Goal: Task Accomplishment & Management: Use online tool/utility

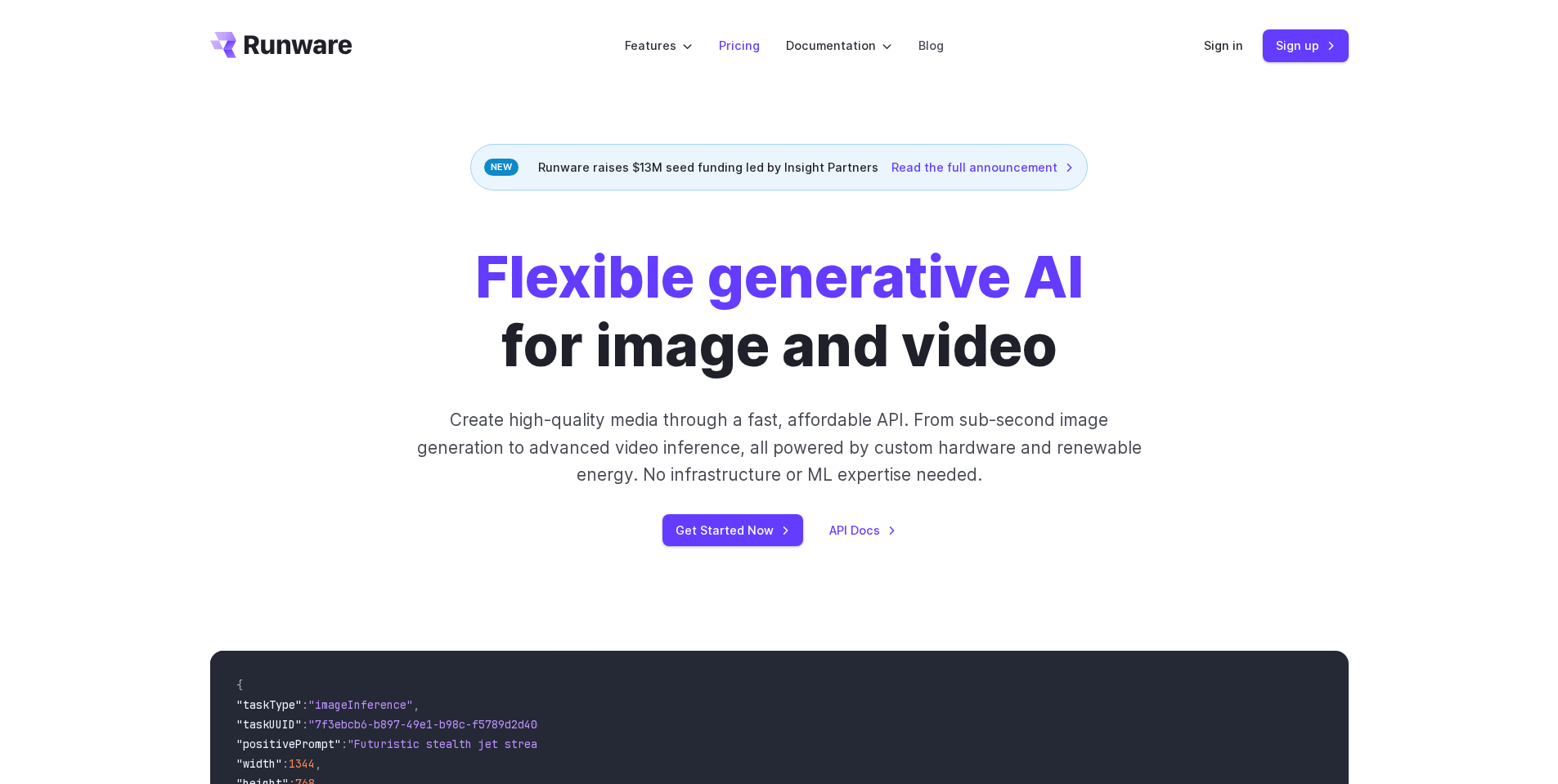
click at [720, 46] on li "Pricing" at bounding box center [740, 45] width 67 height 45
click at [729, 44] on link "Pricing" at bounding box center [739, 46] width 40 height 19
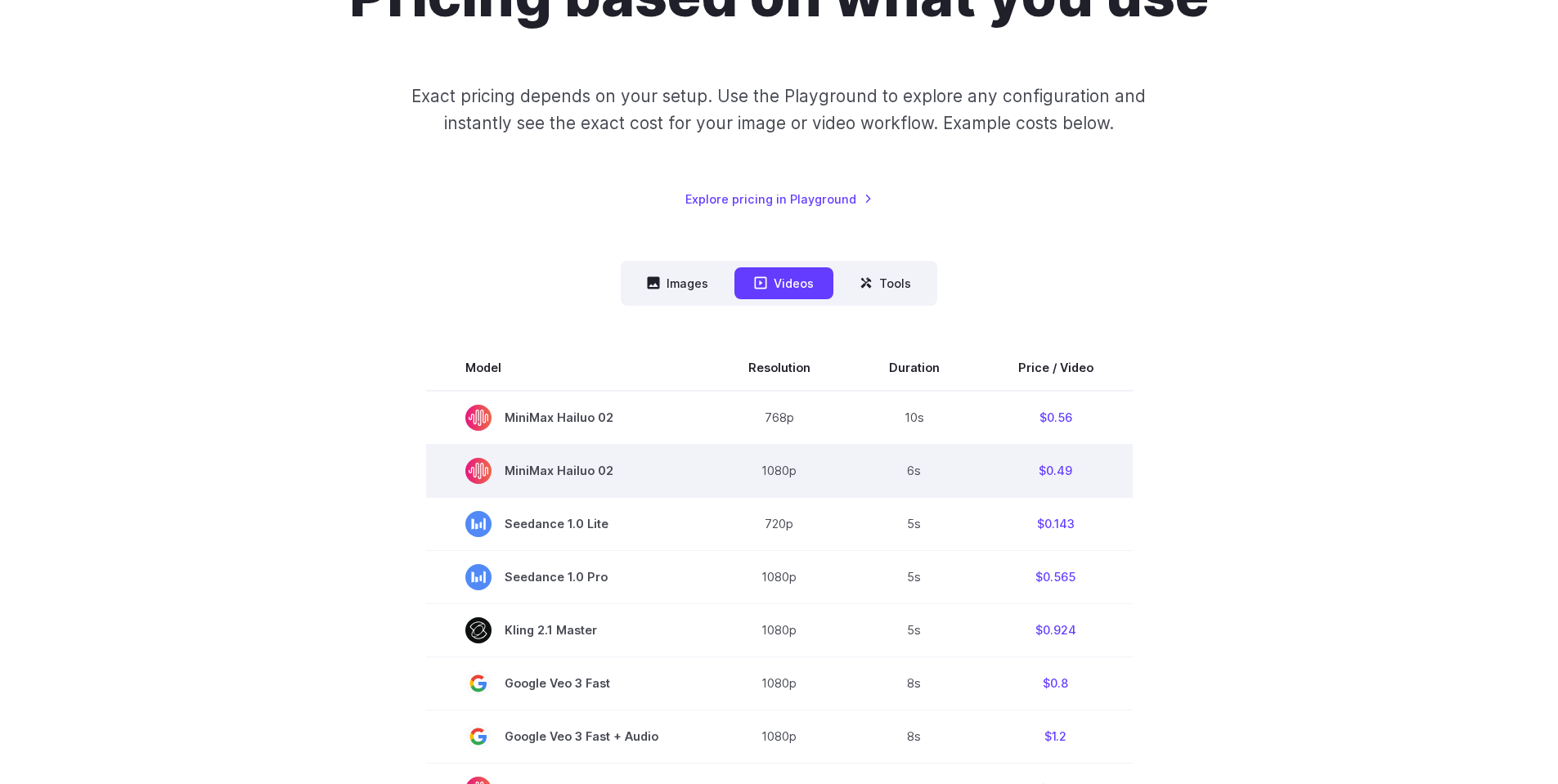
scroll to position [327, 0]
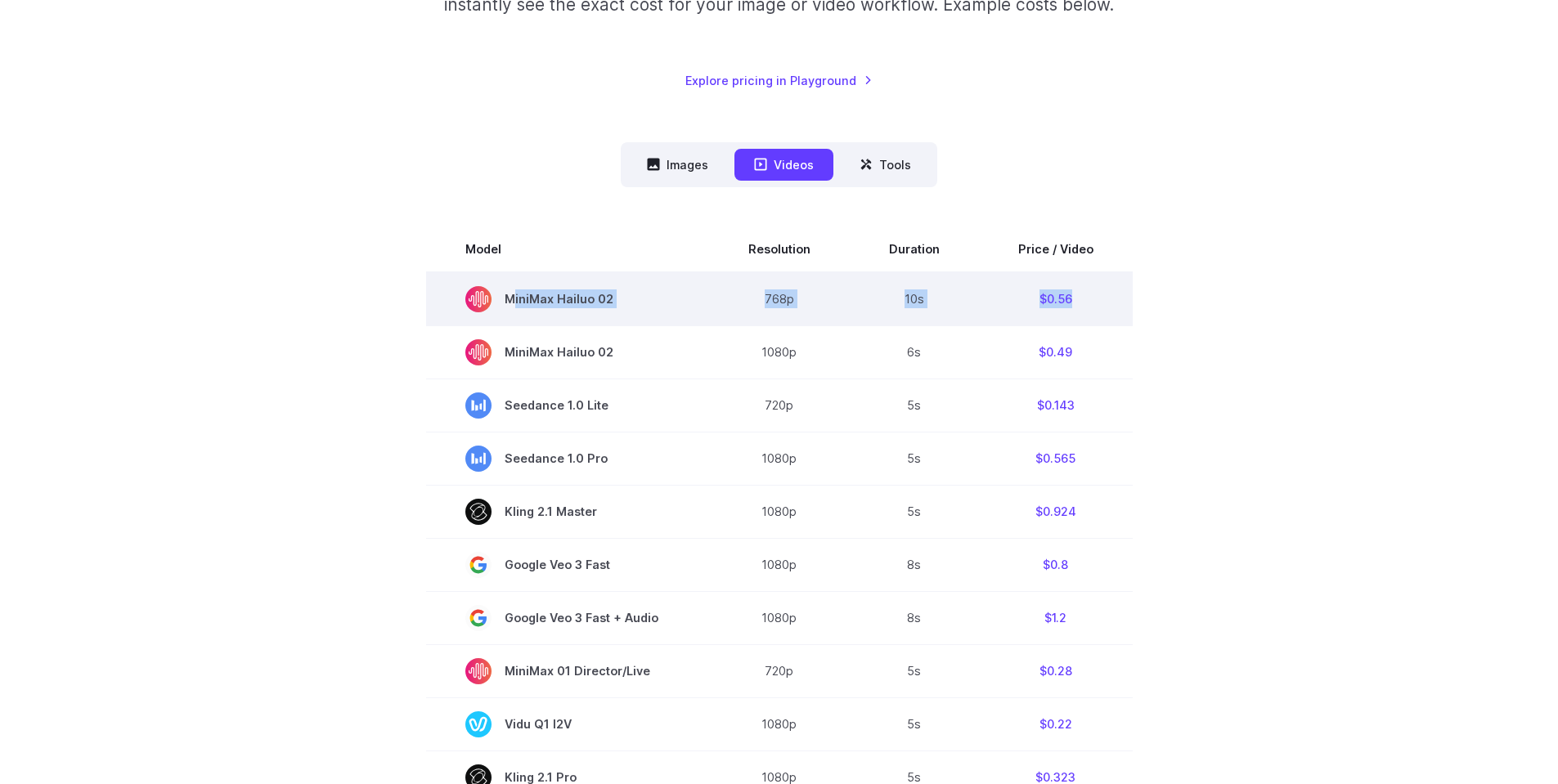
drag, startPoint x: 1086, startPoint y: 298, endPoint x: 455, endPoint y: 298, distance: 631.0
click at [458, 298] on tr "MiniMax Hailuo 02 768p 10s $0.56" at bounding box center [779, 299] width 707 height 54
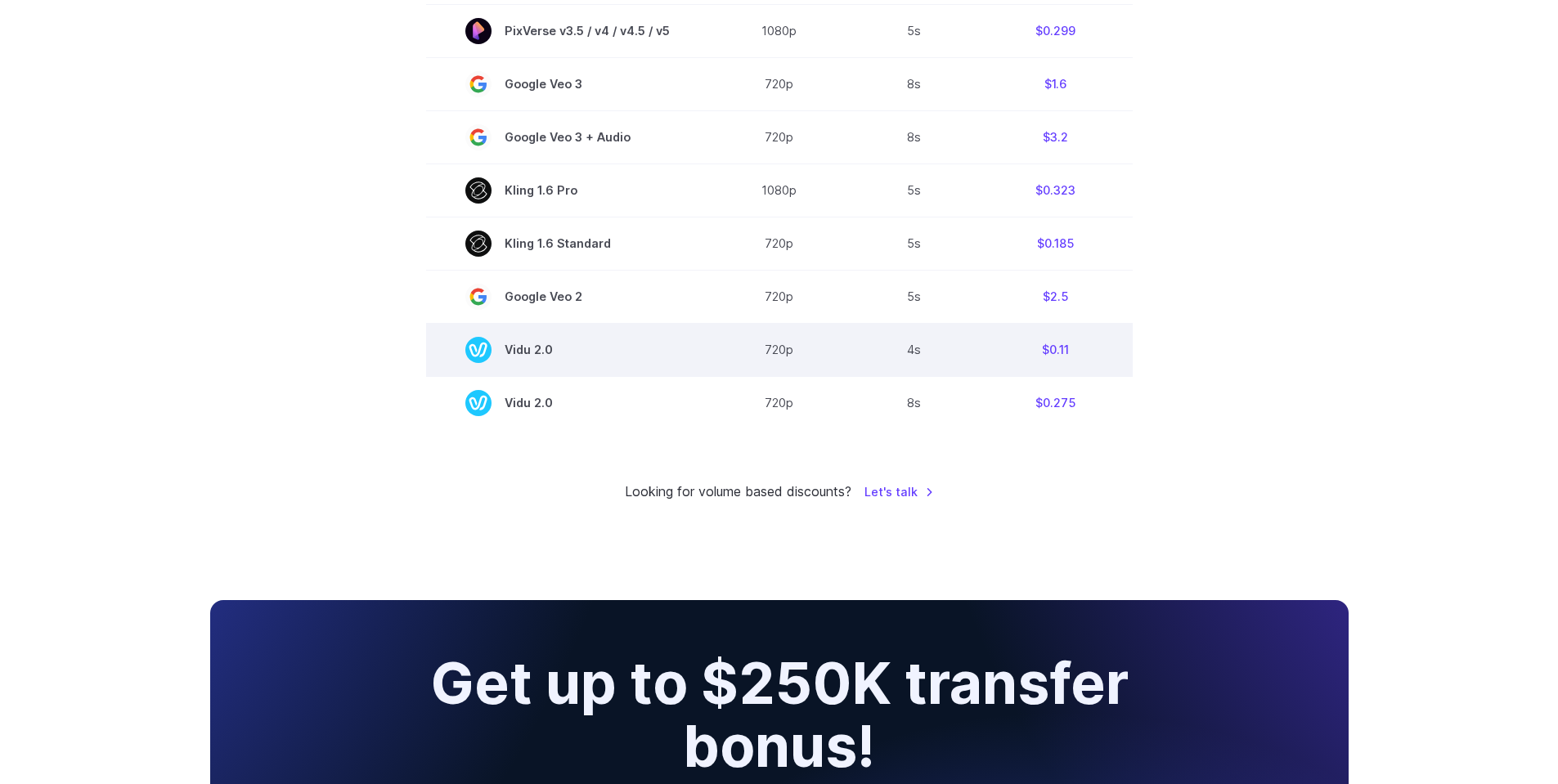
scroll to position [1226, 0]
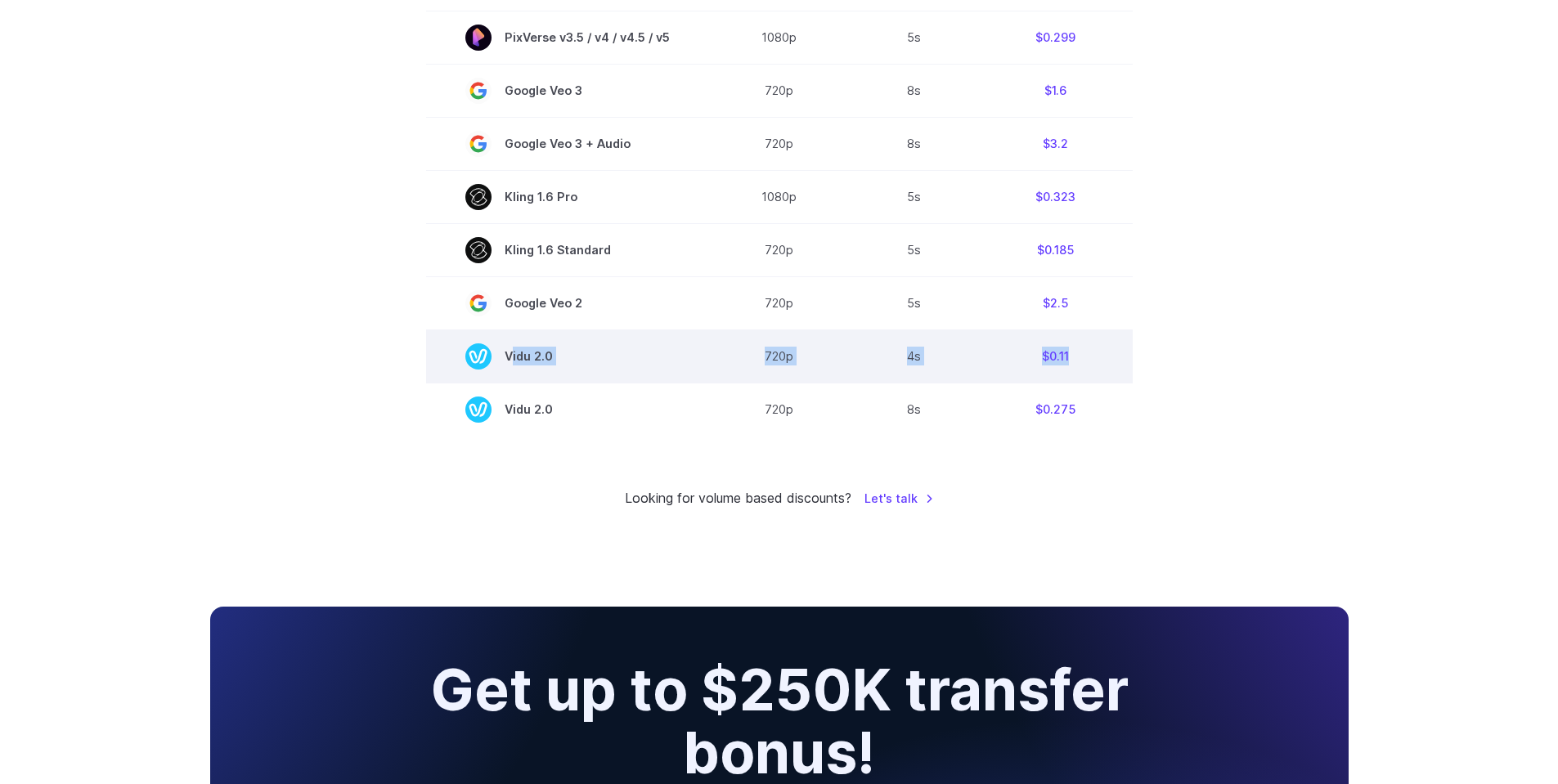
drag, startPoint x: 444, startPoint y: 352, endPoint x: 1117, endPoint y: 358, distance: 673.0
click at [1117, 356] on tr "Vidu 2.0 720p 4s $0.11" at bounding box center [779, 356] width 707 height 53
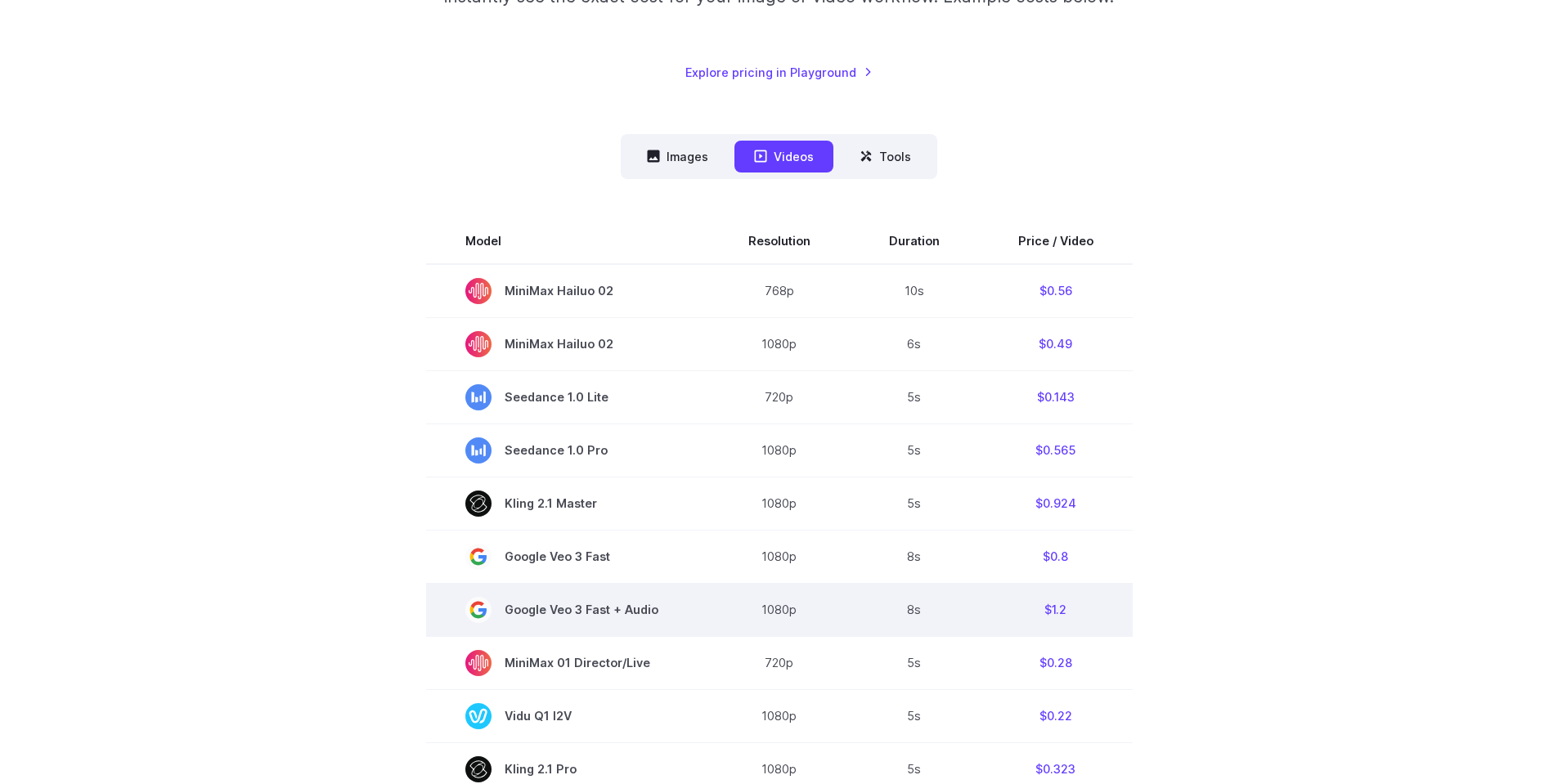
scroll to position [327, 0]
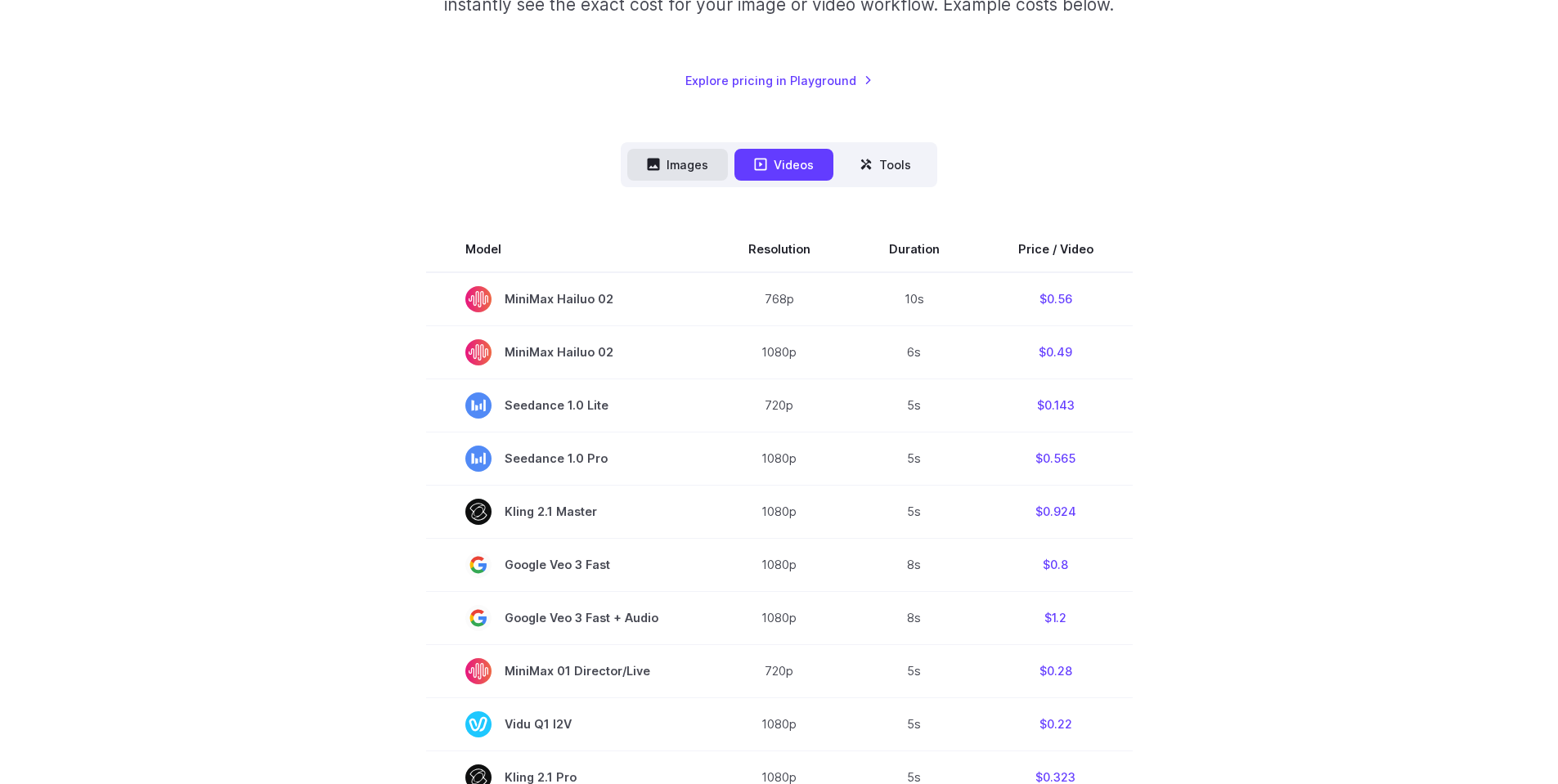
click at [672, 165] on button "Images" at bounding box center [677, 164] width 100 height 32
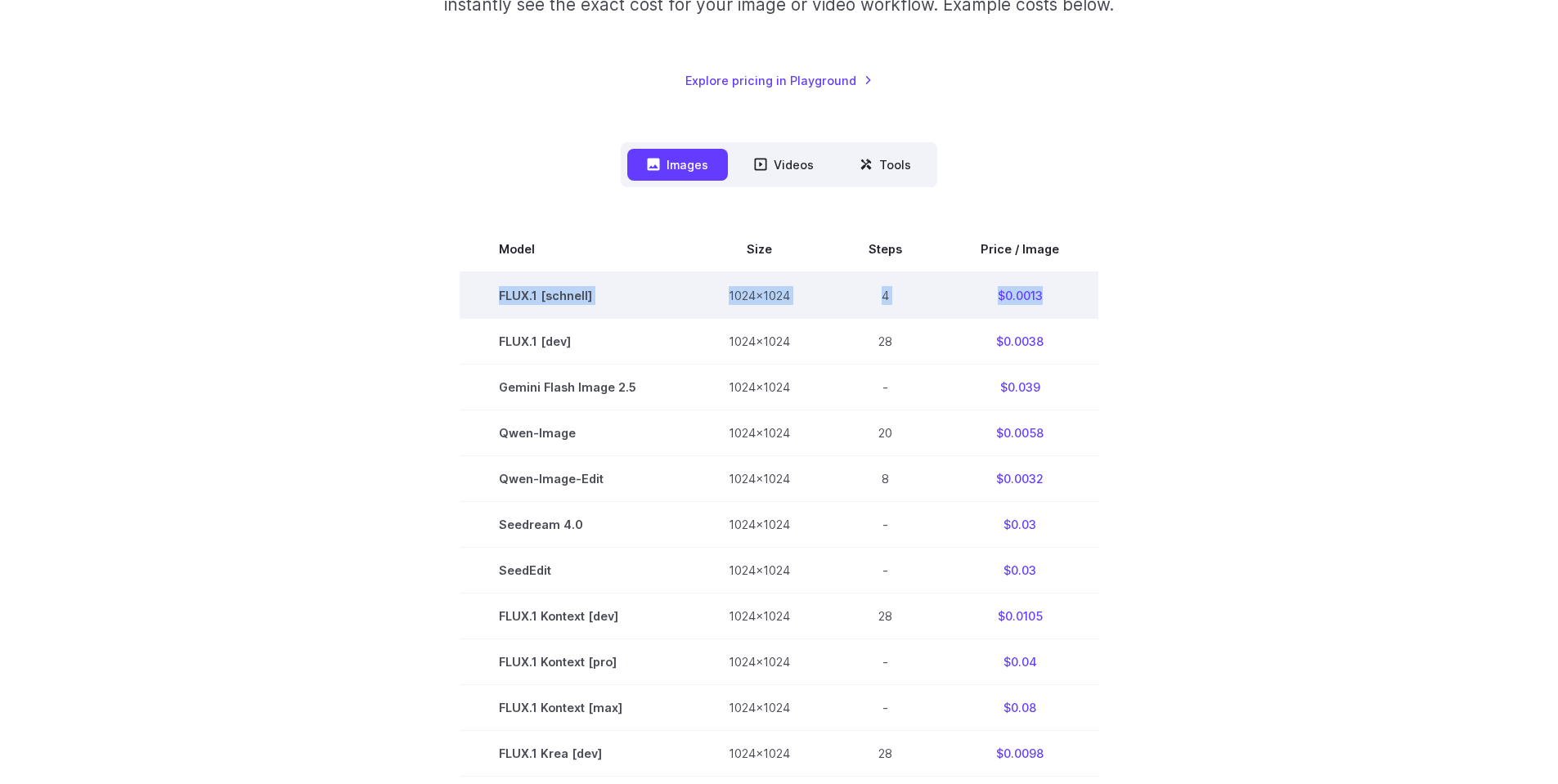
drag, startPoint x: 502, startPoint y: 293, endPoint x: 1054, endPoint y: 291, distance: 552.0
click at [1054, 291] on tr "FLUX.1 [schnell] 1024x1024 4 $0.0013" at bounding box center [779, 295] width 639 height 46
click at [1027, 300] on td "$0.0013" at bounding box center [1020, 295] width 157 height 46
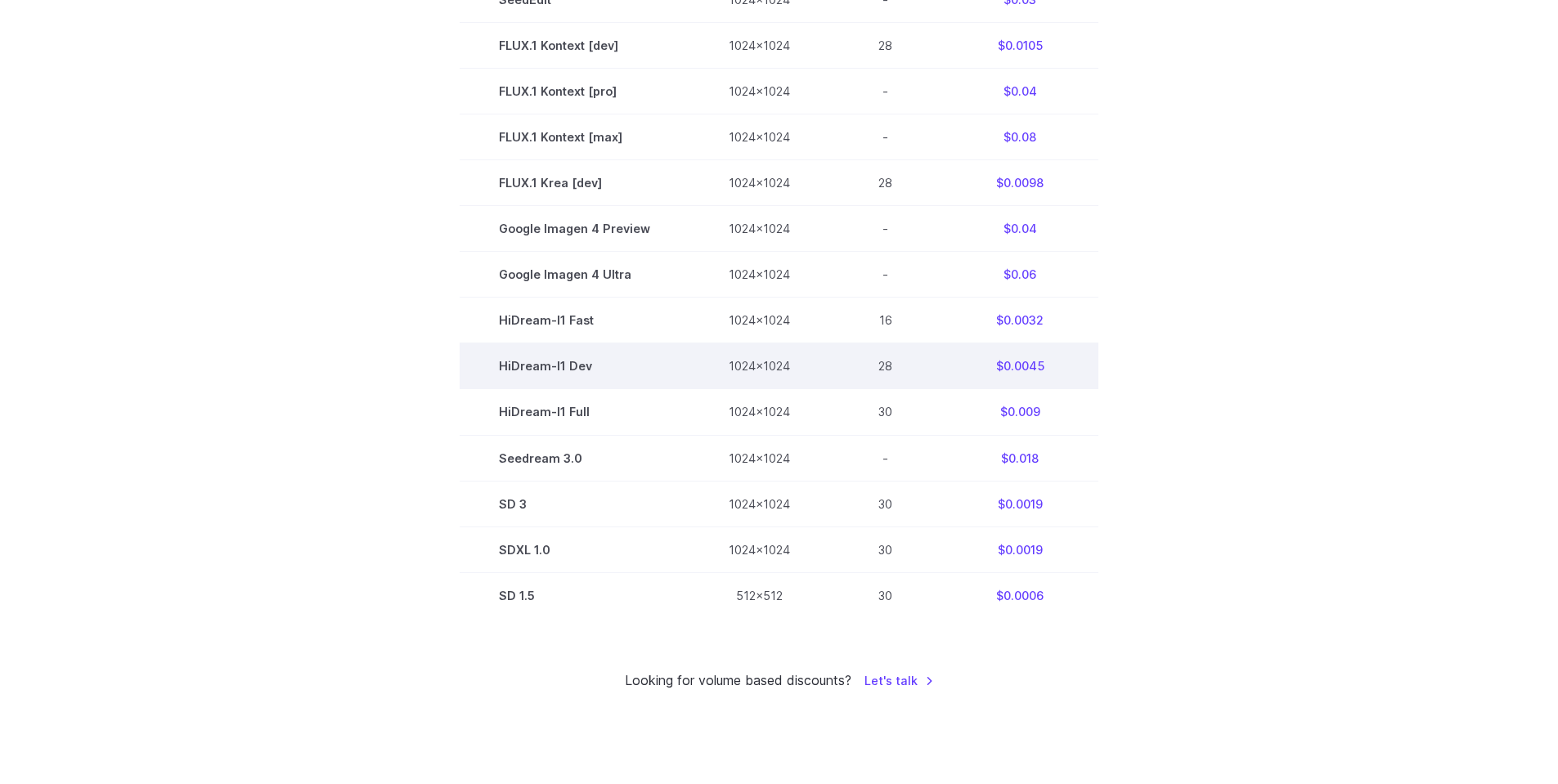
scroll to position [899, 0]
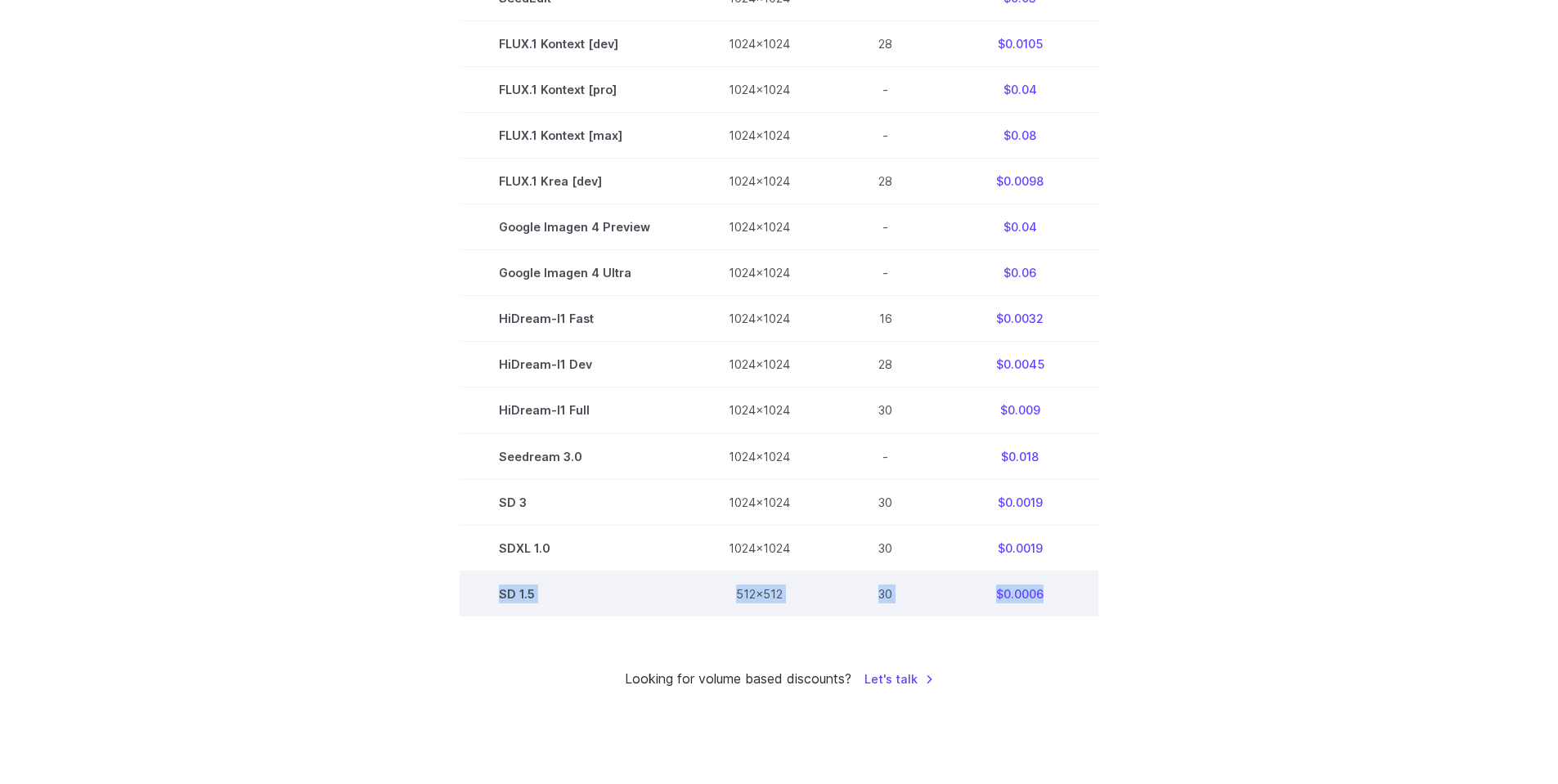
drag, startPoint x: 505, startPoint y: 592, endPoint x: 1067, endPoint y: 593, distance: 562.0
click at [1067, 593] on tr "SD 1.5 512x512 30 $0.0006" at bounding box center [779, 593] width 639 height 46
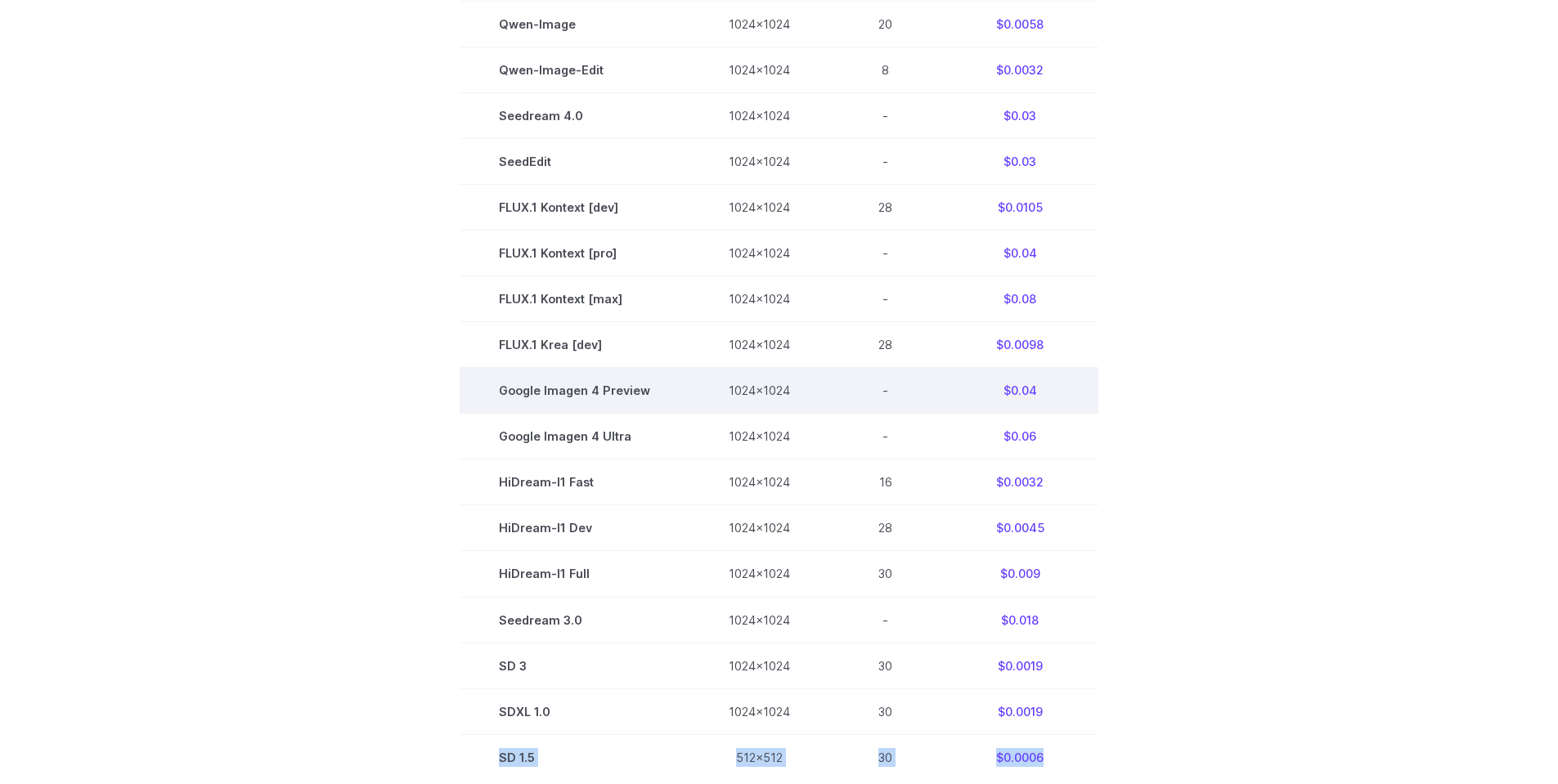
scroll to position [1144, 0]
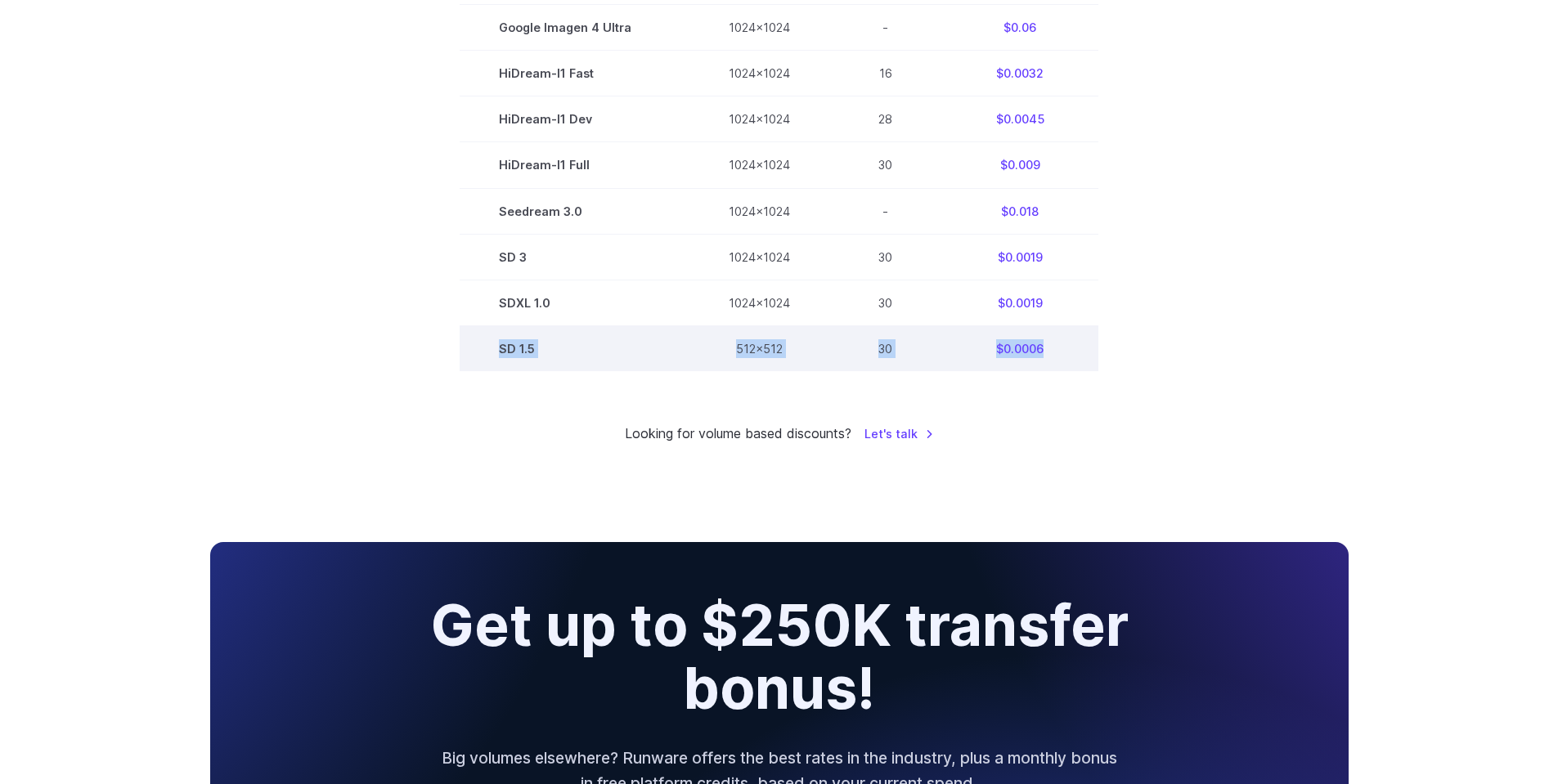
click at [511, 350] on td "SD 1.5" at bounding box center [574, 348] width 229 height 46
drag, startPoint x: 499, startPoint y: 346, endPoint x: 1086, endPoint y: 353, distance: 587.0
click at [1086, 353] on tr "SD 1.5 512x512 30 $0.0006" at bounding box center [779, 348] width 639 height 46
drag, startPoint x: 1019, startPoint y: 354, endPoint x: 990, endPoint y: 343, distance: 31.0
click at [989, 343] on td "$0.0006" at bounding box center [1020, 348] width 157 height 46
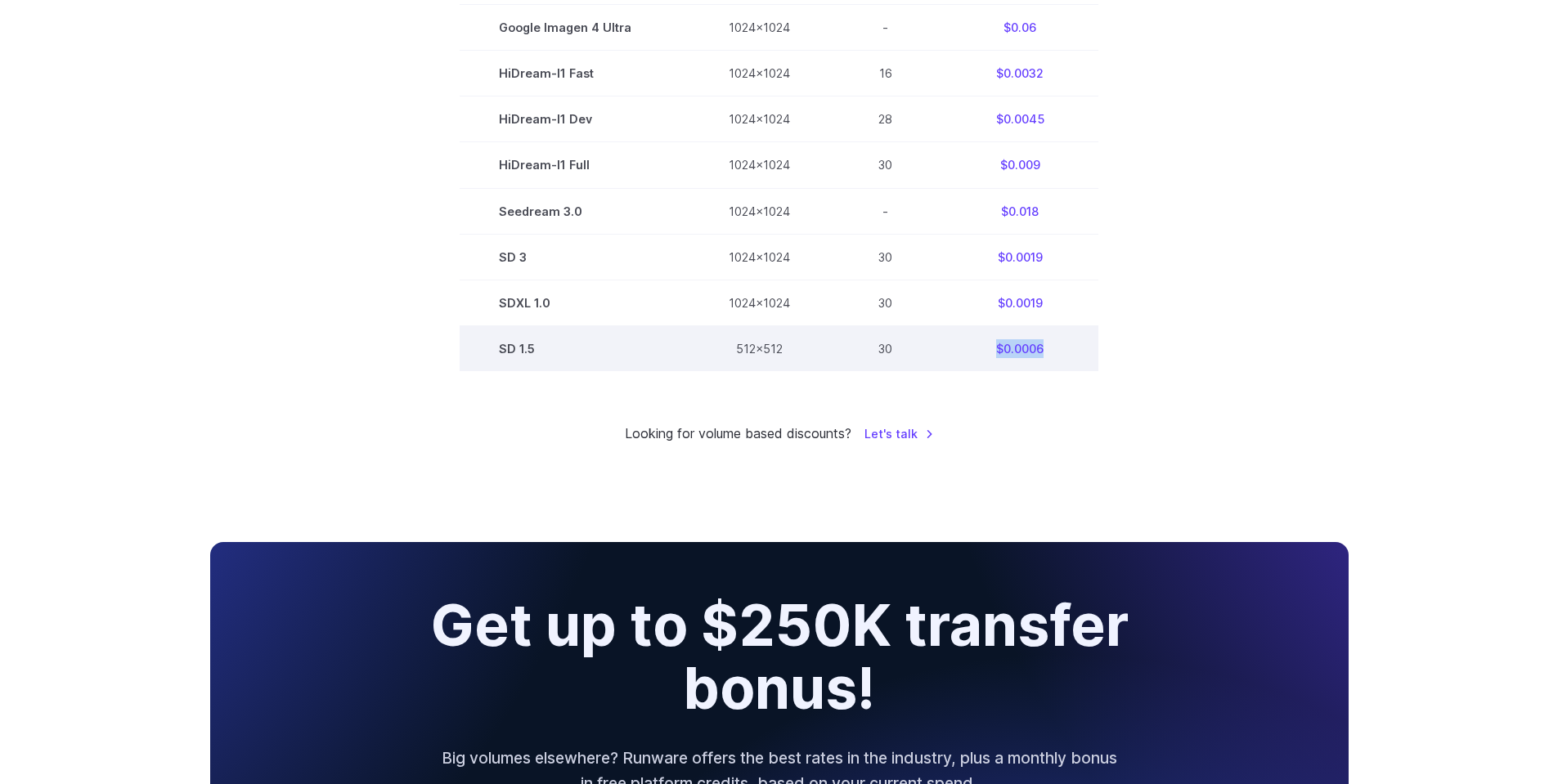
drag, startPoint x: 990, startPoint y: 343, endPoint x: 1043, endPoint y: 346, distance: 53.1
click at [1043, 346] on td "$0.0006" at bounding box center [1020, 348] width 157 height 46
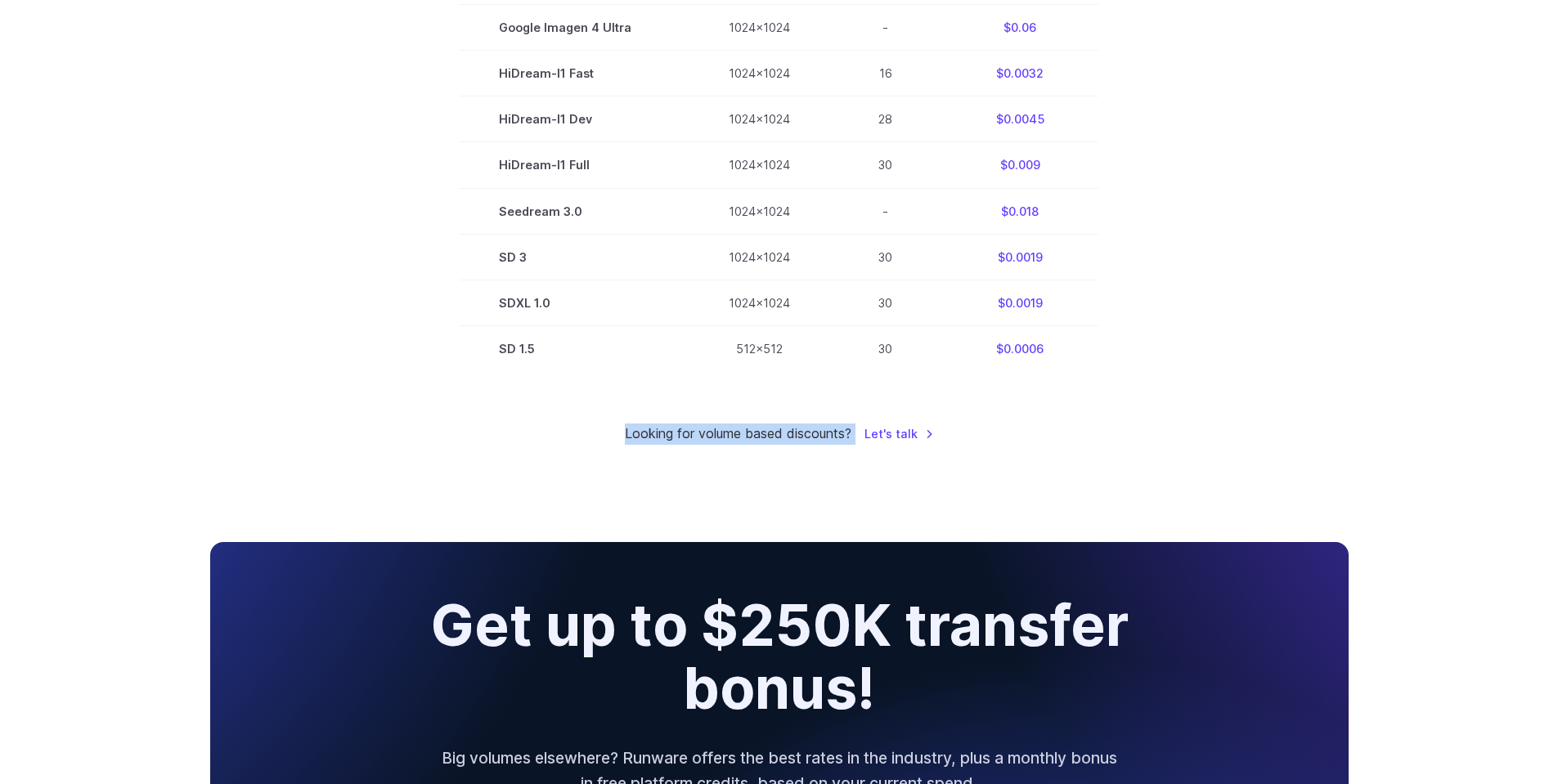
drag, startPoint x: 626, startPoint y: 432, endPoint x: 955, endPoint y: 431, distance: 329.0
click at [955, 431] on div "Looking for volume based discounts? Let's talk" at bounding box center [779, 433] width 1139 height 21
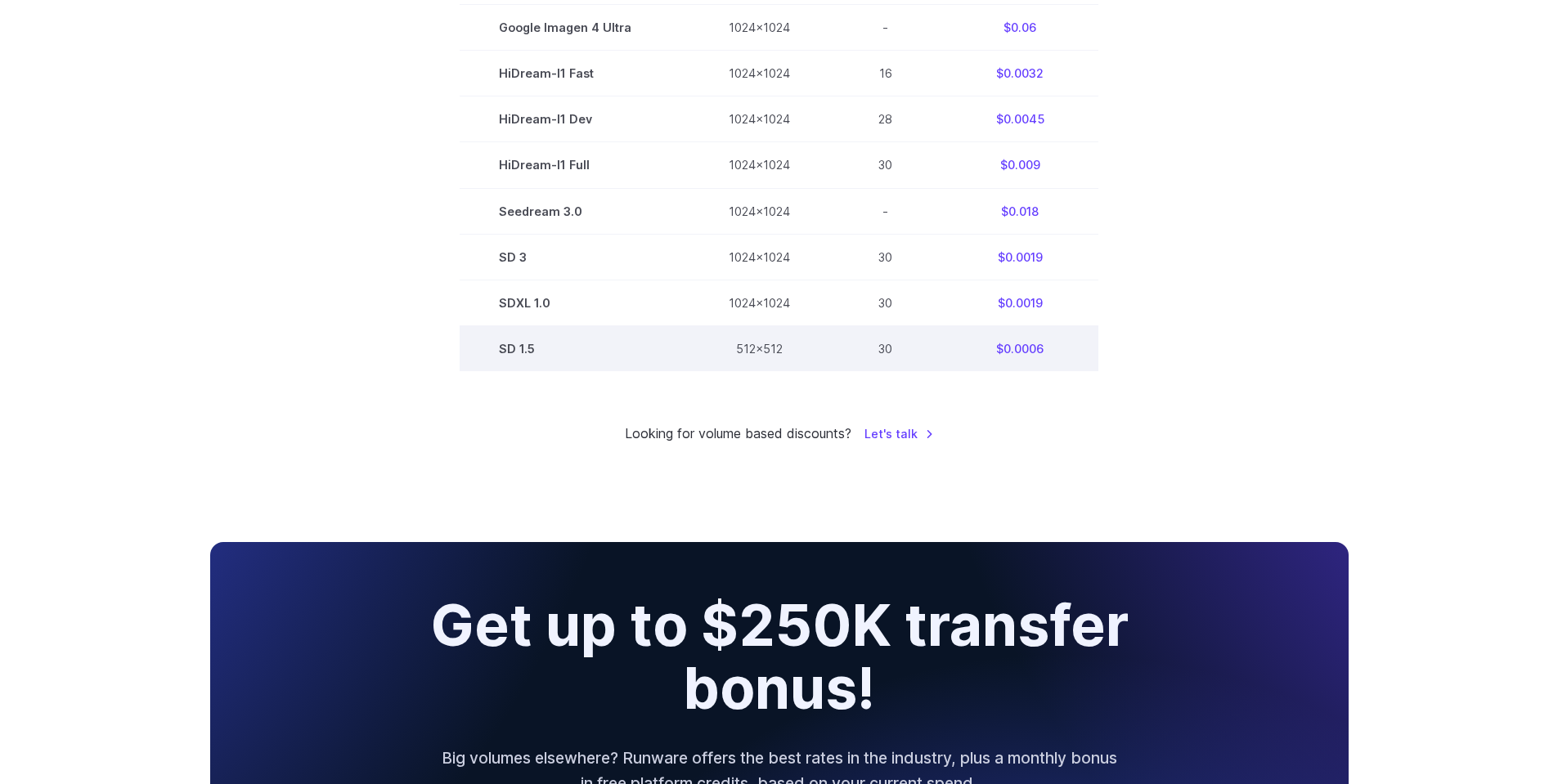
click at [516, 356] on td "SD 1.5" at bounding box center [574, 348] width 229 height 46
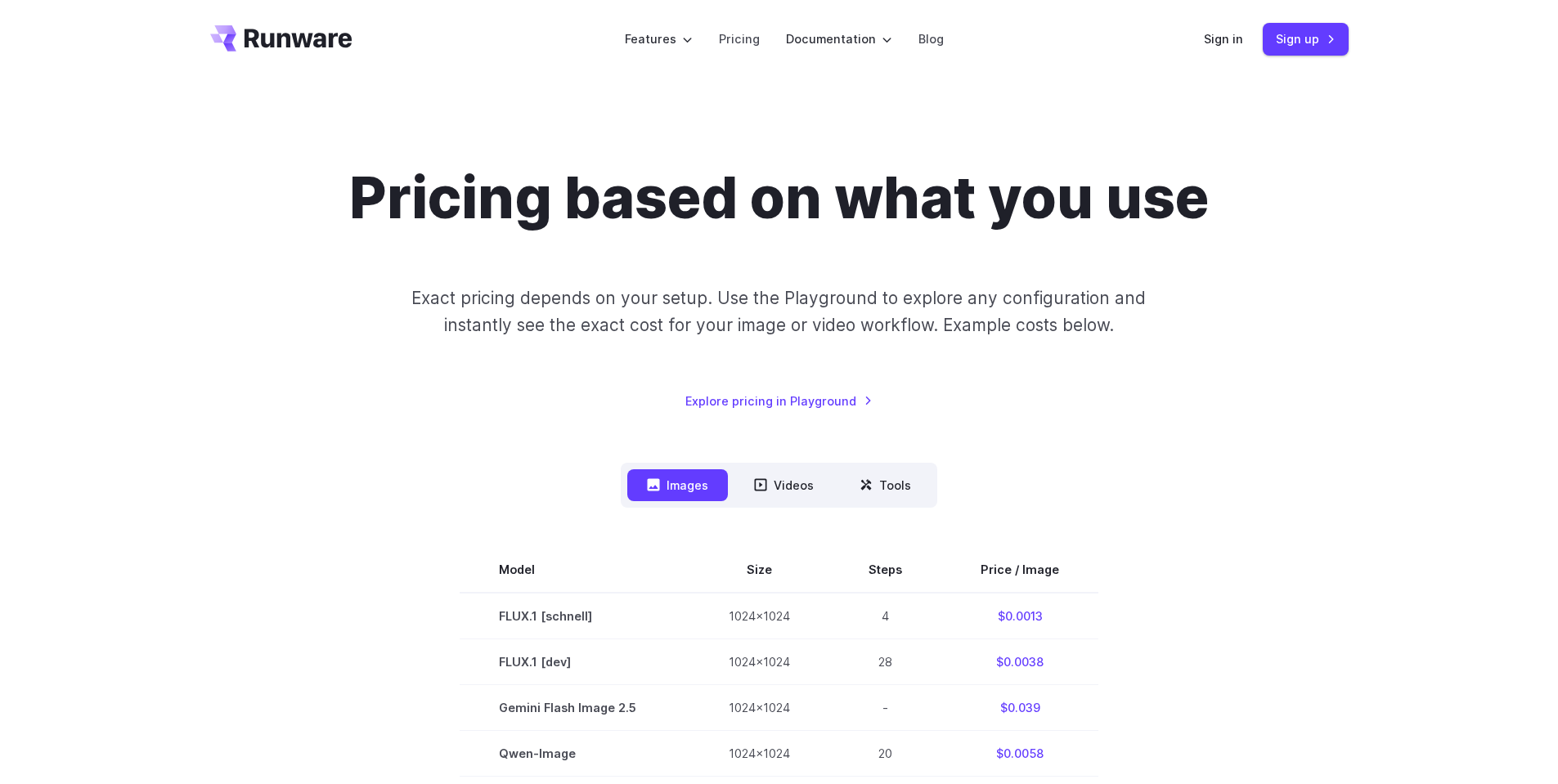
scroll to position [0, 0]
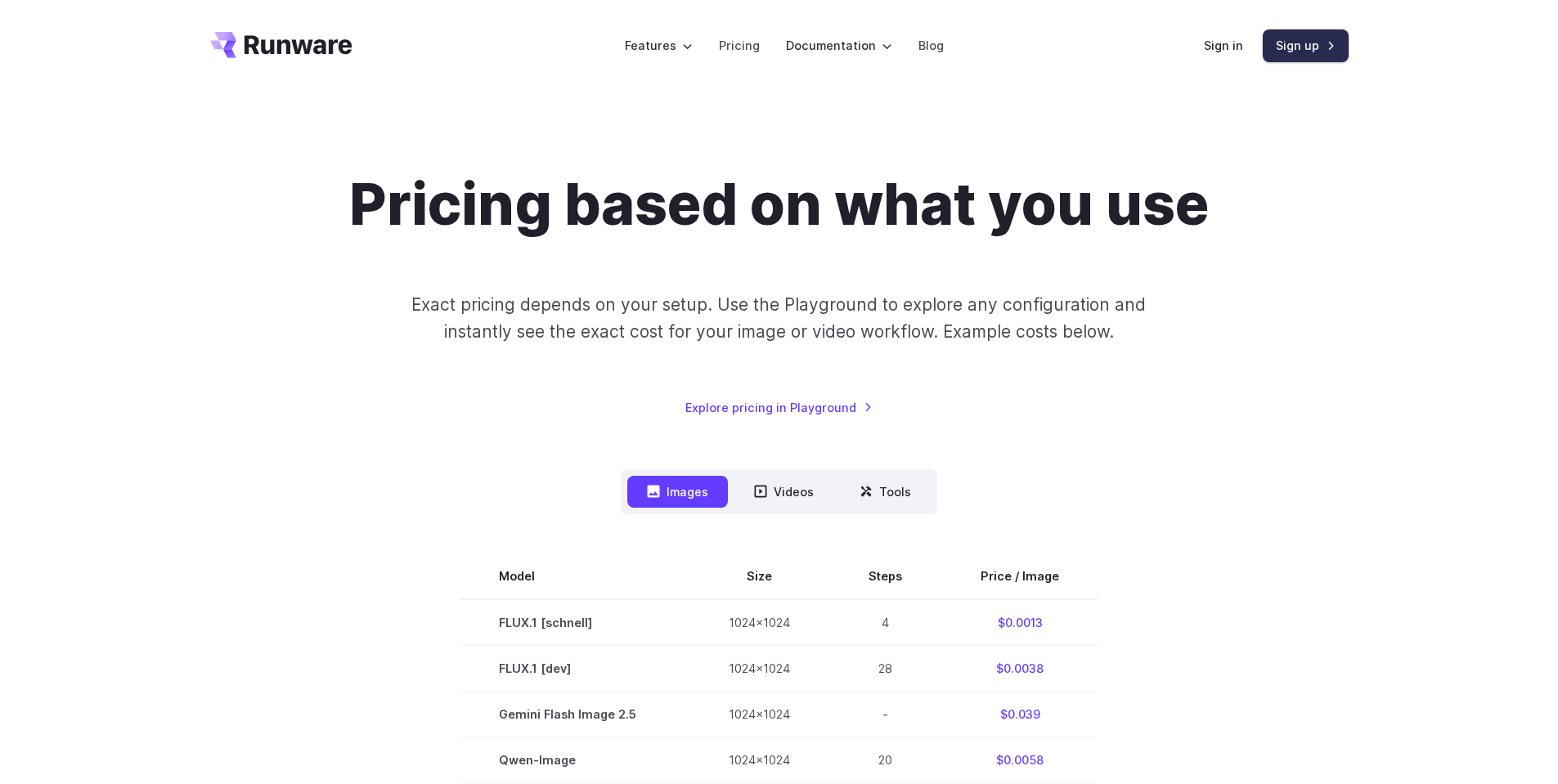
click at [1299, 41] on link "Sign up" at bounding box center [1306, 46] width 86 height 32
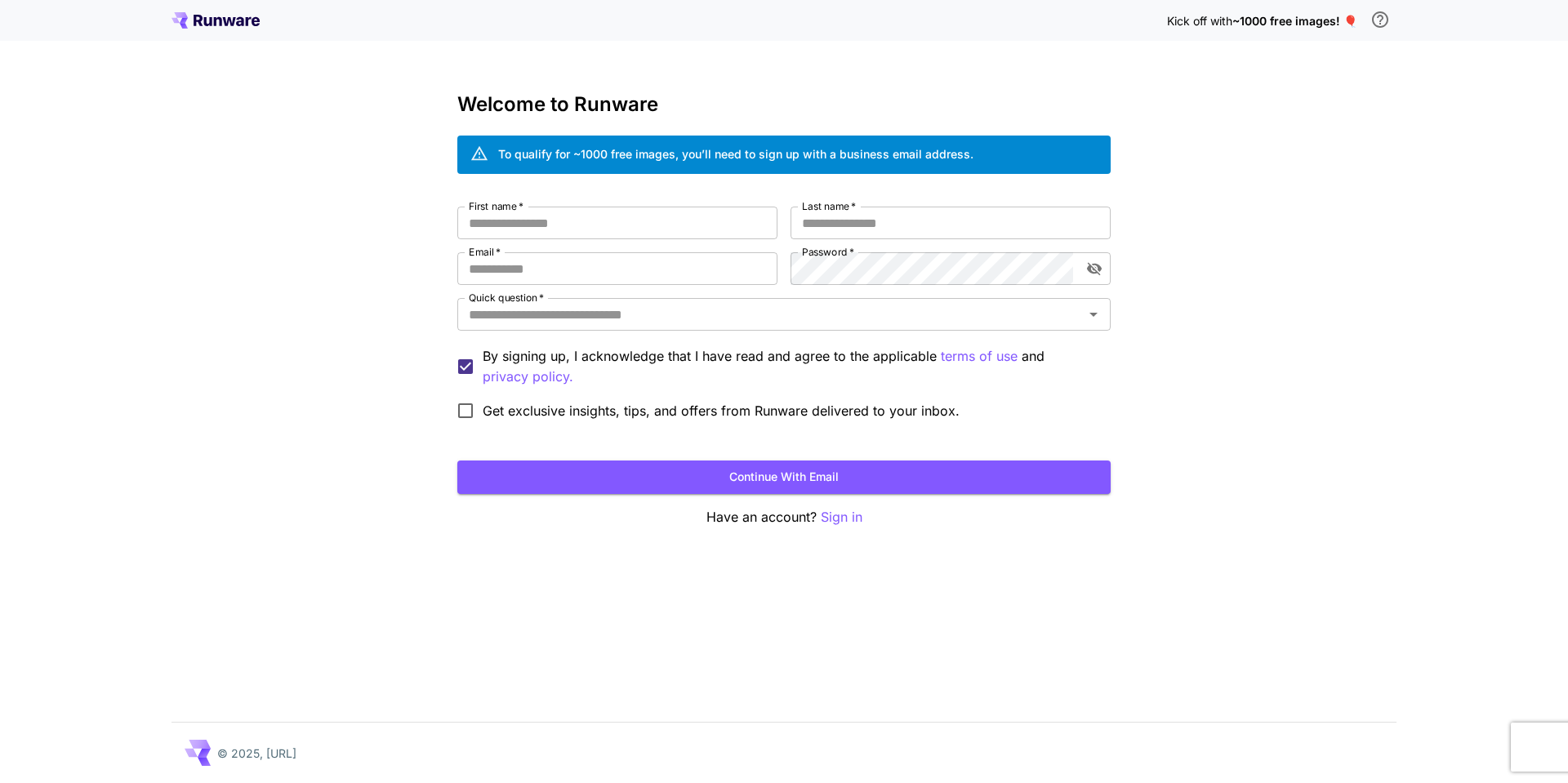
drag, startPoint x: 198, startPoint y: 13, endPoint x: 161, endPoint y: 8, distance: 37.3
click at [161, 8] on div "Kick off with ~1000 free images! 🎈" at bounding box center [784, 20] width 1568 height 40
click at [559, 240] on div "First name   * First name   * Last name   * Last name   * Email   * Email   * P…" at bounding box center [784, 317] width 653 height 221
click at [569, 210] on input "First name   *" at bounding box center [617, 222] width 320 height 33
click at [633, 152] on div "To qualify for ~1000 free images, you’ll need to sign up with a business email …" at bounding box center [735, 154] width 475 height 17
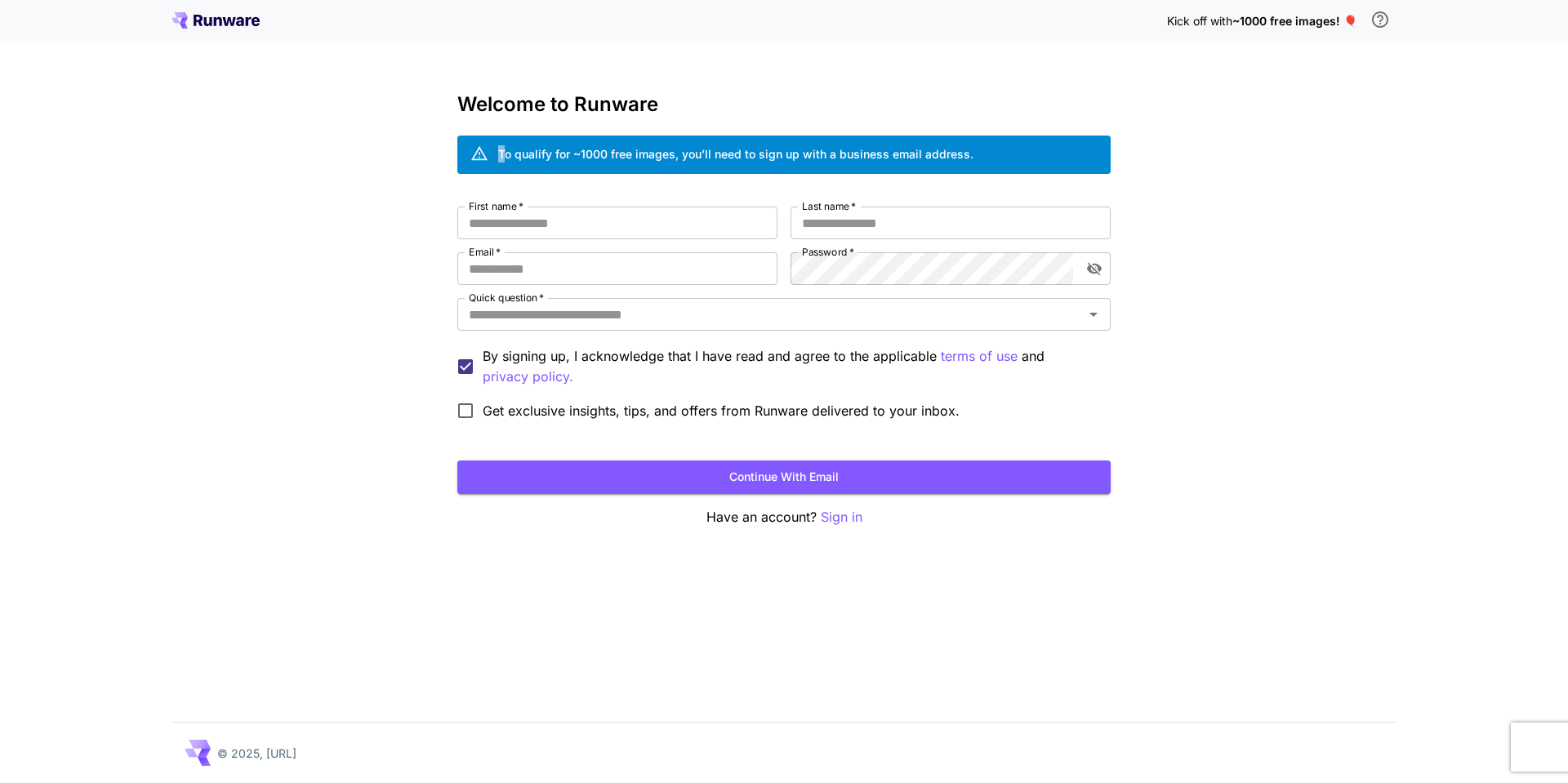
drag, startPoint x: 499, startPoint y: 155, endPoint x: 515, endPoint y: 148, distance: 17.5
click at [512, 151] on div "To qualify for ~1000 free images, you’ll need to sign up with a business email …" at bounding box center [735, 154] width 475 height 17
click at [509, 151] on div "To qualify for ~1000 free images, you’ll need to sign up with a business email …" at bounding box center [735, 154] width 475 height 17
click at [530, 230] on input "First name   *" at bounding box center [617, 222] width 320 height 33
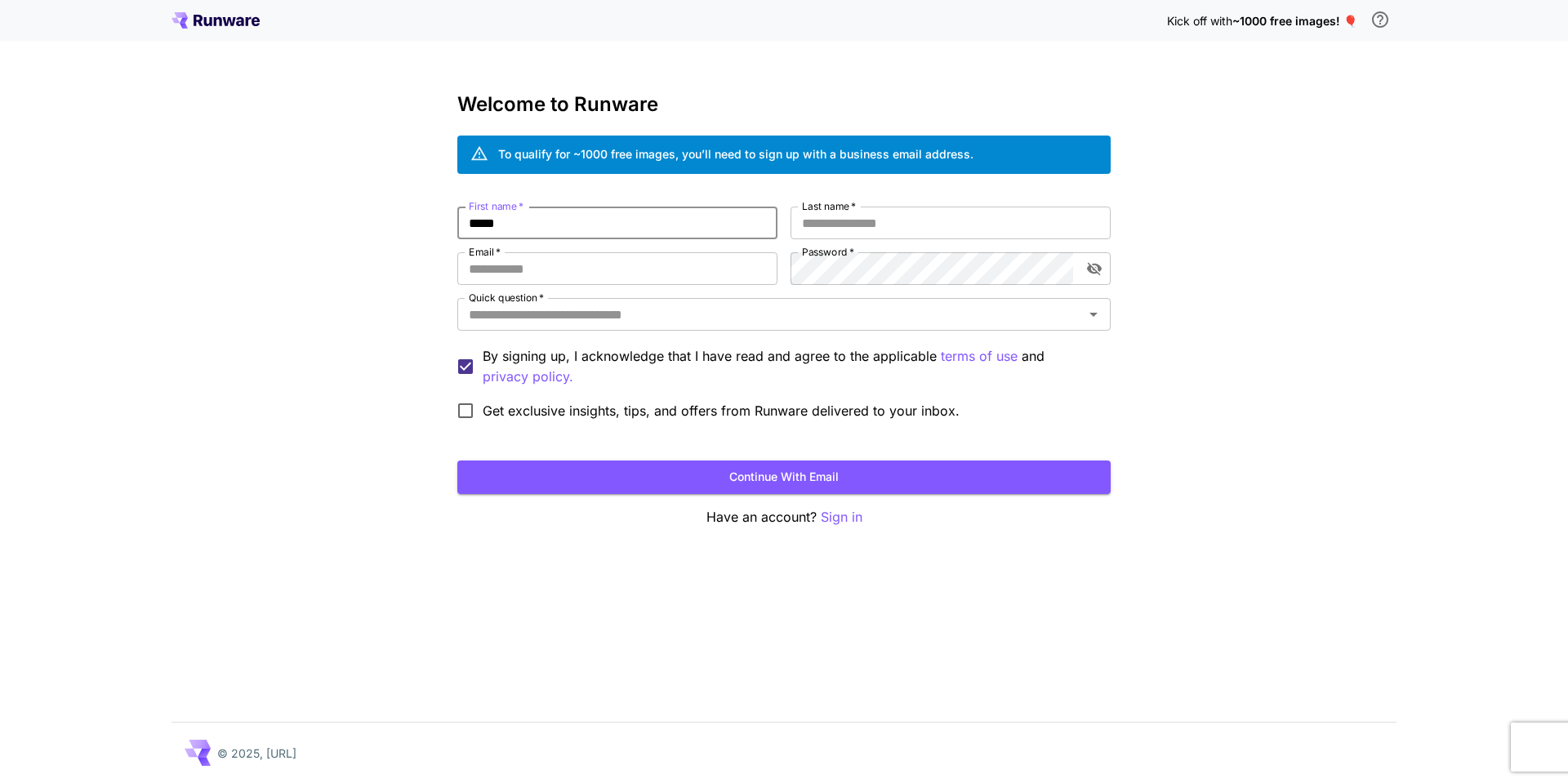
type input "*****"
type input "***"
type input "**********"
click at [1096, 266] on icon "şifre görünürlüğünü değiştir" at bounding box center [1094, 269] width 14 height 13
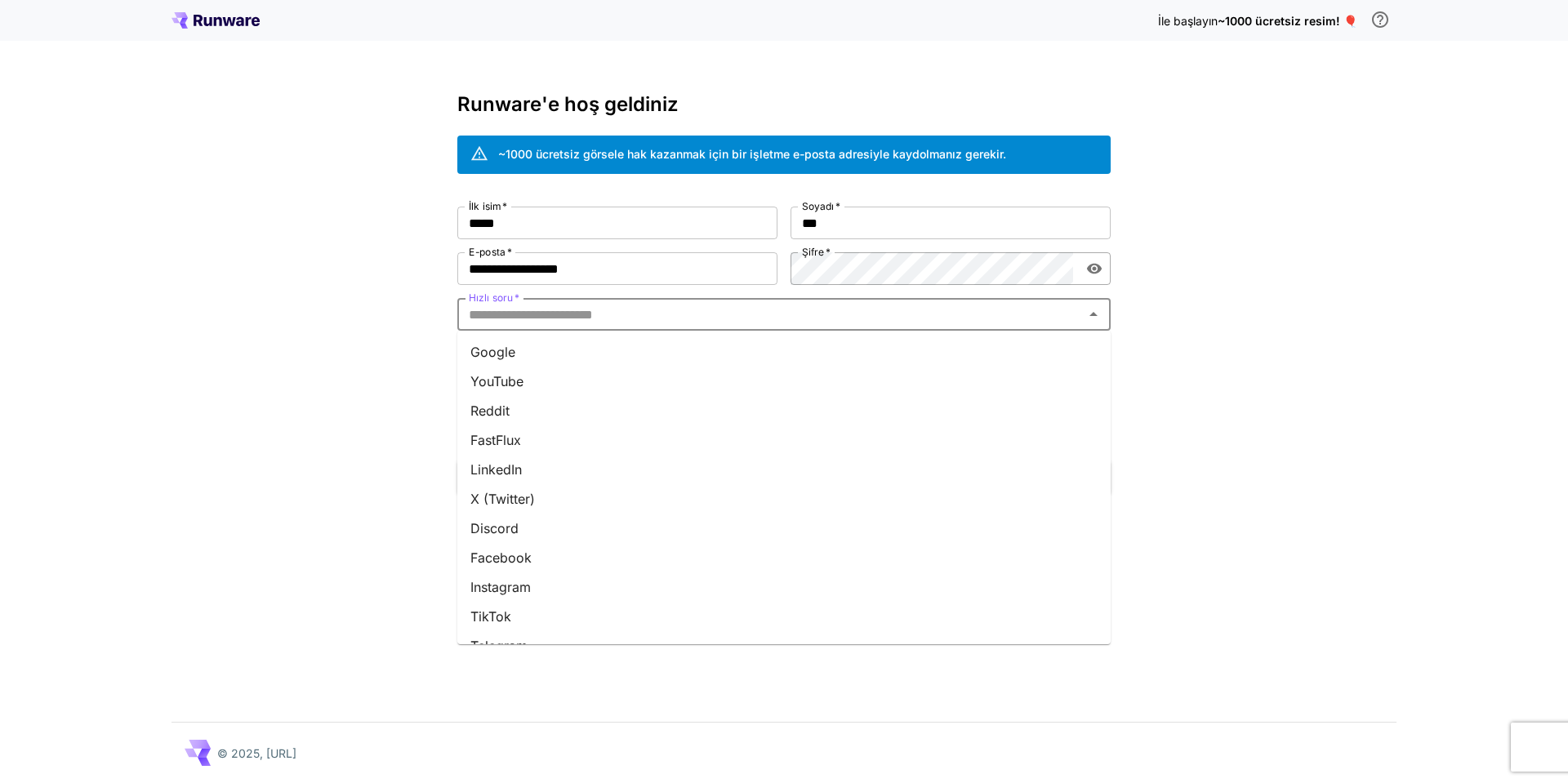
click at [558, 317] on input "Hızlı soru   *" at bounding box center [771, 314] width 616 height 23
drag, startPoint x: 547, startPoint y: 373, endPoint x: 545, endPoint y: 354, distance: 19.1
click at [547, 370] on li "YouTube" at bounding box center [784, 381] width 653 height 29
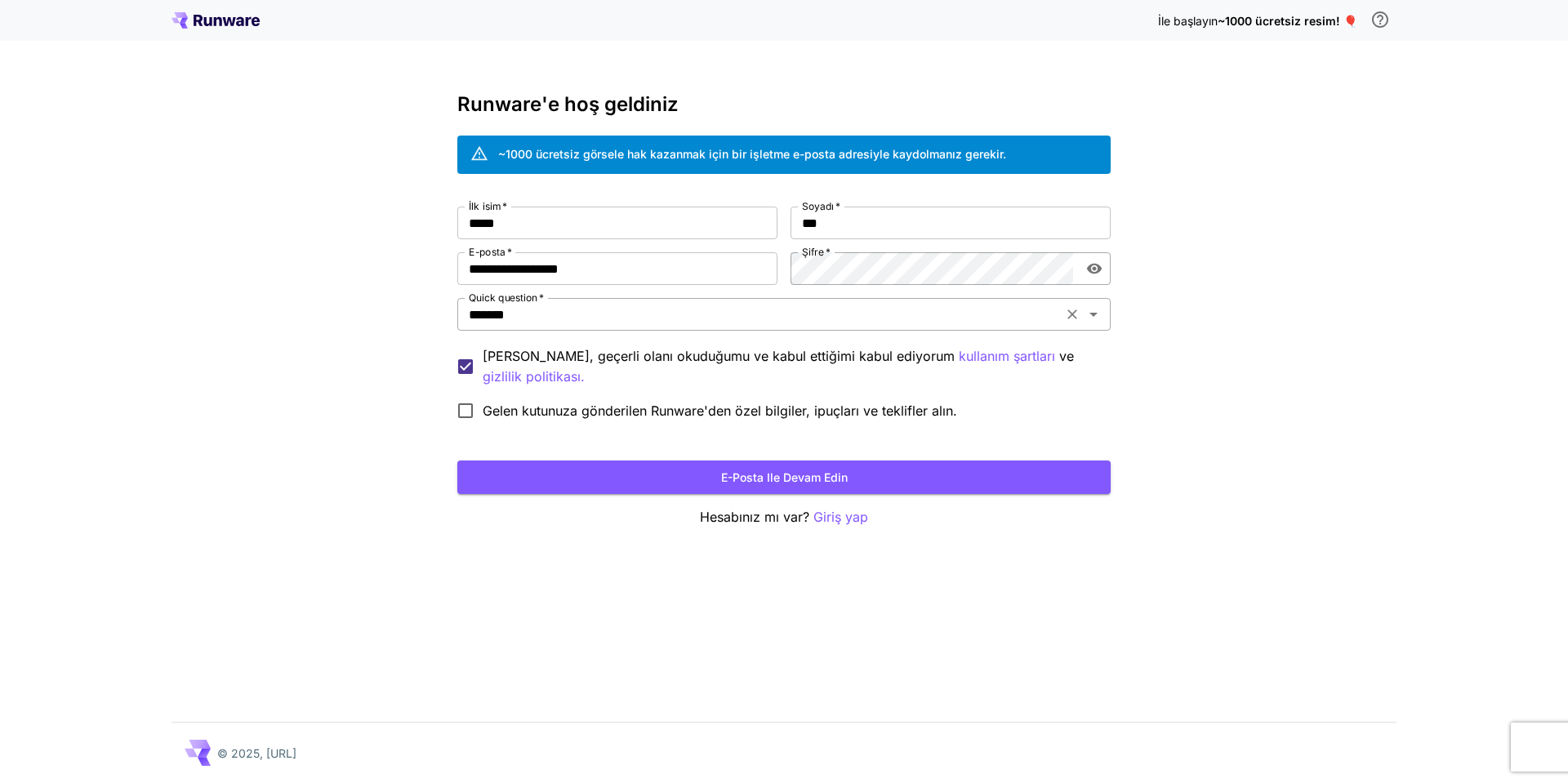
click at [552, 316] on input "*******" at bounding box center [760, 314] width 595 height 23
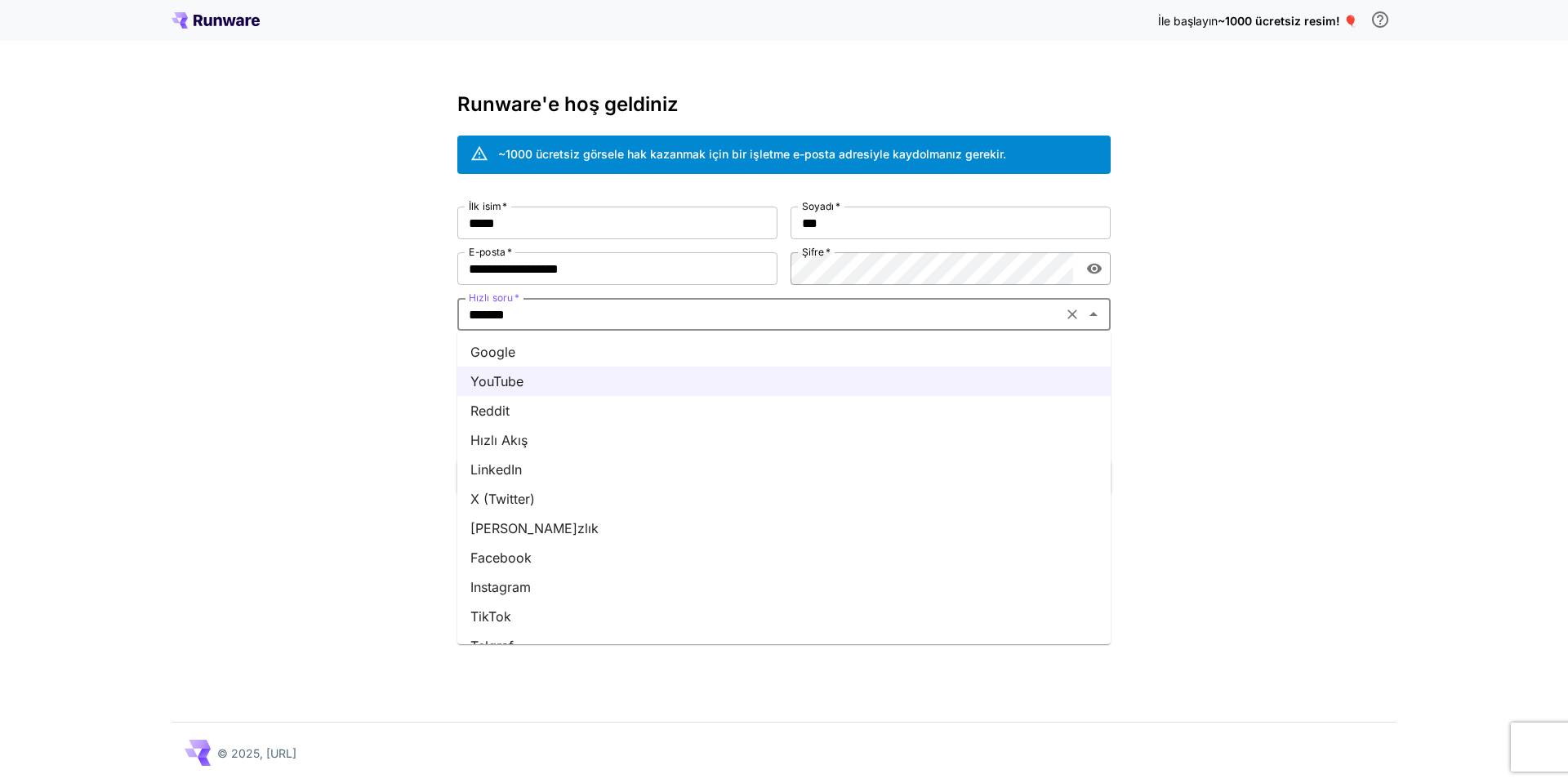
click at [529, 354] on li "Google" at bounding box center [784, 351] width 653 height 29
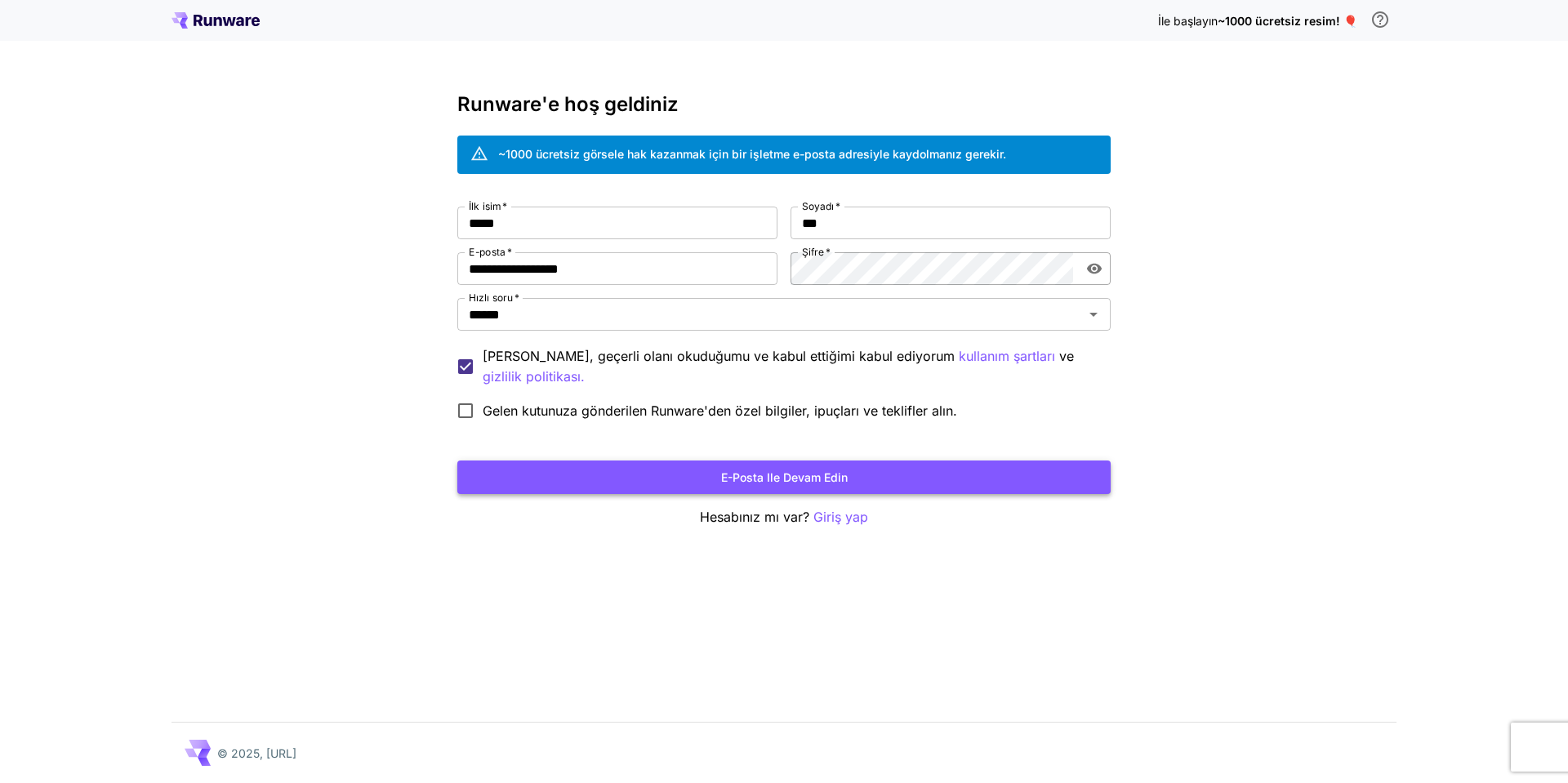
click at [593, 473] on button "E-posta ile devam edin" at bounding box center [784, 477] width 653 height 34
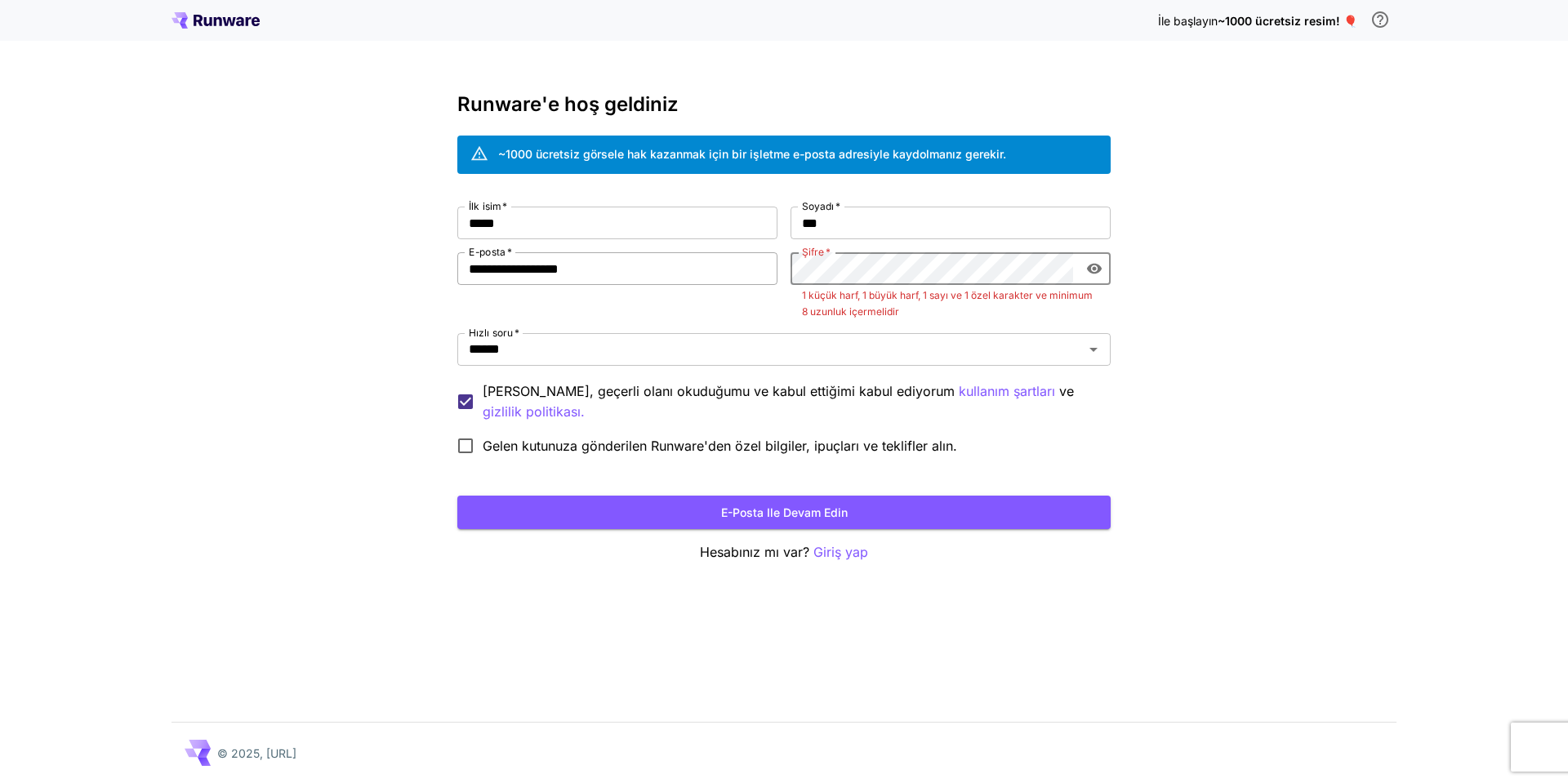
click at [577, 256] on div "**********" at bounding box center [784, 334] width 653 height 256
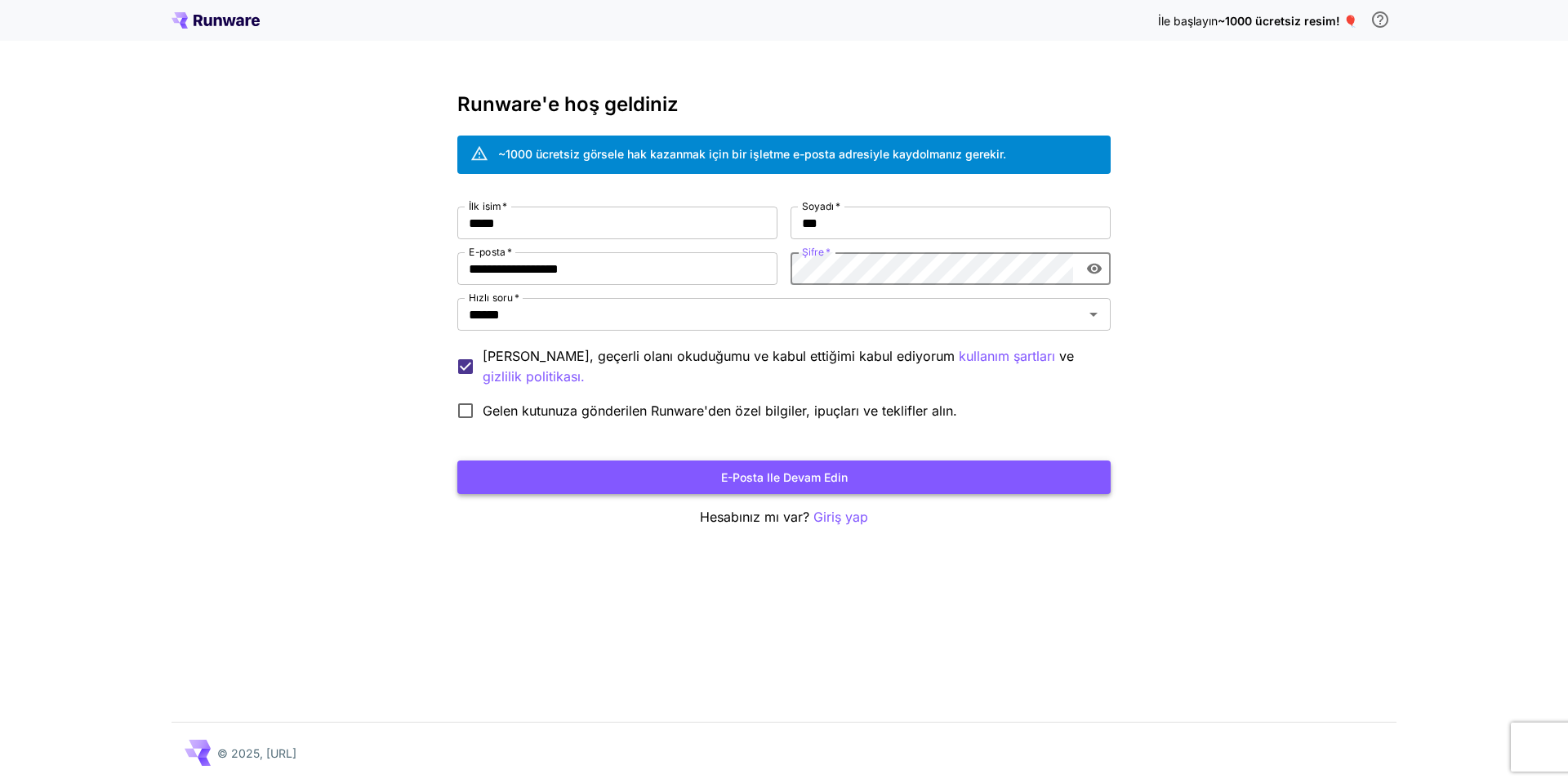
click at [771, 485] on font "E-posta ile devam edin" at bounding box center [784, 477] width 126 height 20
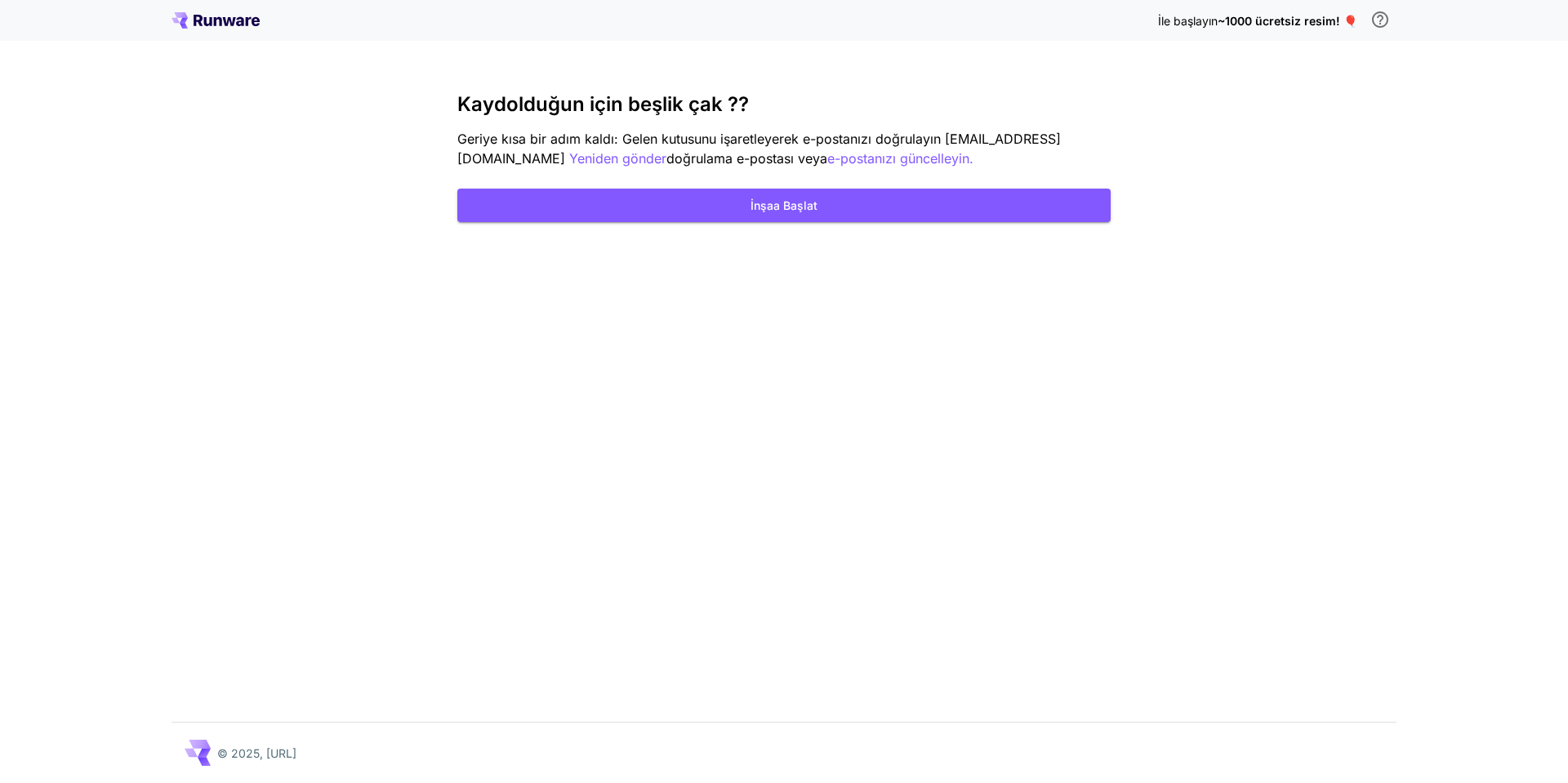
click at [803, 257] on div "İle başlayın ~1000 ücretsiz resim! 🎈 Kaydolduğun için beşlik çak ⁇ ️ Geriye kıs…" at bounding box center [784, 392] width 1568 height 783
click at [659, 201] on button "İnşaa Başlat" at bounding box center [784, 205] width 653 height 34
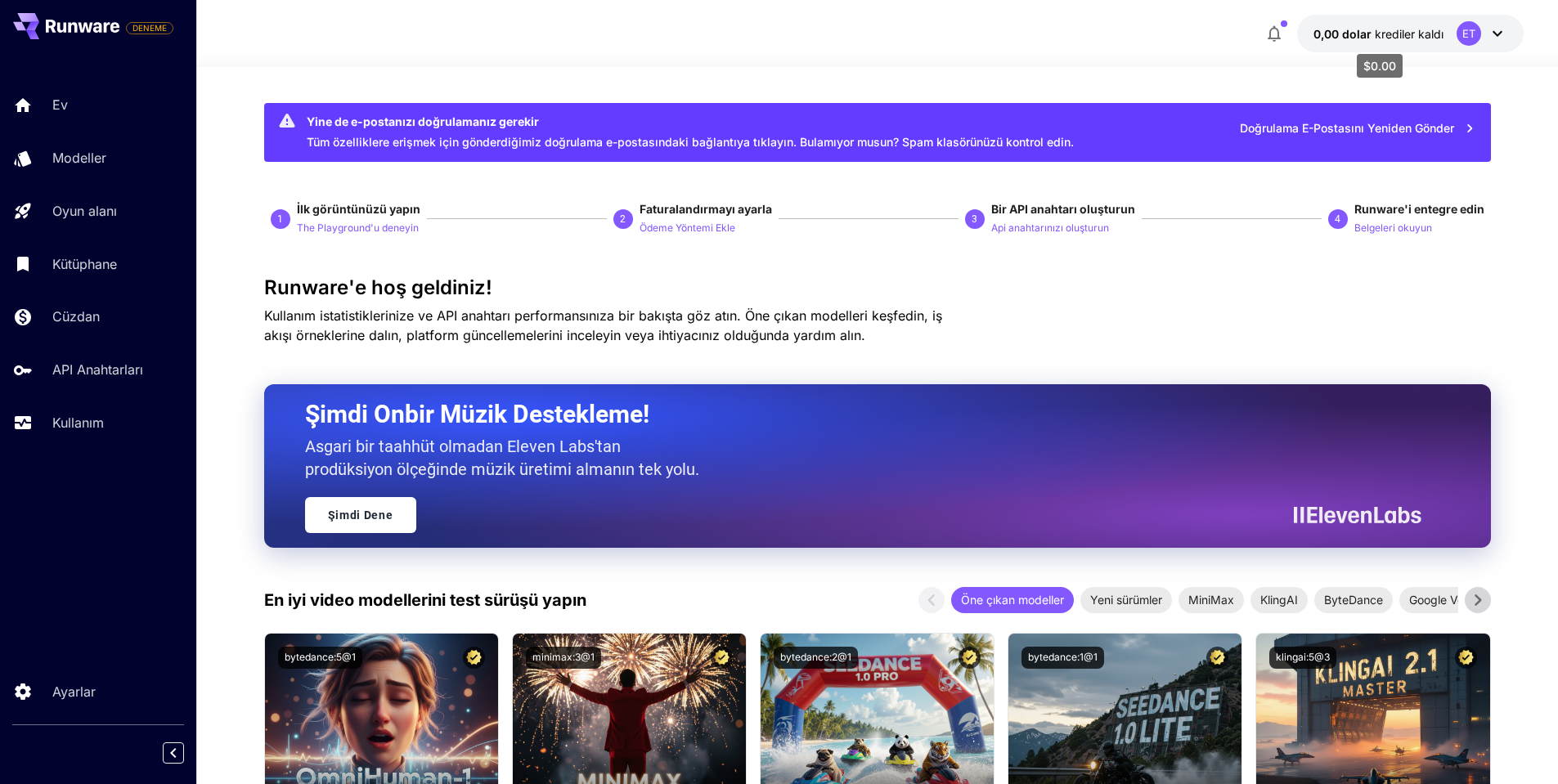
click at [1370, 31] on font "0,00 dolar" at bounding box center [1342, 34] width 58 height 13
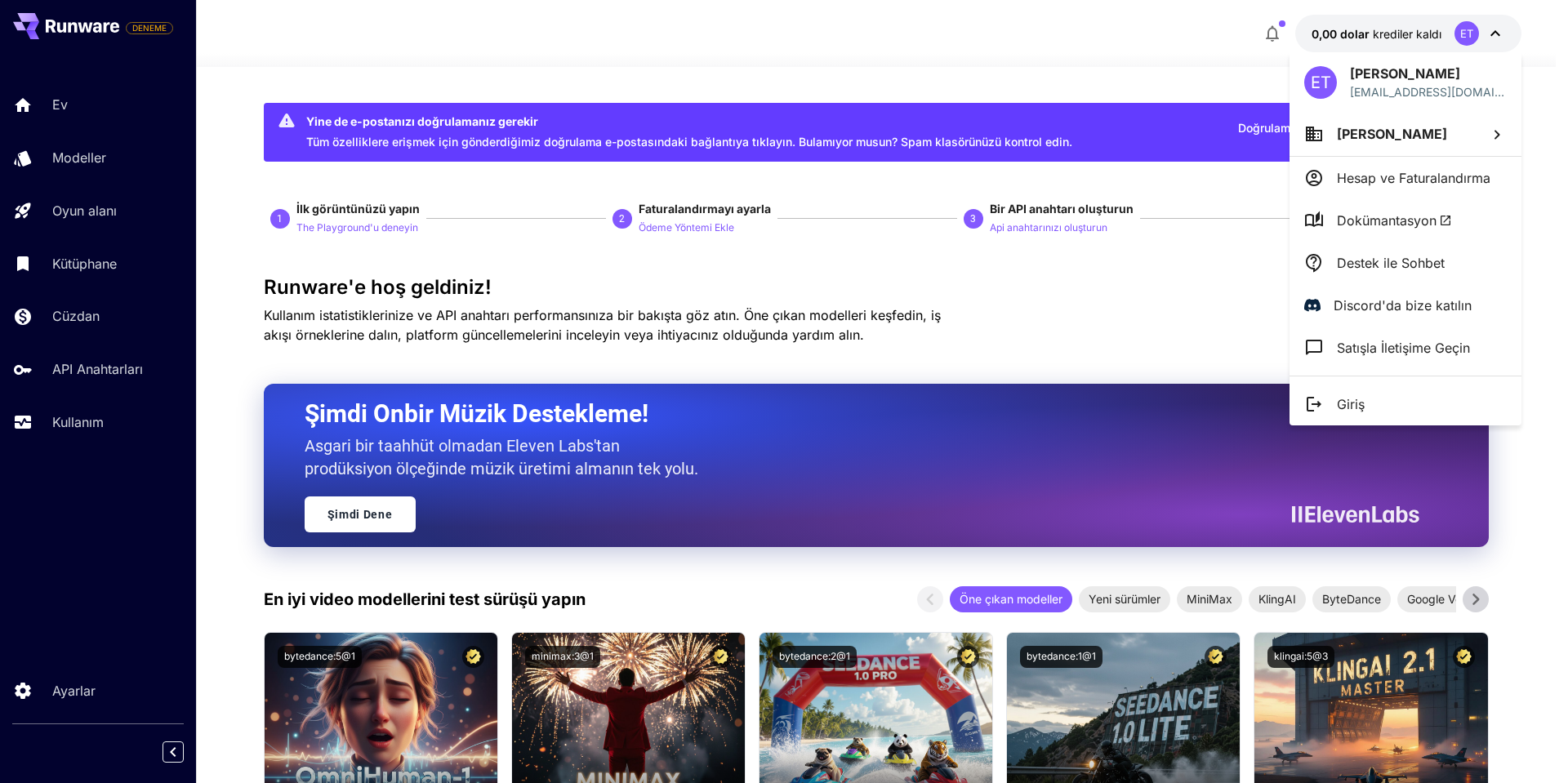
click at [1372, 33] on div at bounding box center [784, 392] width 1568 height 783
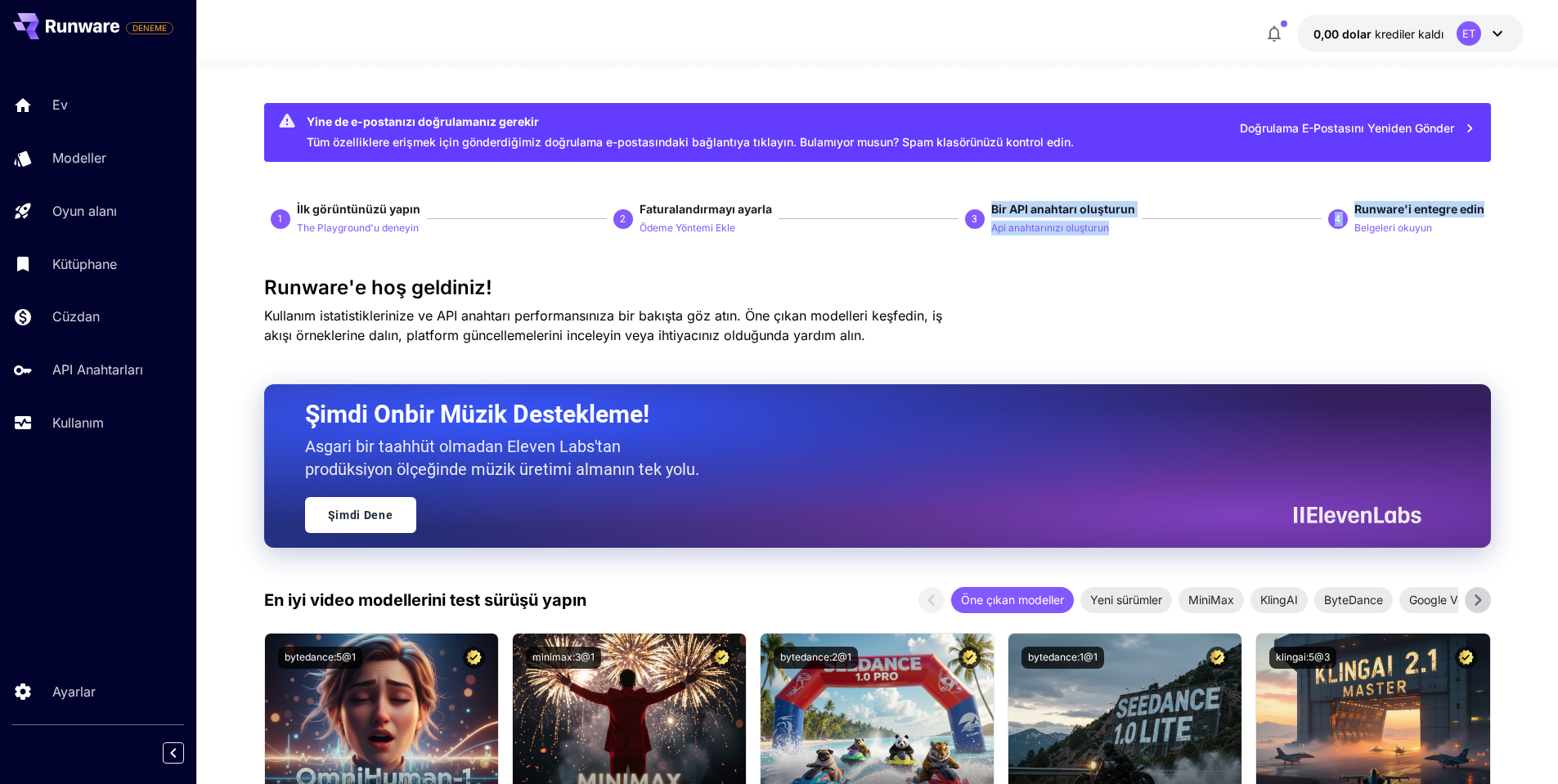
drag, startPoint x: 1171, startPoint y: 198, endPoint x: 1506, endPoint y: 210, distance: 335.2
click at [91, 371] on font "API Anahtarları" at bounding box center [101, 369] width 91 height 16
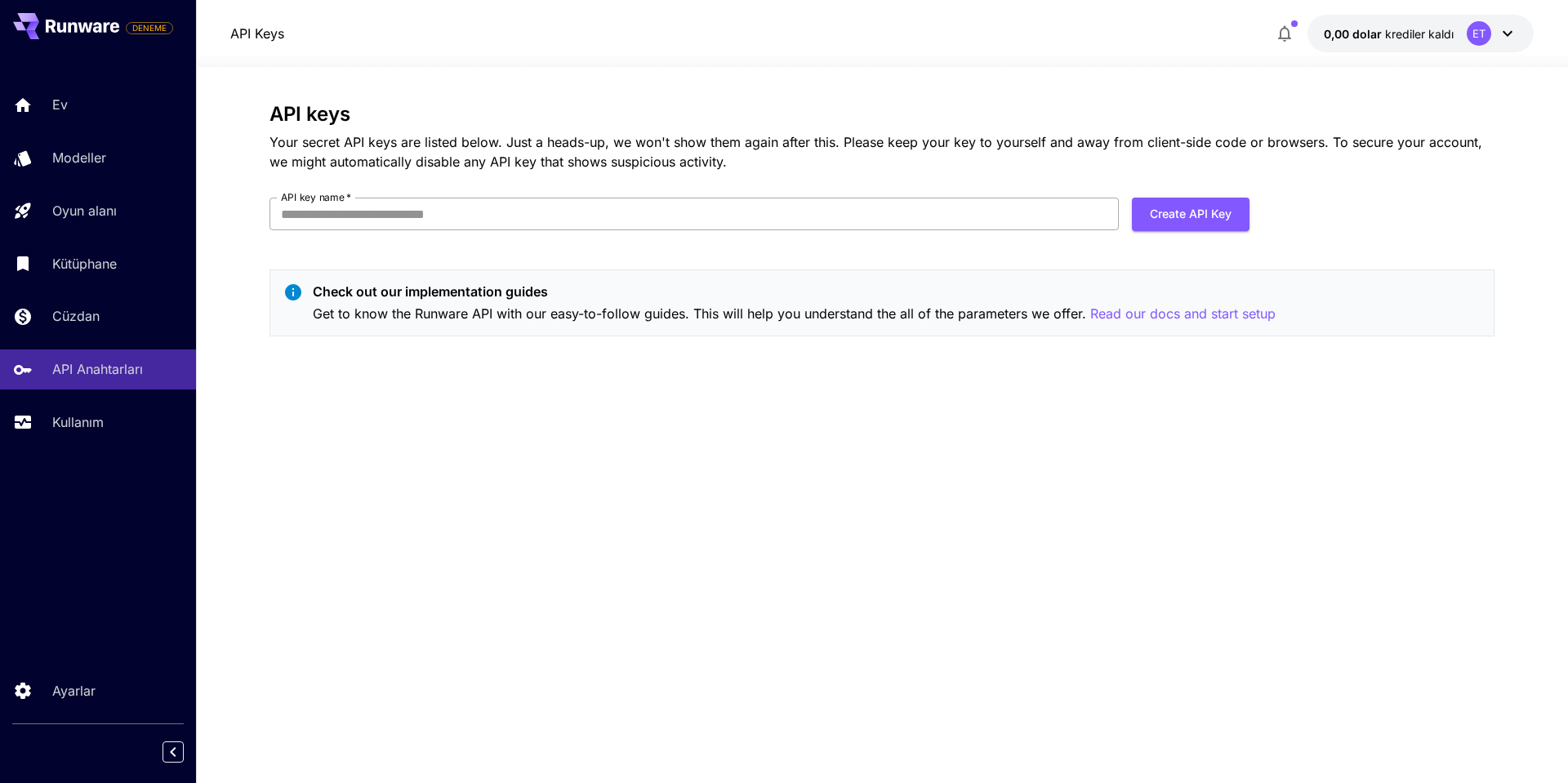
click at [496, 216] on input "API key name   *" at bounding box center [694, 214] width 849 height 33
drag, startPoint x: 403, startPoint y: 209, endPoint x: 392, endPoint y: 206, distance: 11.4
click at [403, 209] on input "API key name   *" at bounding box center [694, 214] width 849 height 33
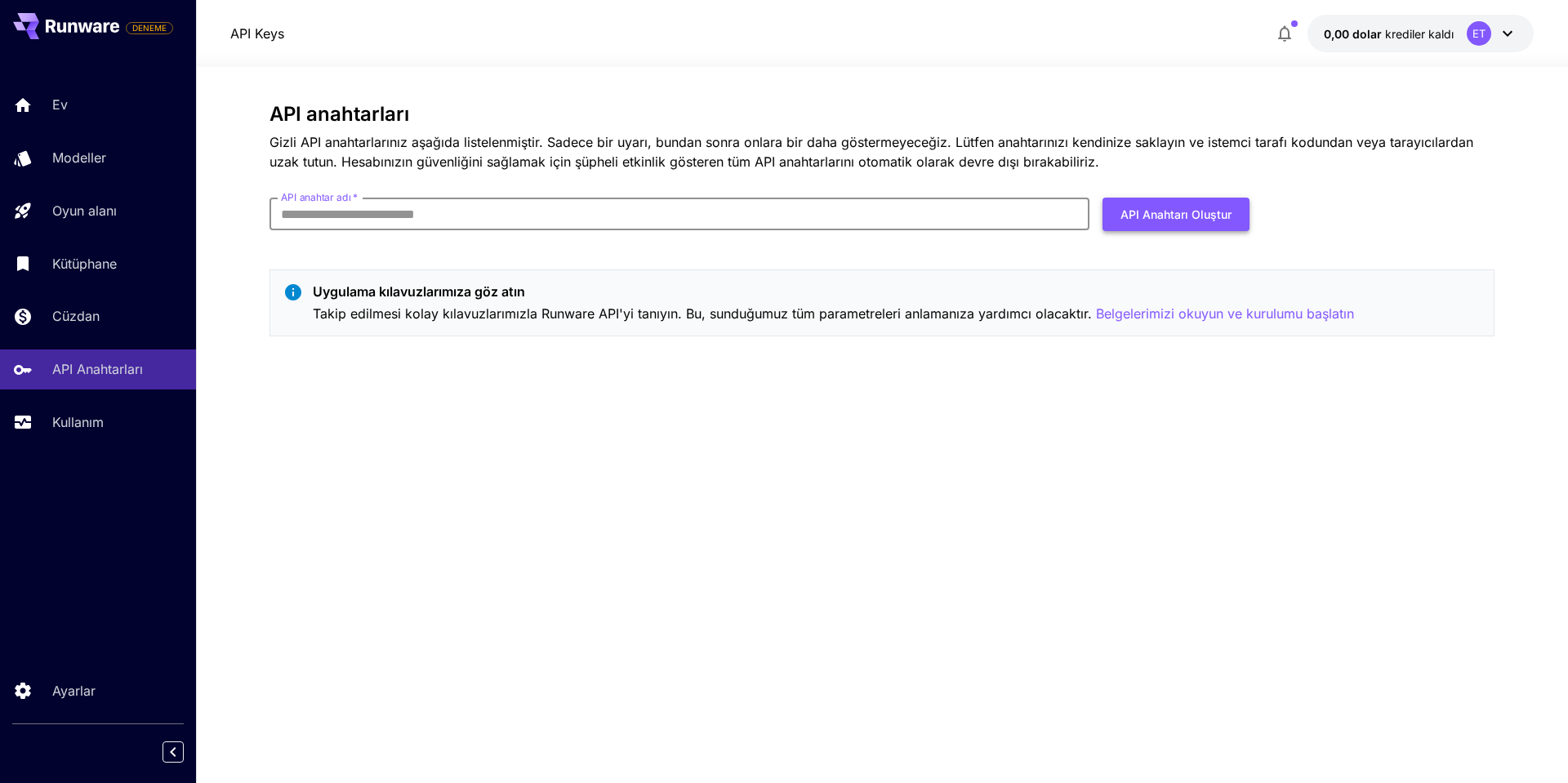
click at [1139, 210] on font "API Anahtarı Oluştur" at bounding box center [1176, 214] width 111 height 13
click at [615, 205] on input "API anahtar adı   *" at bounding box center [679, 214] width 819 height 33
click at [614, 203] on input "API anahtar adı   *" at bounding box center [679, 214] width 819 height 33
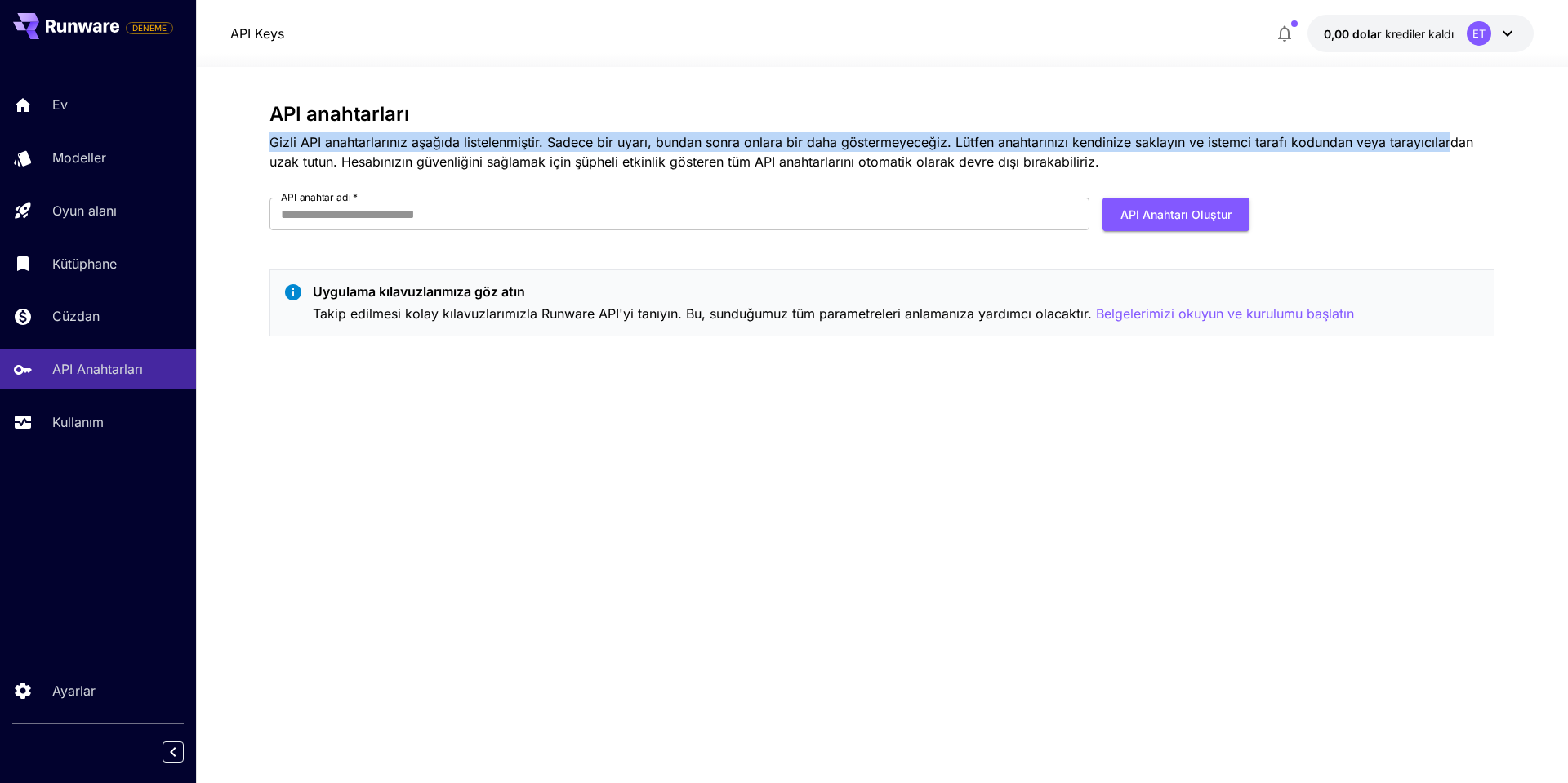
drag, startPoint x: 264, startPoint y: 138, endPoint x: 1451, endPoint y: 136, distance: 1187.0
click at [1451, 136] on section "API anahtarları Gizli API anahtarlarınız aşağıda listelenmiştir. Sadece bir uya…" at bounding box center [882, 425] width 1372 height 716
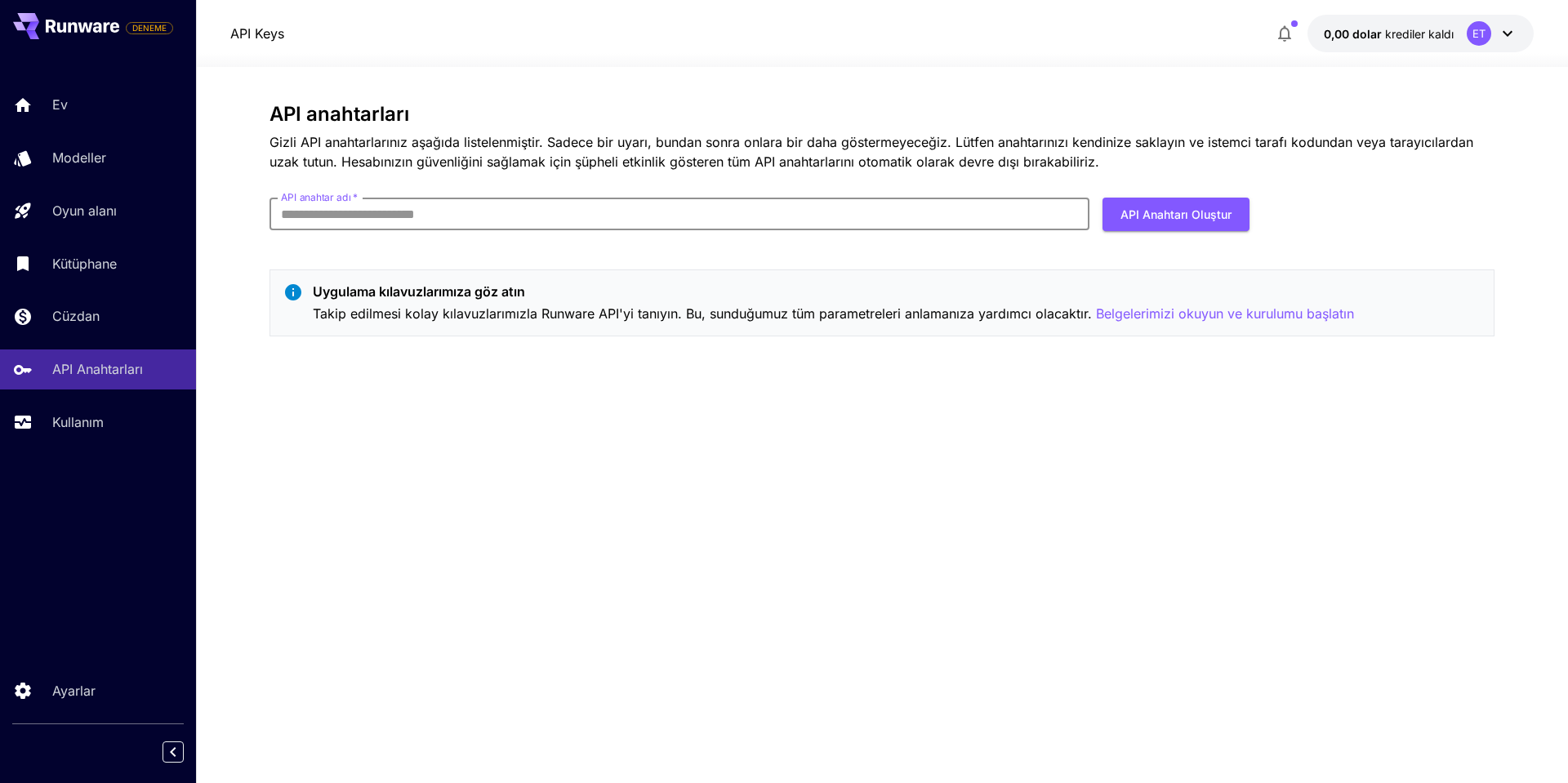
click at [874, 205] on input "API anahtar adı   *" at bounding box center [679, 214] width 819 height 33
type input "**********"
click at [1179, 213] on font "API Anahtarı Oluştur" at bounding box center [1176, 214] width 111 height 13
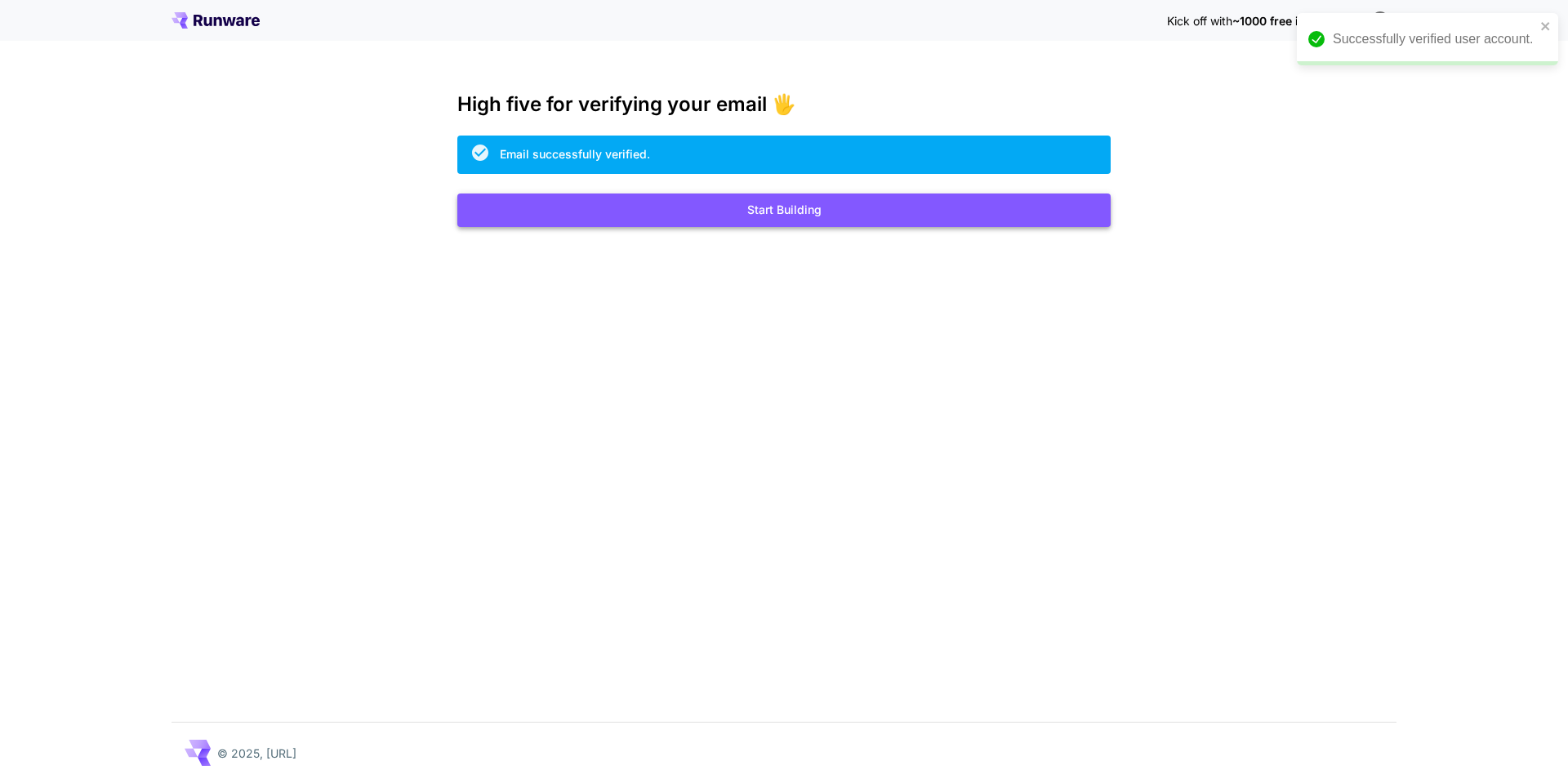
click at [819, 211] on button "Start Building" at bounding box center [784, 210] width 653 height 34
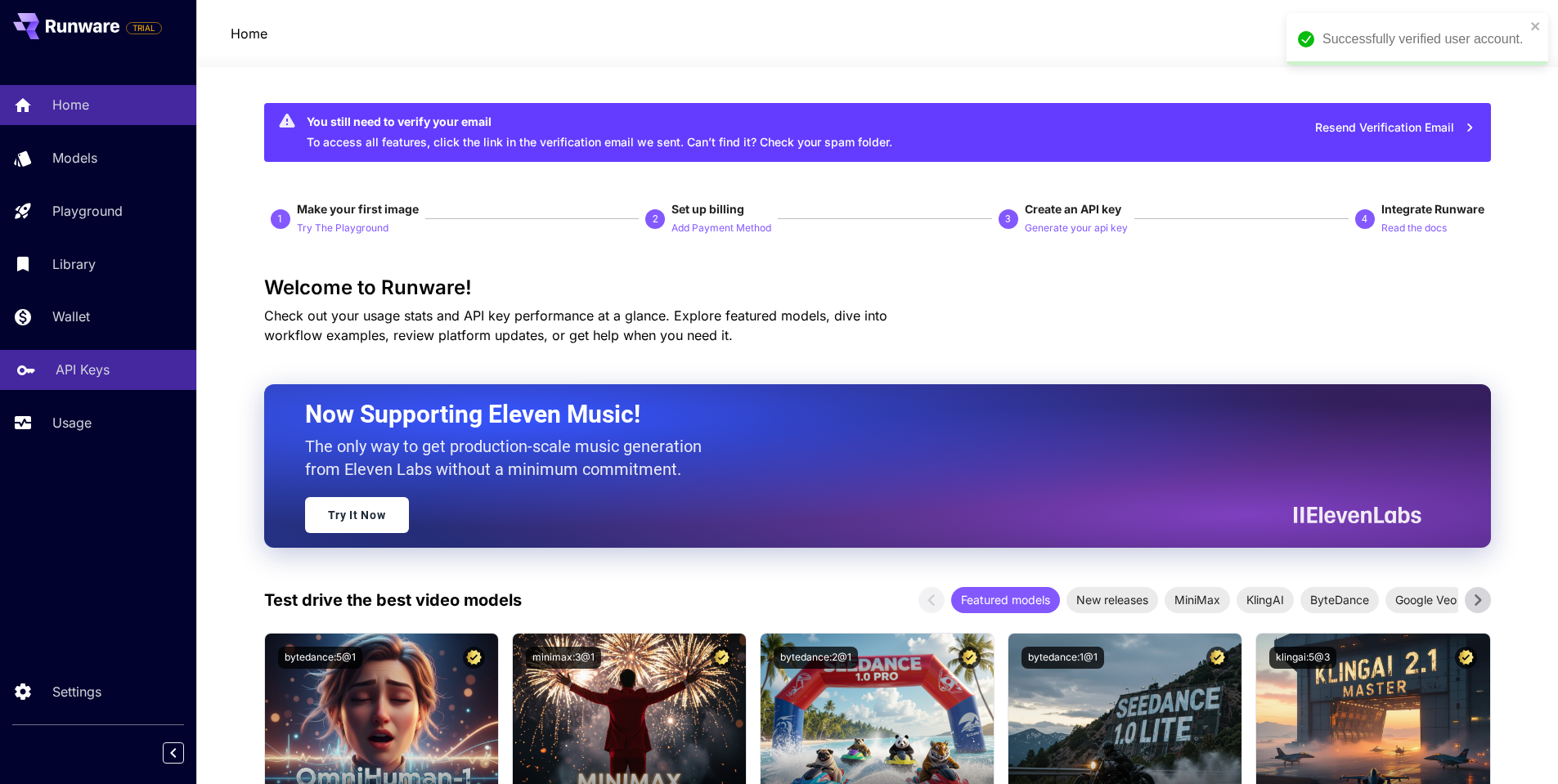
click at [73, 358] on link "API Keys" at bounding box center [98, 370] width 197 height 40
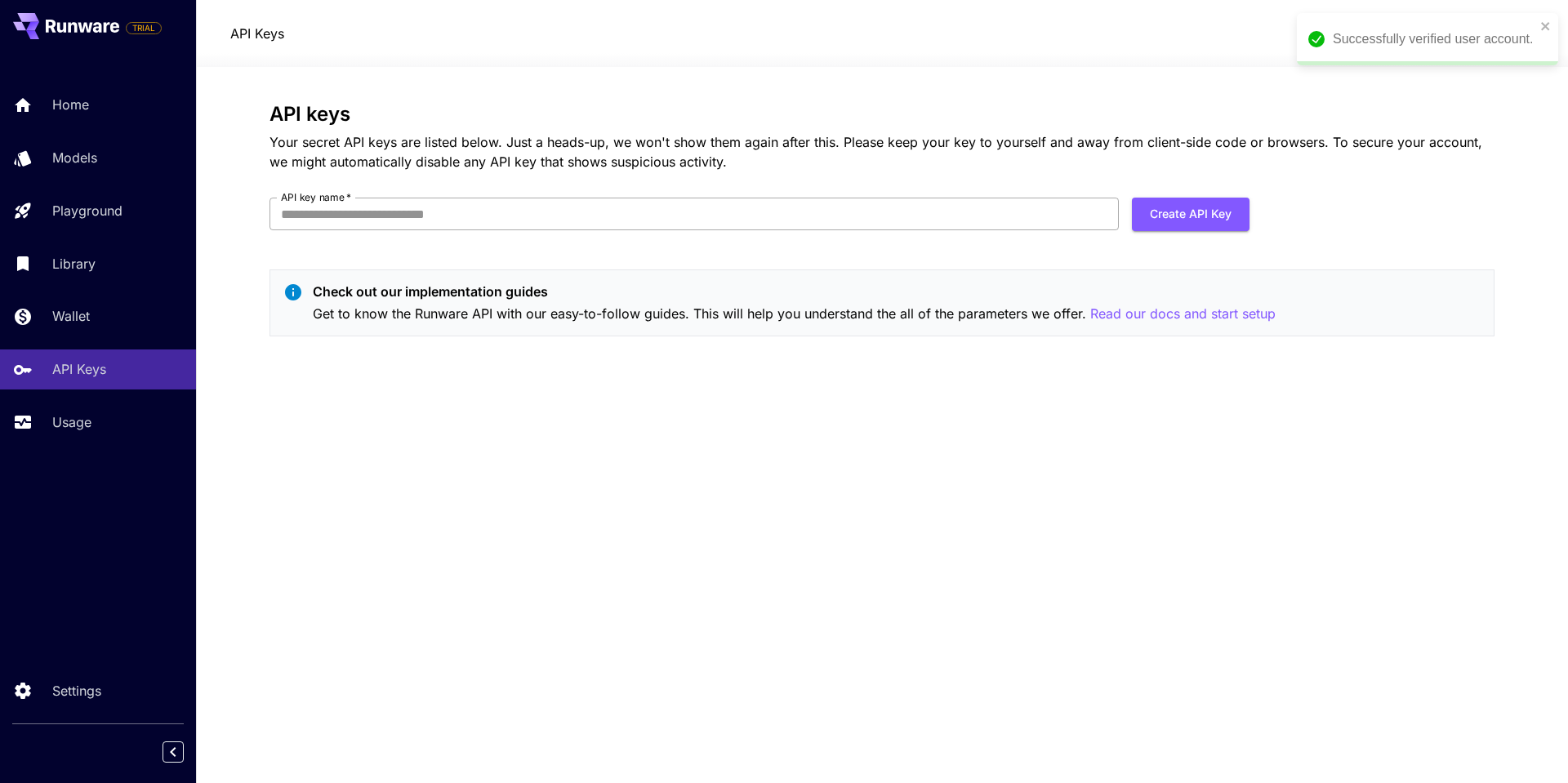
click at [296, 210] on input "API key name   *" at bounding box center [694, 214] width 849 height 33
type input "********"
click at [423, 254] on div "API keys Your secret API keys are listed below. Just a heads-up, we won't show …" at bounding box center [882, 226] width 1224 height 247
click at [1211, 195] on div "API keys Your secret API keys are listed below. Just a heads-up, we won't show …" at bounding box center [882, 226] width 1224 height 247
click at [1205, 204] on button "Create API Key" at bounding box center [1191, 215] width 118 height 34
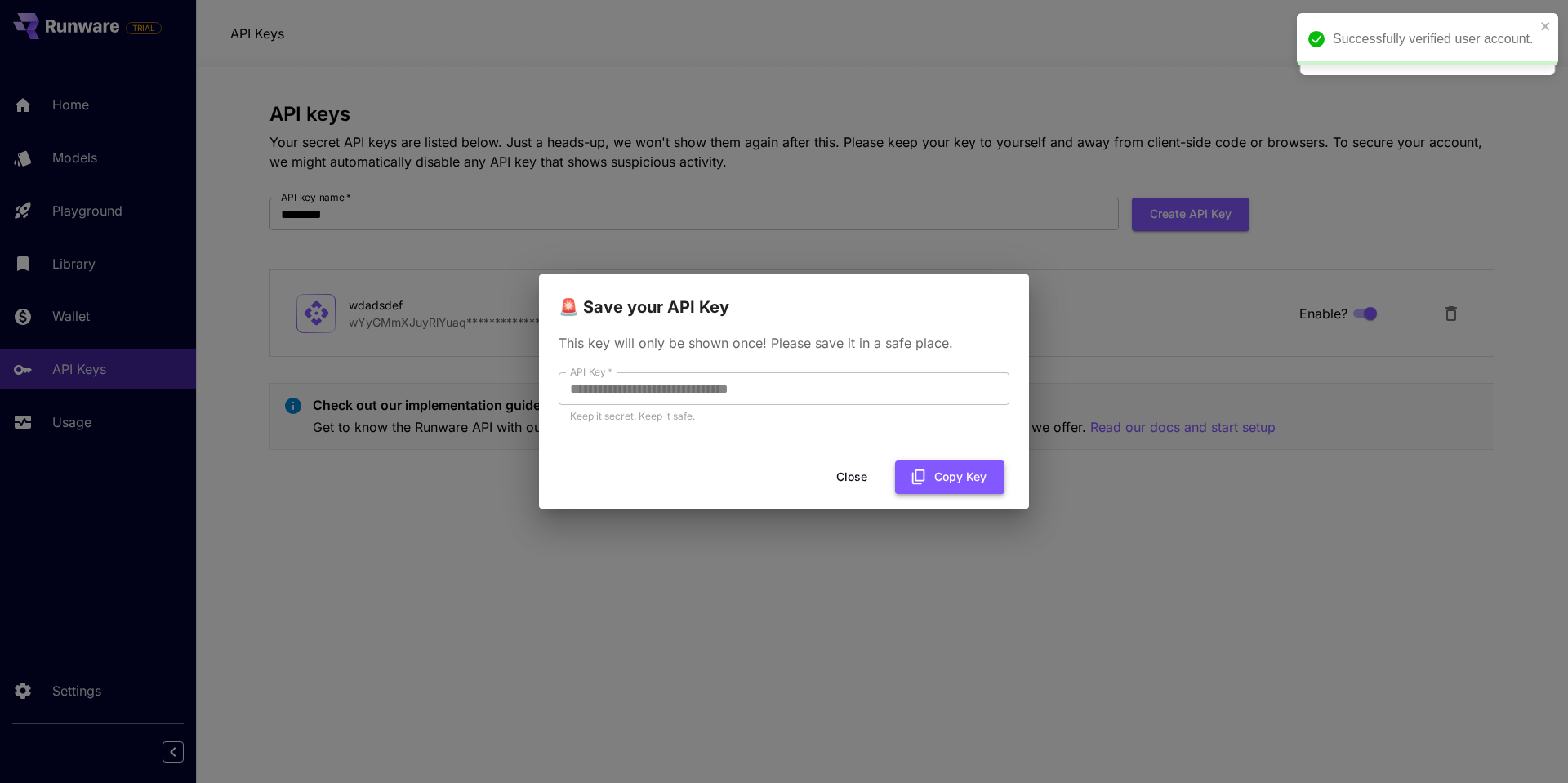
click at [930, 474] on button "Copy Key" at bounding box center [950, 477] width 109 height 34
click at [867, 478] on button "Close" at bounding box center [864, 477] width 73 height 34
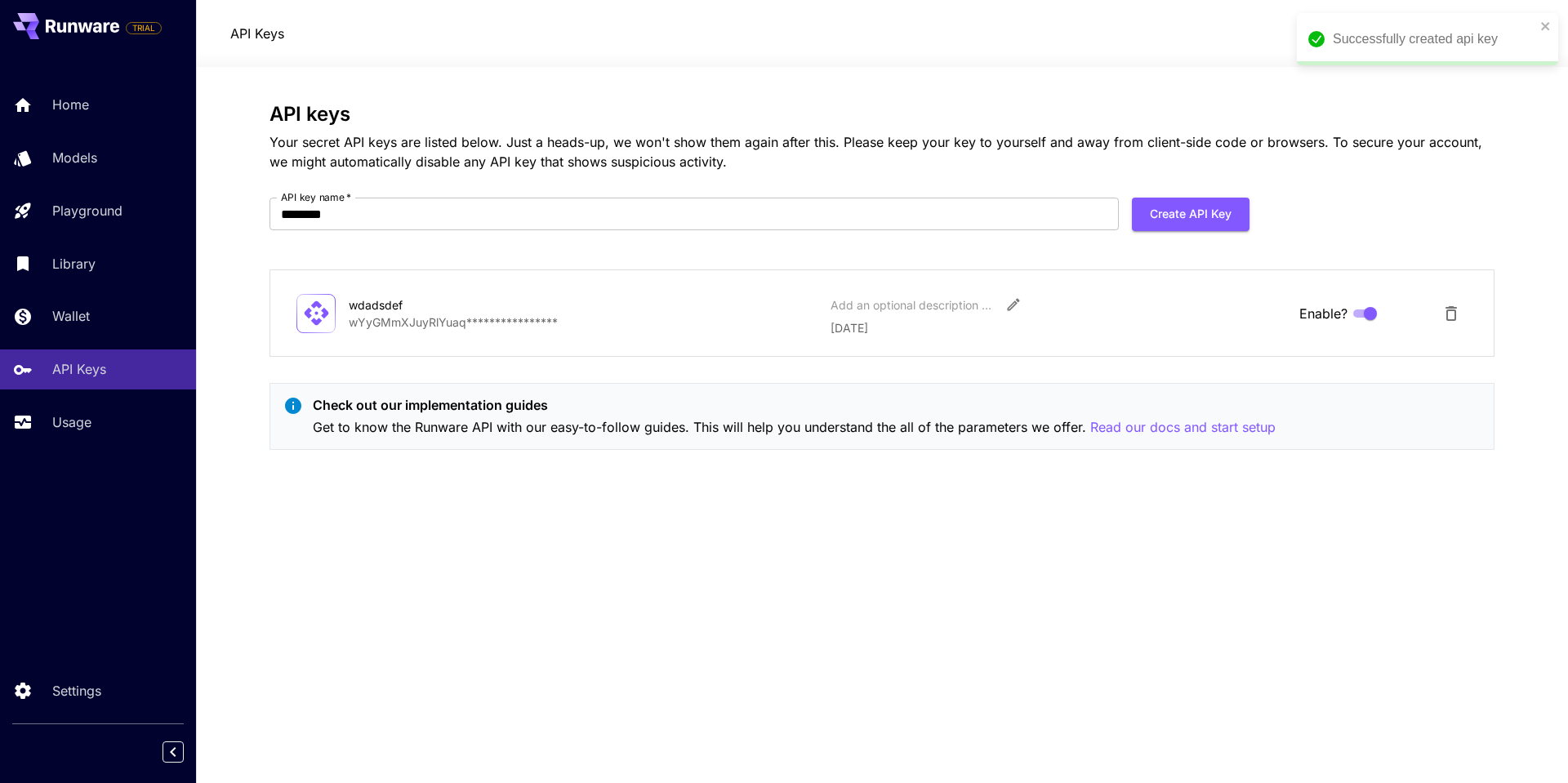
click at [1554, 15] on div "Successfully created api key" at bounding box center [1427, 40] width 261 height 52
click at [57, 99] on p "Home" at bounding box center [74, 104] width 37 height 19
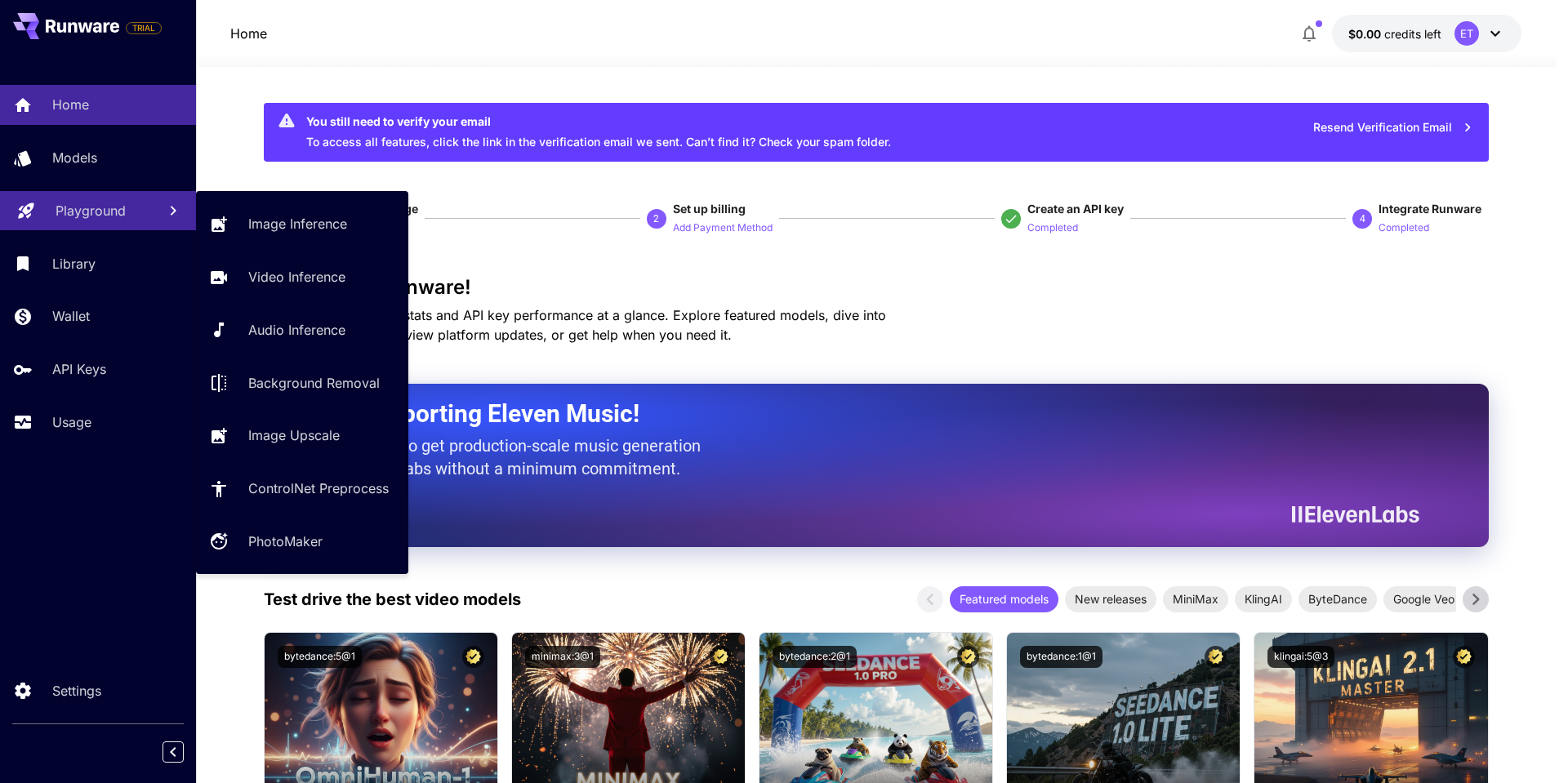
click at [92, 219] on p "Playground" at bounding box center [90, 210] width 70 height 19
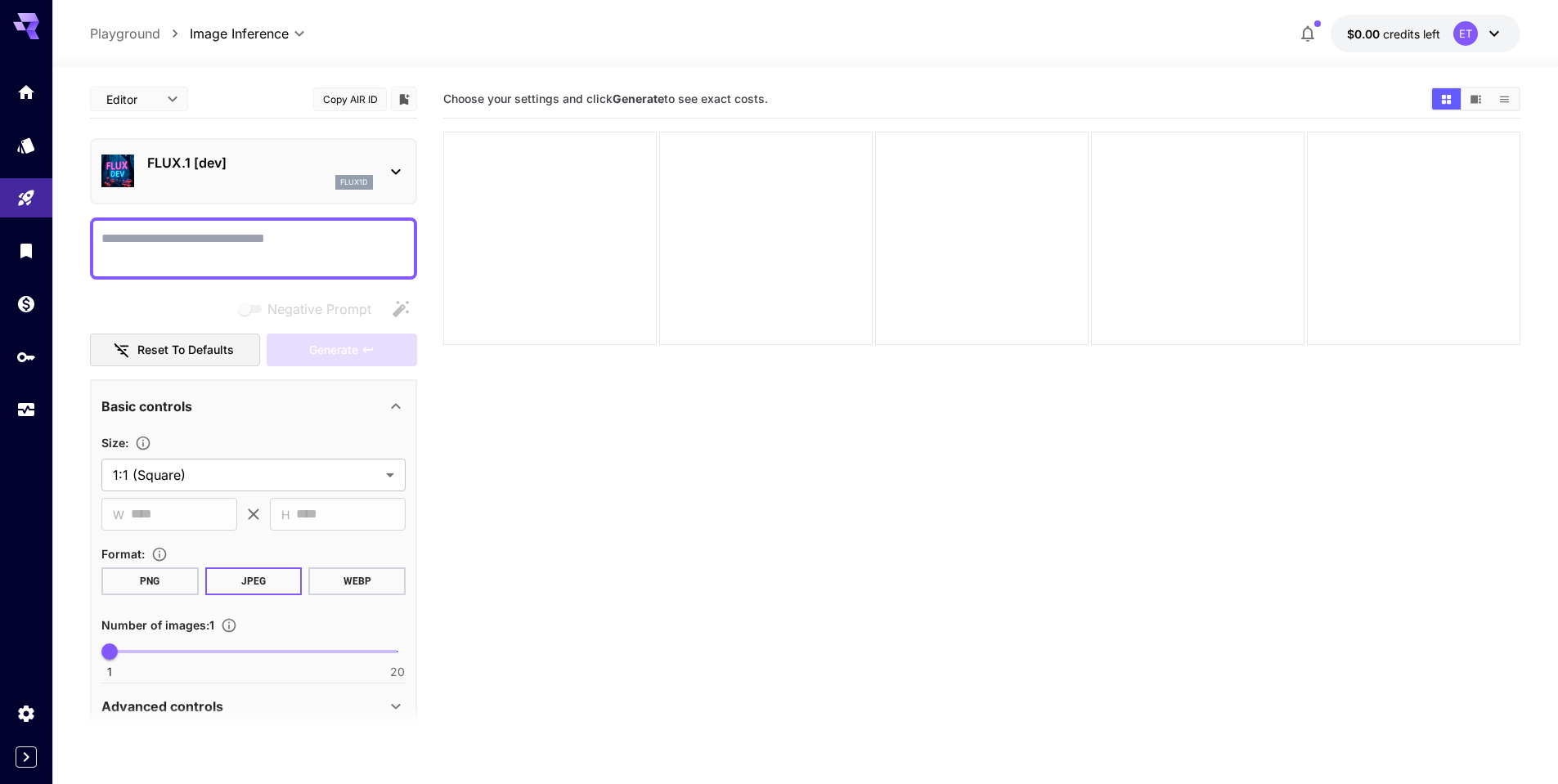
click at [364, 176] on p "flux1d" at bounding box center [353, 182] width 28 height 12
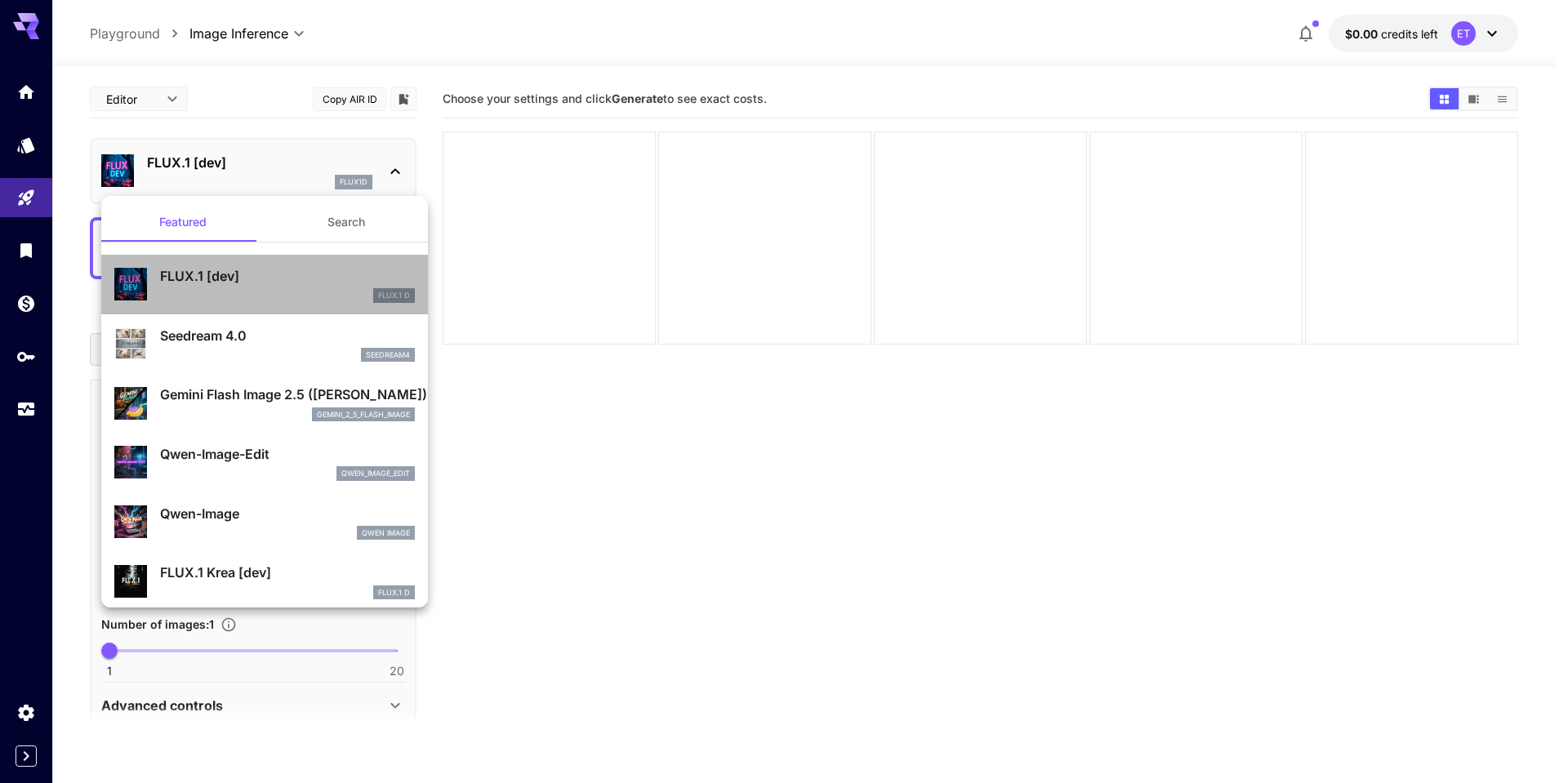
click at [341, 280] on p "FLUX.1 [dev]" at bounding box center [287, 275] width 255 height 19
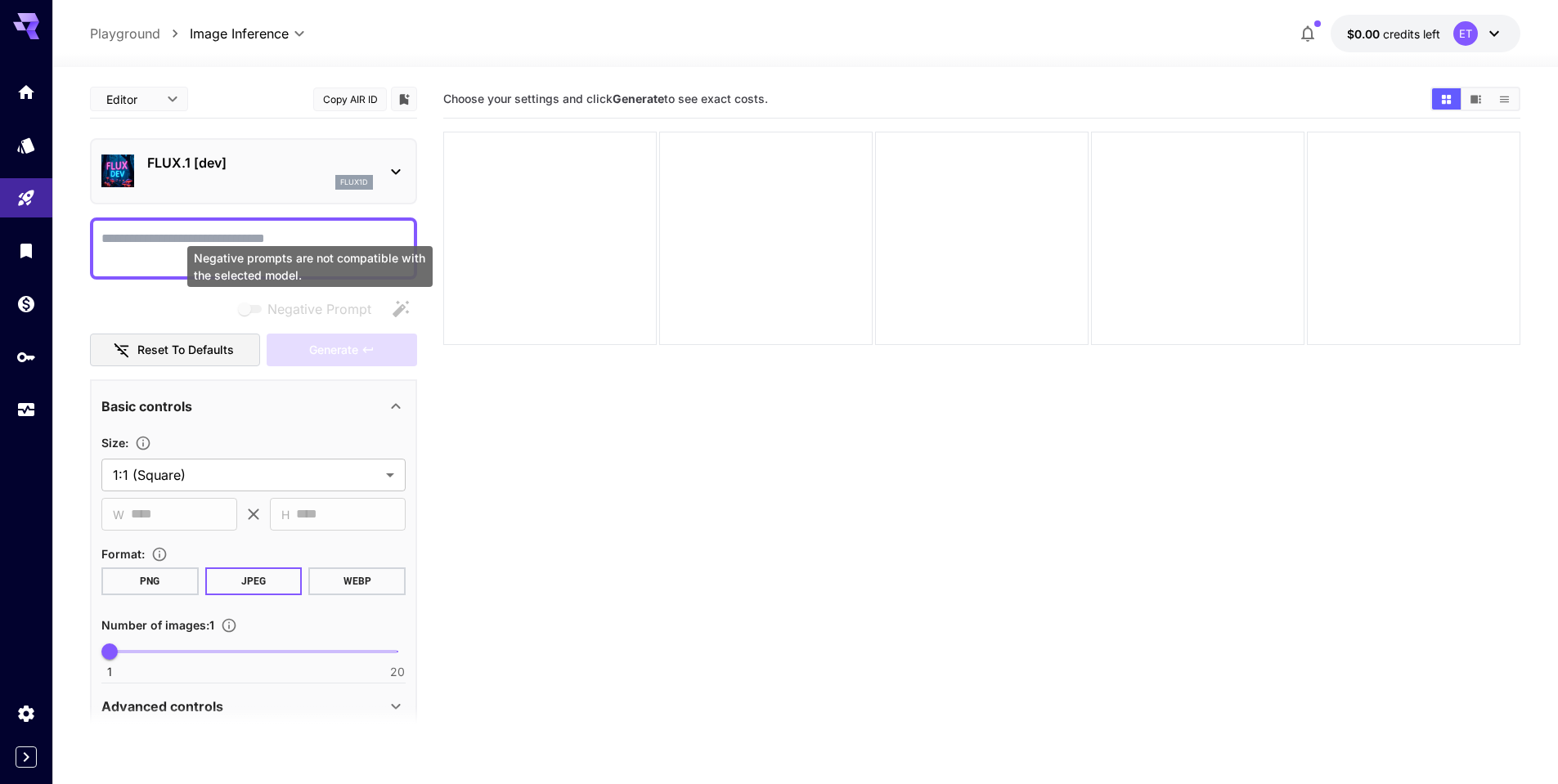
click at [237, 255] on div "Negative prompts are not compatible with the selected model." at bounding box center [310, 266] width 245 height 40
click at [162, 242] on textarea "Negative Prompt" at bounding box center [253, 248] width 305 height 40
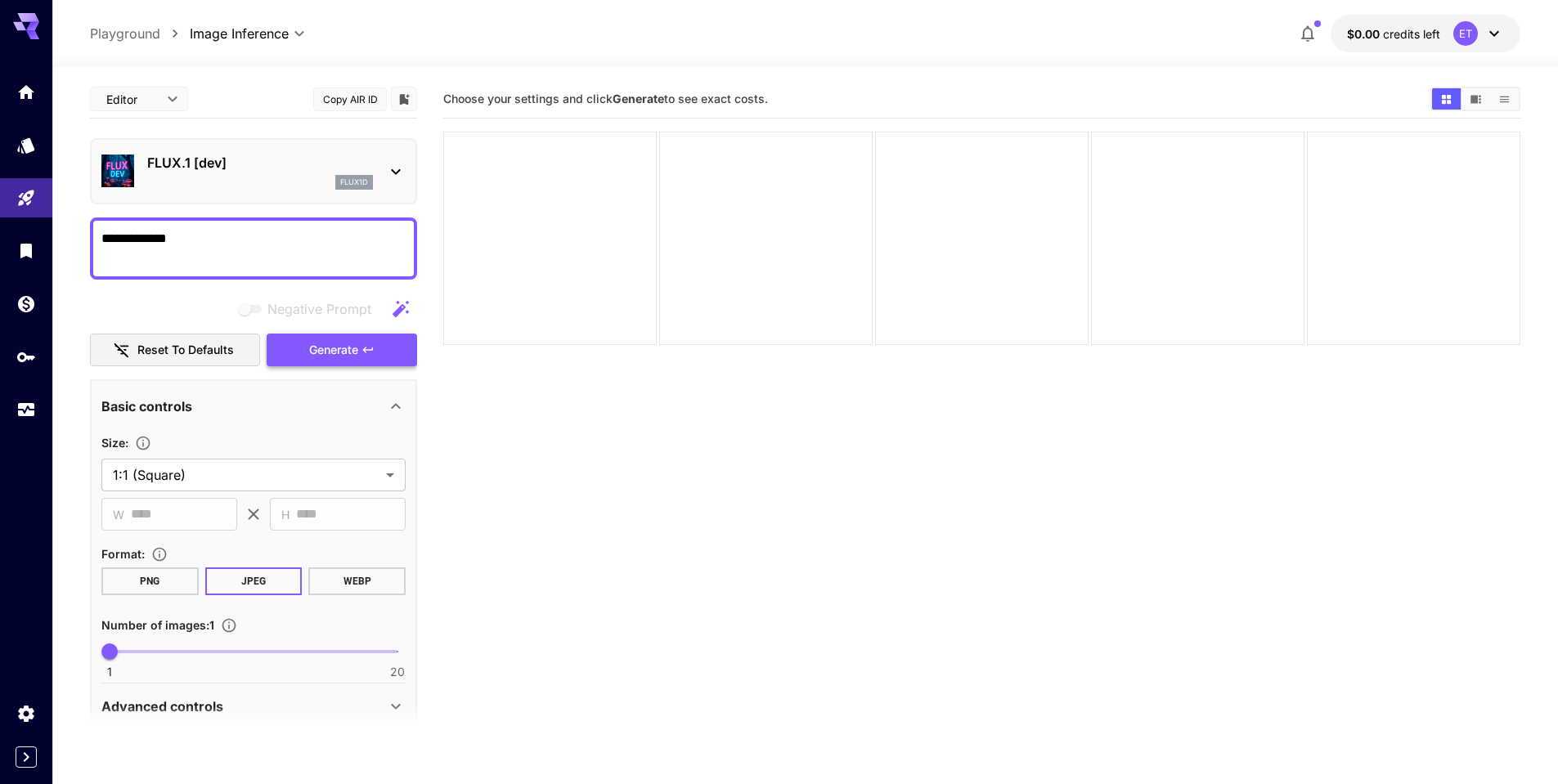
type textarea "**********"
click at [326, 349] on span "Generate" at bounding box center [334, 350] width 49 height 20
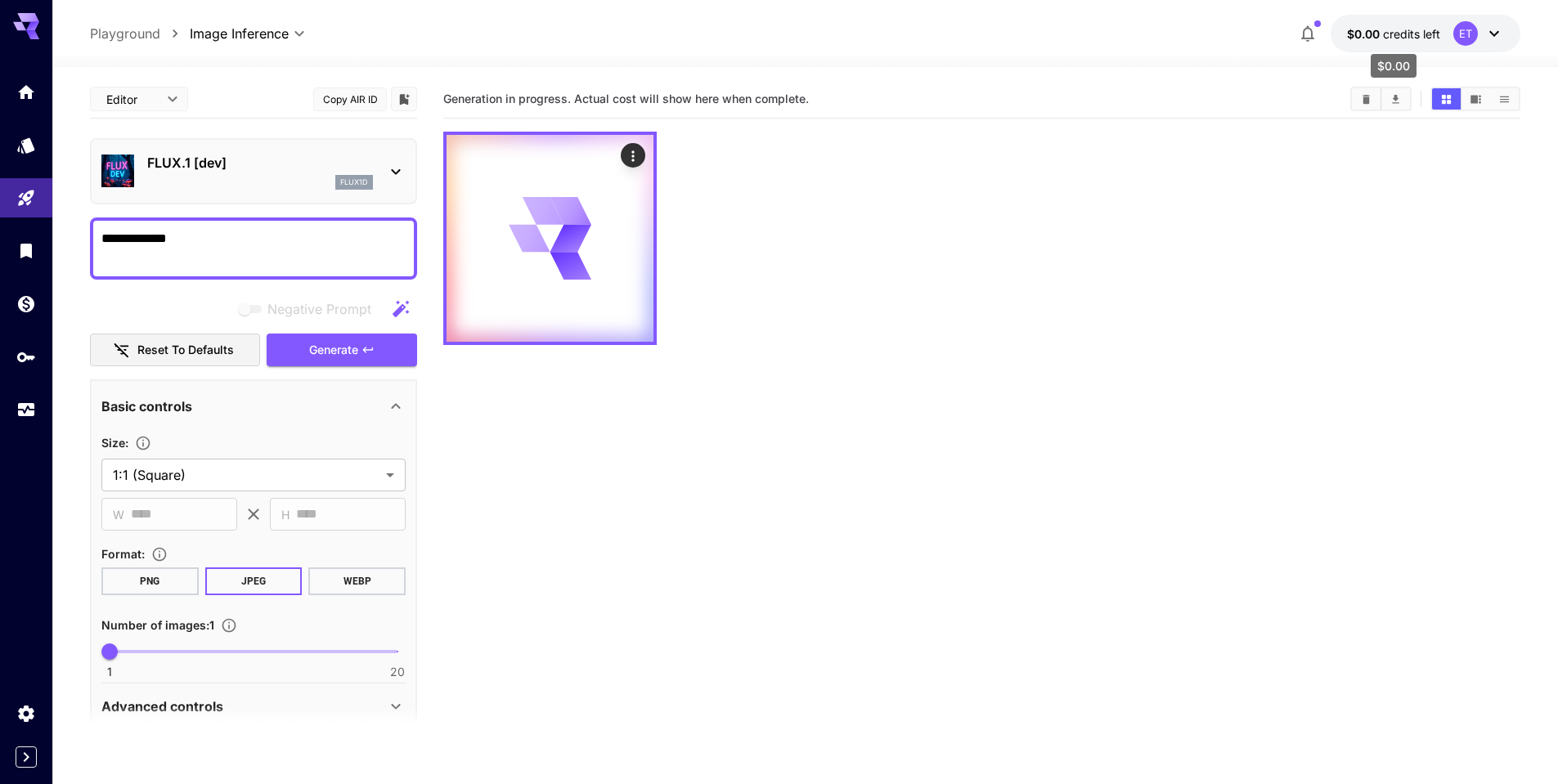
click at [1413, 40] on span "credits left" at bounding box center [1412, 34] width 57 height 13
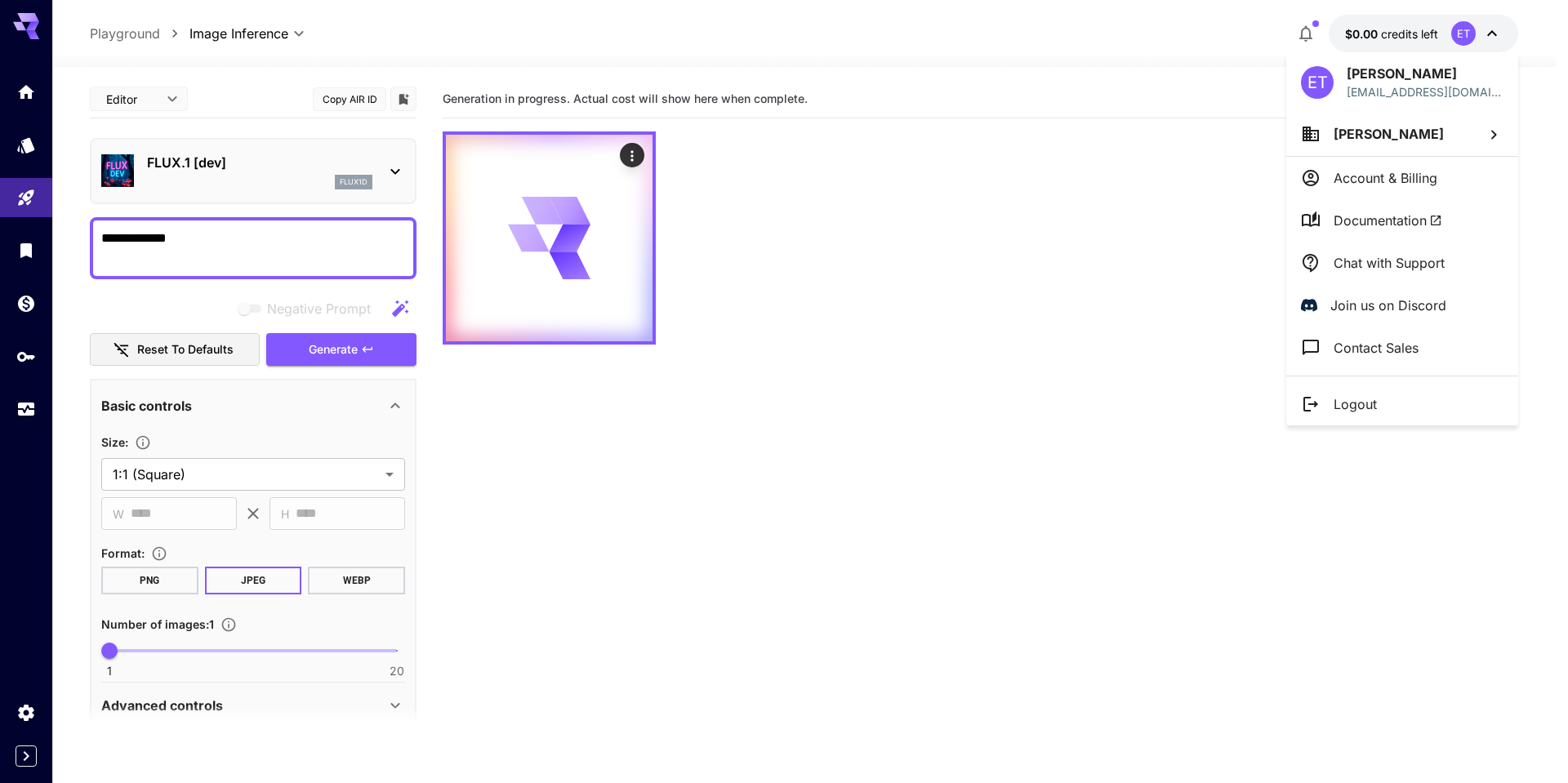
click at [479, 96] on div at bounding box center [784, 392] width 1568 height 783
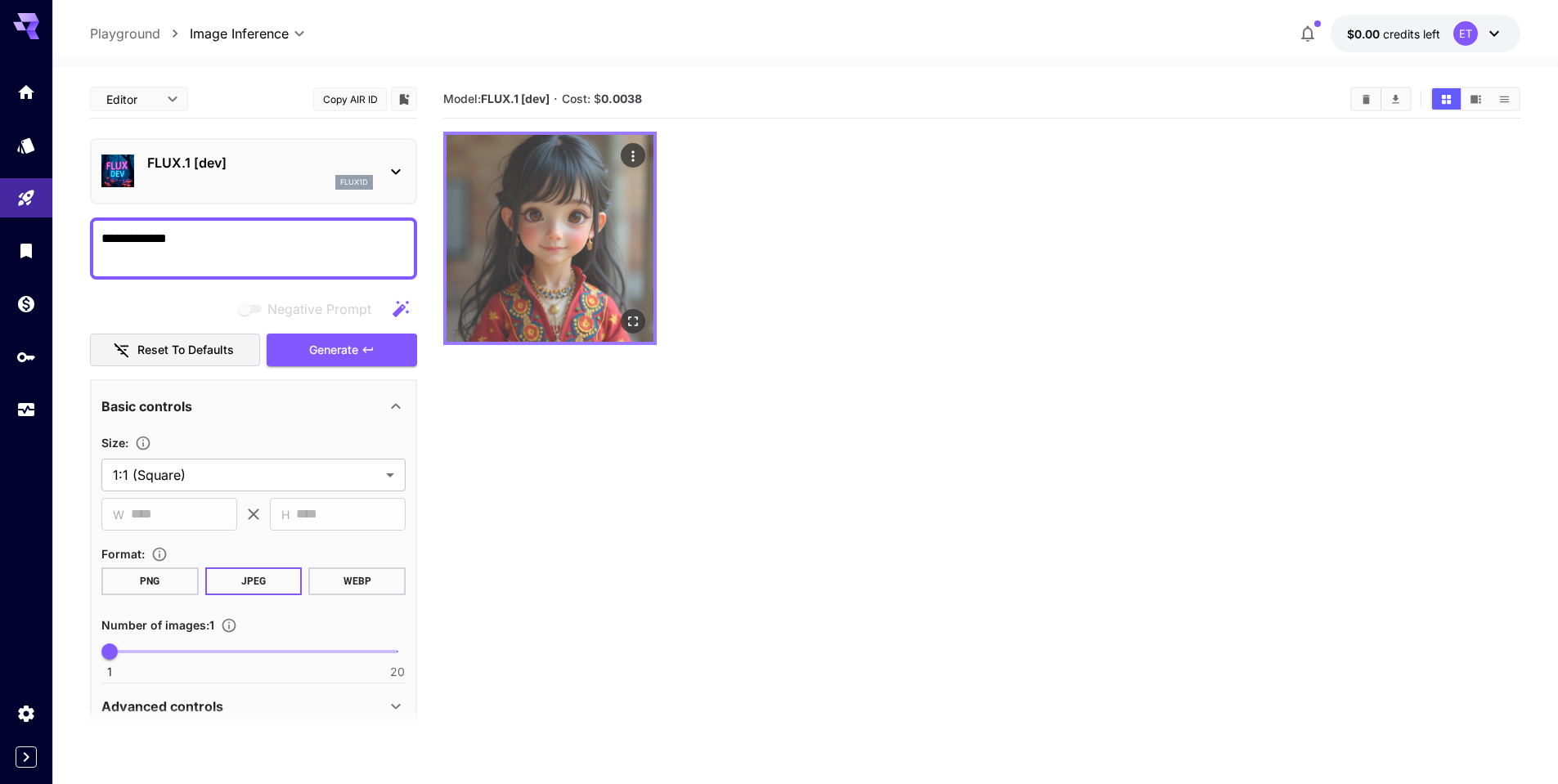
click at [541, 194] on img at bounding box center [549, 238] width 207 height 207
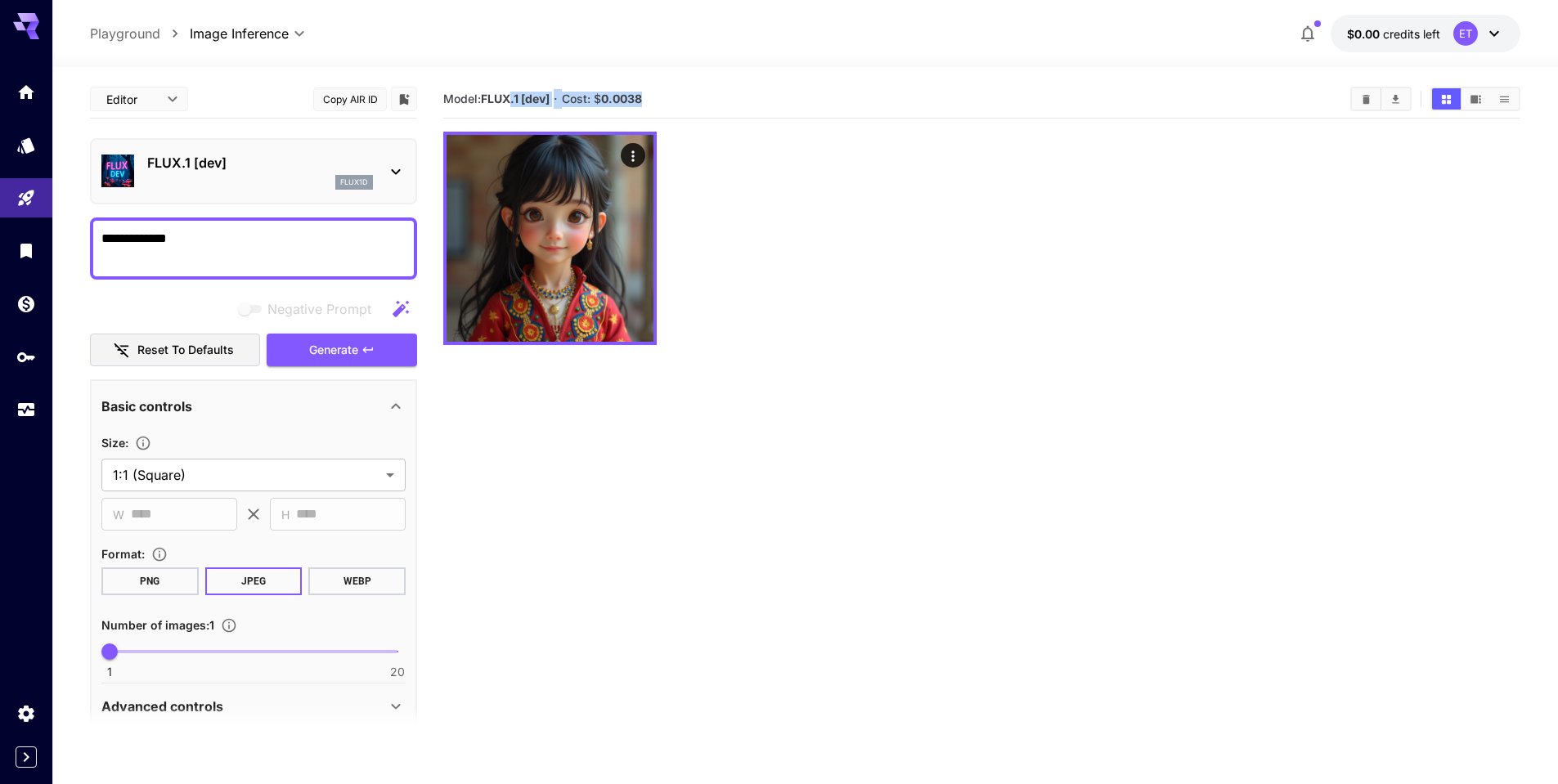
drag, startPoint x: 617, startPoint y: 95, endPoint x: 556, endPoint y: 92, distance: 61.1
click at [514, 85] on div "Model: FLUX.1 [dev] · Cost: $ 0.0038" at bounding box center [982, 99] width 1077 height 39
click at [676, 94] on section "Model: FLUX.1 [dev] · Cost: $ 0.0038" at bounding box center [891, 99] width 894 height 19
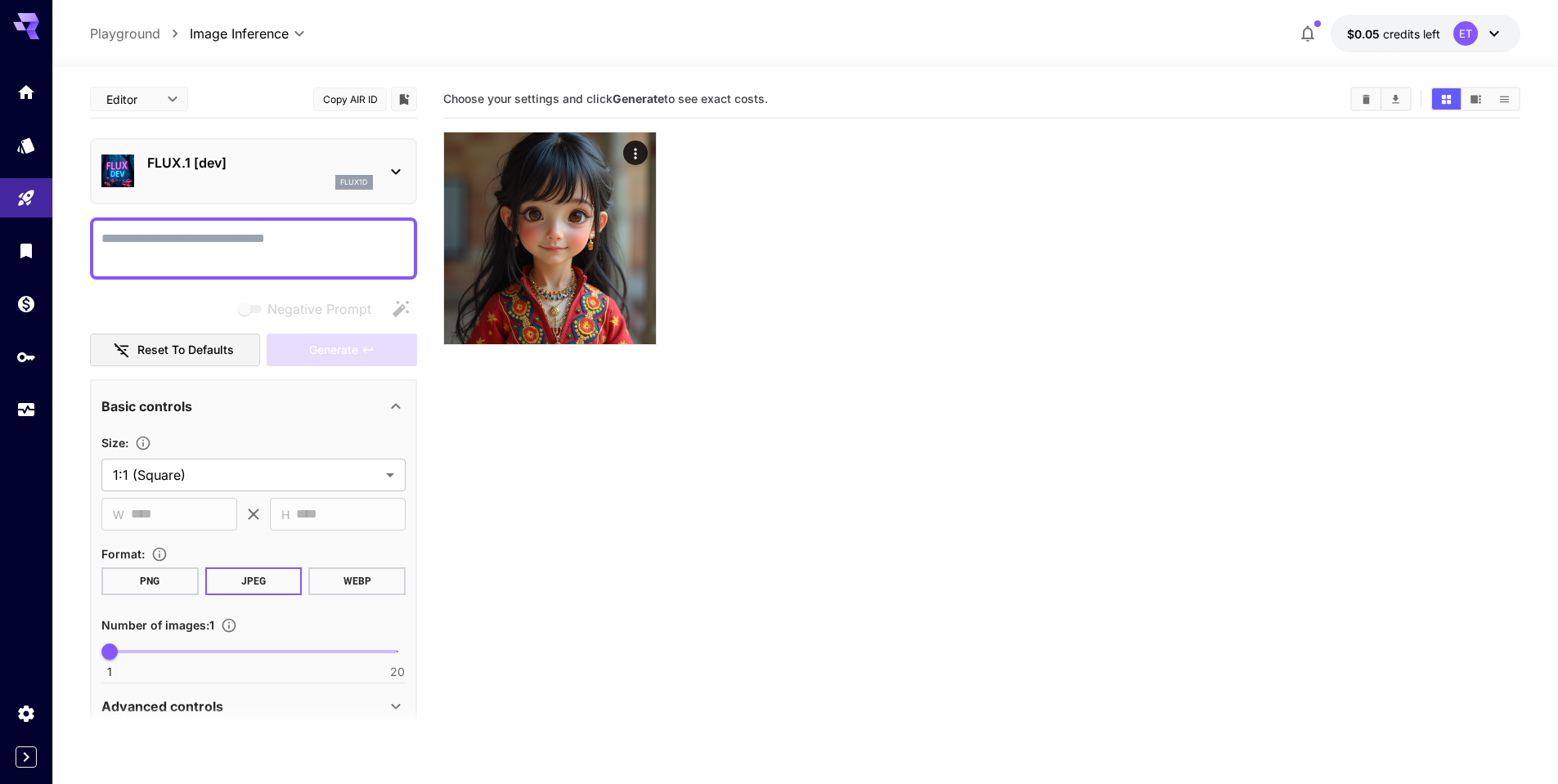
click at [1396, 27] on span "credits left" at bounding box center [1412, 34] width 57 height 13
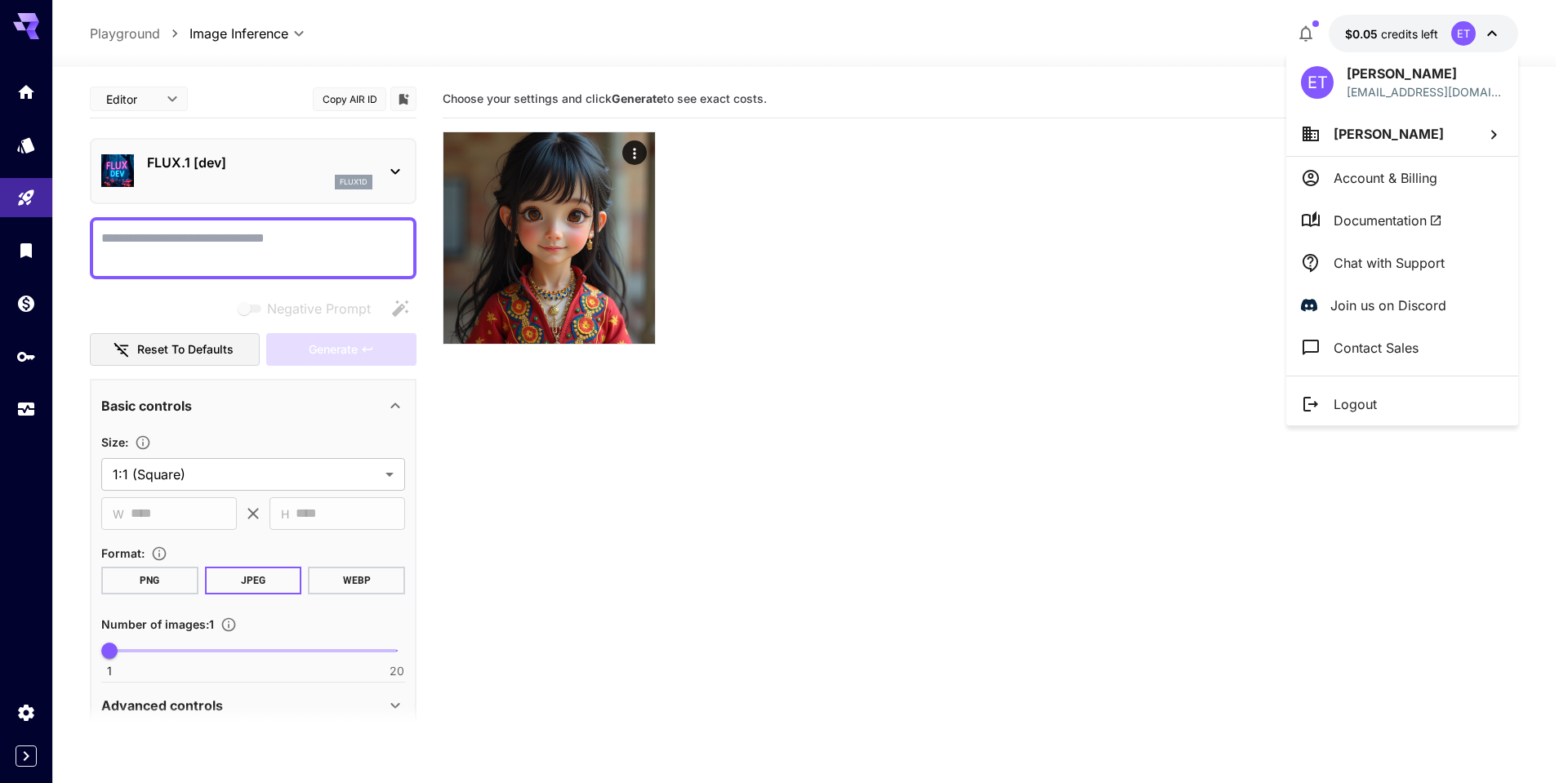
click at [1367, 170] on p "Account & Billing" at bounding box center [1384, 178] width 104 height 19
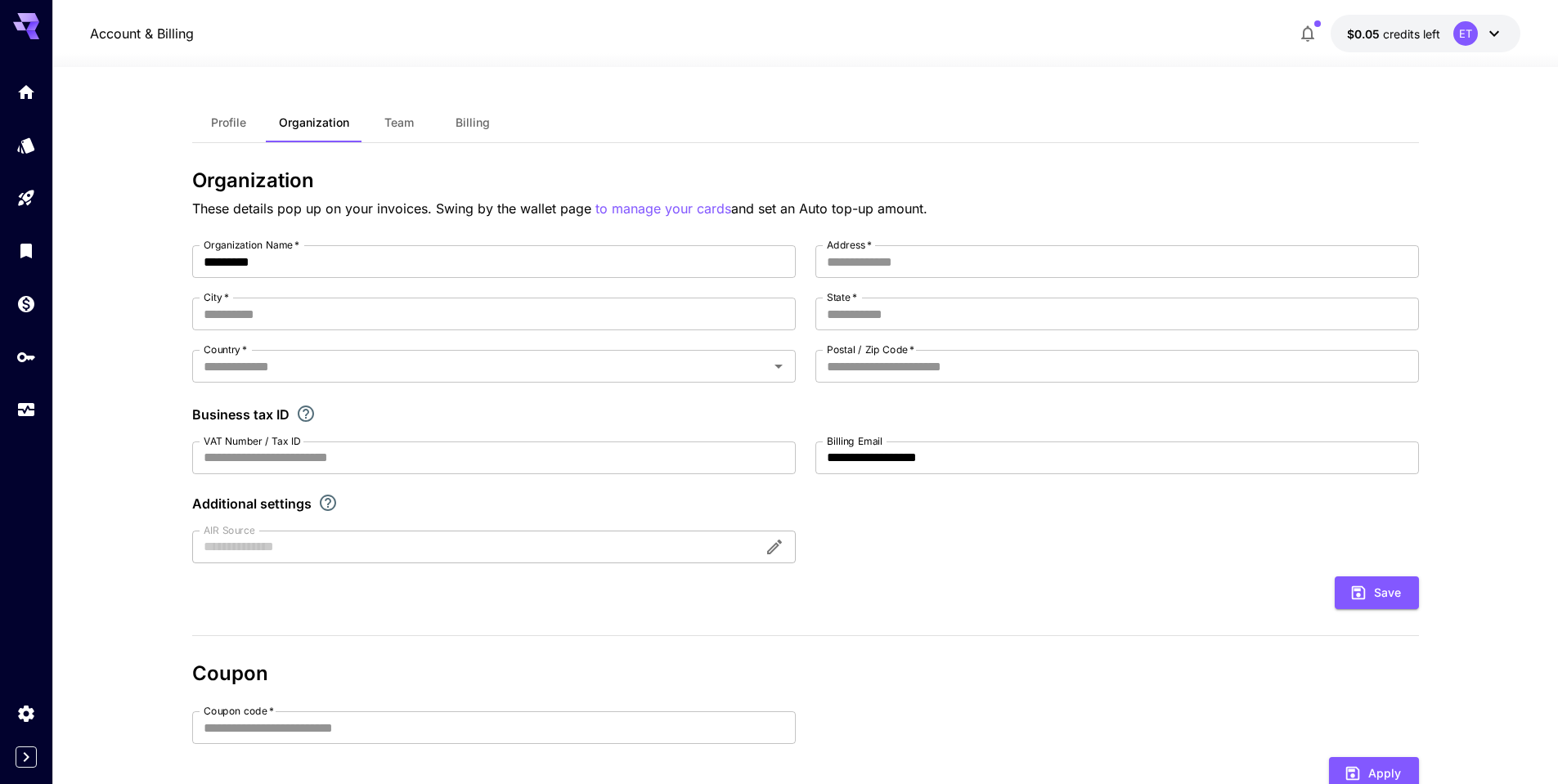
click at [235, 133] on button "Profile" at bounding box center [229, 122] width 73 height 40
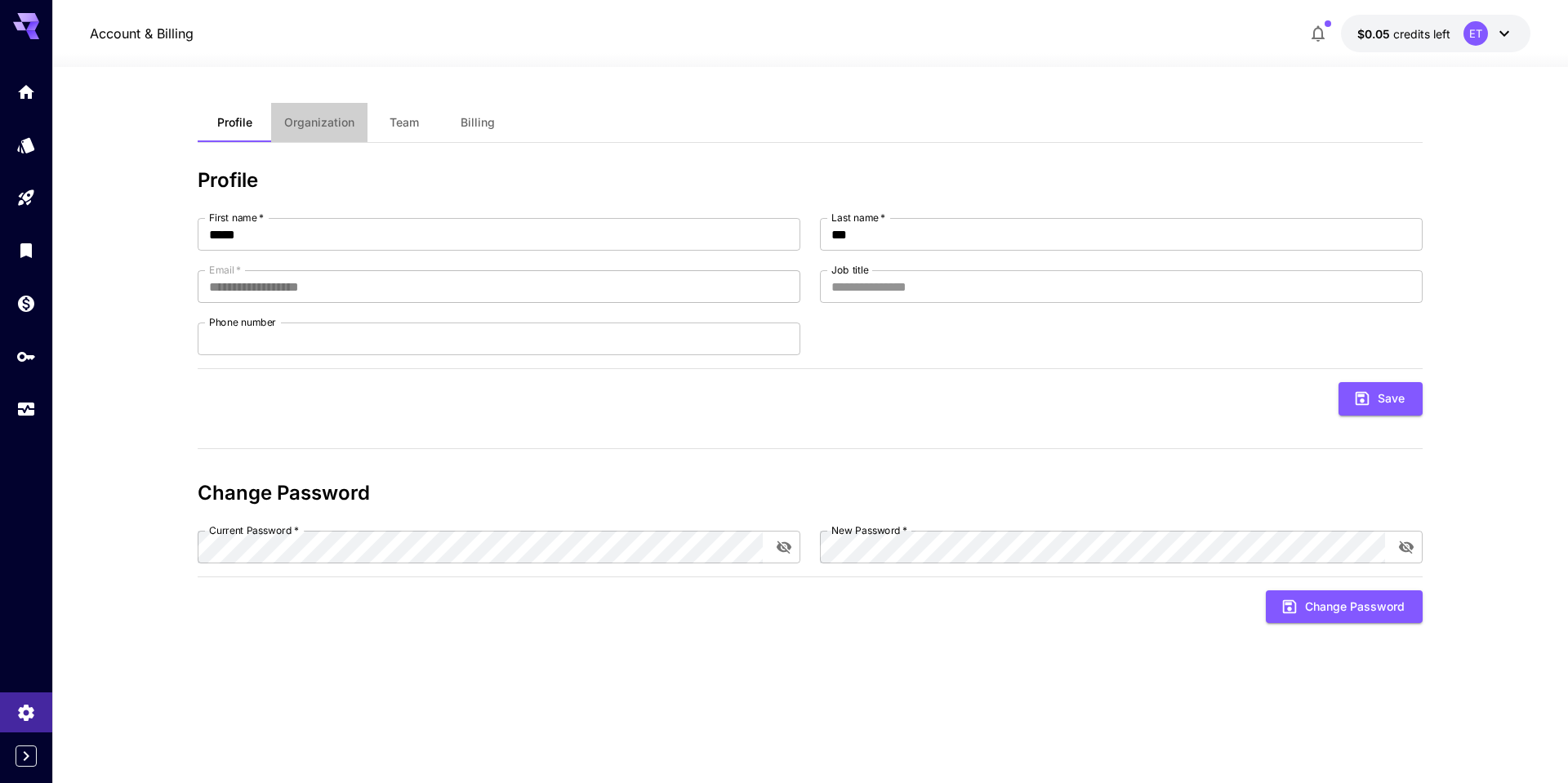
click at [303, 126] on span "Organization" at bounding box center [318, 122] width 70 height 14
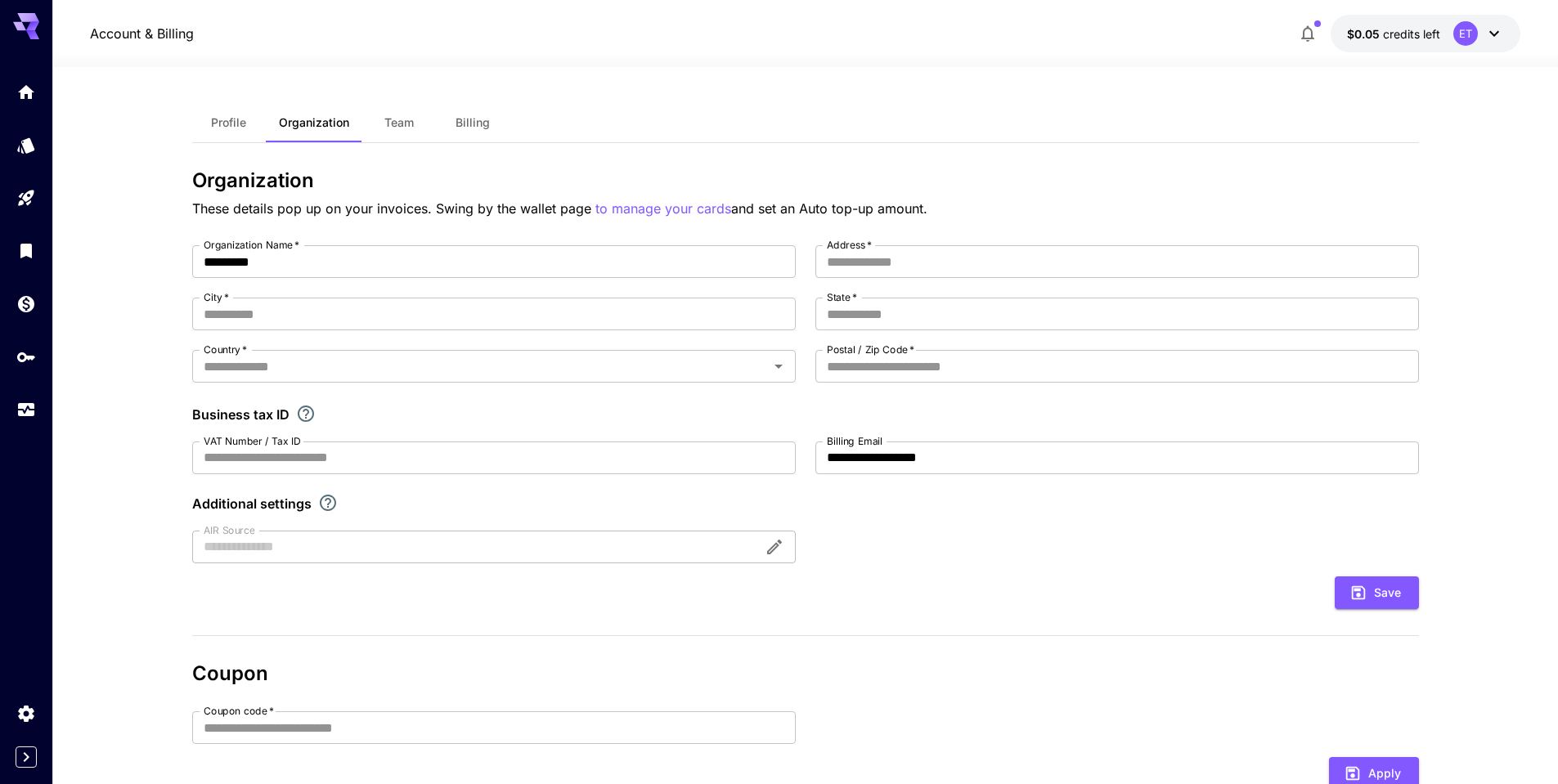
click at [395, 128] on span "Team" at bounding box center [399, 122] width 30 height 14
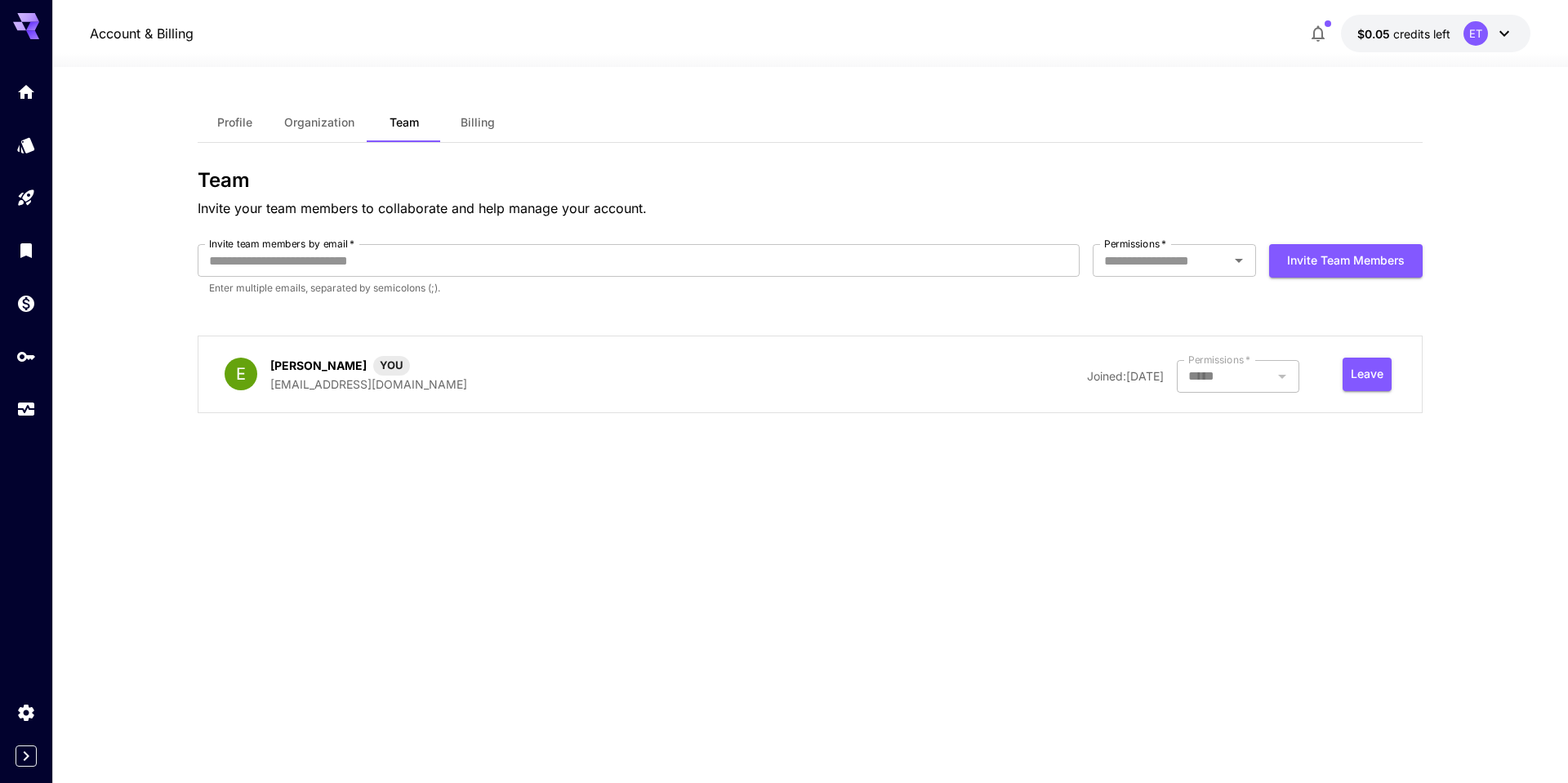
click at [503, 122] on button "Billing" at bounding box center [477, 122] width 73 height 40
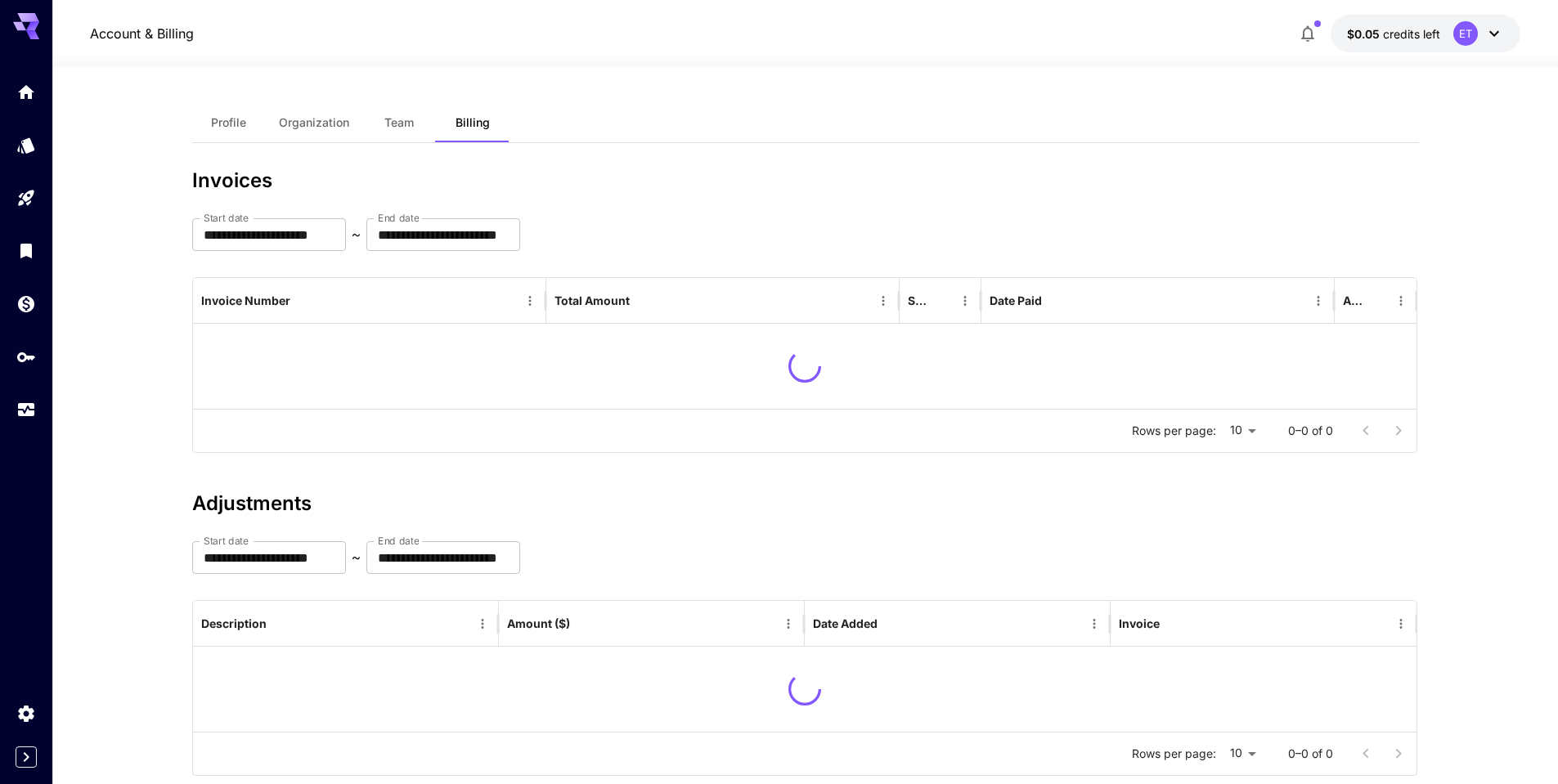
click at [402, 131] on button "Team" at bounding box center [399, 122] width 73 height 40
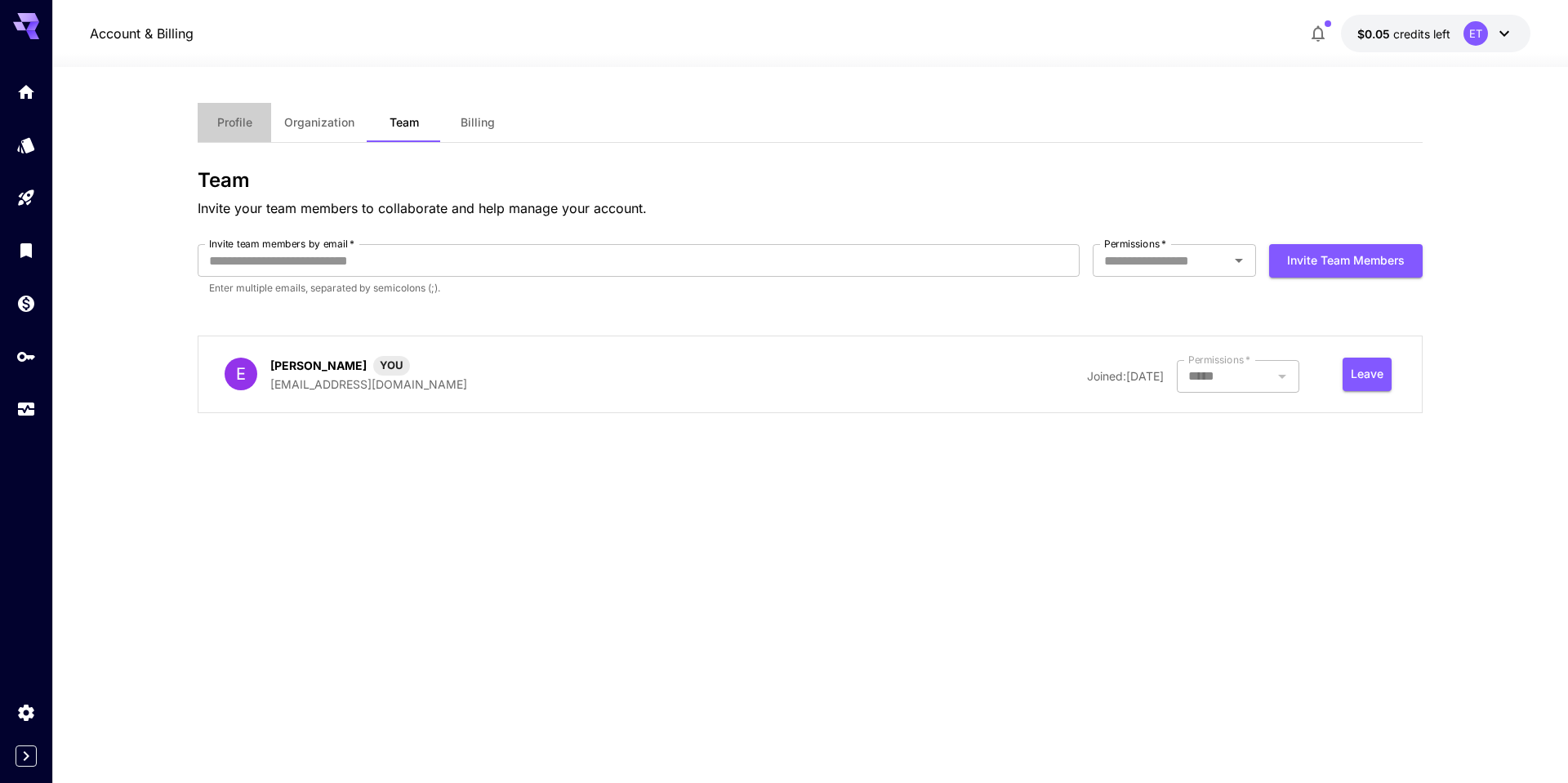
click at [234, 118] on span "Profile" at bounding box center [235, 122] width 35 height 14
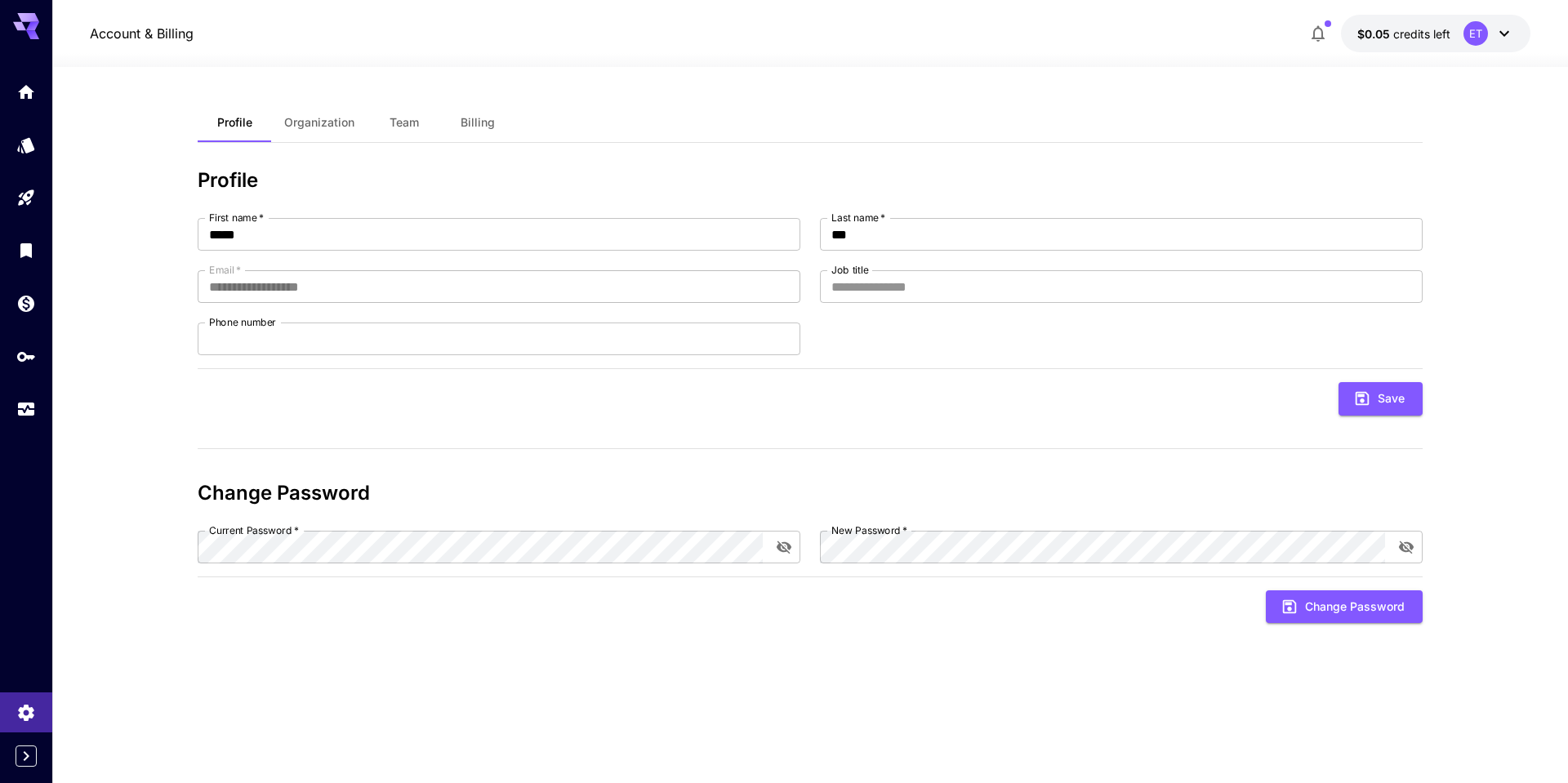
click at [8, 19] on div at bounding box center [26, 19] width 52 height 40
click at [27, 31] on g at bounding box center [26, 26] width 26 height 26
click at [32, 98] on link at bounding box center [26, 92] width 52 height 40
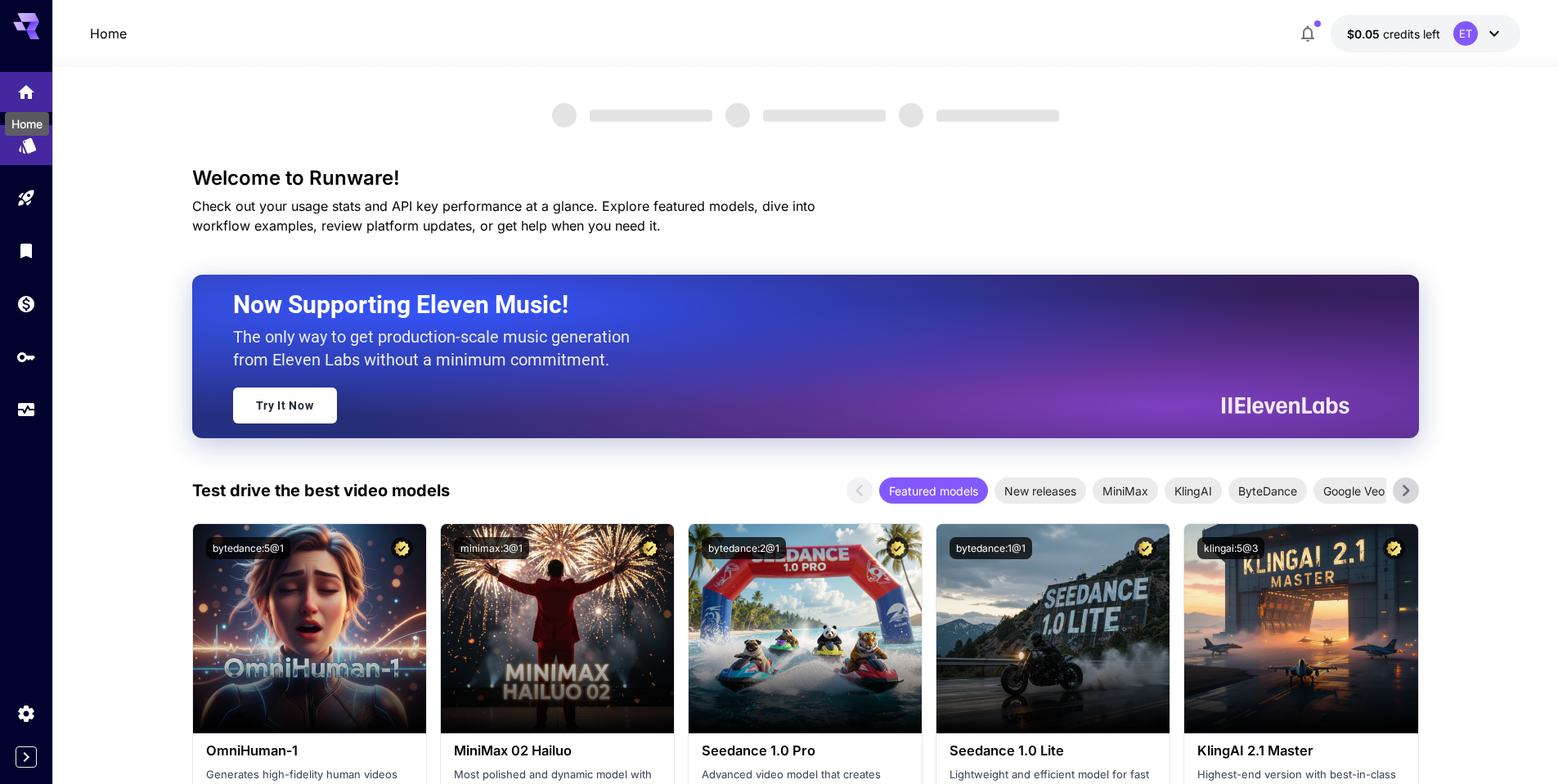
click at [21, 141] on icon "Models" at bounding box center [27, 139] width 19 height 19
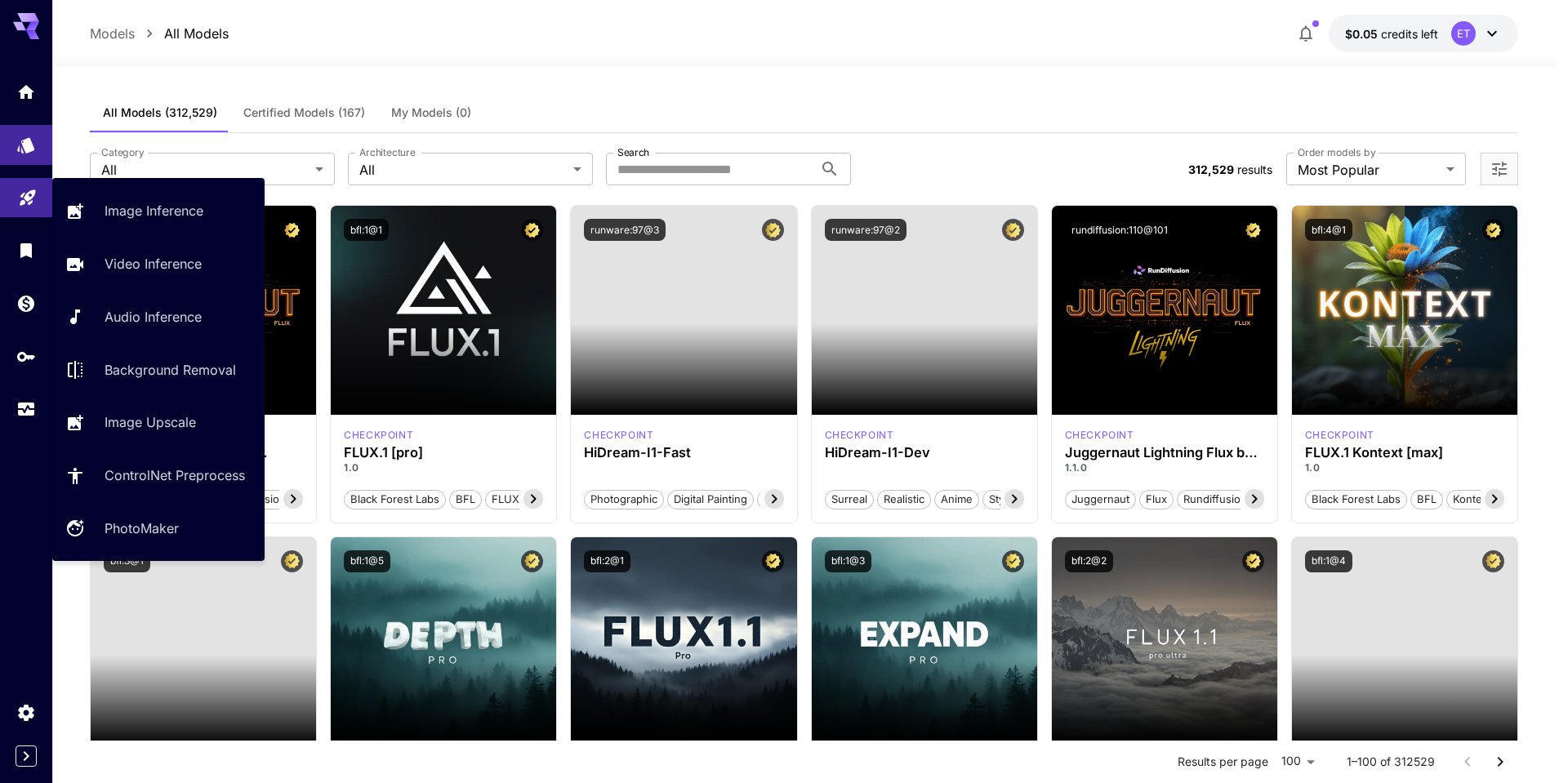
click at [24, 194] on icon "Playground" at bounding box center [27, 193] width 15 height 15
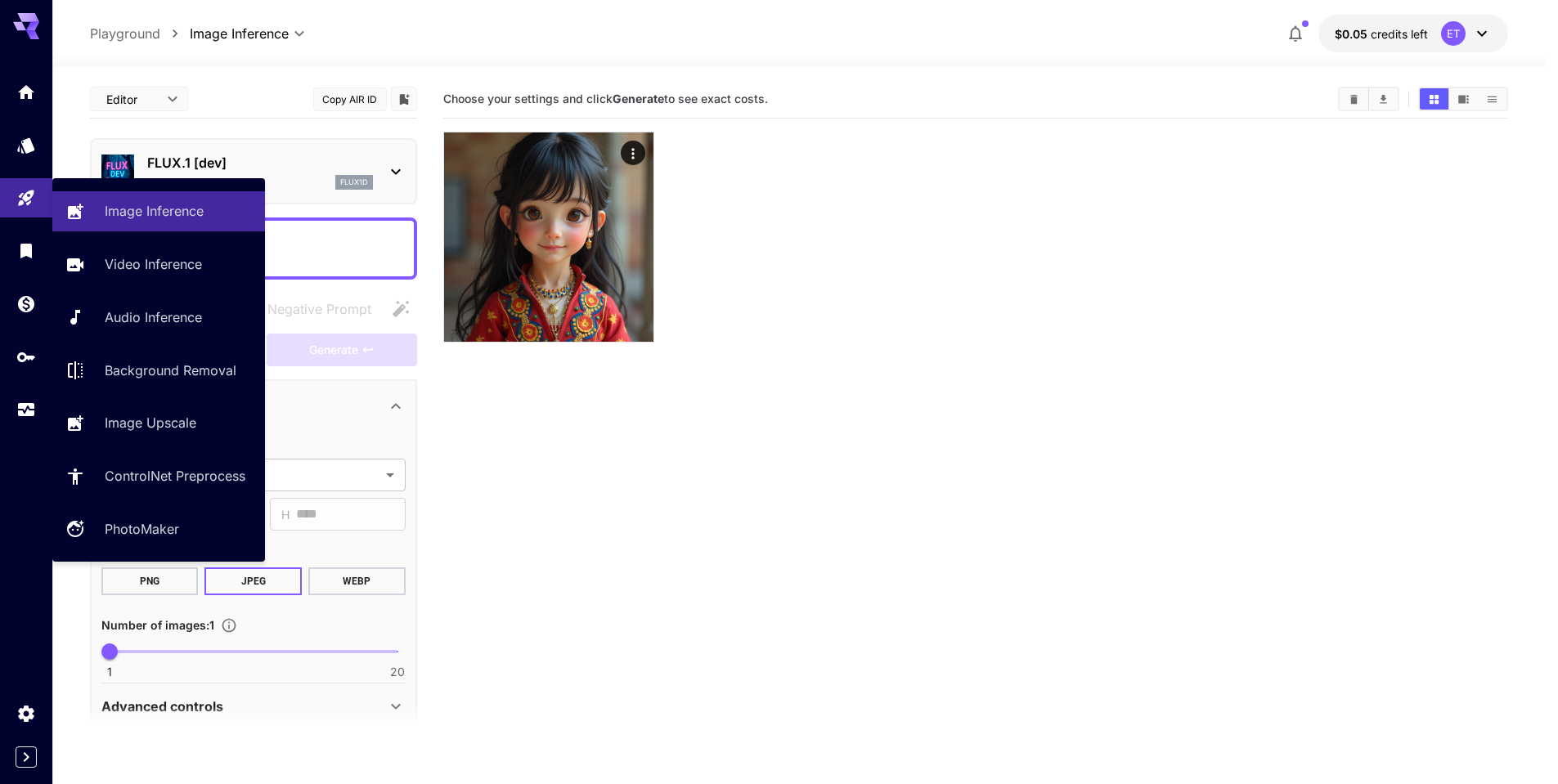
click at [410, 166] on div "FLUX.1 [dev] flux1d" at bounding box center [254, 171] width 327 height 67
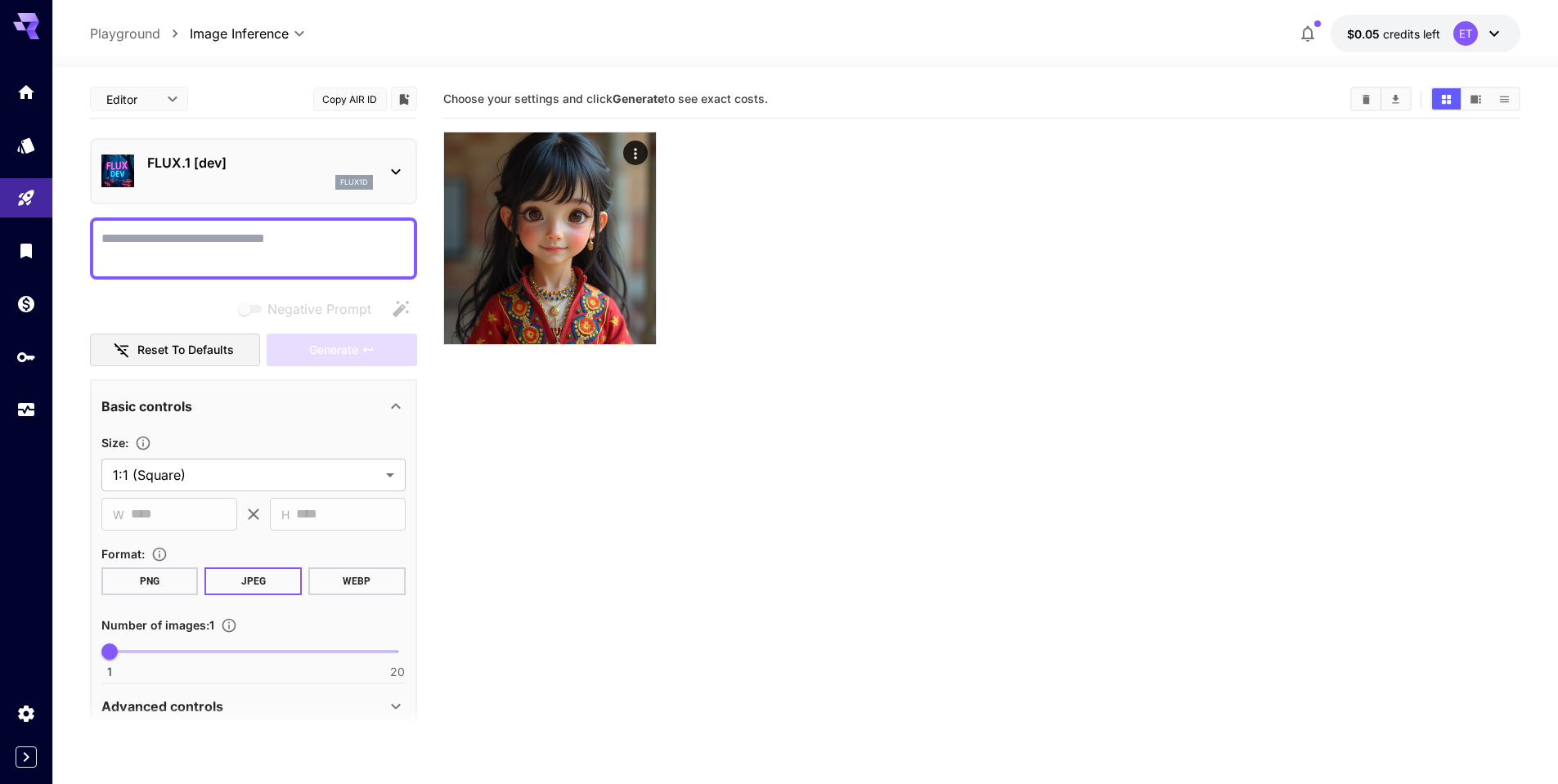
click at [386, 167] on icon at bounding box center [396, 171] width 19 height 19
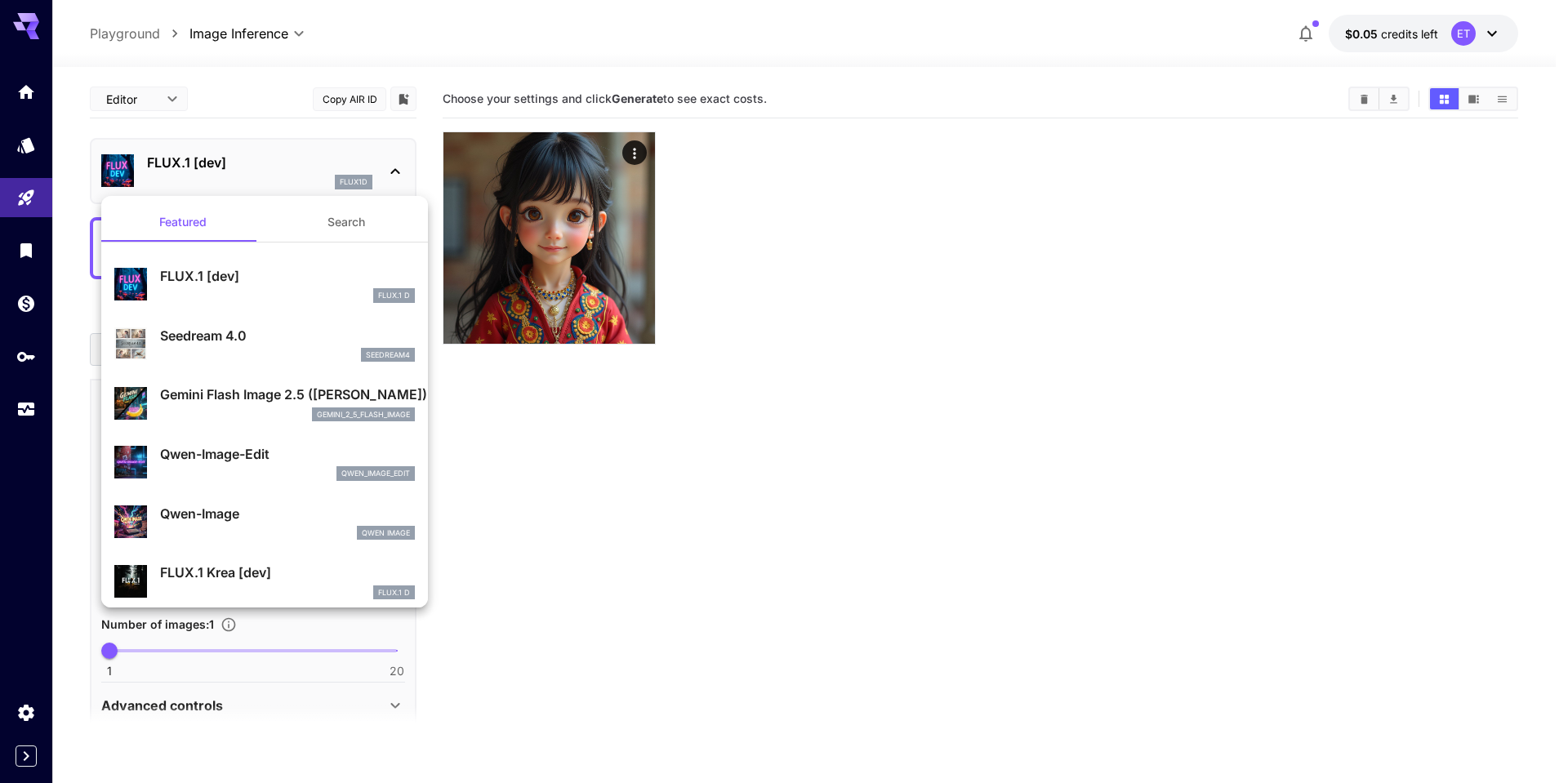
click at [329, 228] on button "Search" at bounding box center [346, 221] width 163 height 40
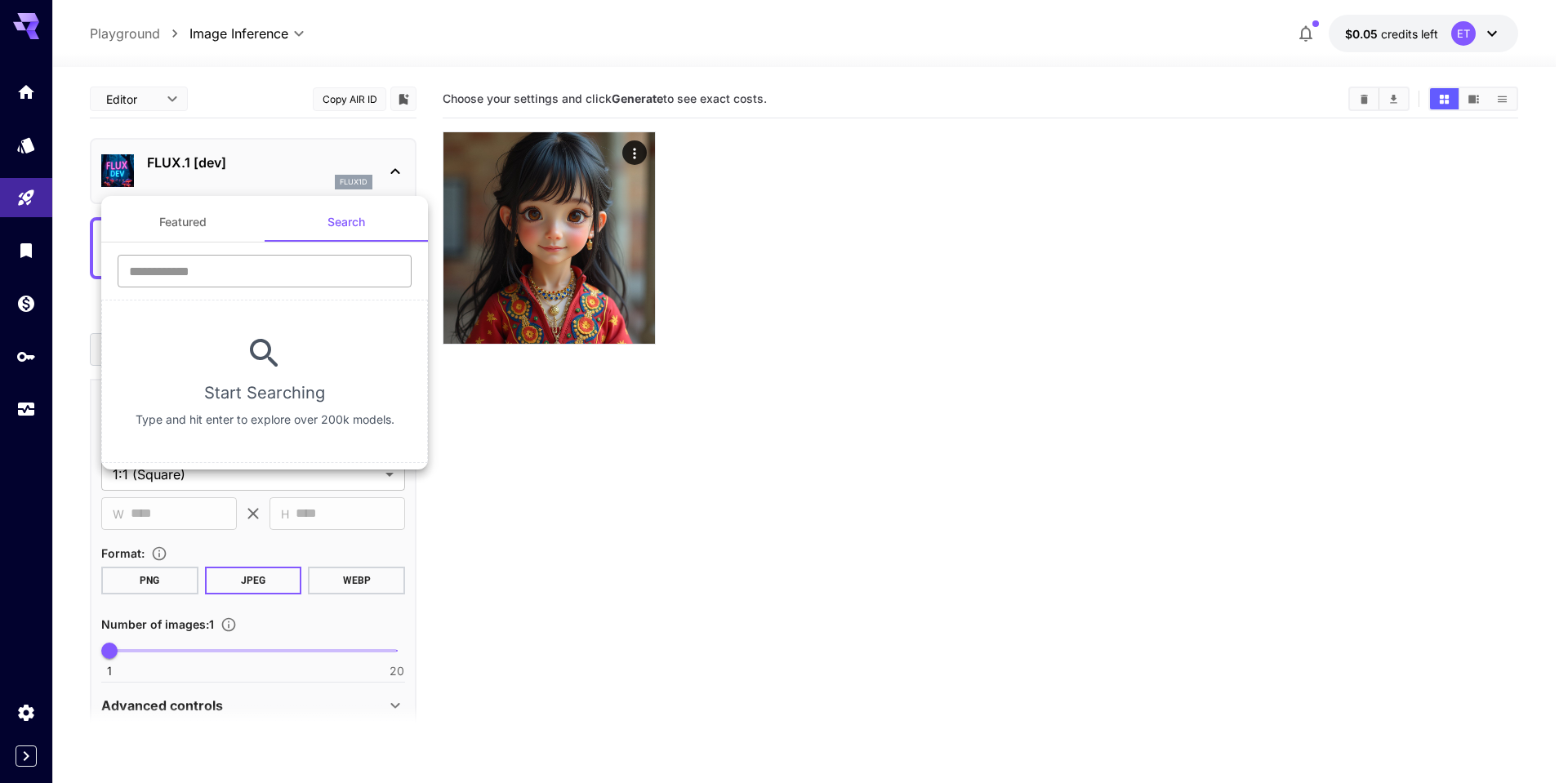
click at [280, 262] on input "text" at bounding box center [264, 271] width 294 height 33
click at [278, 266] on input "text" at bounding box center [264, 271] width 294 height 33
type input "**"
click at [228, 223] on button "Featured" at bounding box center [183, 221] width 163 height 40
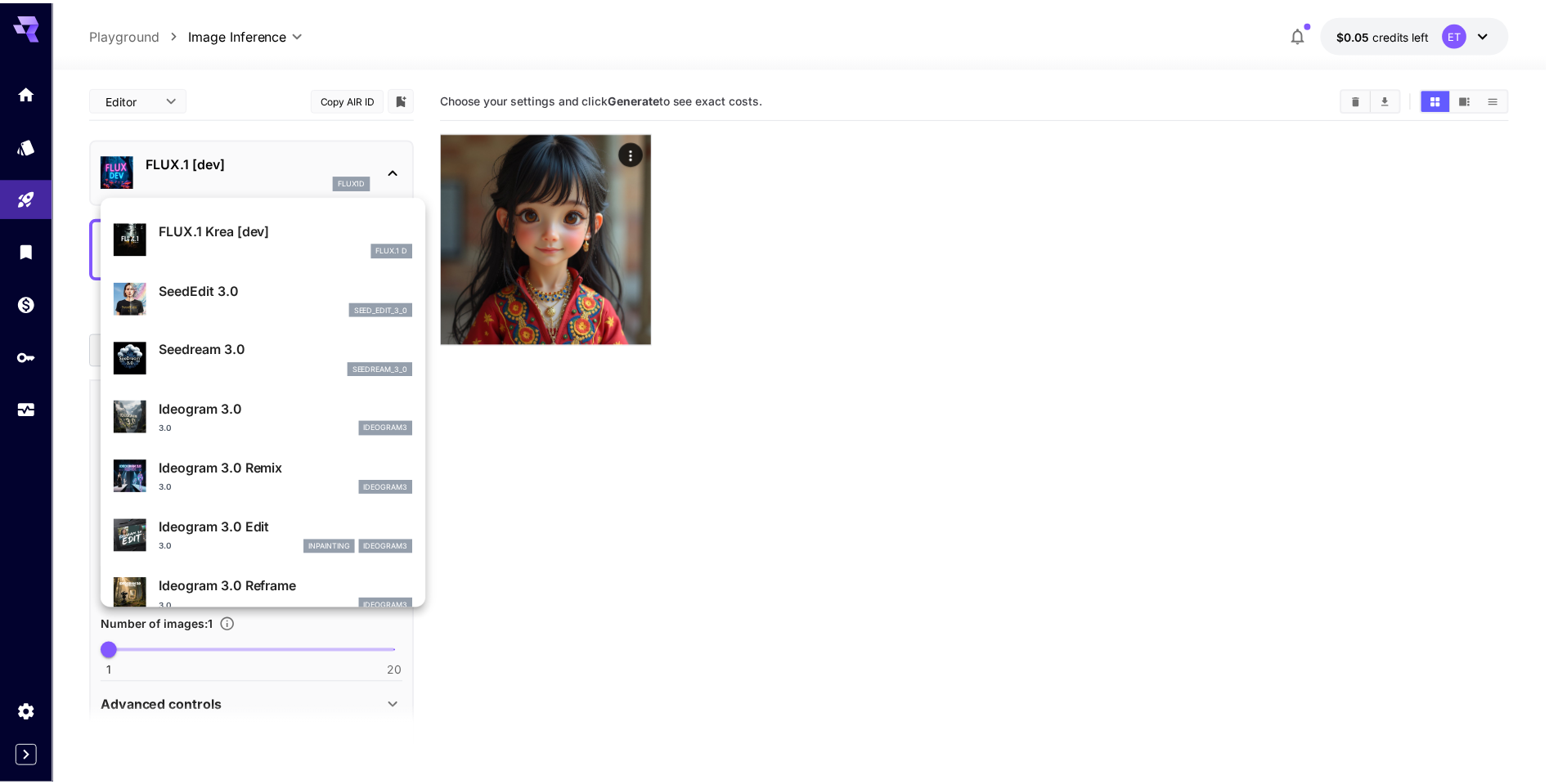
scroll to position [341, 0]
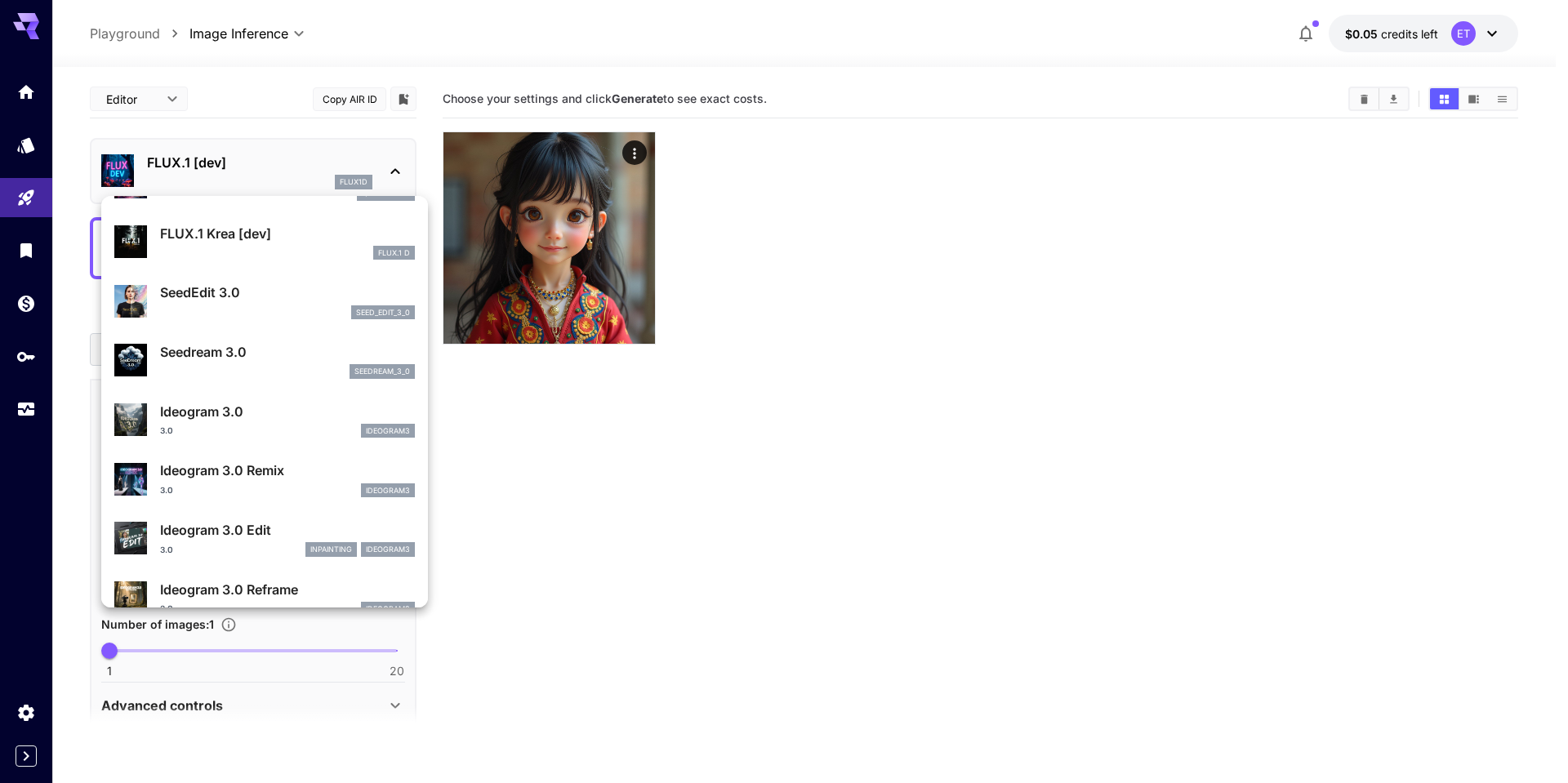
click at [544, 455] on div at bounding box center [784, 392] width 1568 height 783
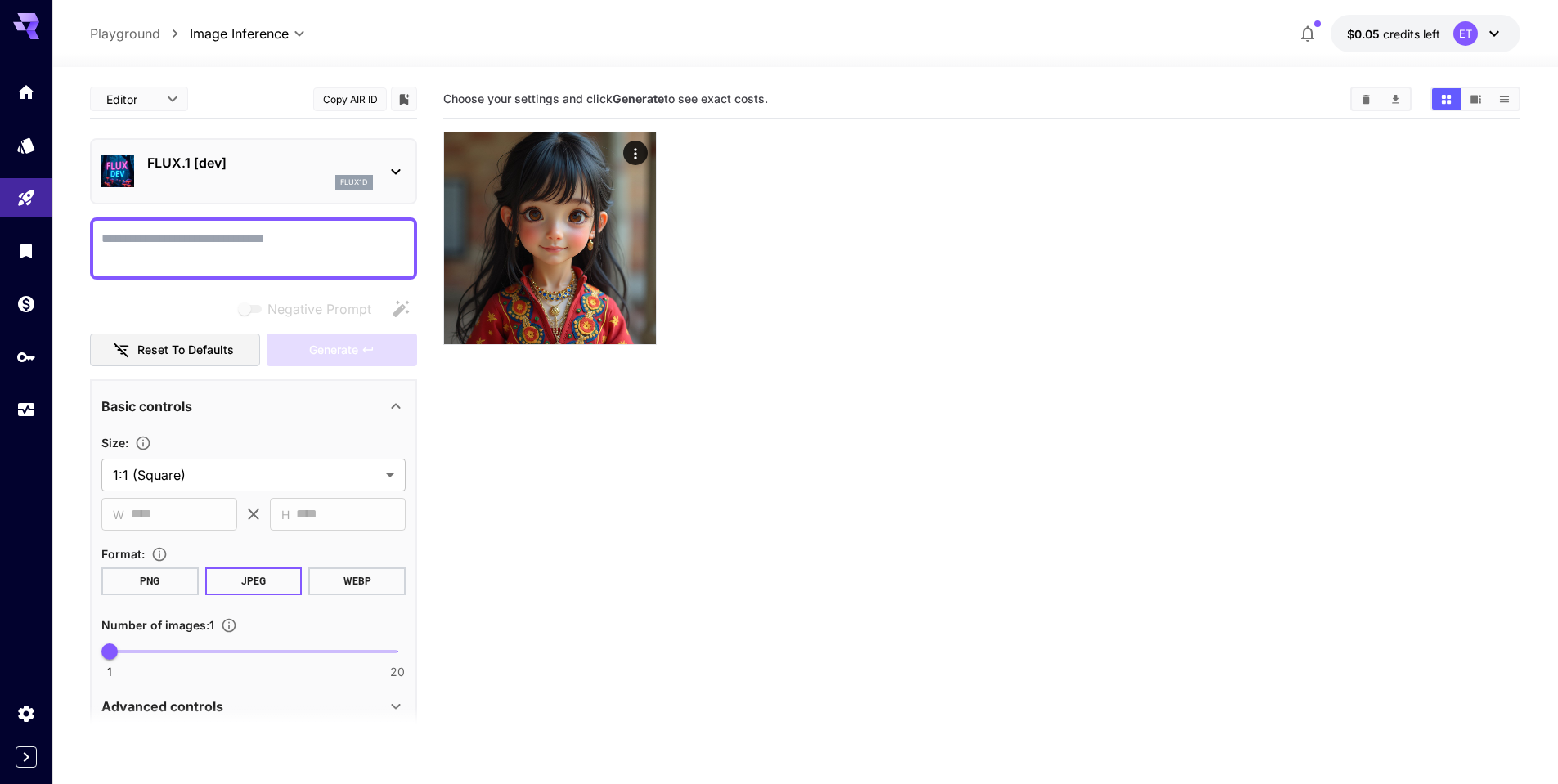
click at [126, 76] on div "**********" at bounding box center [806, 491] width 1431 height 846
click at [132, 98] on body "**********" at bounding box center [779, 456] width 1558 height 913
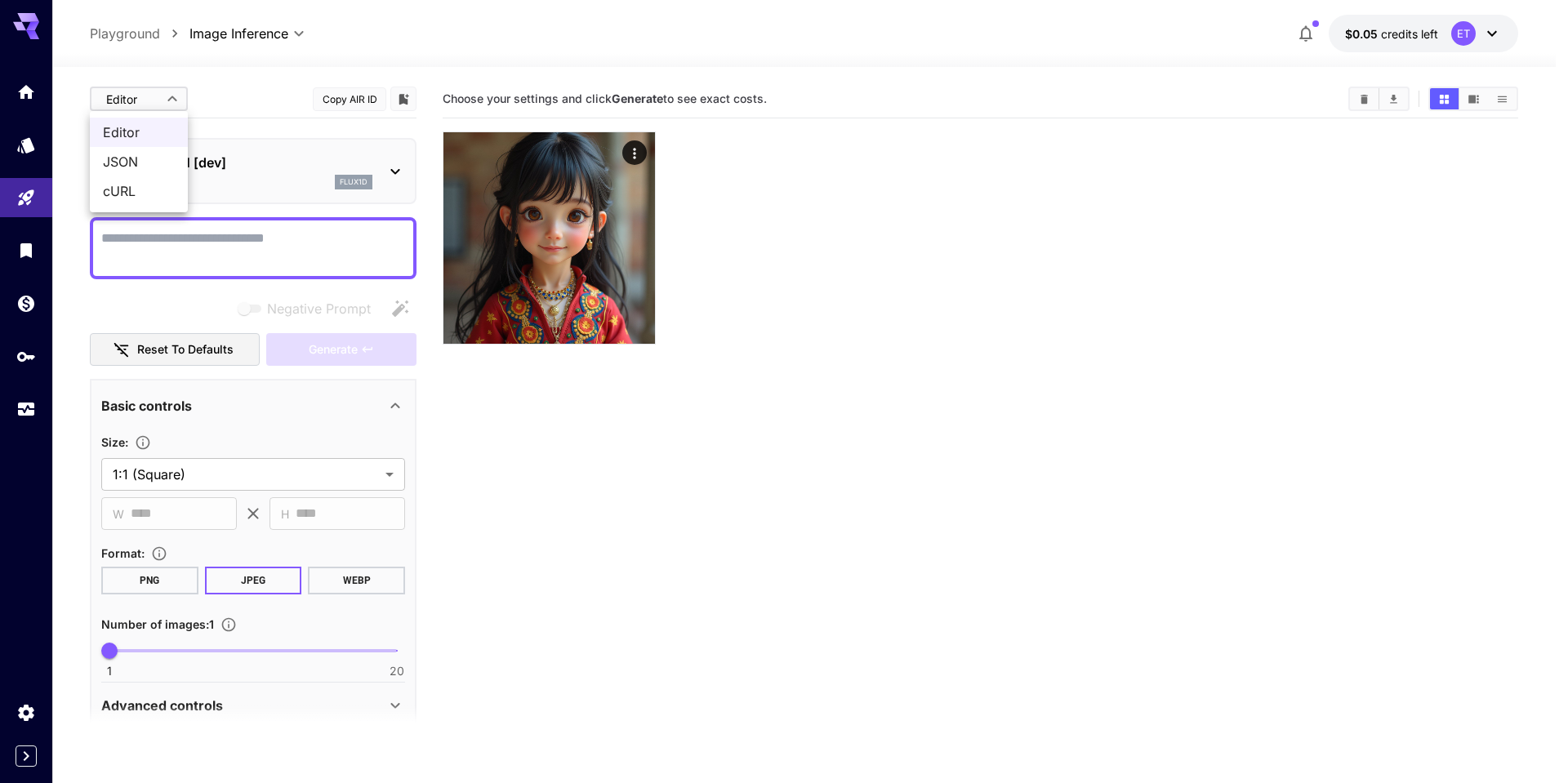
click at [141, 102] on div at bounding box center [784, 392] width 1568 height 783
click at [143, 104] on body "**********" at bounding box center [784, 455] width 1568 height 912
click at [136, 175] on li "JSON" at bounding box center [139, 162] width 98 height 29
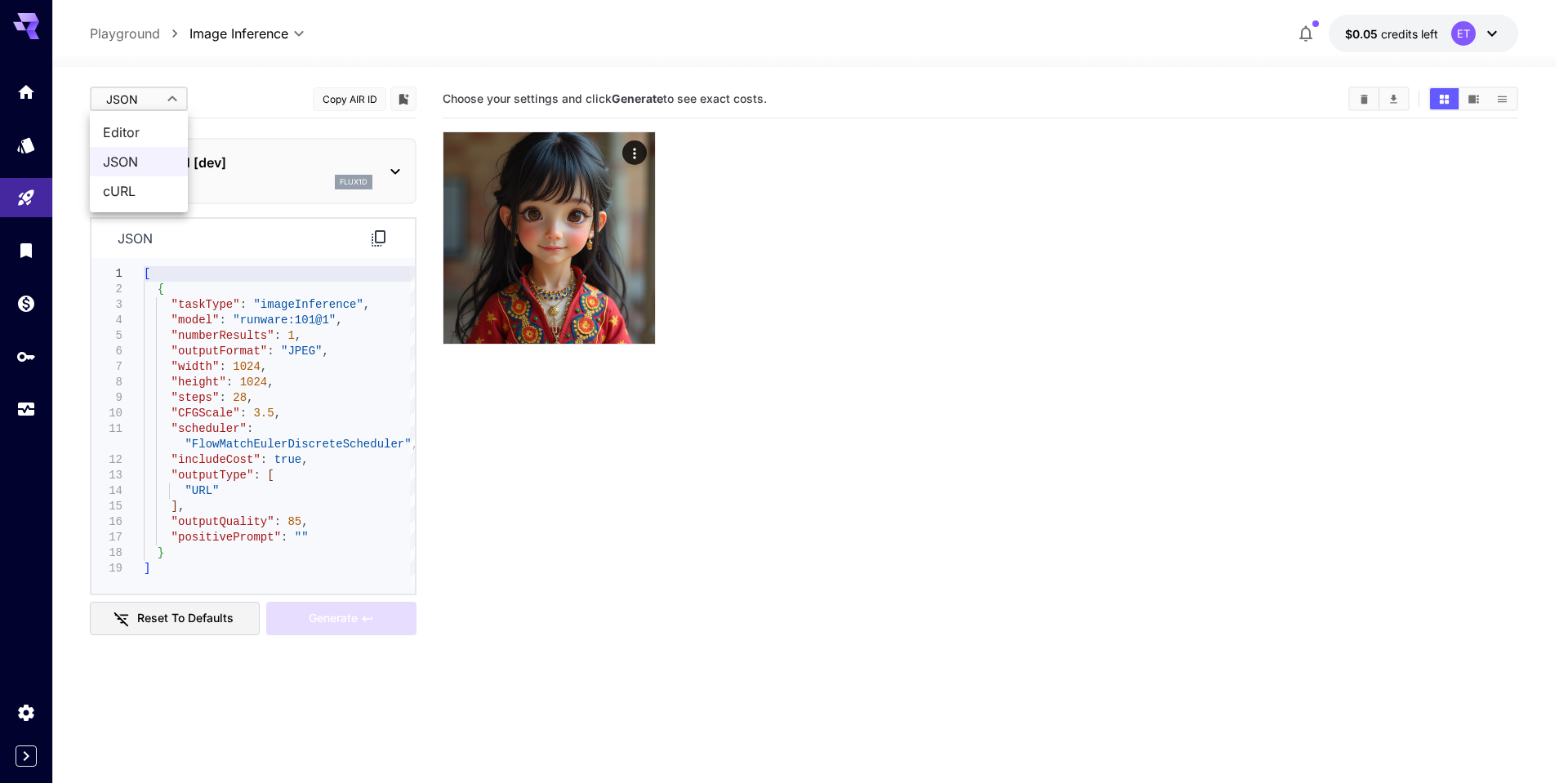
click at [152, 94] on body "**********" at bounding box center [784, 455] width 1568 height 912
click at [144, 184] on span "cURL" at bounding box center [138, 190] width 72 height 19
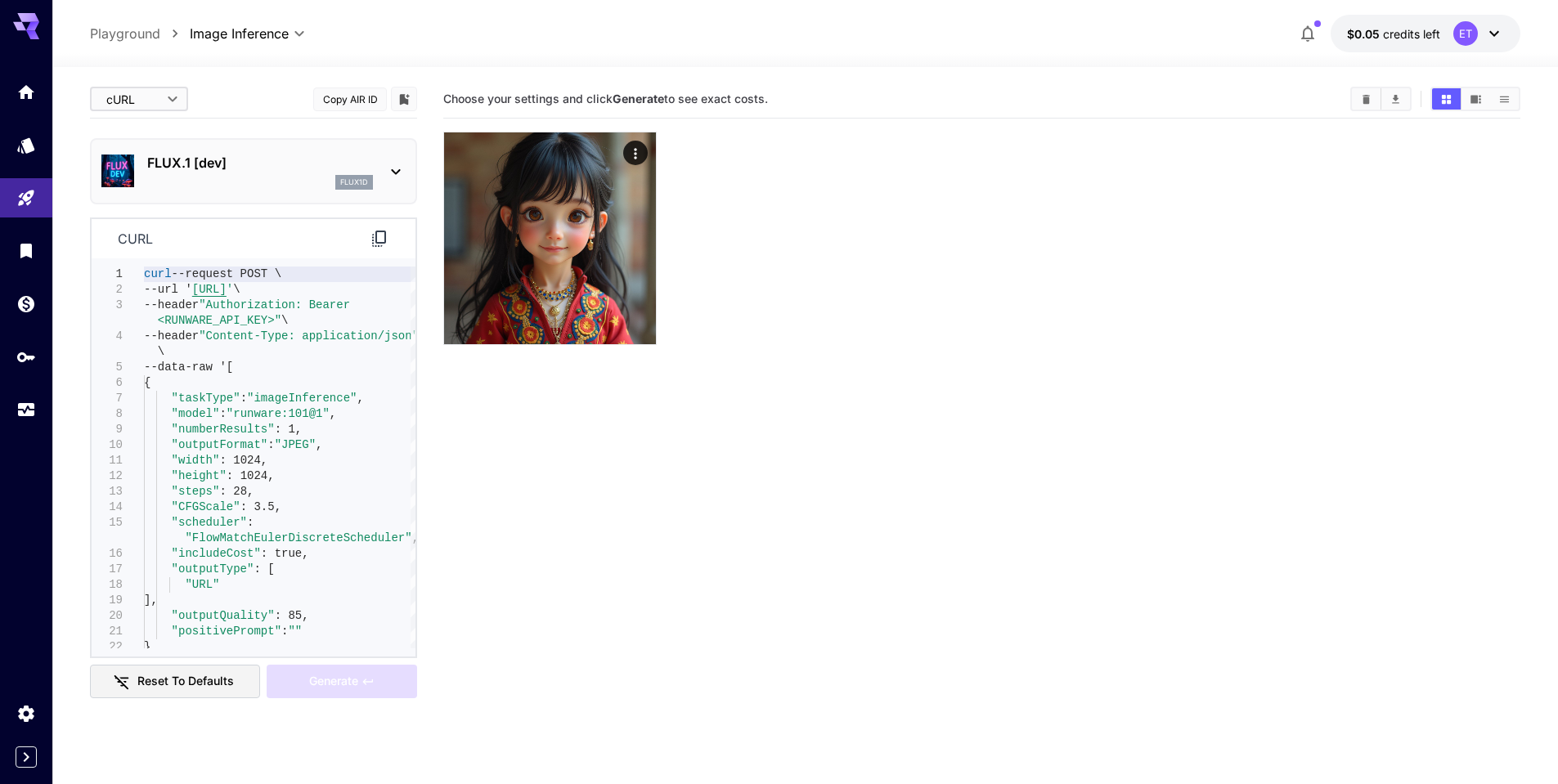
click at [146, 90] on body "**********" at bounding box center [779, 456] width 1558 height 913
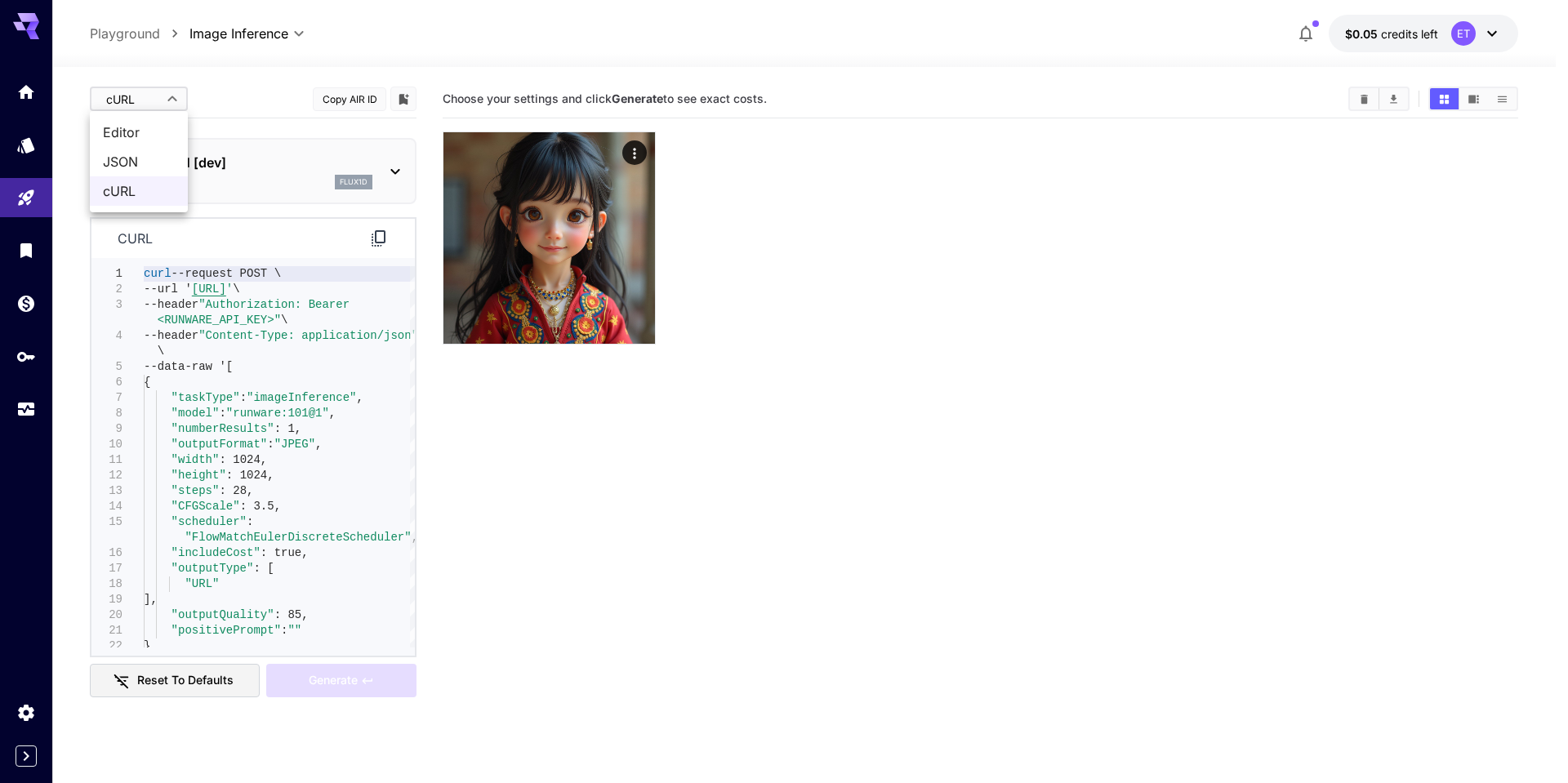
click at [152, 157] on span "JSON" at bounding box center [138, 161] width 72 height 19
type input "****"
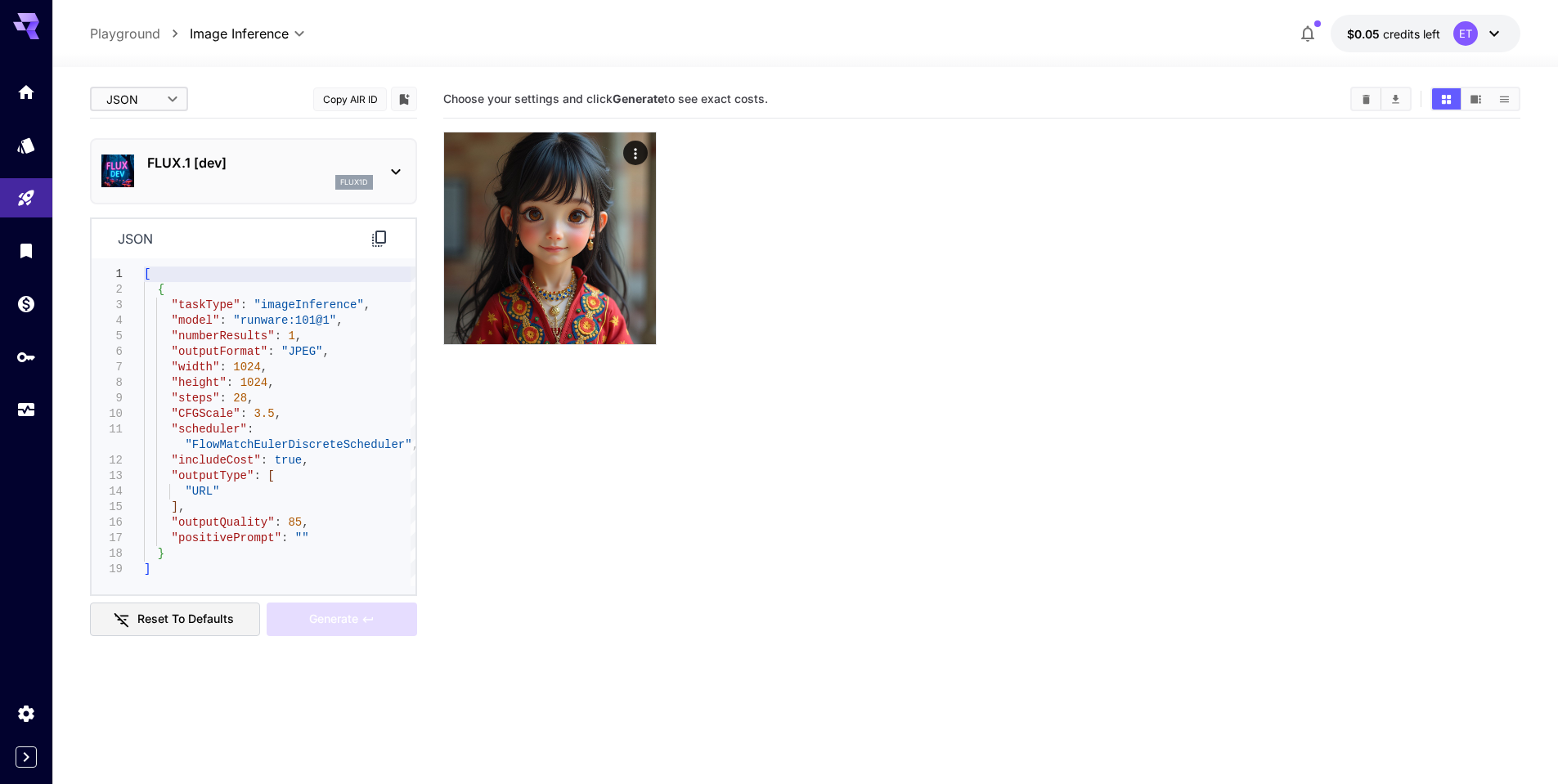
drag, startPoint x: 143, startPoint y: 271, endPoint x: 251, endPoint y: 546, distance: 295.4
click at [253, 540] on div "1 2 3 4 5 6 7 8 9 10 11 12 13 14 15 16 17 18 19 [ { "taskType" : "imageInferenc…" at bounding box center [254, 426] width 324 height 320
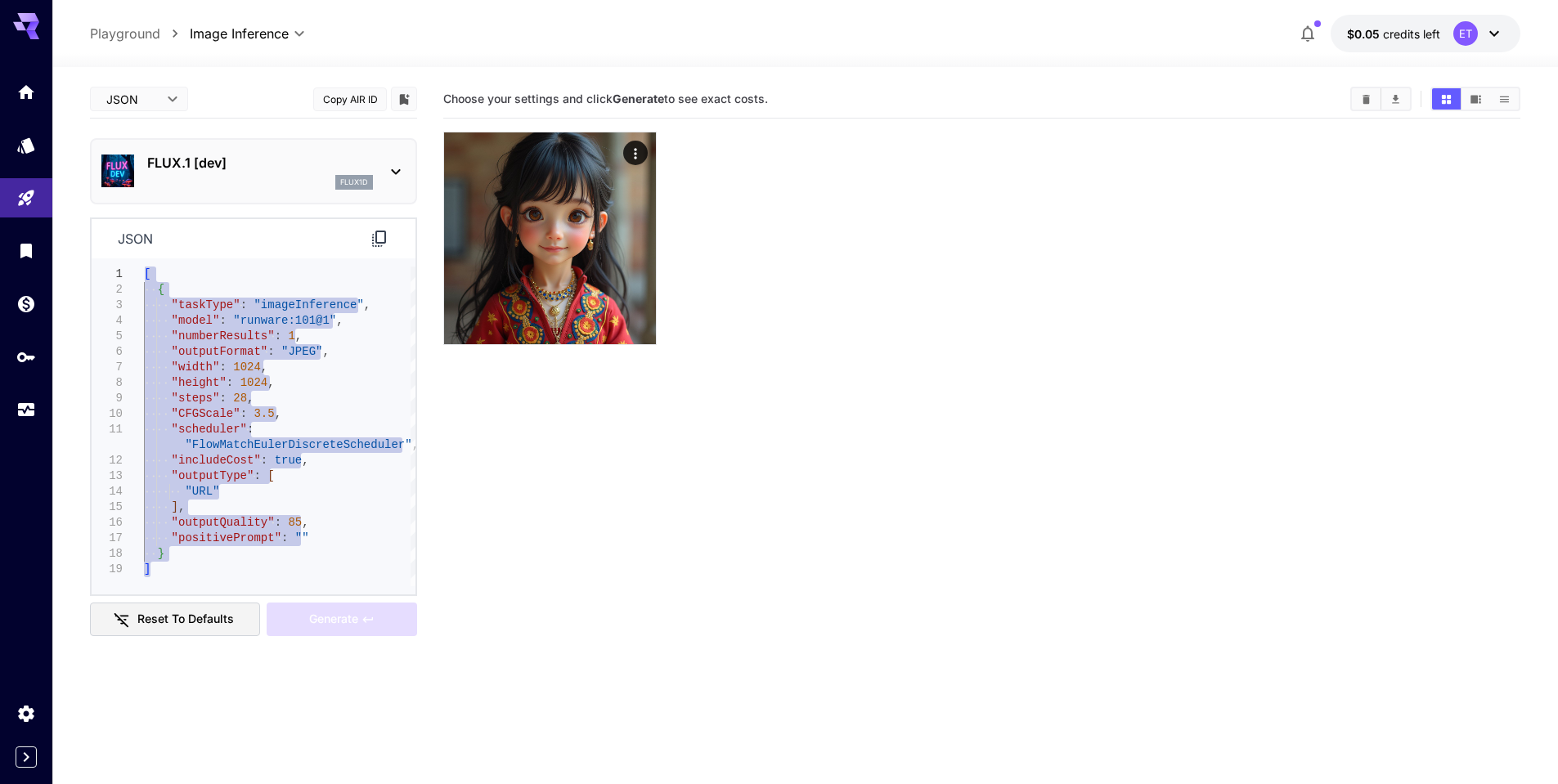
drag, startPoint x: 200, startPoint y: 572, endPoint x: 84, endPoint y: 245, distance: 347.0
click at [144, 266] on div "[ { "taskType" : "imageInference" , "model" : "runware:101@1" , "numberResults"…" at bounding box center [280, 426] width 272 height 320
click at [244, 576] on div "[ { "taskType" : "imageInference" , "model" : "runware:101@1" , "numberResults"…" at bounding box center [280, 426] width 272 height 320
drag, startPoint x: 202, startPoint y: 567, endPoint x: 87, endPoint y: 234, distance: 352.3
click at [144, 266] on div "[ { "taskType" : "imageInference" , "model" : "runware:101@1" , "numberResults"…" at bounding box center [280, 426] width 272 height 320
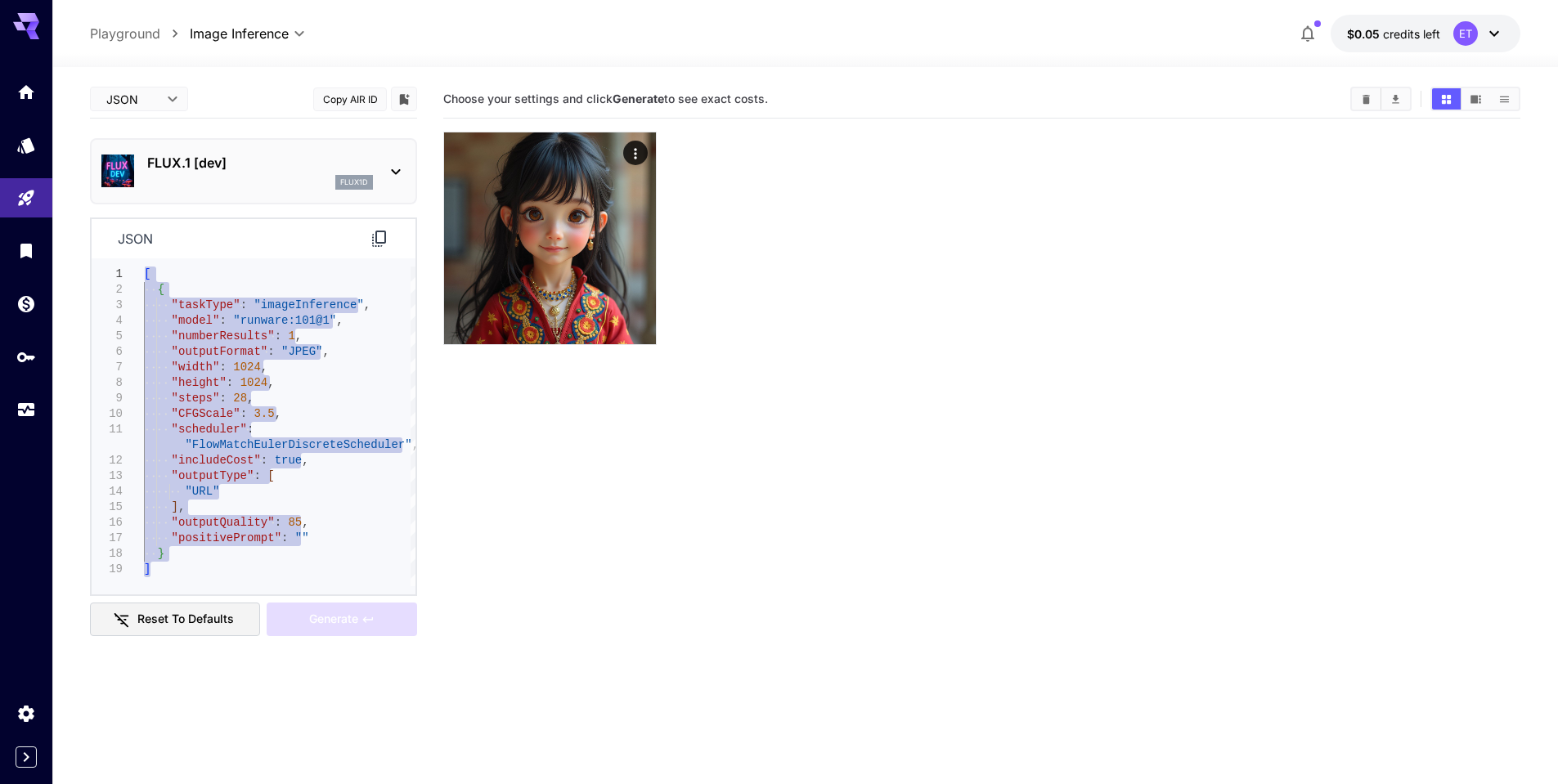
type textarea "**********"
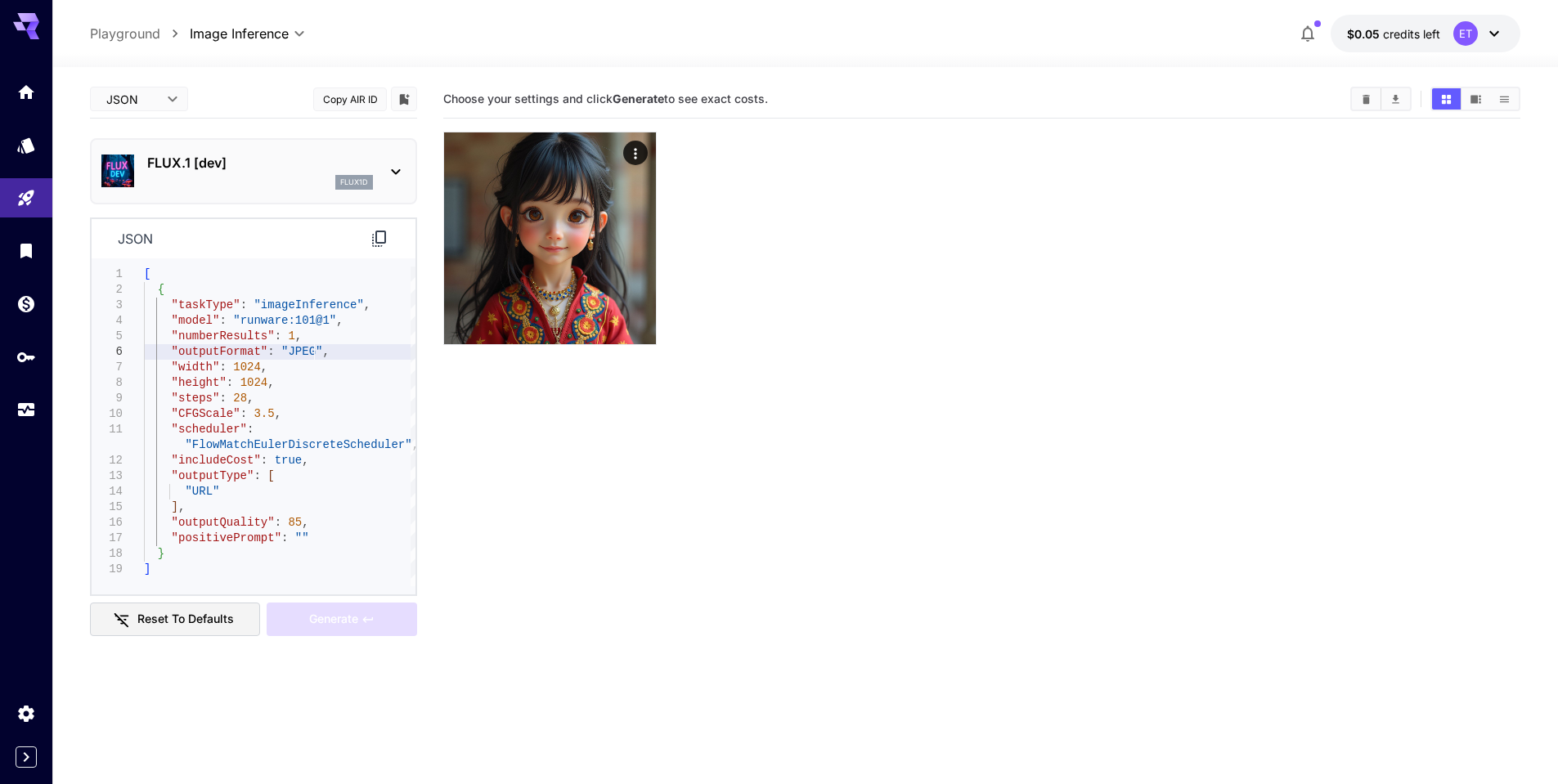
click at [329, 345] on div "[ { "taskType" : "imageInference" , "model" : "runware:101@1" , "numberResults"…" at bounding box center [280, 426] width 272 height 320
click at [24, 96] on icon "Home" at bounding box center [27, 87] width 19 height 19
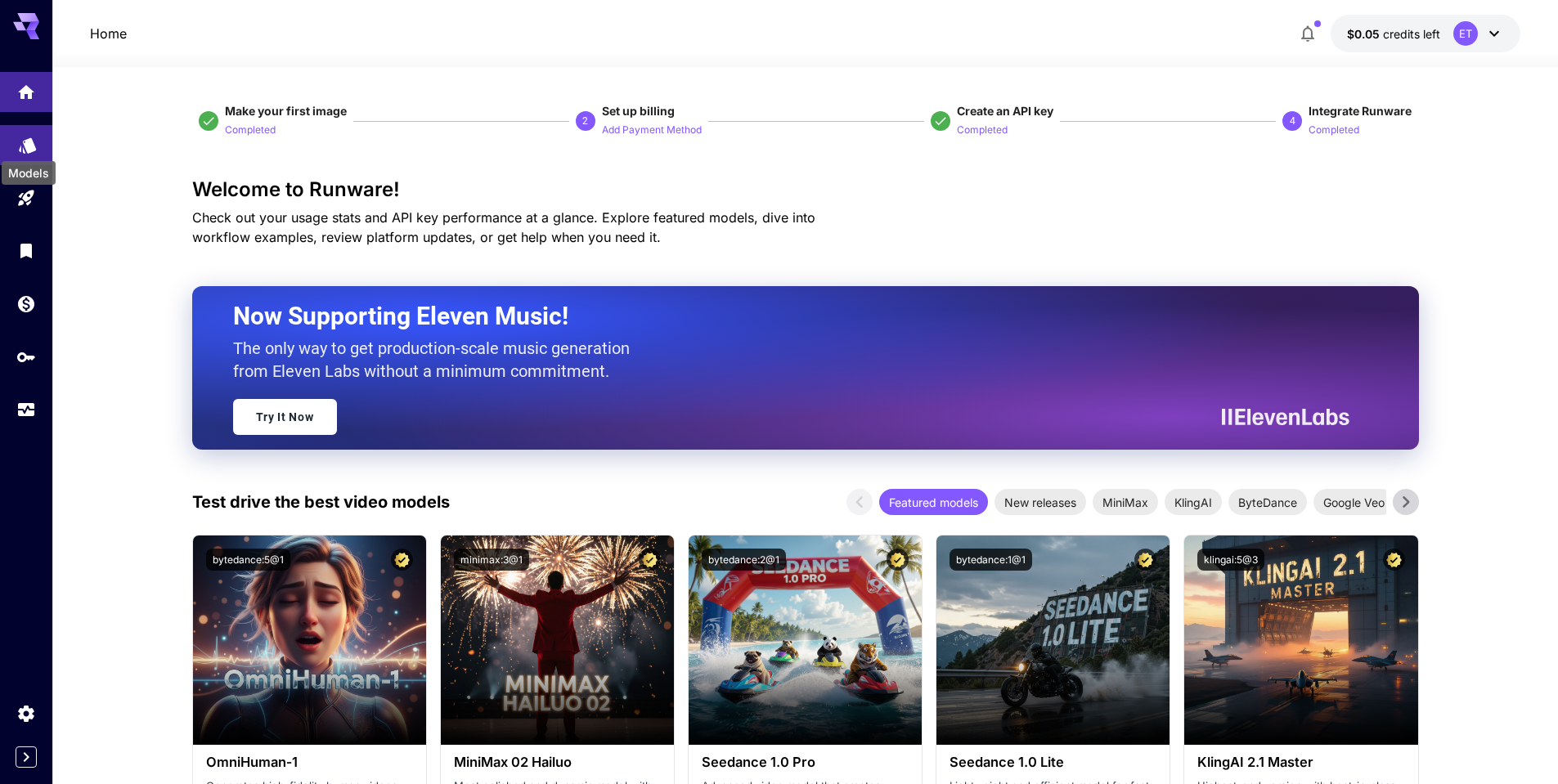
click at [24, 141] on icon "Models" at bounding box center [27, 139] width 19 height 19
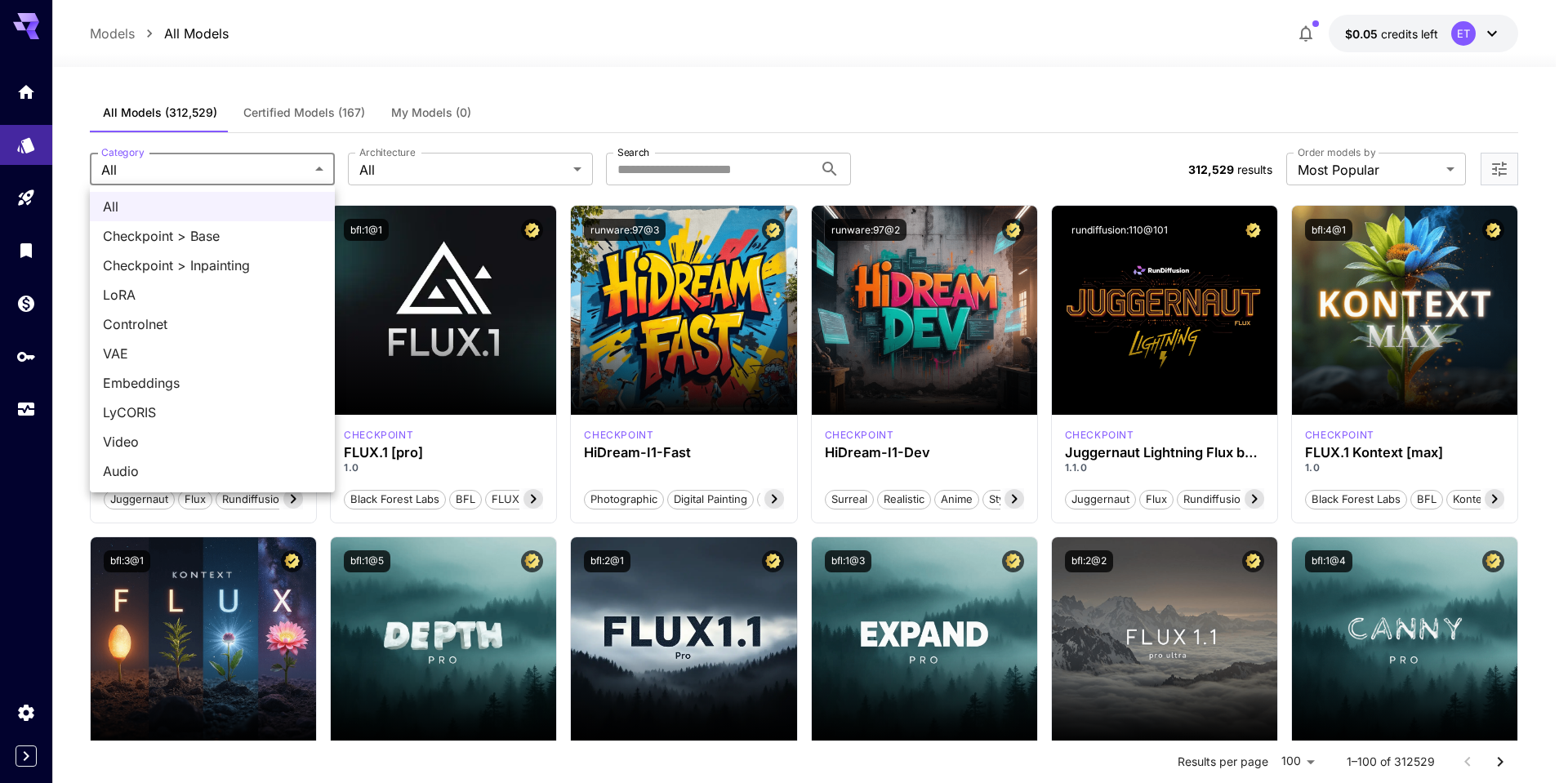
click at [248, 169] on div at bounding box center [784, 392] width 1568 height 783
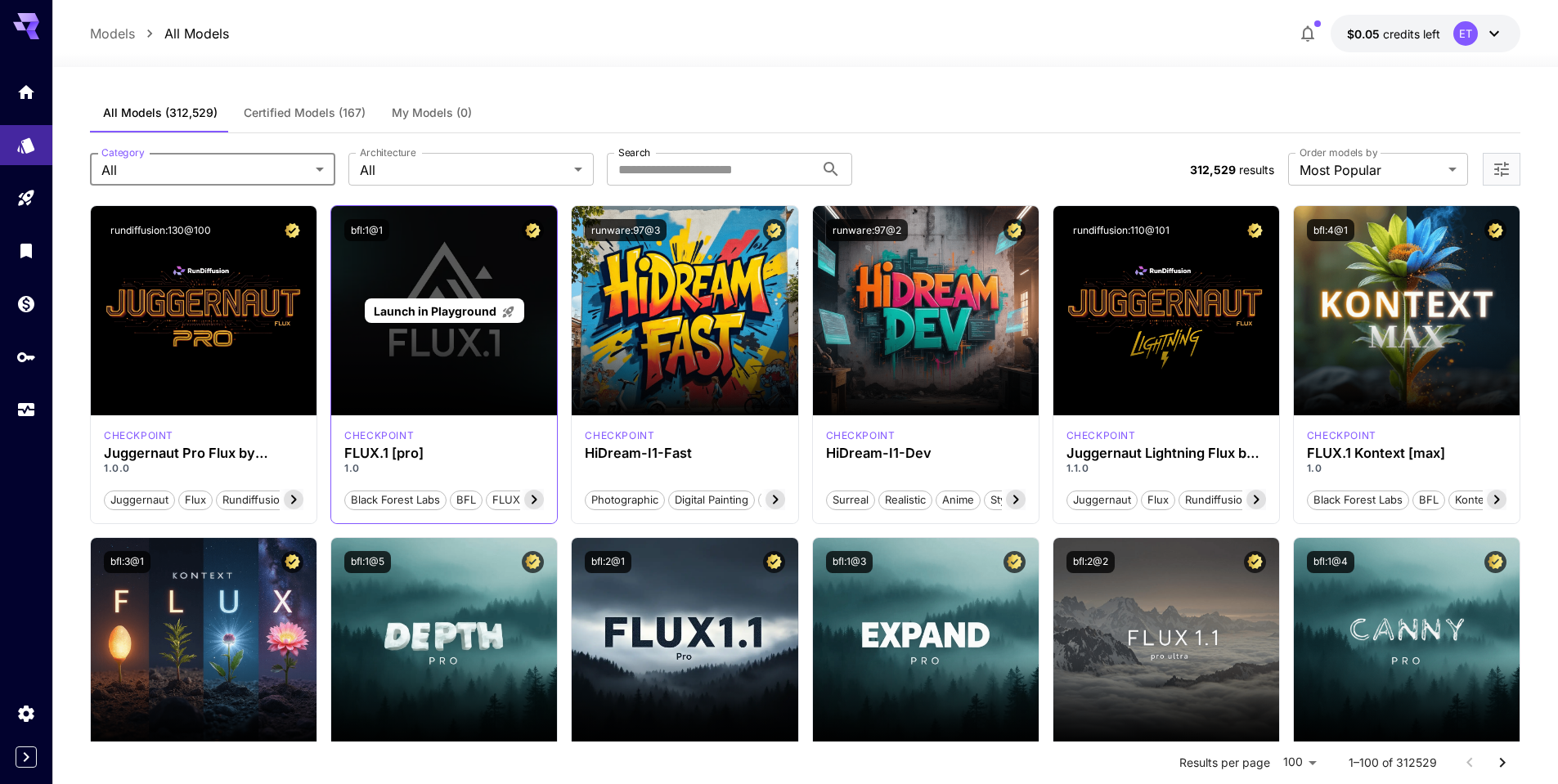
click at [502, 300] on div "Launch in Playground" at bounding box center [444, 311] width 159 height 25
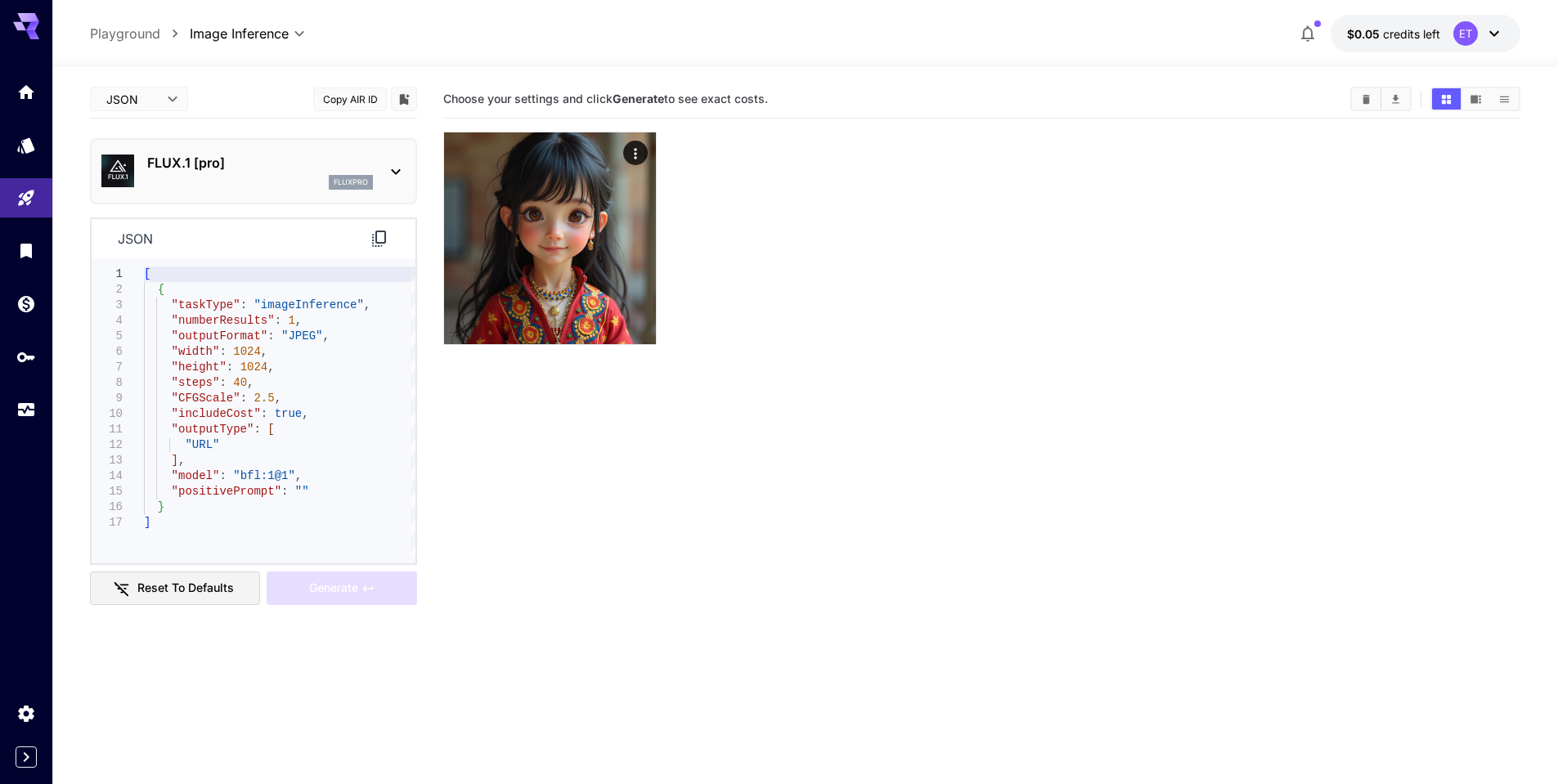
click at [1375, 49] on div at bounding box center [805, 56] width 1506 height 19
click at [1380, 40] on p "$0.05 credits left" at bounding box center [1394, 34] width 94 height 17
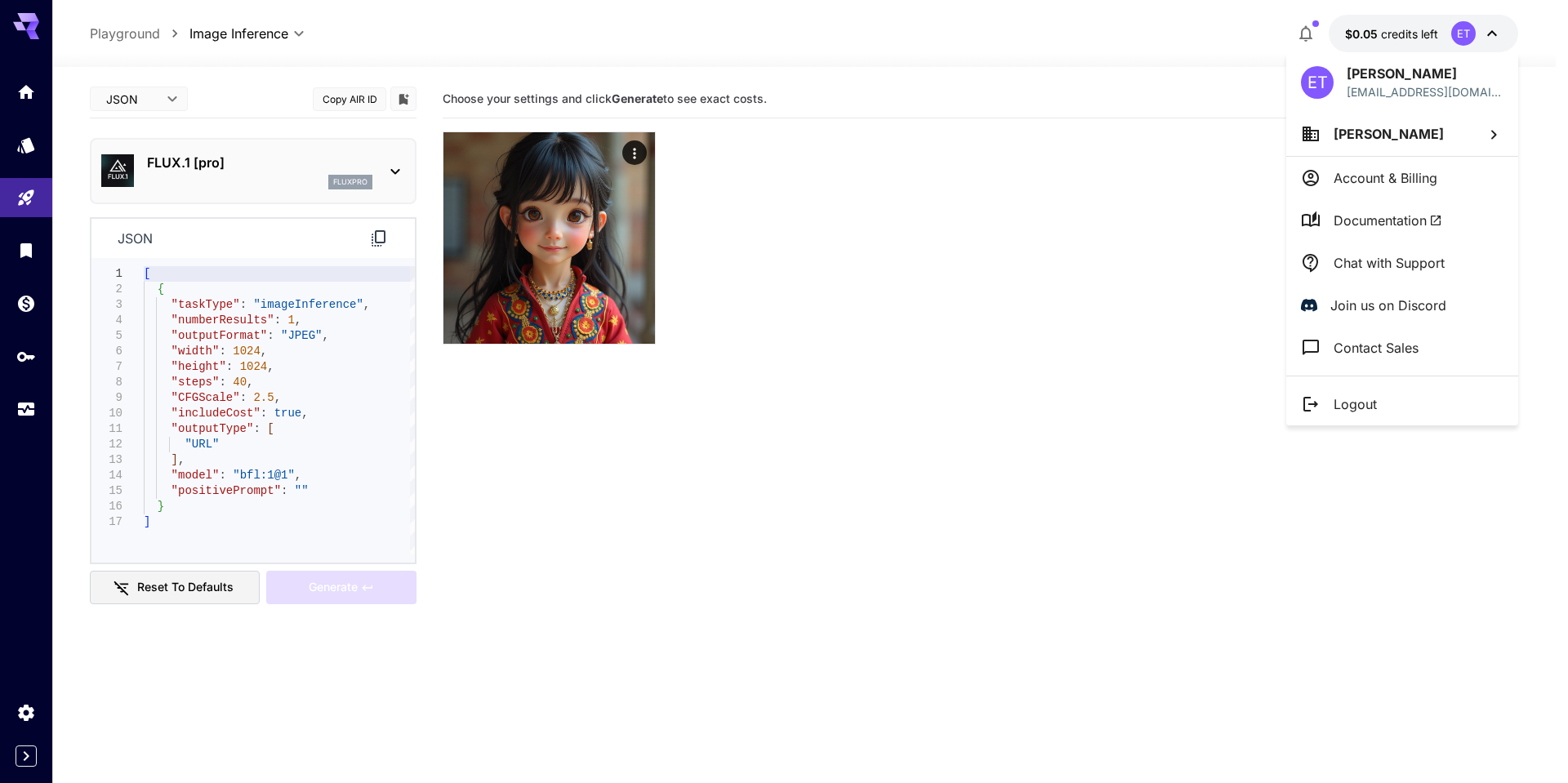
click at [1459, 31] on div at bounding box center [784, 392] width 1568 height 783
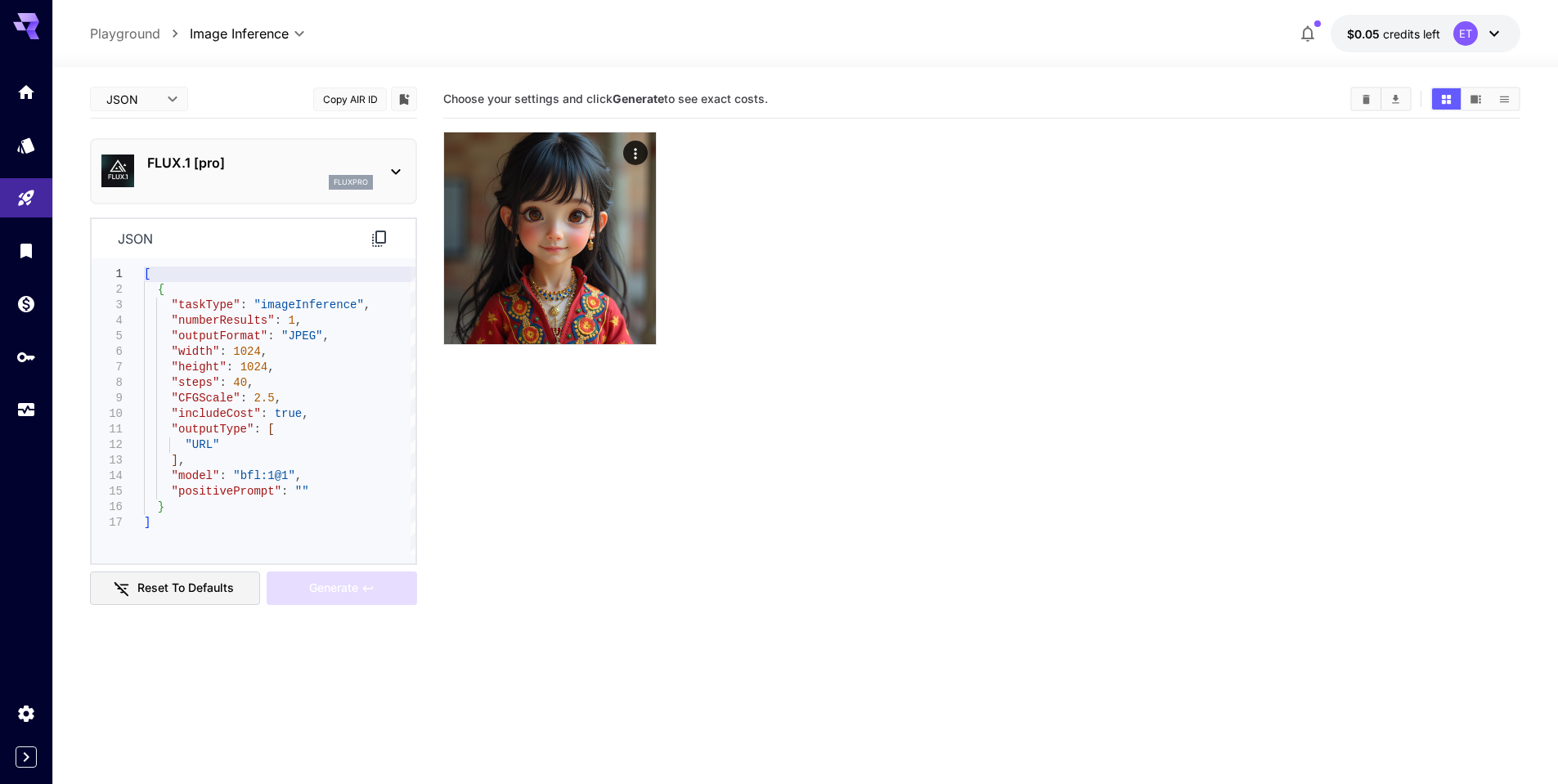
click at [1496, 30] on body "**********" at bounding box center [779, 456] width 1558 height 913
click at [1494, 35] on icon at bounding box center [1495, 34] width 10 height 6
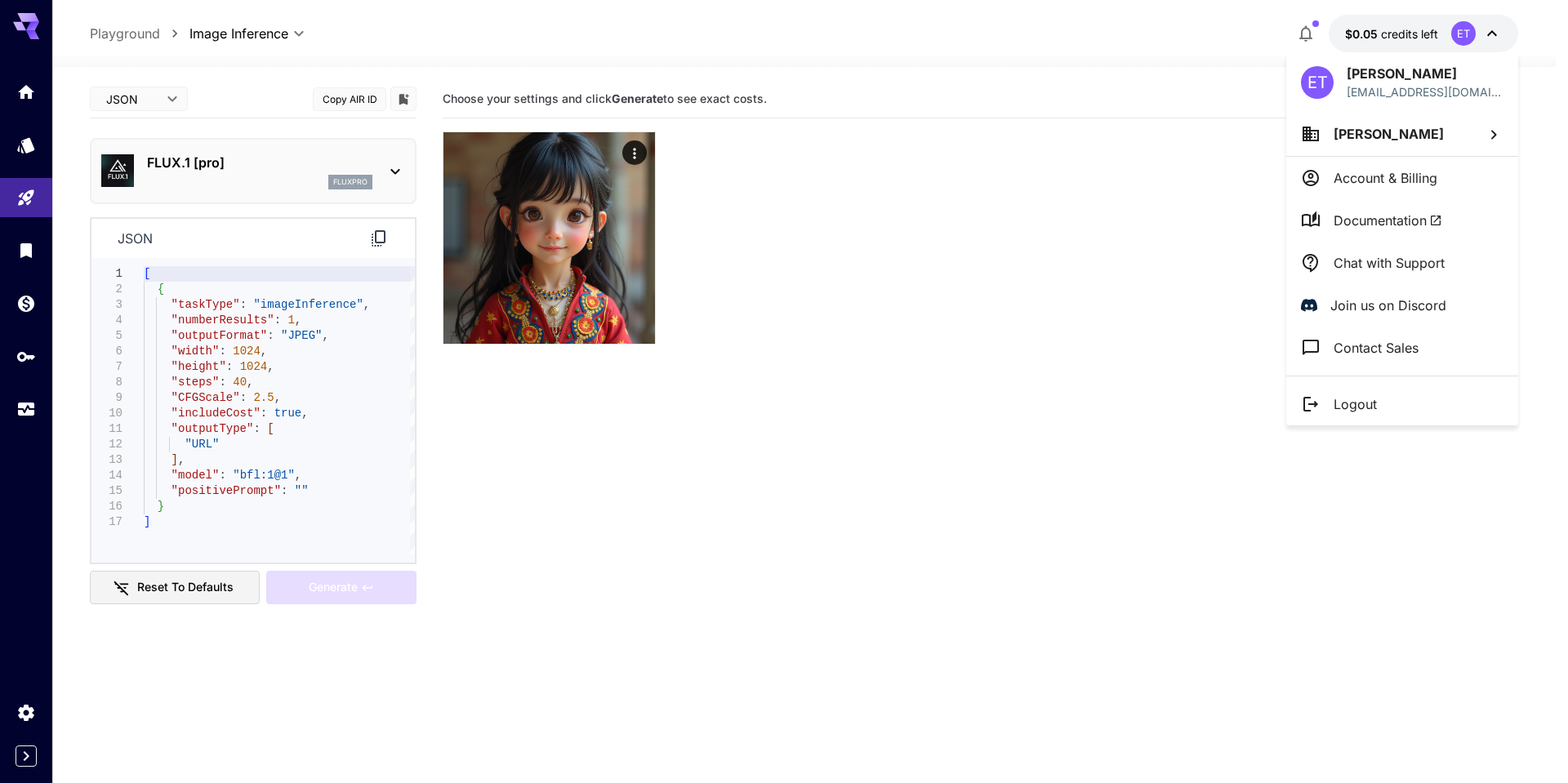
click at [24, 25] on div at bounding box center [784, 392] width 1568 height 783
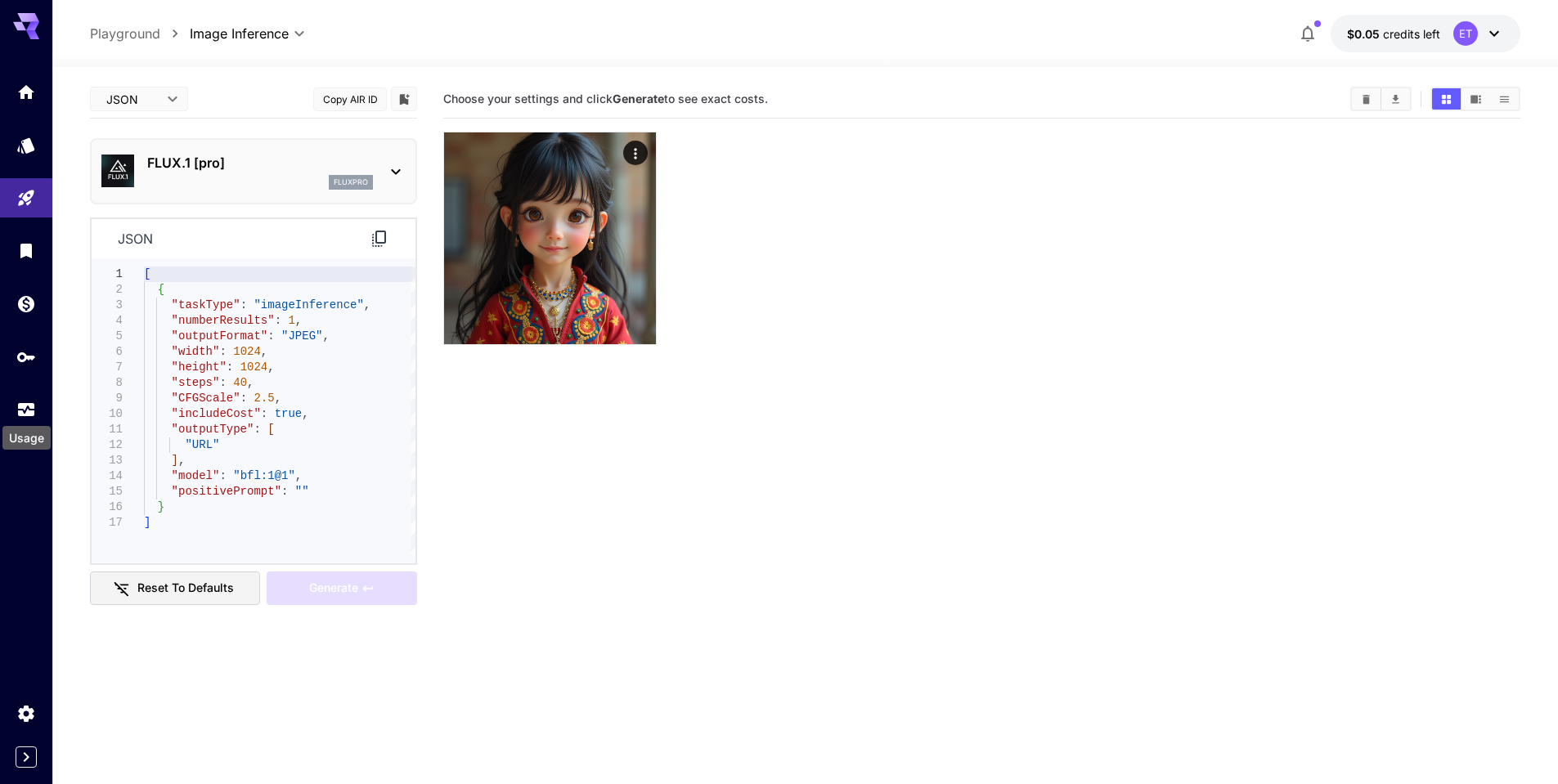
click at [29, 433] on div "Usage" at bounding box center [26, 438] width 48 height 24
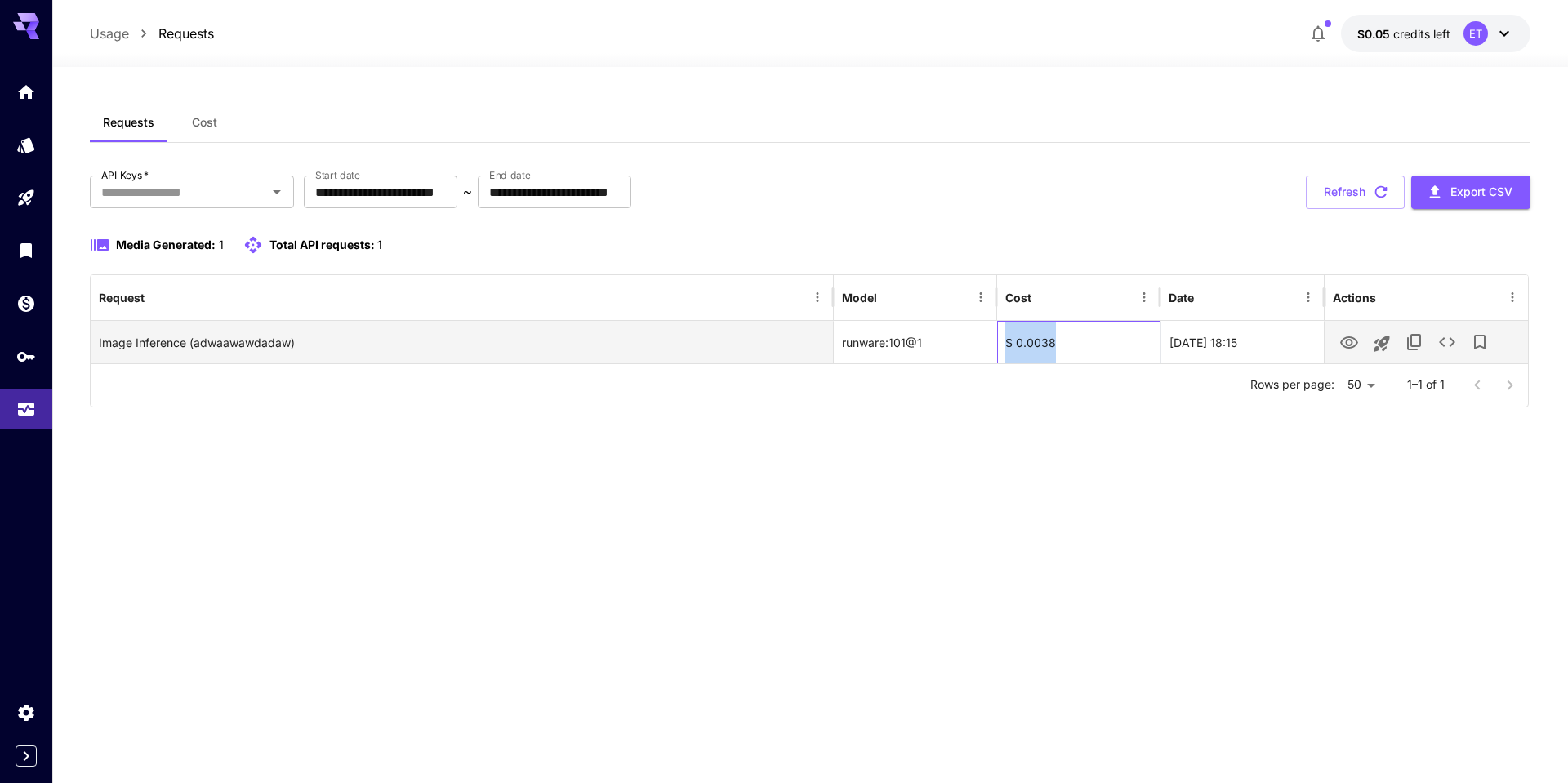
drag, startPoint x: 1064, startPoint y: 344, endPoint x: 1006, endPoint y: 344, distance: 58.0
click at [1006, 344] on div "$ 0.0038" at bounding box center [1079, 342] width 163 height 42
copy div "$ 0.0038"
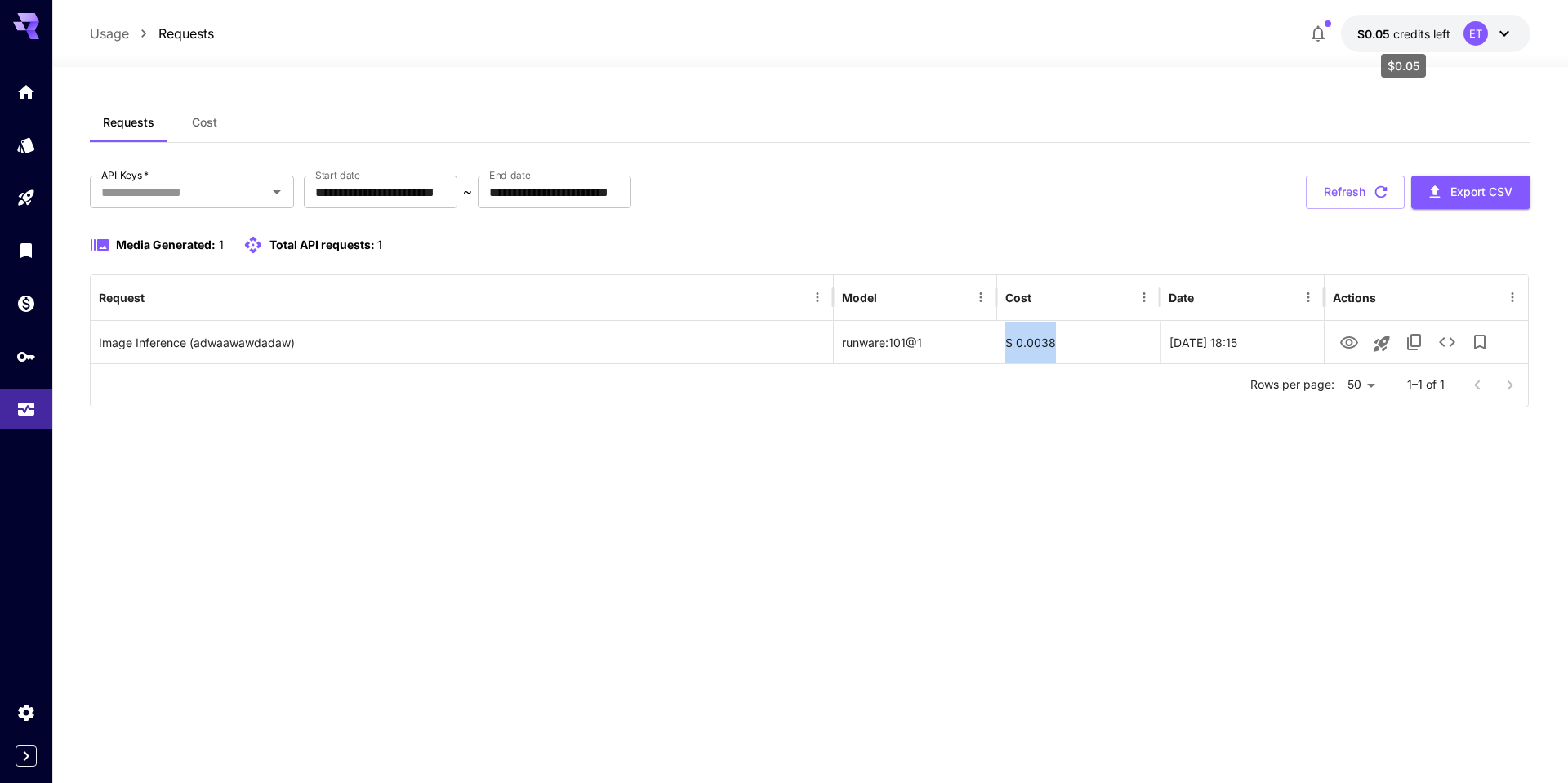
click at [1489, 33] on div "ET" at bounding box center [1489, 33] width 51 height 24
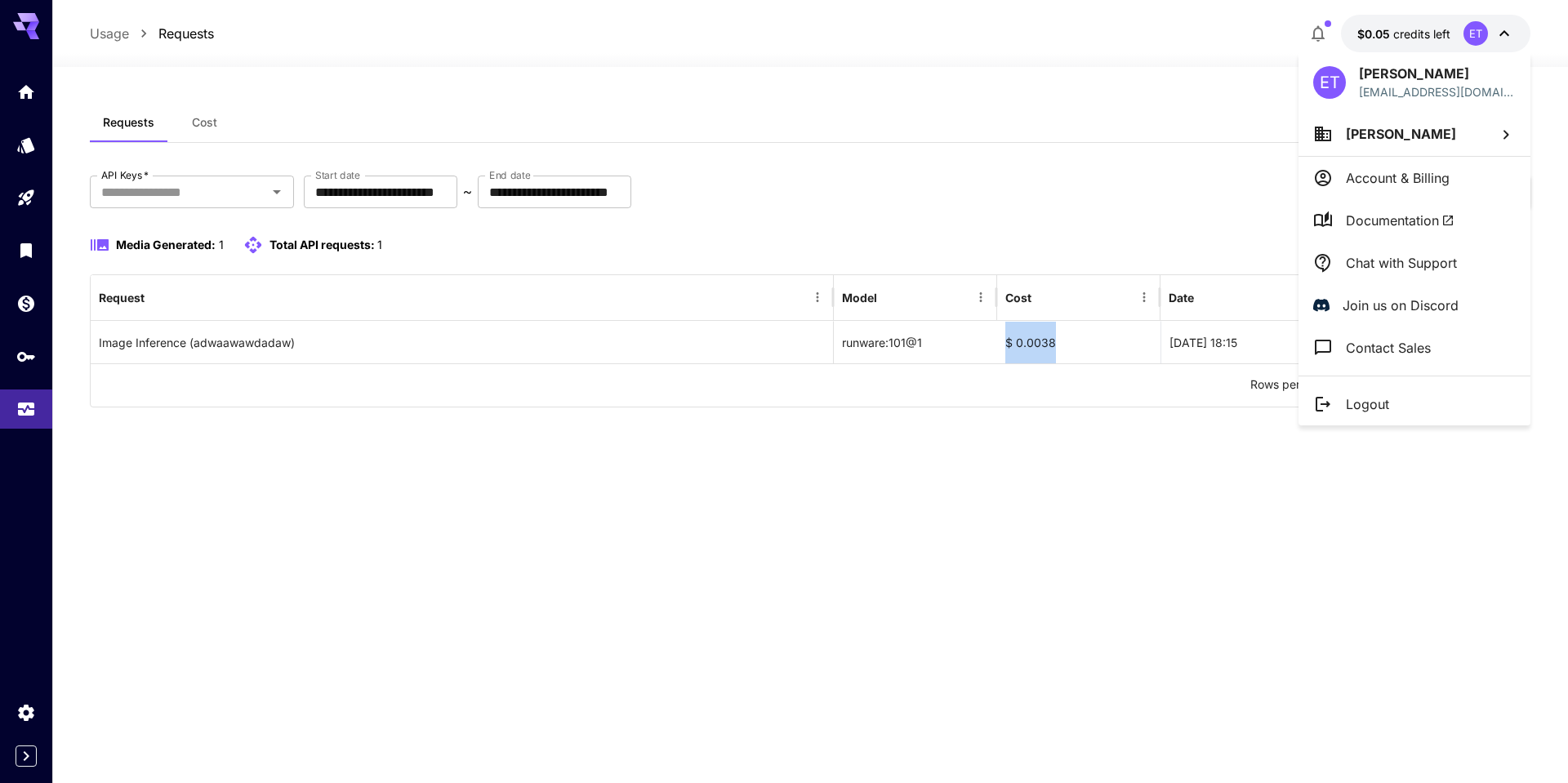
click at [1389, 223] on span "Documentation" at bounding box center [1400, 220] width 109 height 19
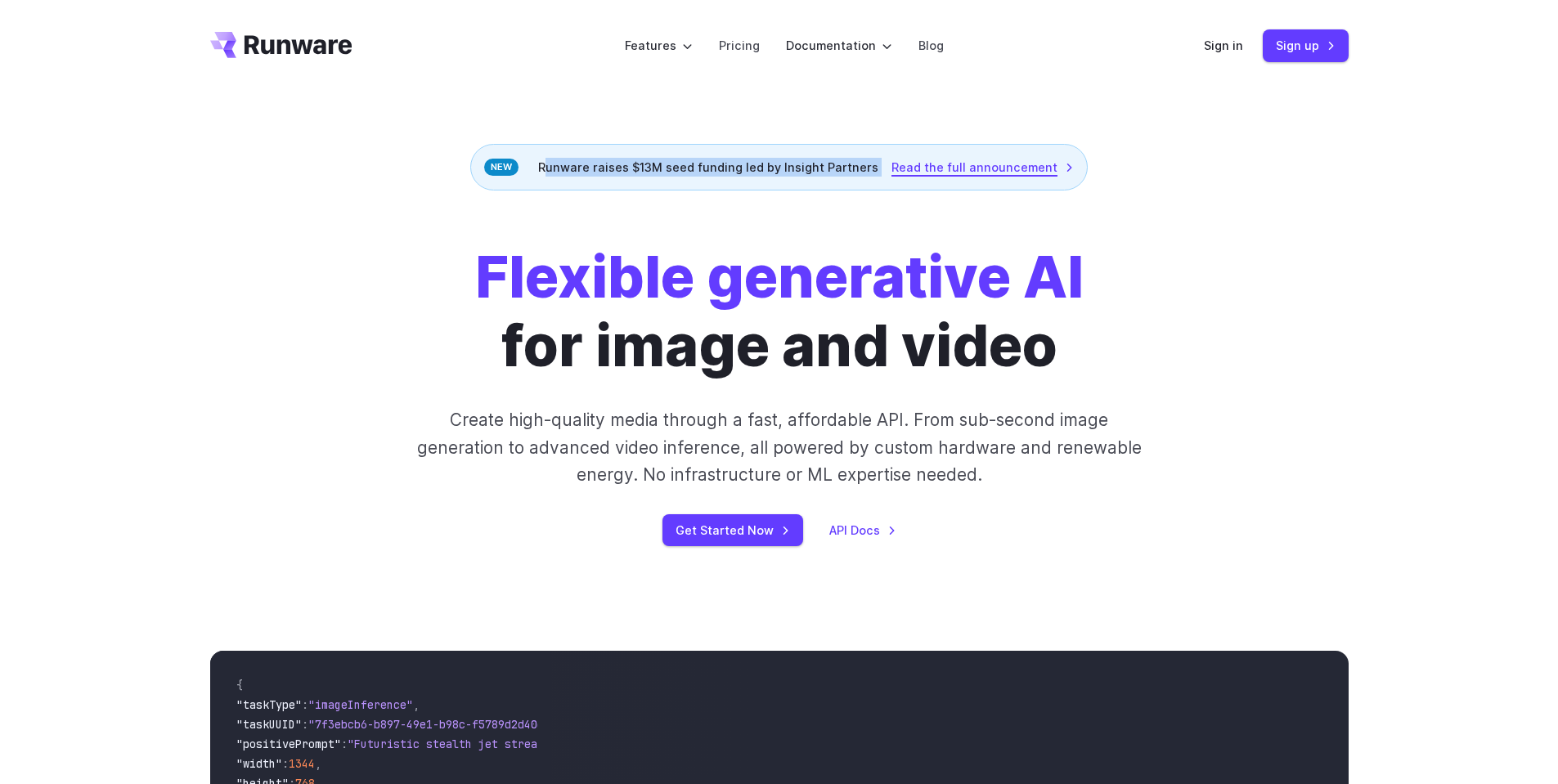
drag, startPoint x: 536, startPoint y: 173, endPoint x: 956, endPoint y: 168, distance: 420.0
click at [956, 168] on div "Runware raises $13M seed funding led by Insight Partners Read the full announce…" at bounding box center [779, 167] width 617 height 46
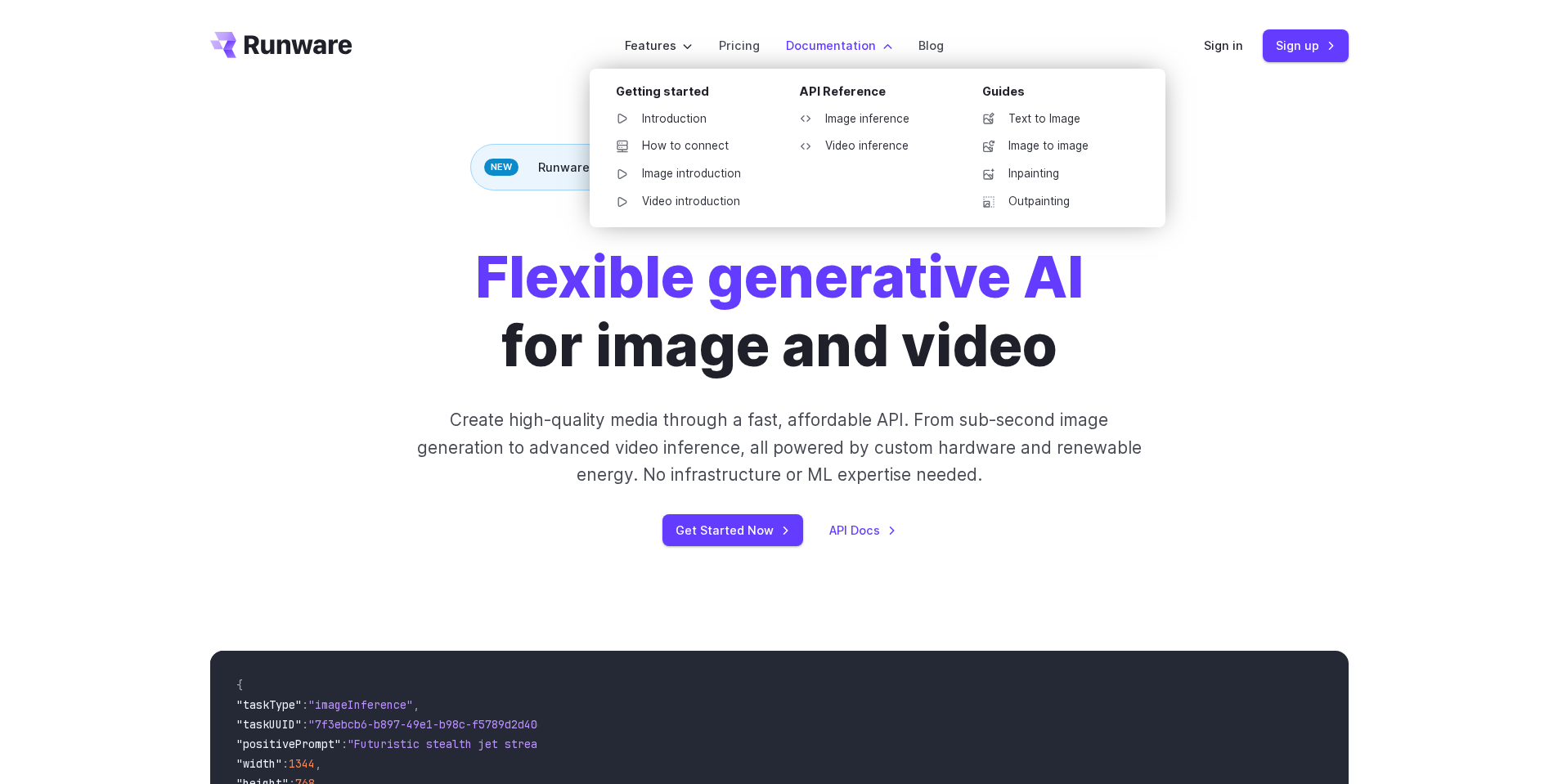
click at [775, 39] on li "Documentation Getting started Introduction How to connect Image introduction Vi…" at bounding box center [838, 45] width 132 height 45
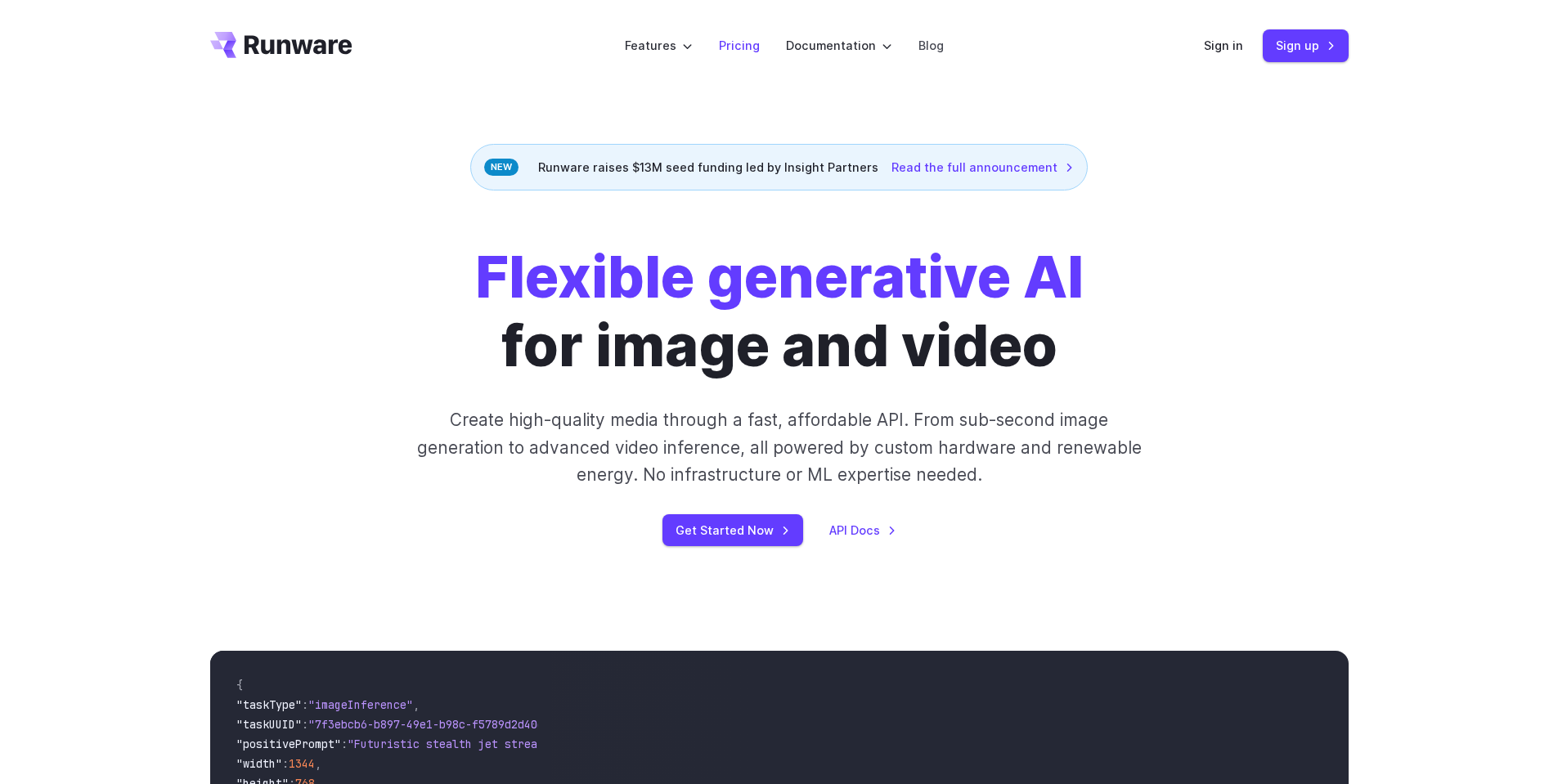
click at [748, 47] on link "Pricing" at bounding box center [739, 46] width 40 height 19
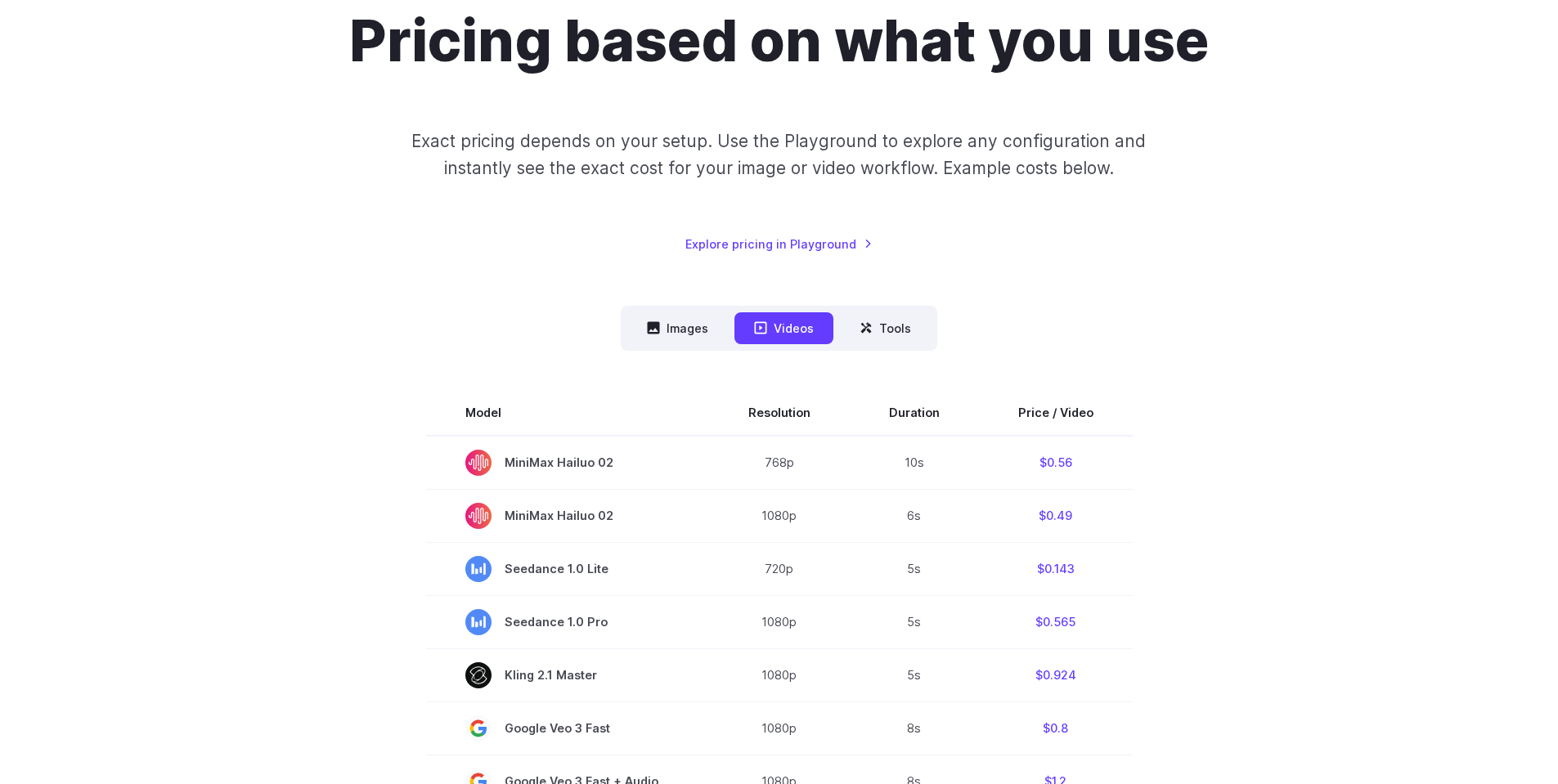
click at [771, 330] on button "Videos" at bounding box center [784, 328] width 99 height 32
click at [702, 323] on button "Images" at bounding box center [677, 328] width 100 height 32
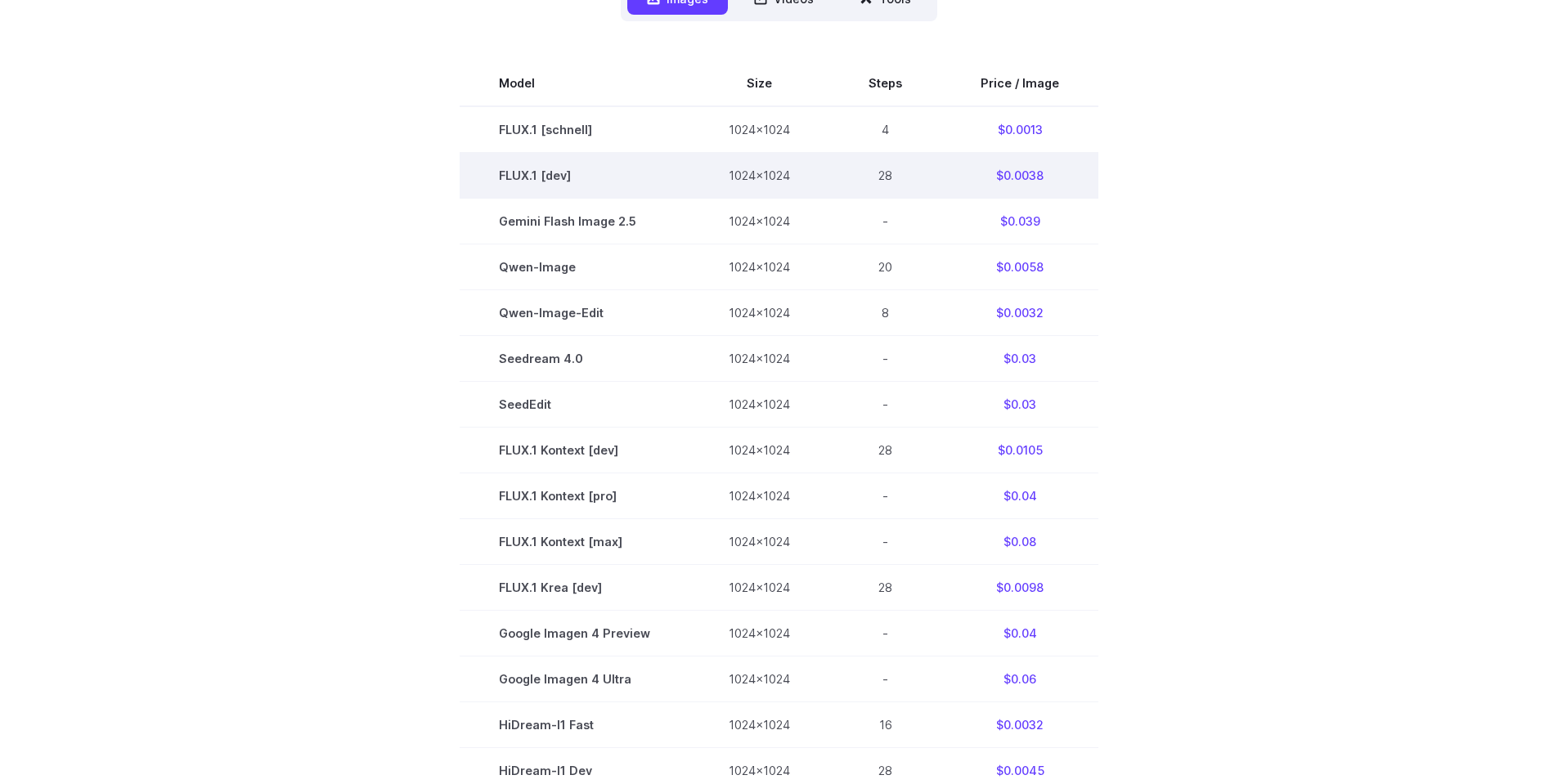
scroll to position [491, 0]
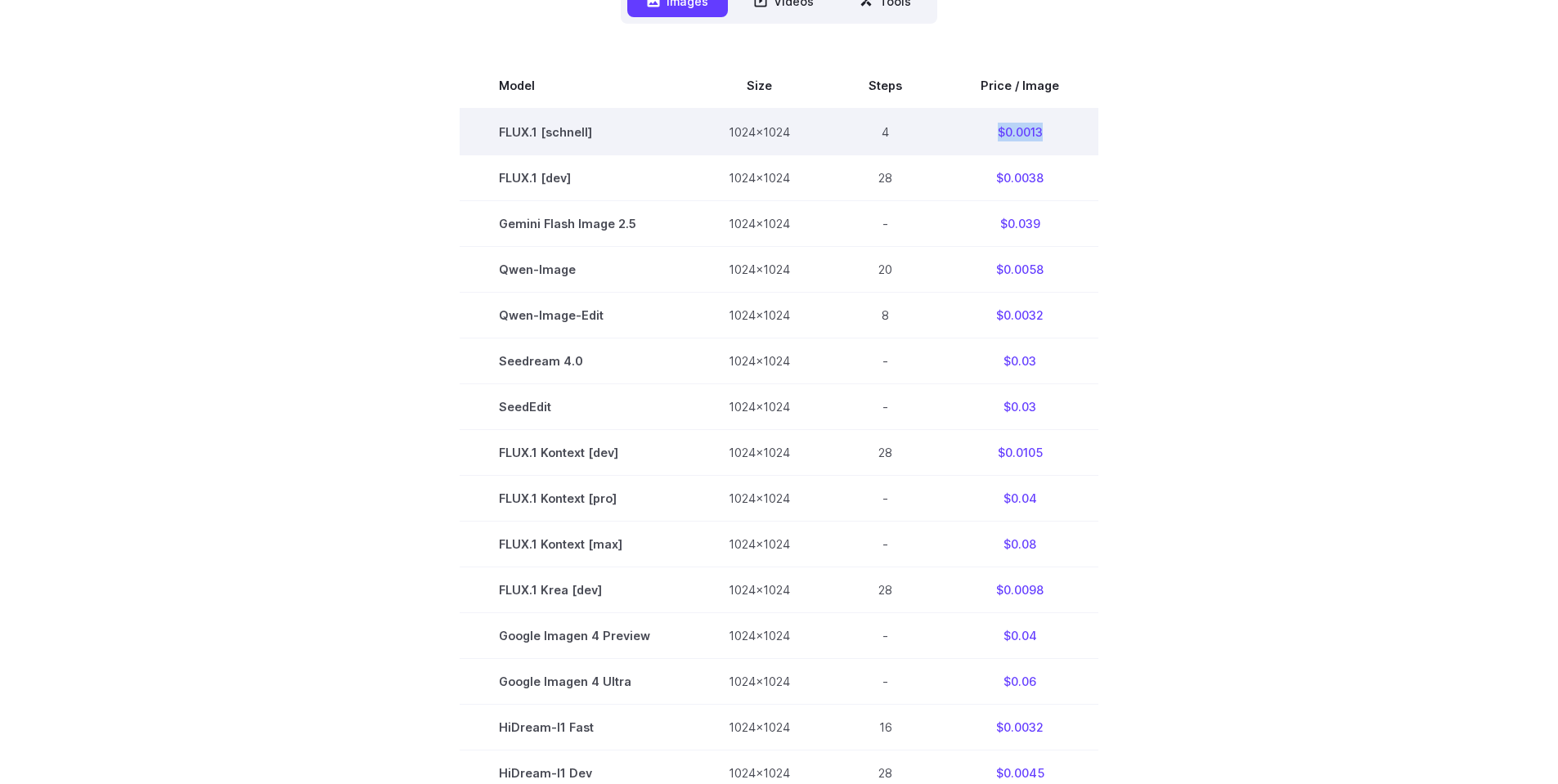
drag, startPoint x: 994, startPoint y: 130, endPoint x: 1066, endPoint y: 130, distance: 72.0
click at [1066, 130] on td "$0.0013" at bounding box center [1020, 132] width 157 height 46
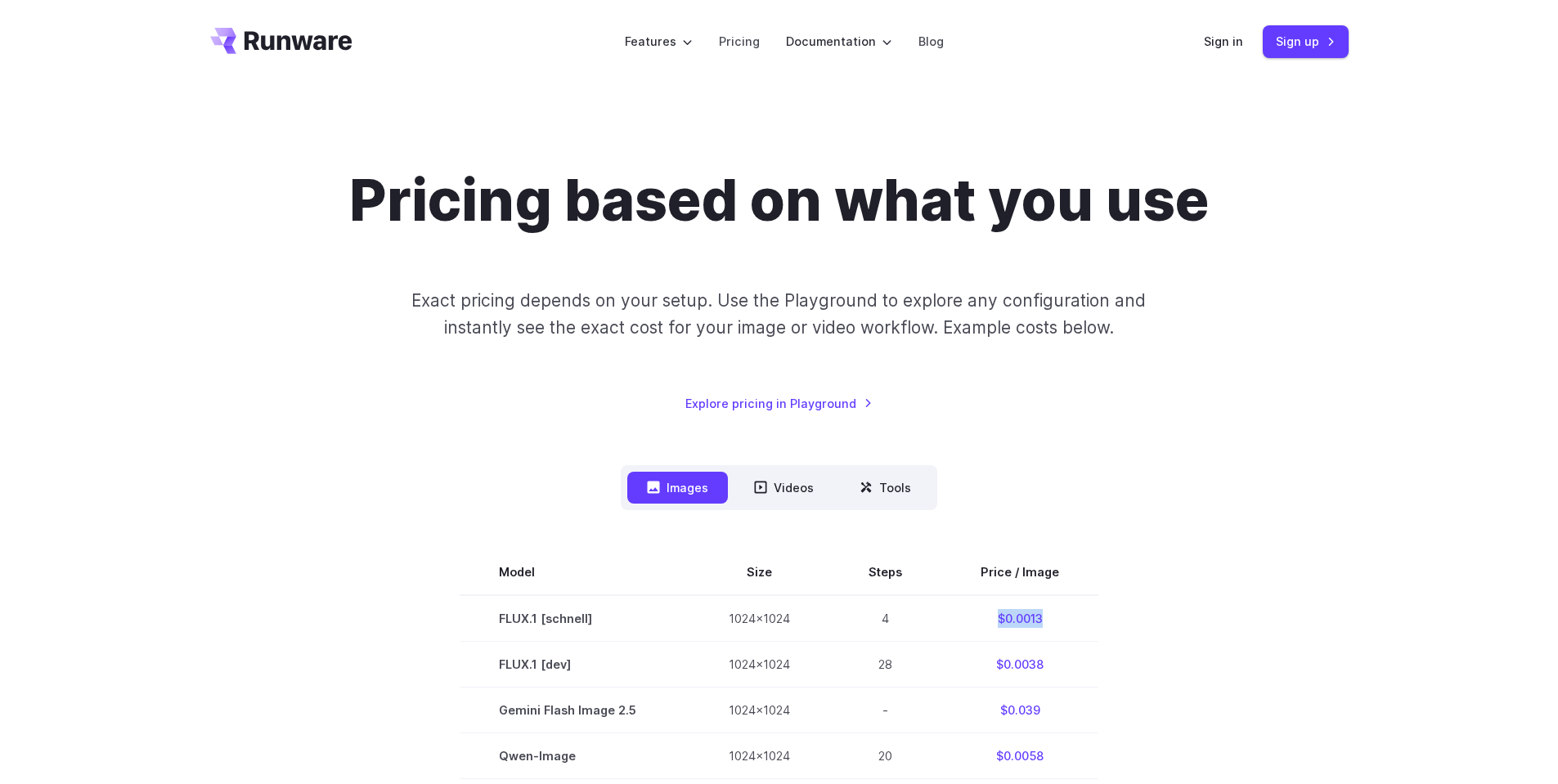
scroll to position [0, 0]
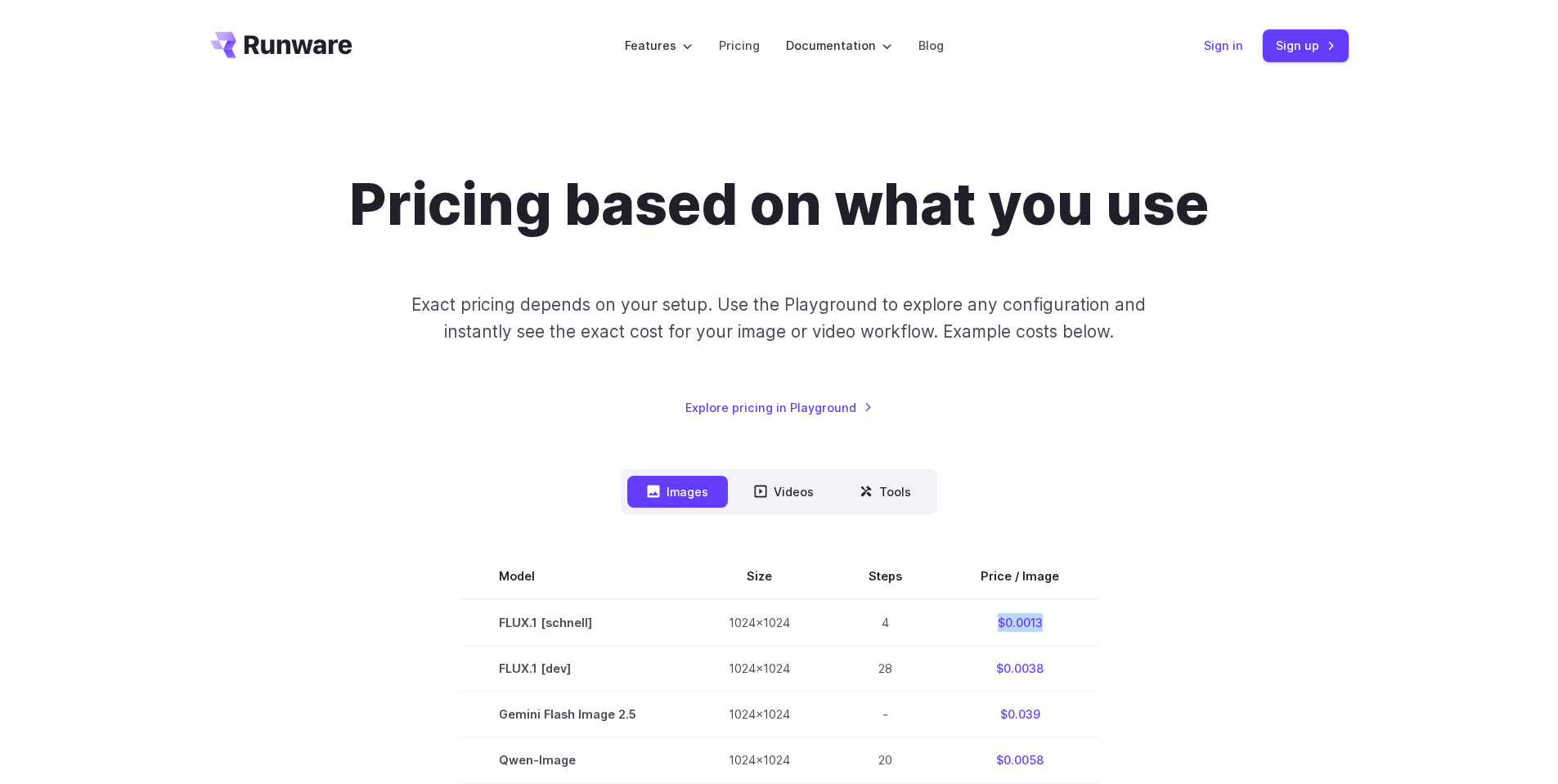
click at [1225, 47] on link "Sign in" at bounding box center [1223, 46] width 40 height 19
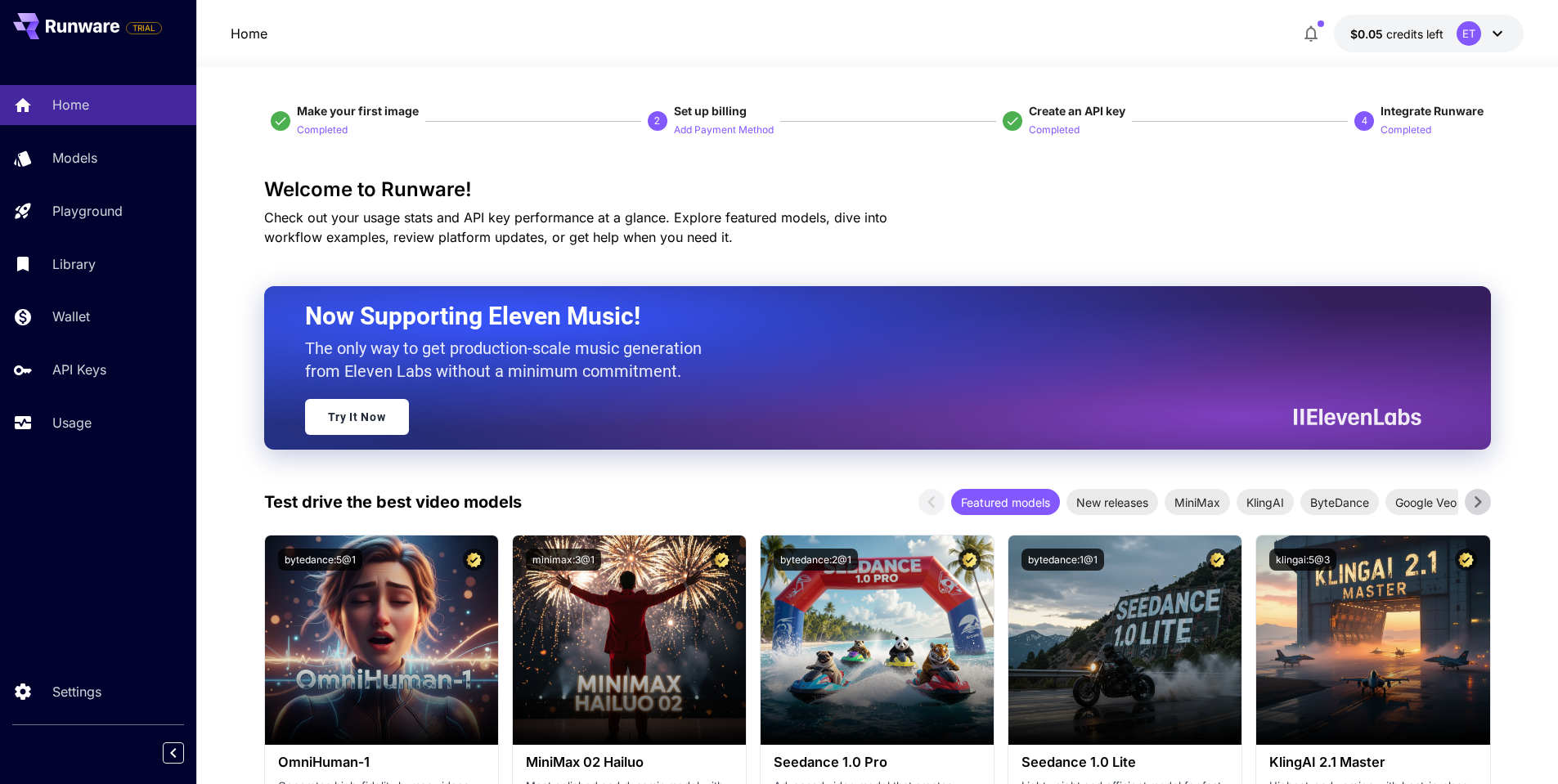
click at [1070, 108] on span "Create an API key" at bounding box center [1077, 110] width 96 height 13
click at [1323, 40] on button "button" at bounding box center [1311, 33] width 33 height 33
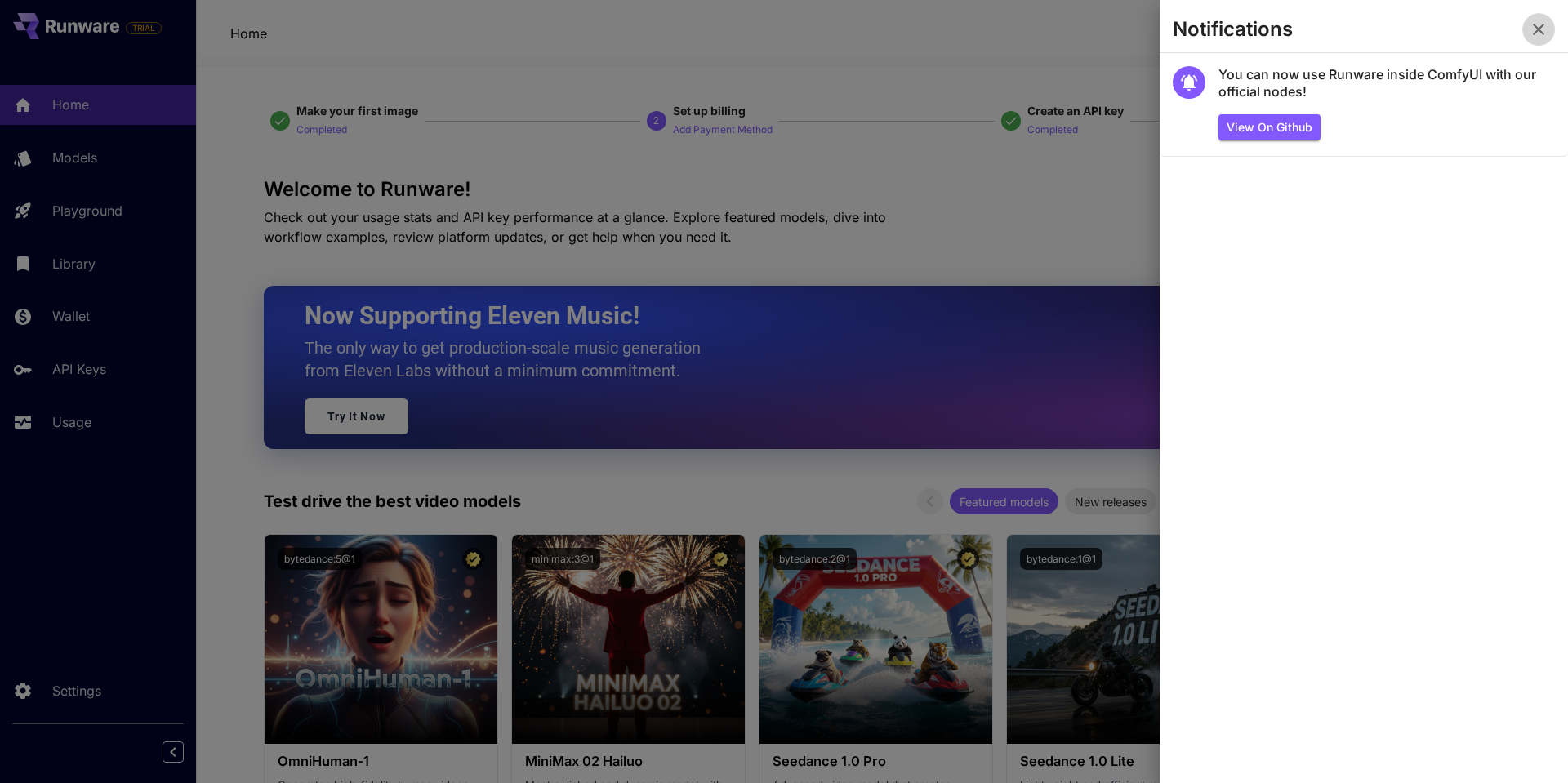
click at [1539, 25] on icon "button" at bounding box center [1538, 29] width 19 height 19
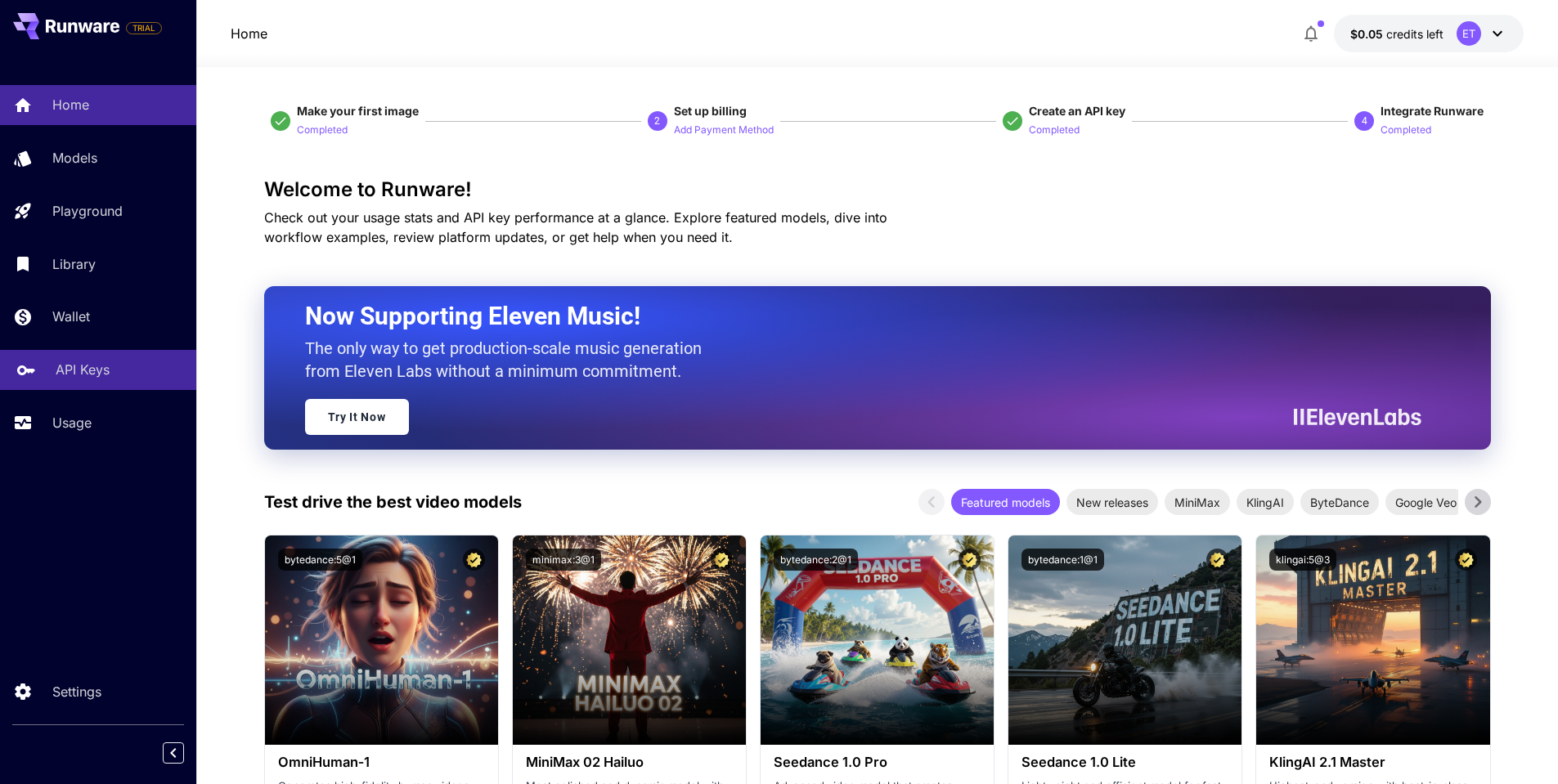
click at [99, 379] on p "API Keys" at bounding box center [83, 369] width 54 height 19
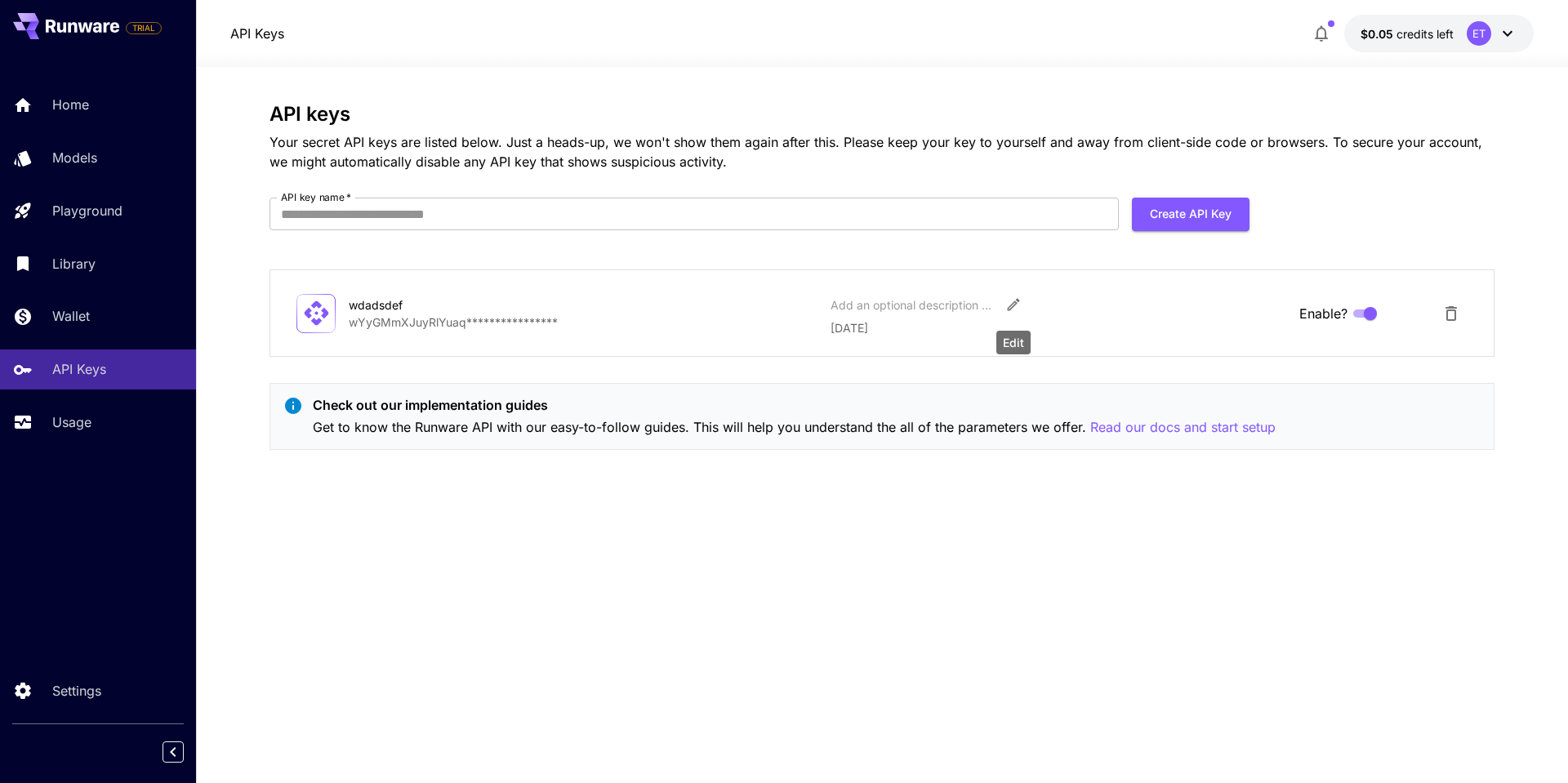
click at [1012, 304] on icon "Edit" at bounding box center [1013, 305] width 13 height 13
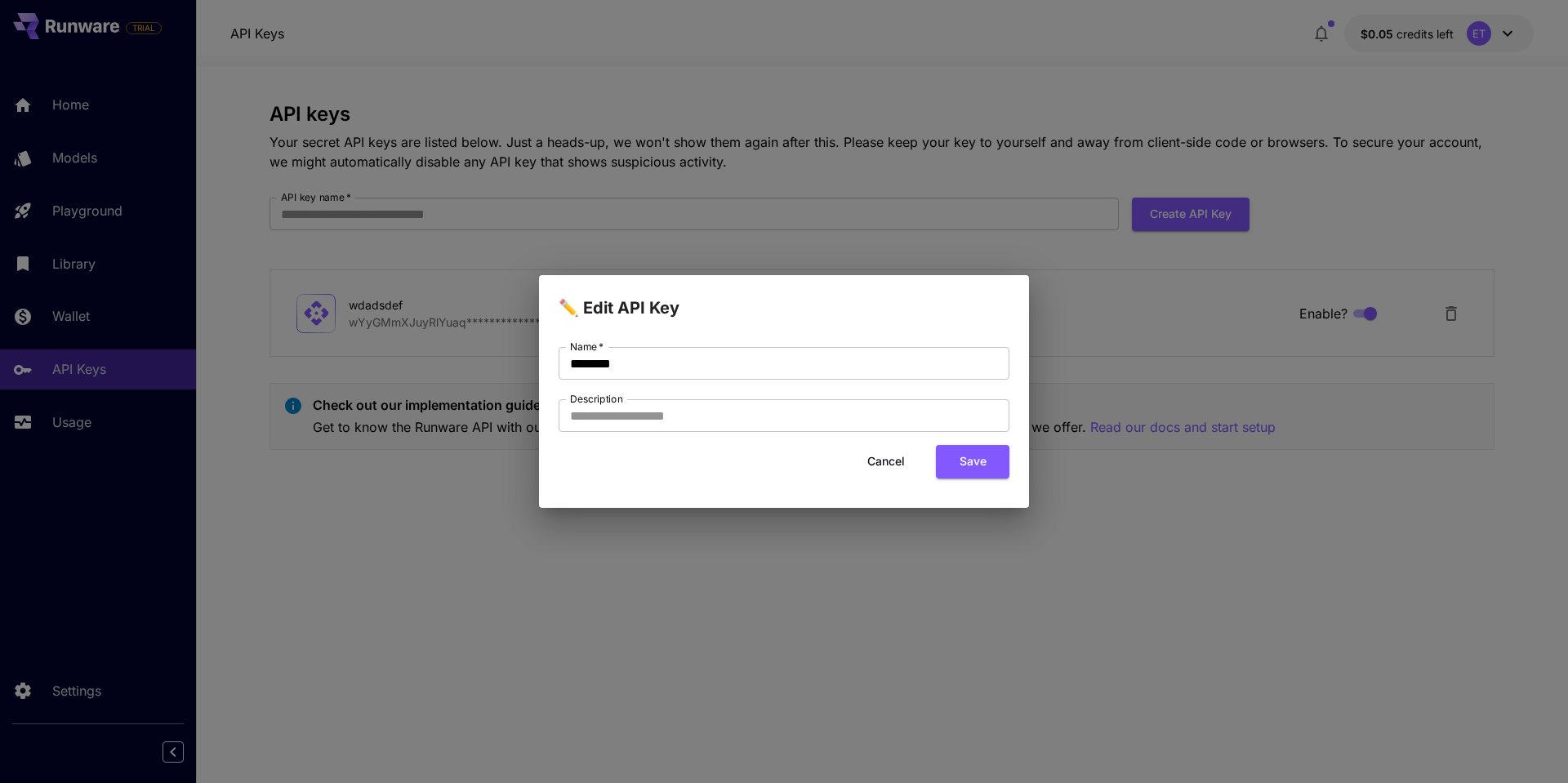
click at [1138, 341] on div "✏️ Edit API Key Name   * ******** Name   * Description Description Cancel Save" at bounding box center [784, 392] width 1568 height 783
drag, startPoint x: 895, startPoint y: 460, endPoint x: 876, endPoint y: 460, distance: 19.0
click at [894, 460] on button "Cancel" at bounding box center [885, 461] width 73 height 34
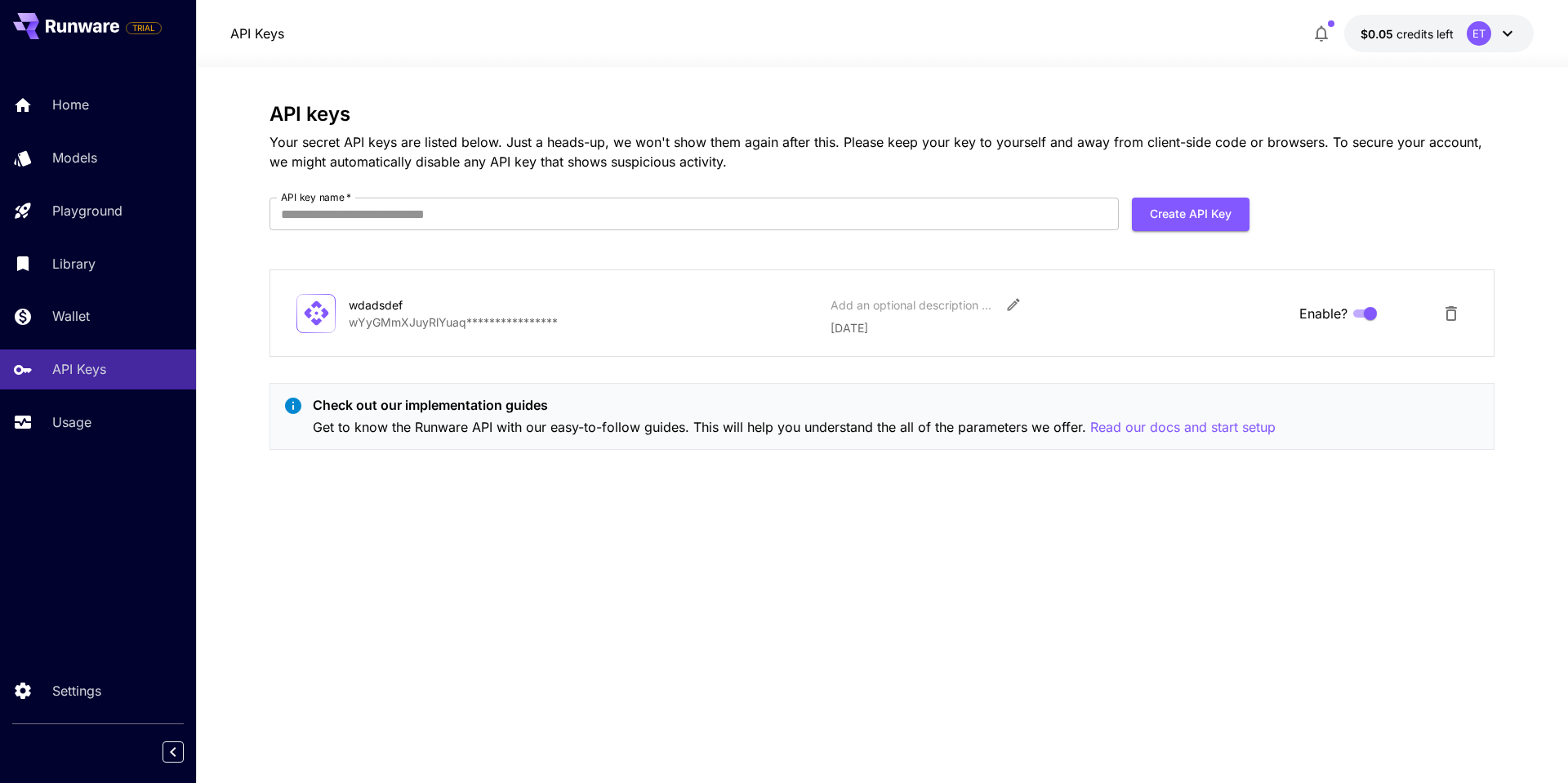
click at [567, 320] on p "**********" at bounding box center [583, 322] width 469 height 17
click at [527, 328] on p "**********" at bounding box center [583, 322] width 469 height 17
click at [1443, 313] on icon "Delete API Key" at bounding box center [1450, 313] width 19 height 19
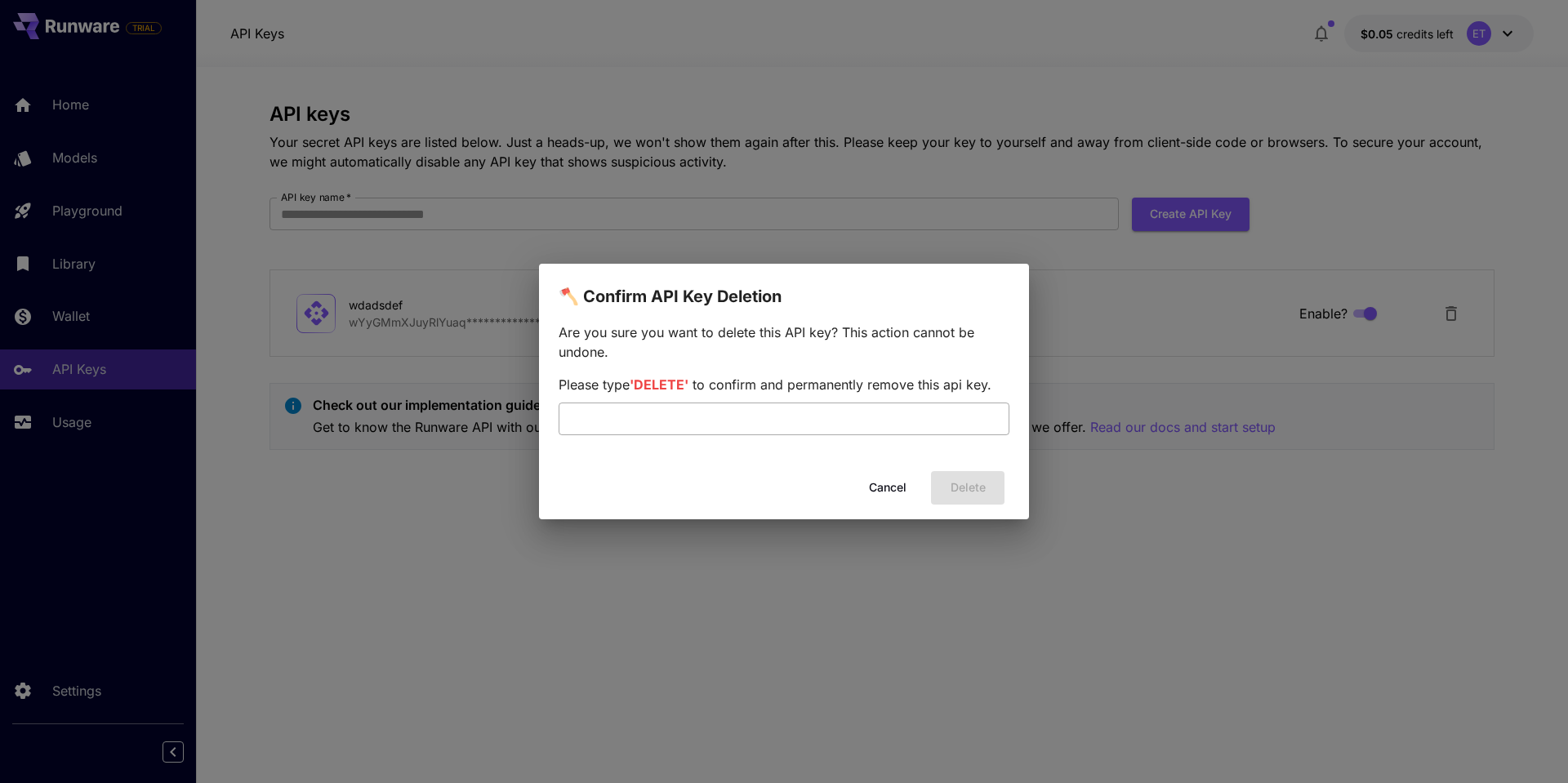
click at [819, 423] on input "text" at bounding box center [783, 418] width 451 height 33
click at [903, 494] on button "Cancel" at bounding box center [887, 487] width 73 height 34
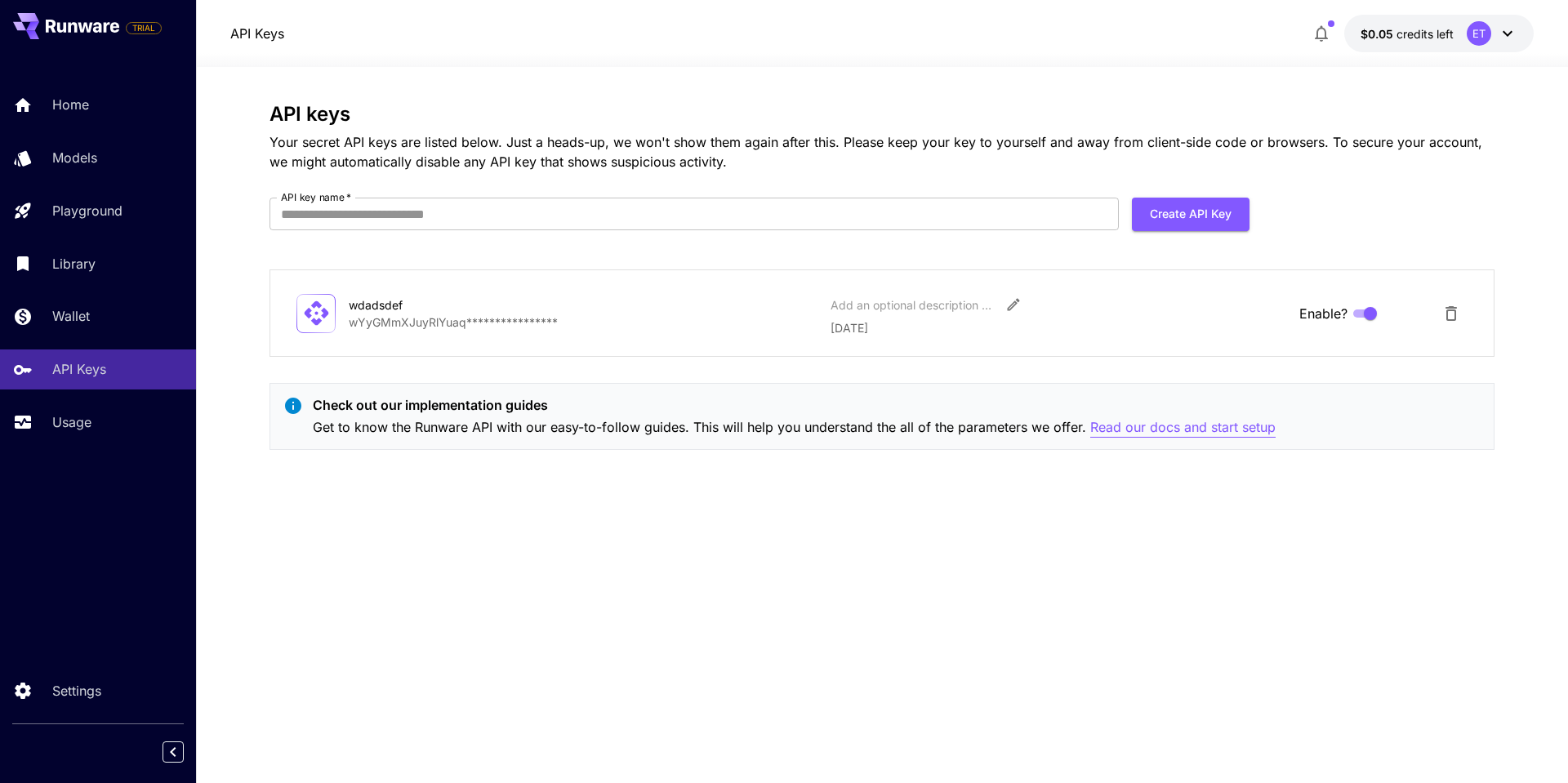
click at [1165, 431] on p "Read our docs and start setup" at bounding box center [1182, 427] width 185 height 20
click at [1392, 35] on span "$0.05" at bounding box center [1378, 34] width 36 height 13
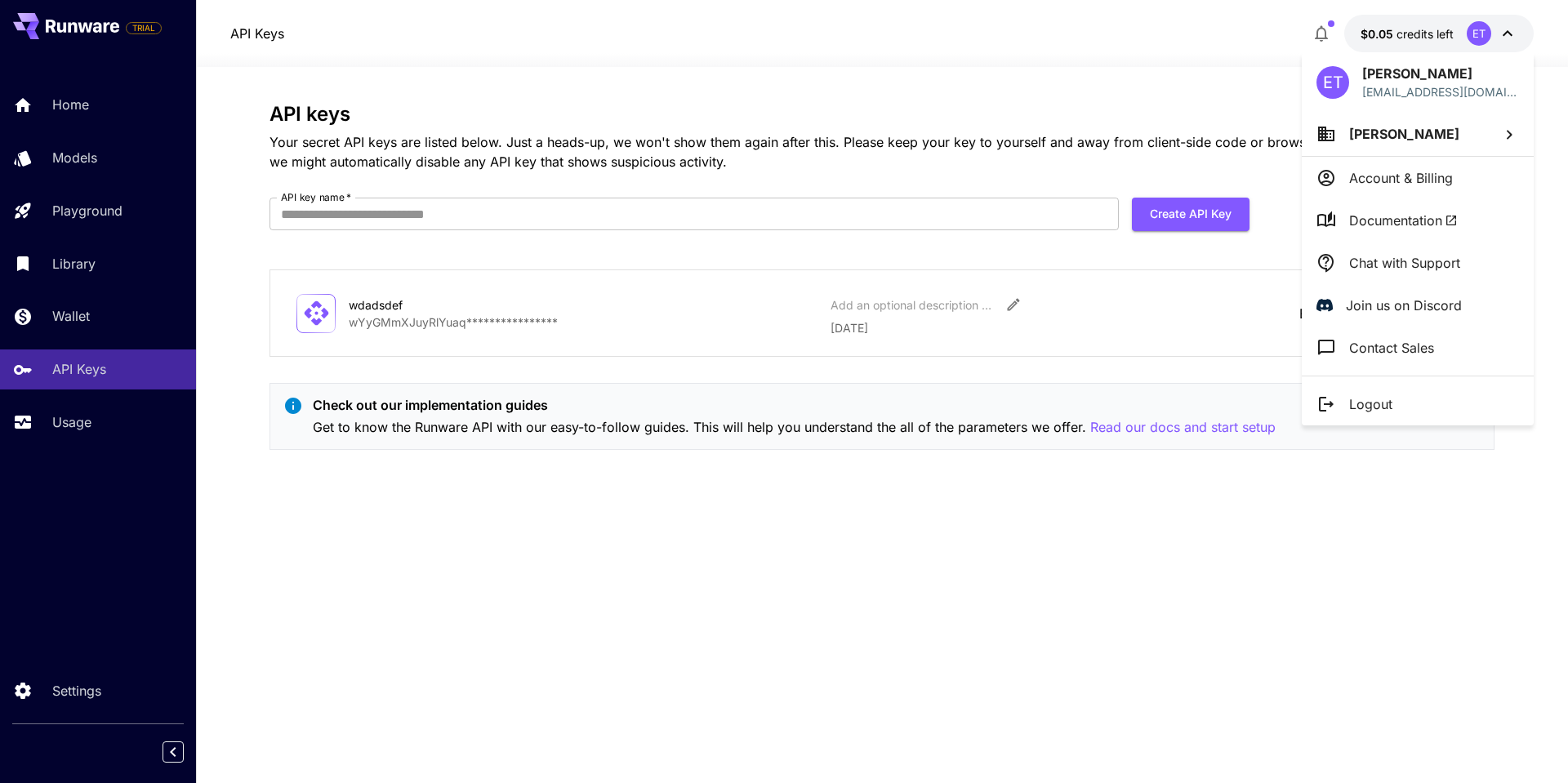
click at [1365, 173] on p "Account & Billing" at bounding box center [1400, 178] width 104 height 19
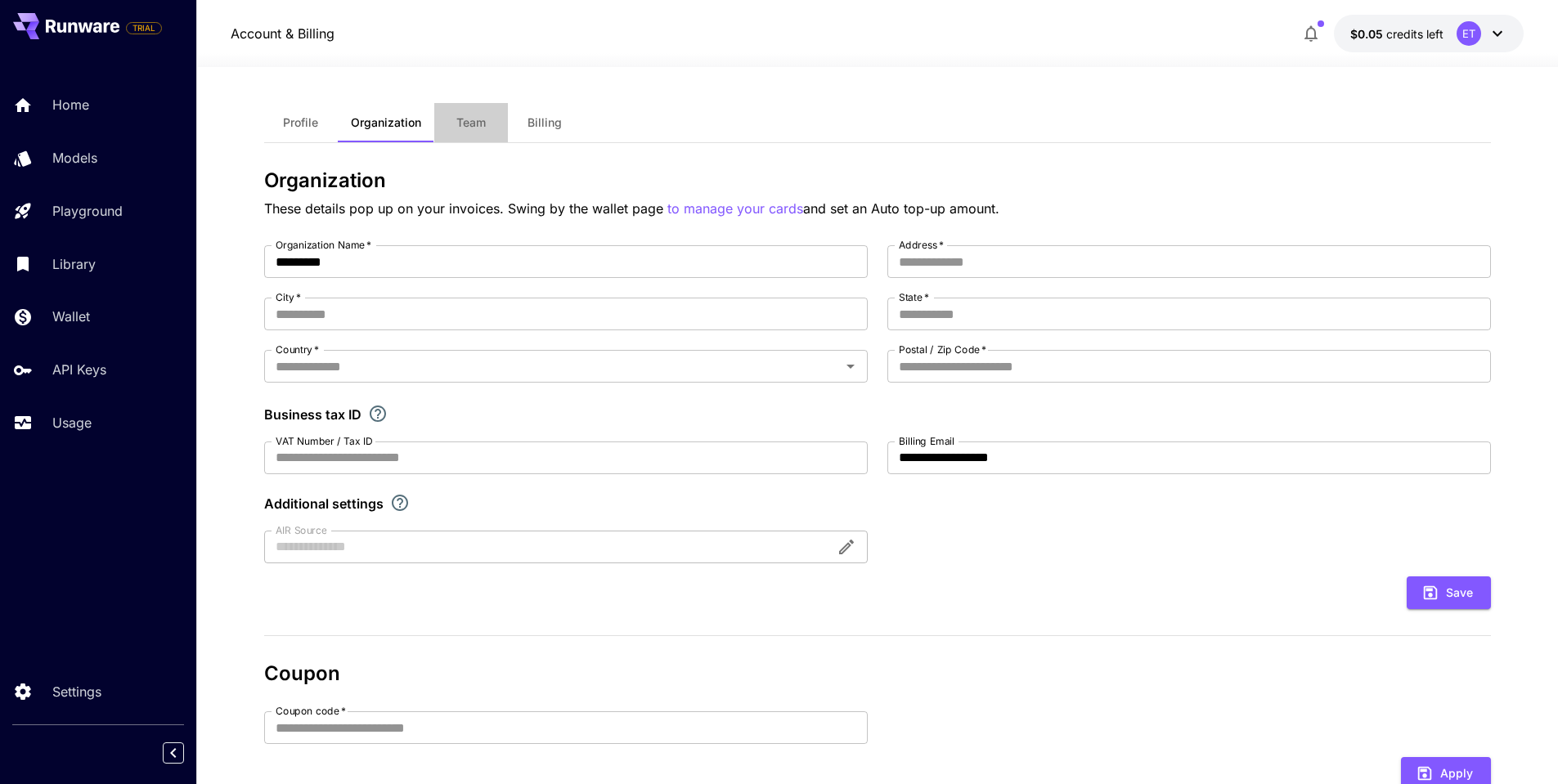
click at [464, 121] on span "Team" at bounding box center [471, 122] width 30 height 14
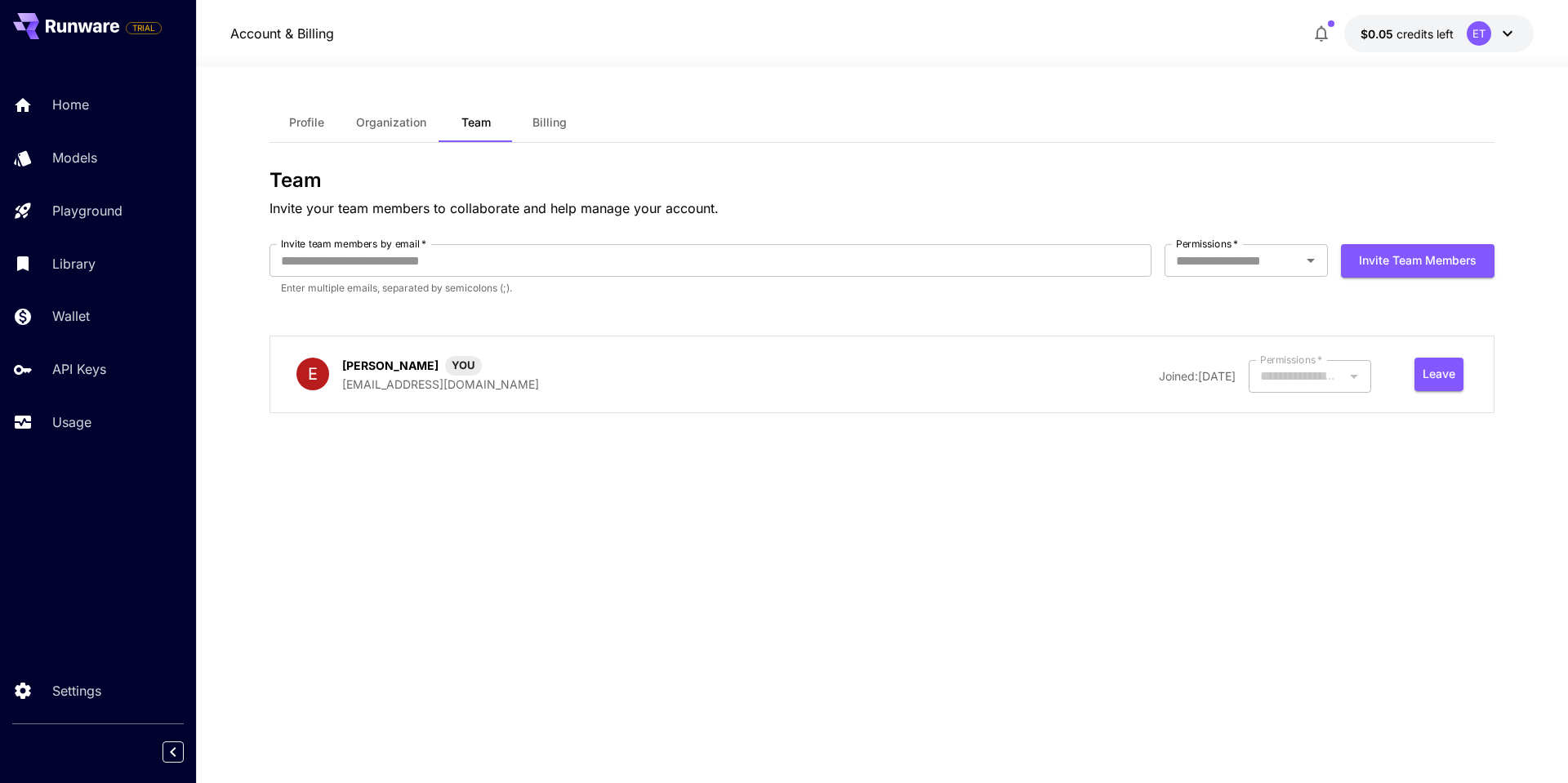
click at [551, 115] on span "Billing" at bounding box center [549, 122] width 35 height 14
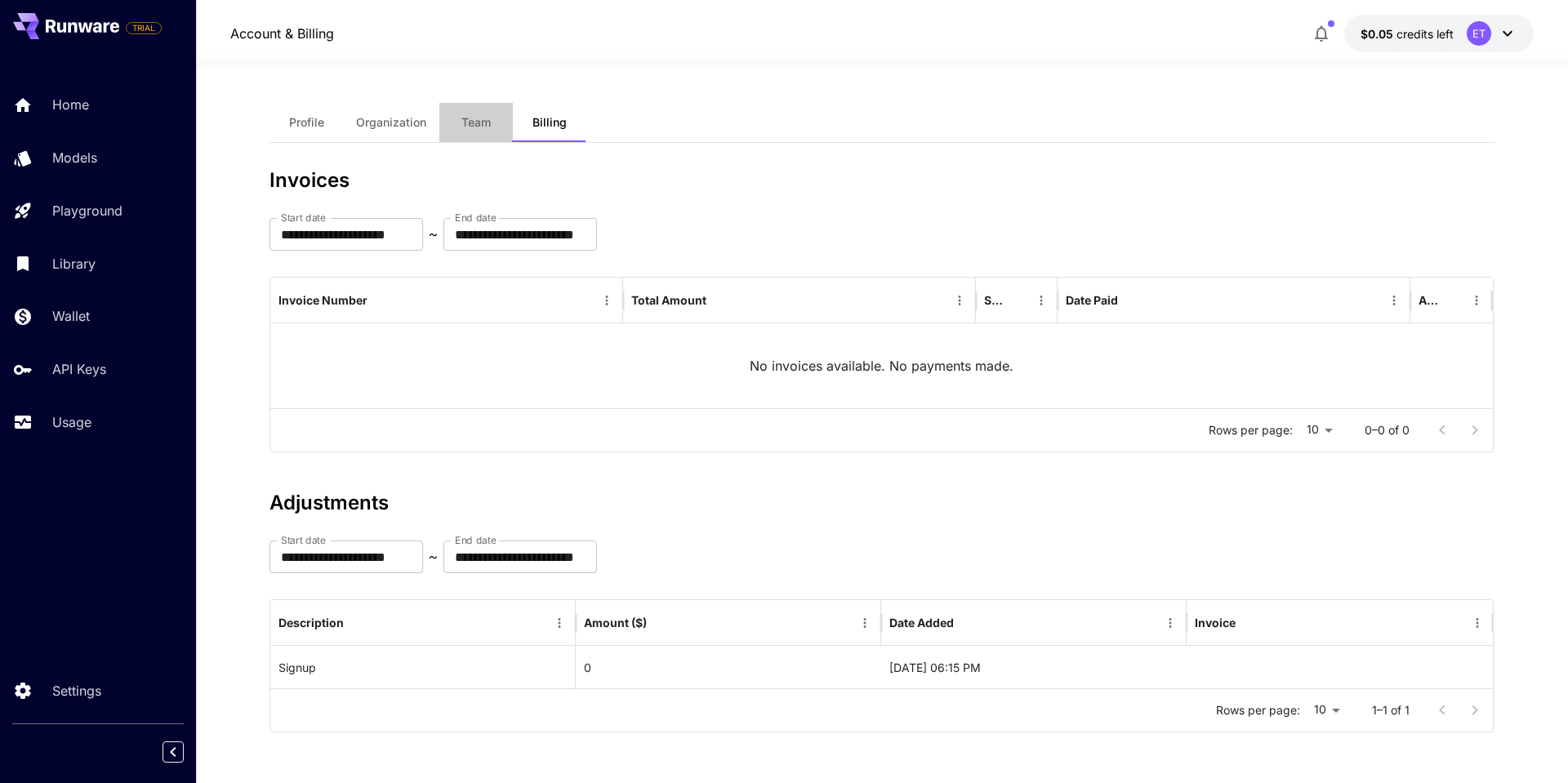
click at [477, 105] on button "Team" at bounding box center [476, 122] width 73 height 40
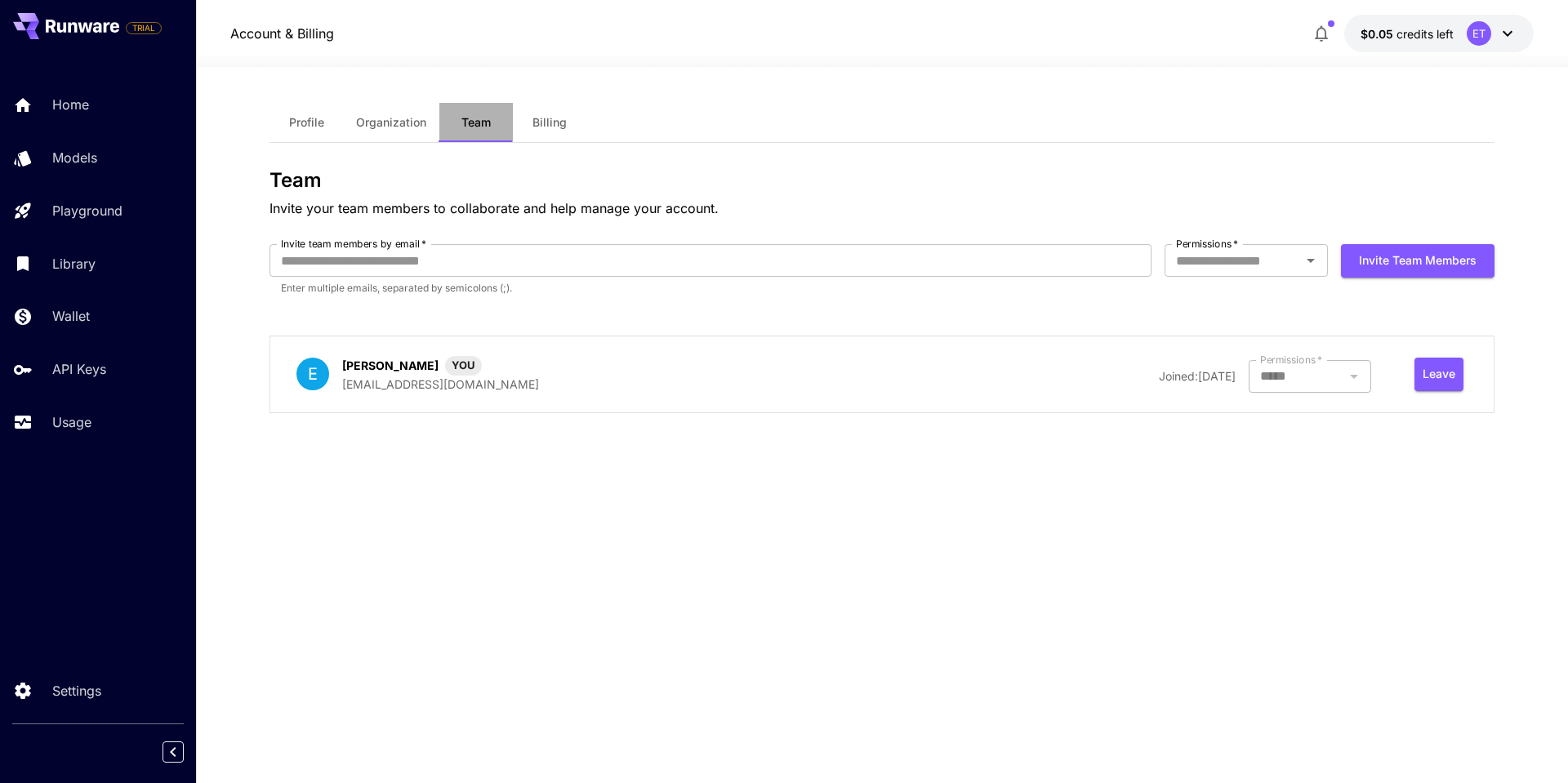
click at [472, 116] on span "Team" at bounding box center [476, 122] width 29 height 14
click at [89, 362] on p "API Keys" at bounding box center [83, 369] width 54 height 19
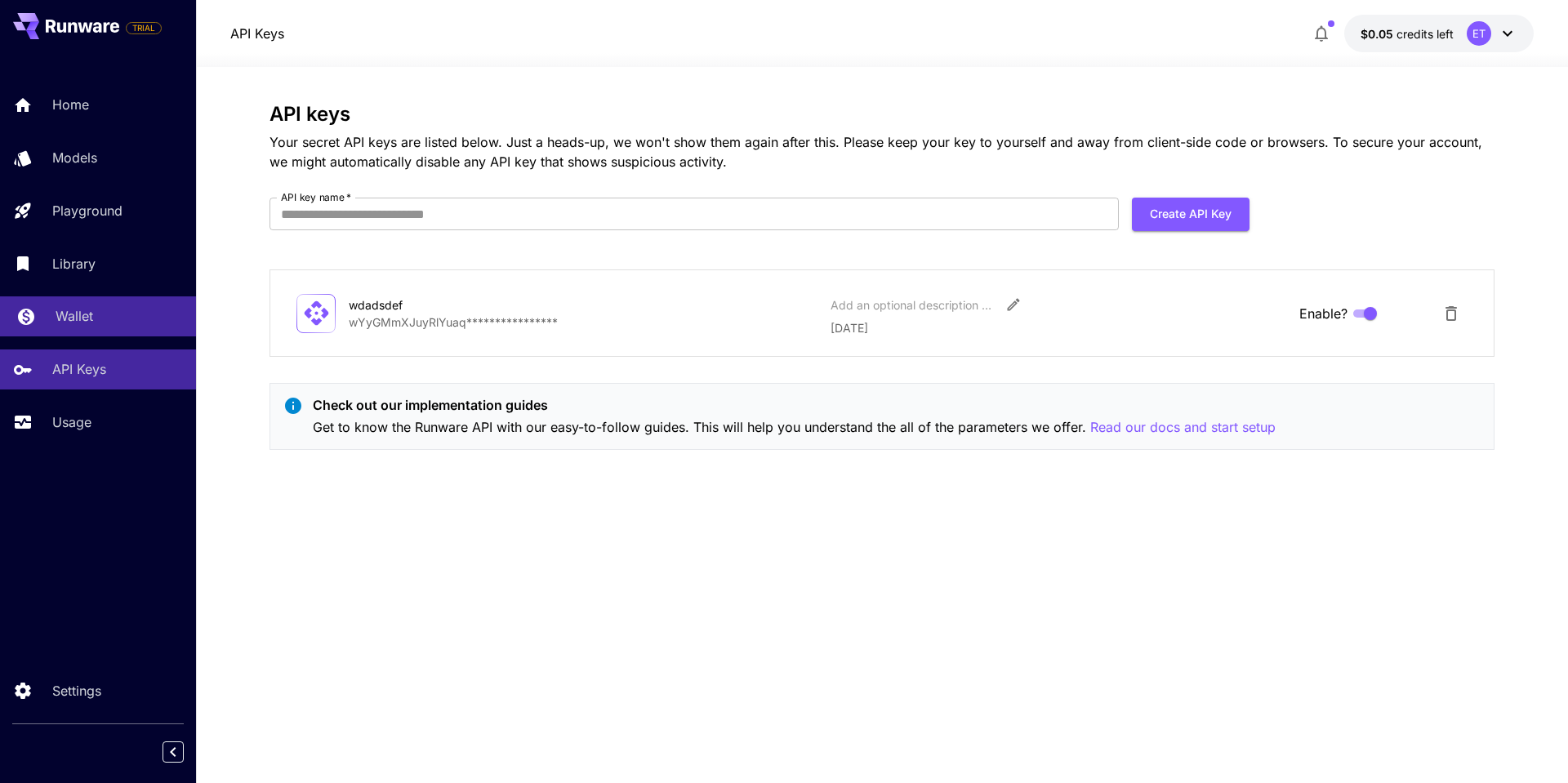
click at [91, 315] on div "Wallet" at bounding box center [119, 316] width 127 height 19
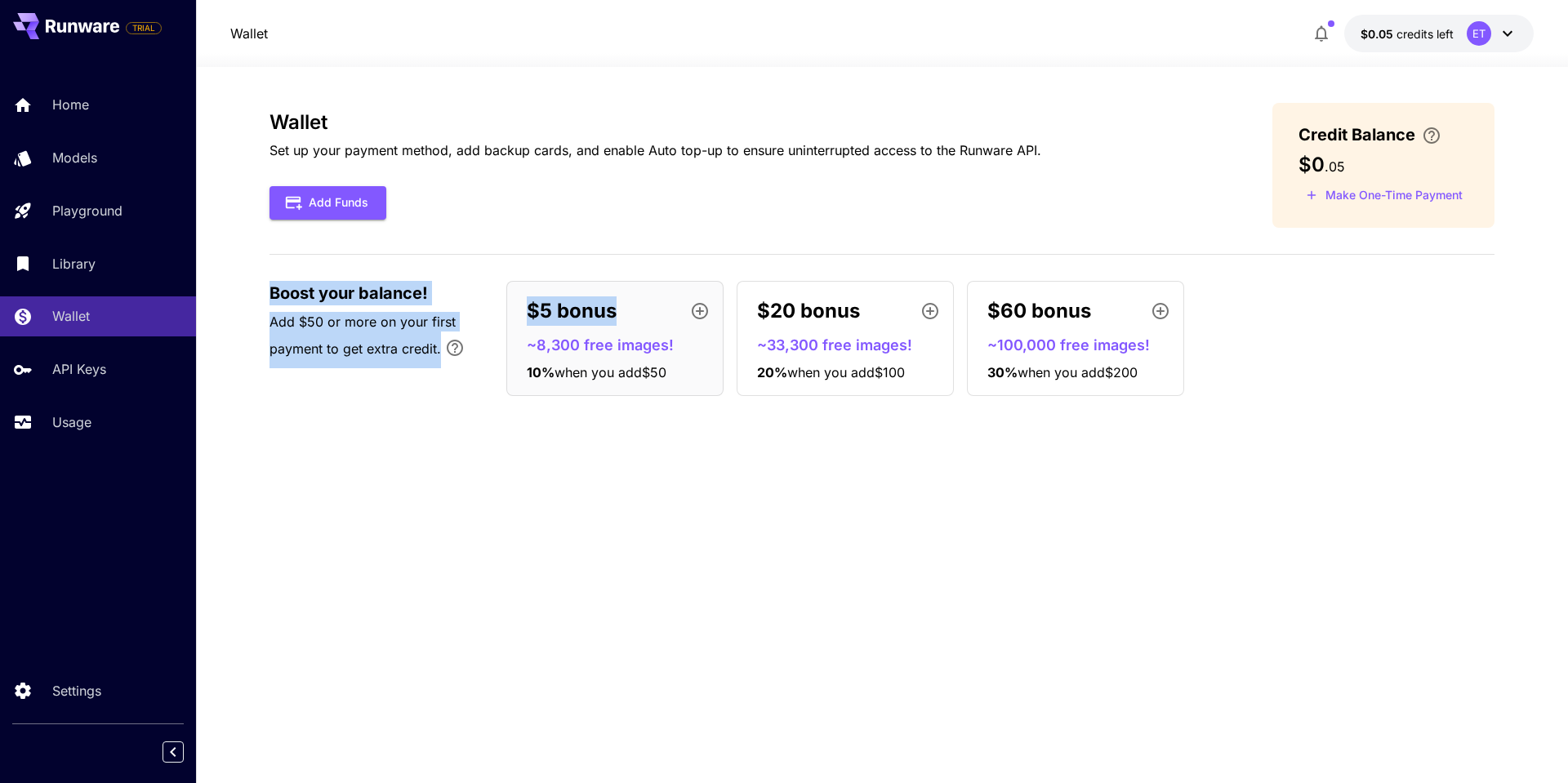
drag, startPoint x: 266, startPoint y: 282, endPoint x: 640, endPoint y: 290, distance: 374.1
click at [625, 290] on section "Wallet Set up your payment method, add backup cards, and enable Auto top-up to …" at bounding box center [882, 425] width 1372 height 716
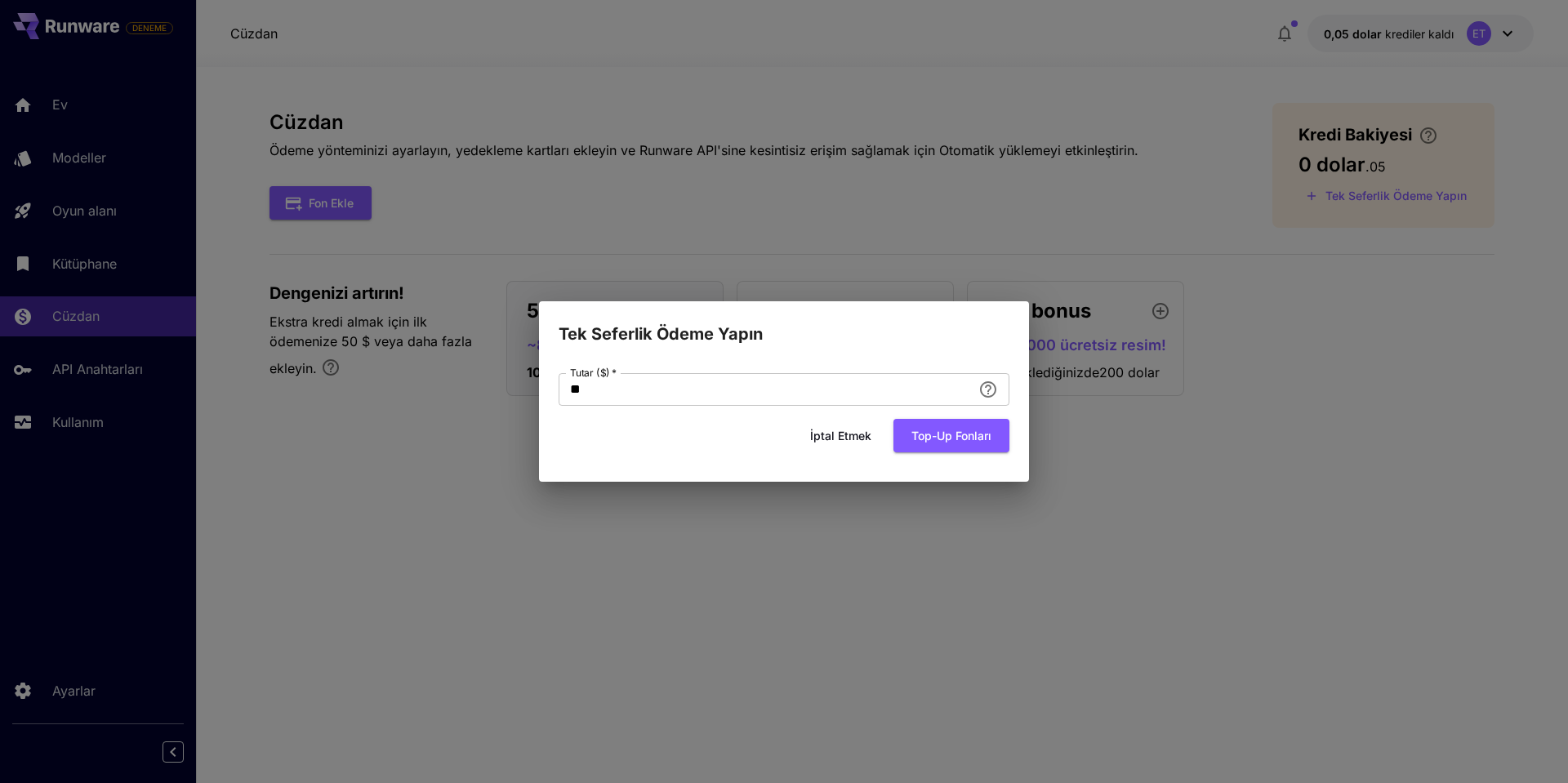
drag, startPoint x: 522, startPoint y: 392, endPoint x: 410, endPoint y: 356, distance: 117.6
click at [443, 386] on div "Tek Seferlik Ödeme Yapın Tutar ($)   * ** Tutar ($)   * İptal etmek Top-up fonl…" at bounding box center [784, 392] width 1568 height 783
type input "*"
click at [968, 443] on font "Top-up fonları" at bounding box center [951, 435] width 80 height 20
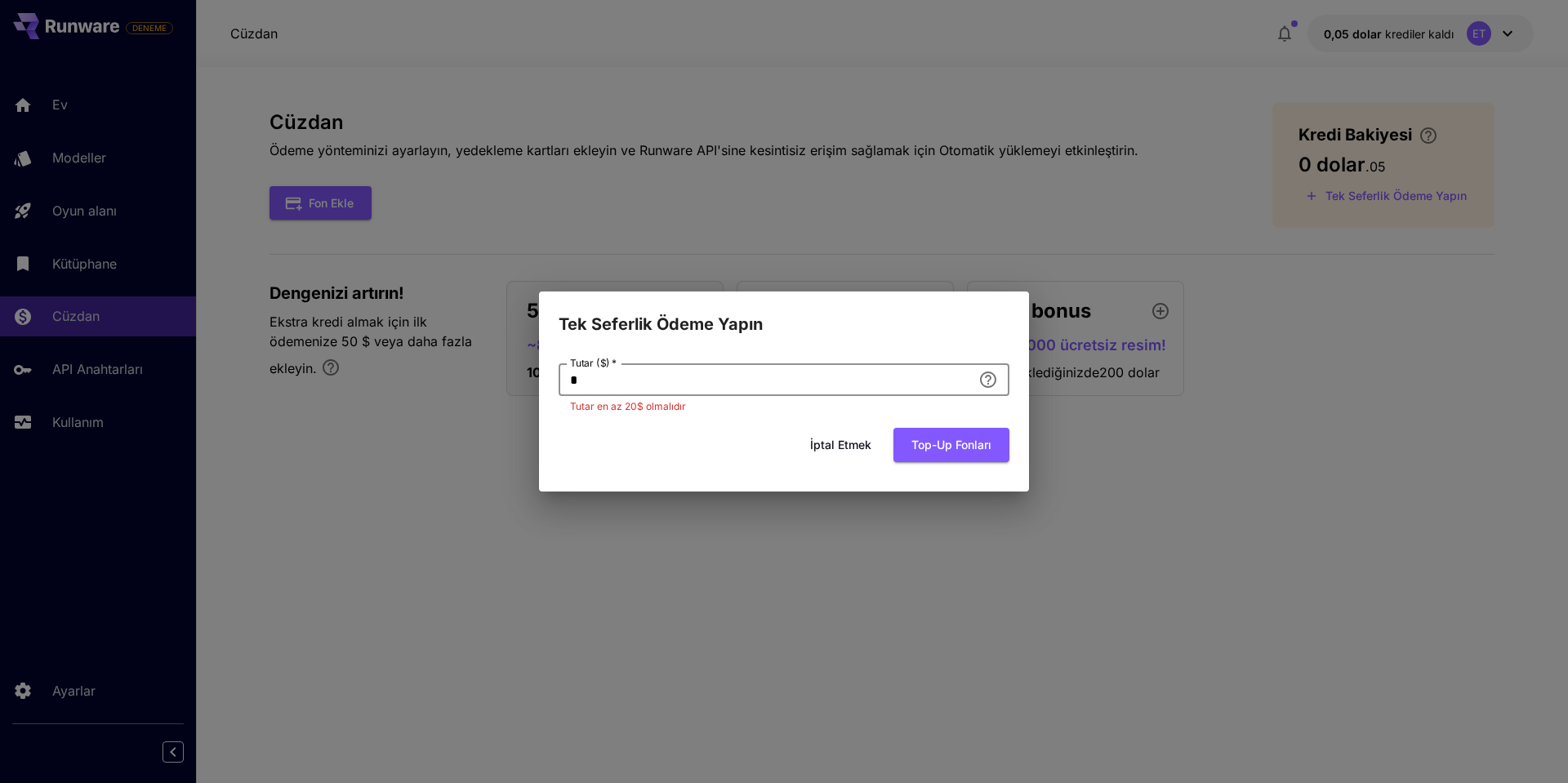
drag, startPoint x: 687, startPoint y: 378, endPoint x: 445, endPoint y: 344, distance: 244.4
click at [453, 352] on div "Tek Seferlik Ödeme Yapın Tutar ($)   * * Tutar ($)   * Tutar en az 20$ olmalıdı…" at bounding box center [784, 392] width 1568 height 783
click at [474, 185] on div "Tek Seferlik Ödeme Yapın Tutar ($)   * * Tutar ($)   * Tutar en az 20$ olmalıdı…" at bounding box center [784, 392] width 1568 height 783
click at [798, 199] on div "Tek Seferlik Ödeme Yapın Tutar ($)   * * Tutar ($)   * Tutar en az 20$ olmalıdı…" at bounding box center [784, 392] width 1568 height 783
click at [504, 373] on div "Tek Seferlik Ödeme Yapın Tutar ($)   * * Tutar ($)   * Tutar en az 20$ olmalıdı…" at bounding box center [784, 392] width 1568 height 783
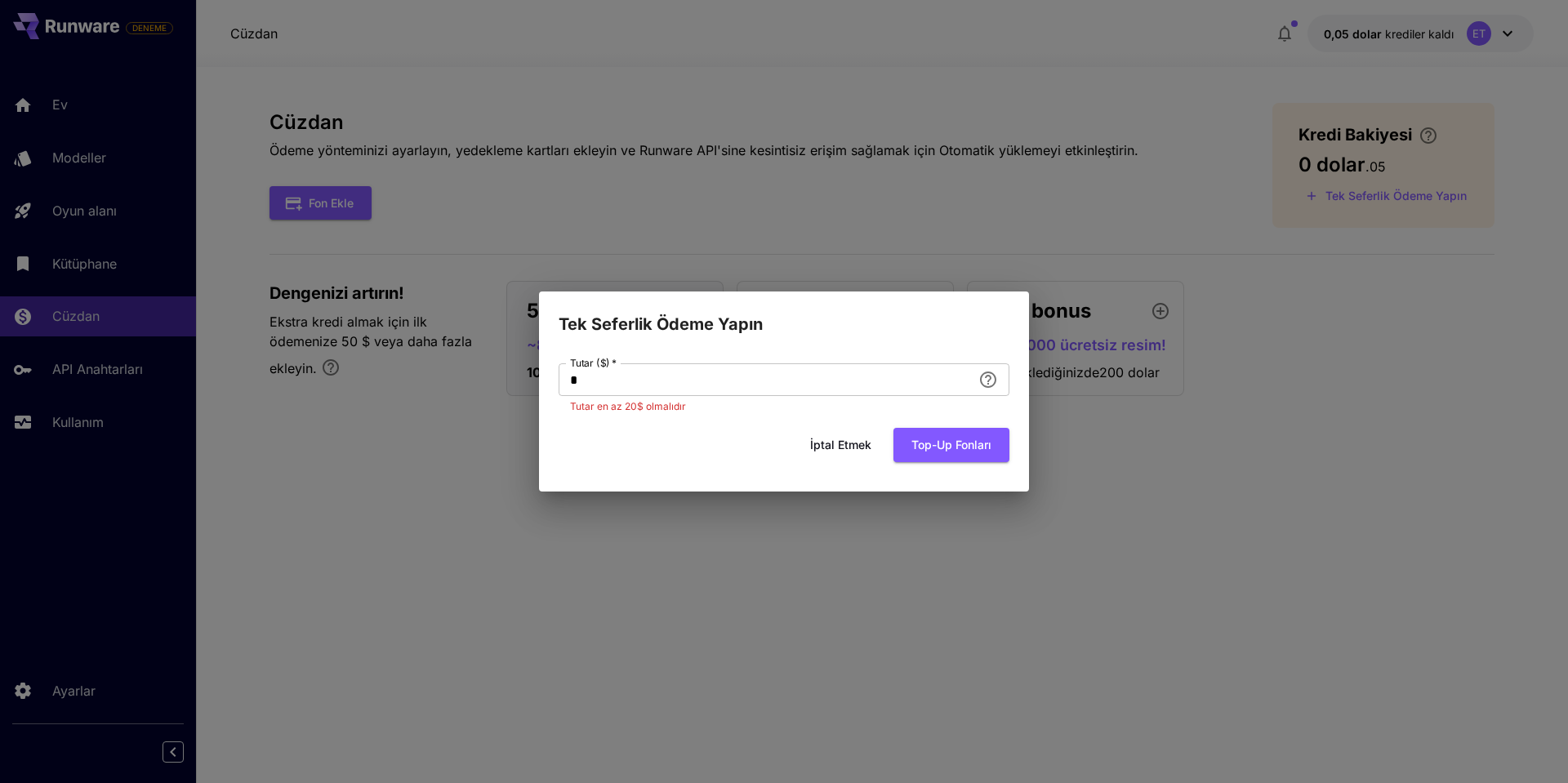
click at [844, 437] on font "İptal etmek" at bounding box center [840, 445] width 61 height 20
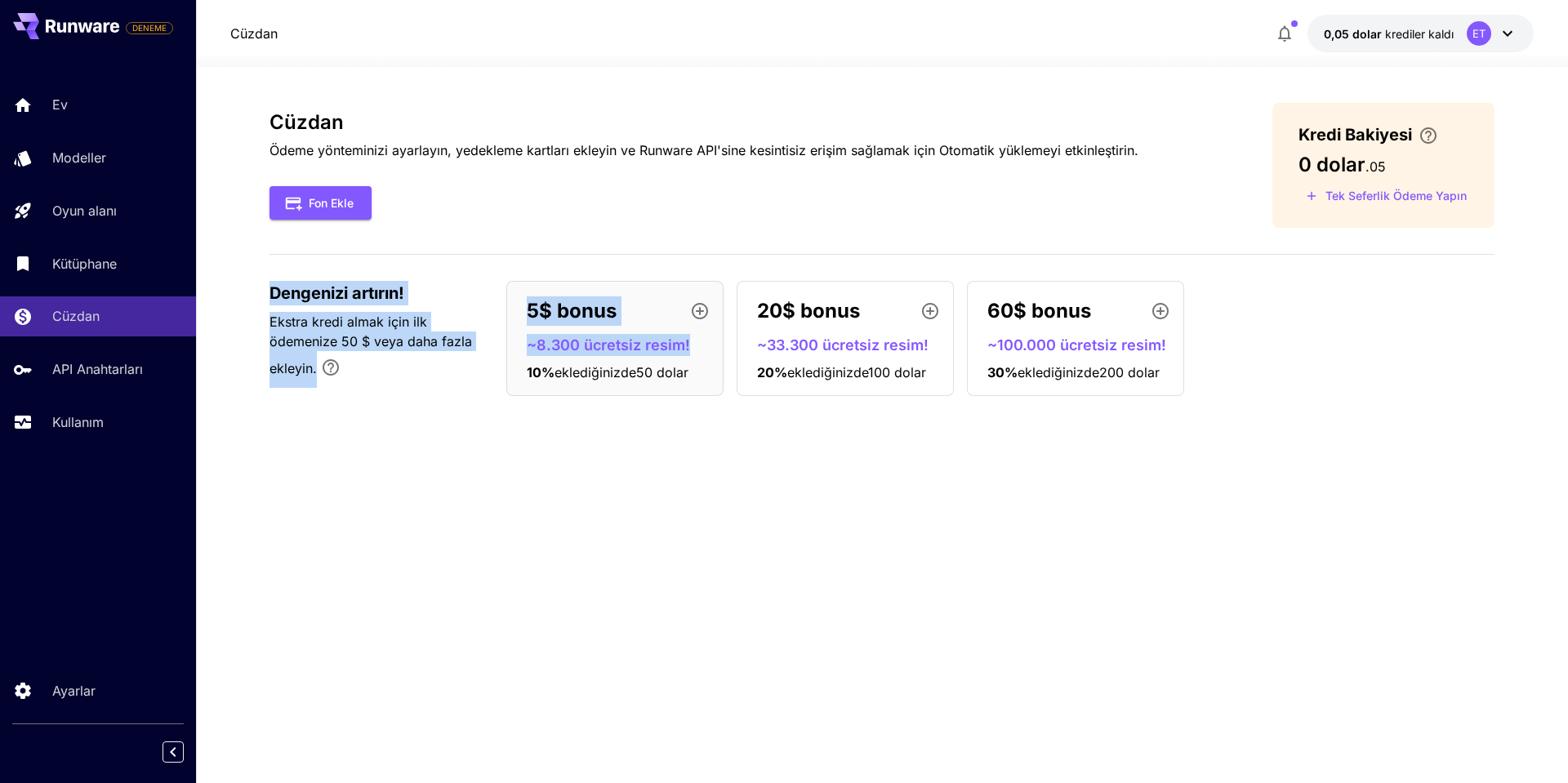
drag, startPoint x: 273, startPoint y: 288, endPoint x: 524, endPoint y: 372, distance: 264.7
click at [520, 371] on div "Dengenizi artırın! Ekstra kredi almak için ilk ödemenize 50 $ veya daha fazla e…" at bounding box center [882, 338] width 1224 height 115
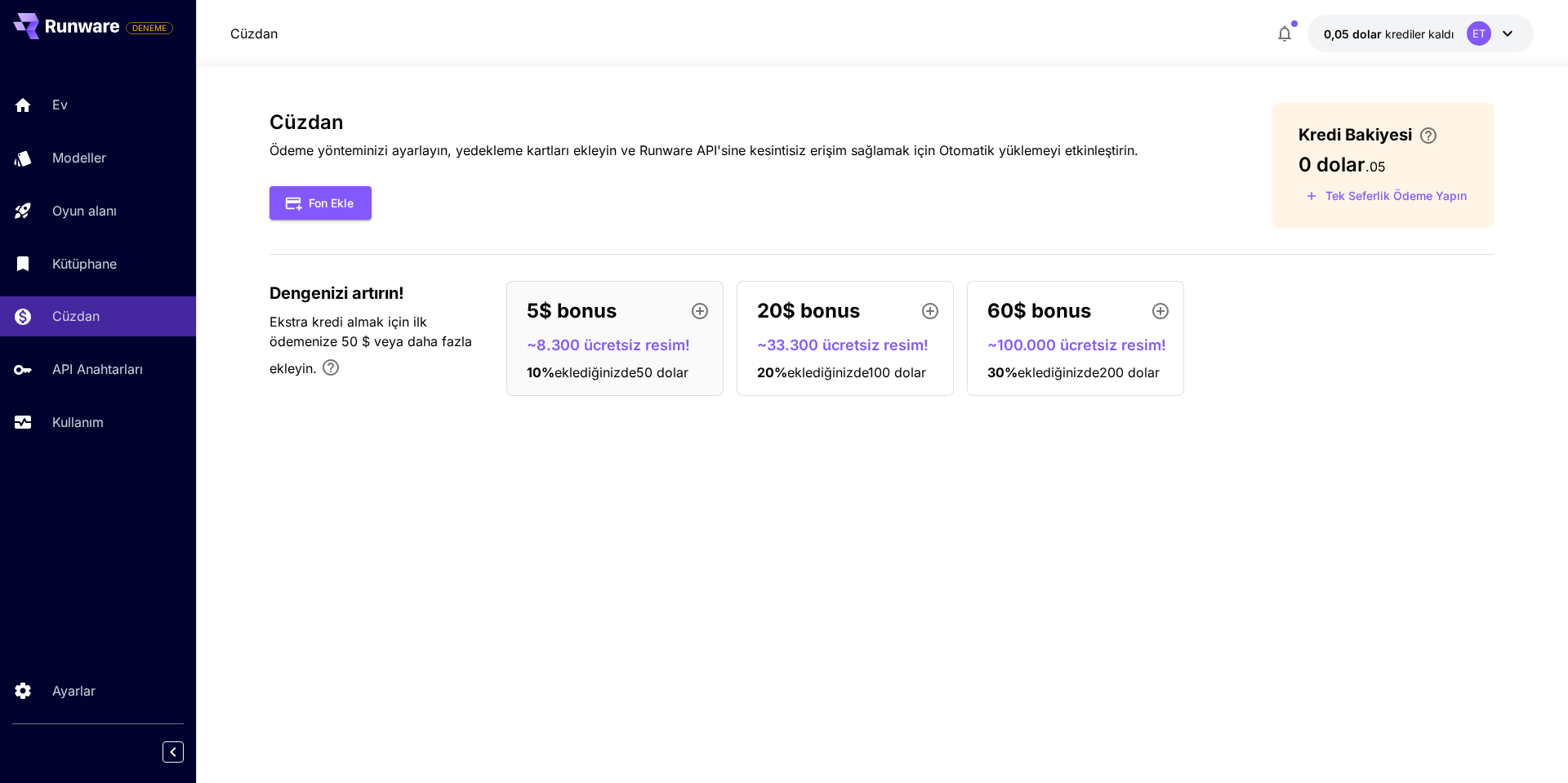
click at [590, 365] on font "eklediğinizde" at bounding box center [595, 371] width 82 height 16
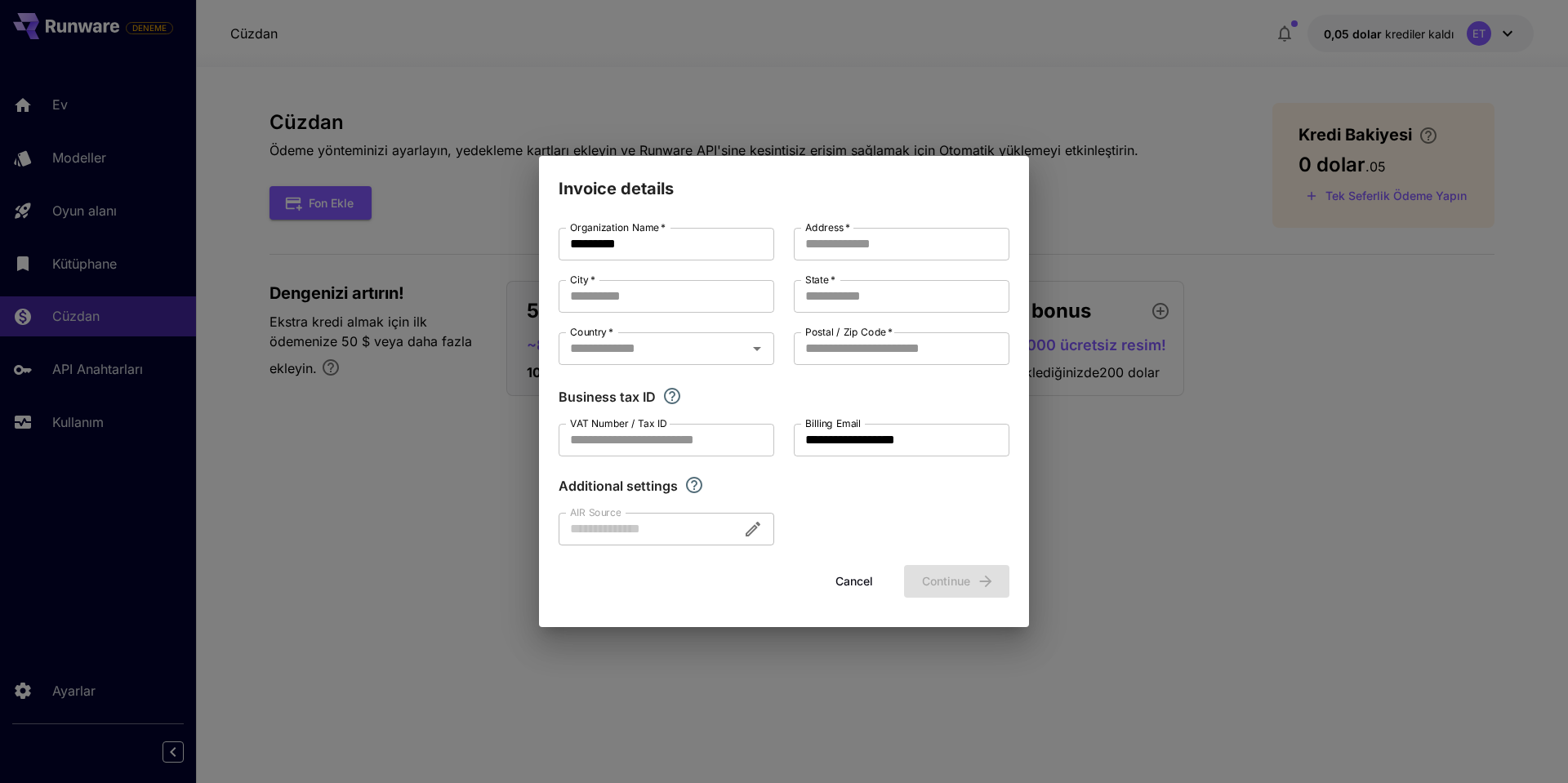
click at [466, 338] on div "**********" at bounding box center [784, 392] width 1568 height 783
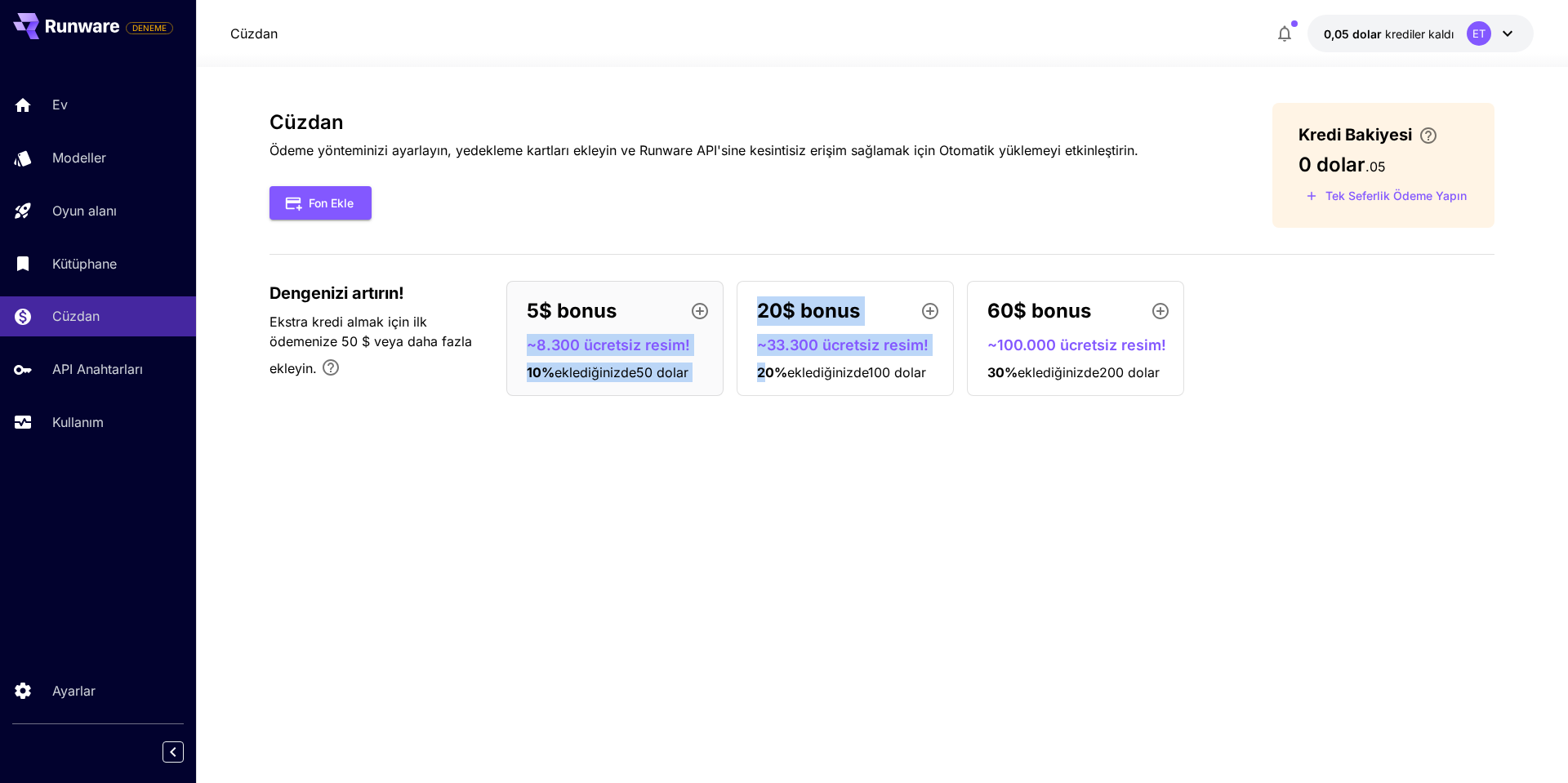
drag, startPoint x: 515, startPoint y: 344, endPoint x: 792, endPoint y: 455, distance: 298.4
click at [771, 428] on div "Cüzdan Ödeme yönteminizi ayarlayın, yedekleme kartları ekleyin ve Runware API's…" at bounding box center [882, 424] width 1224 height 644
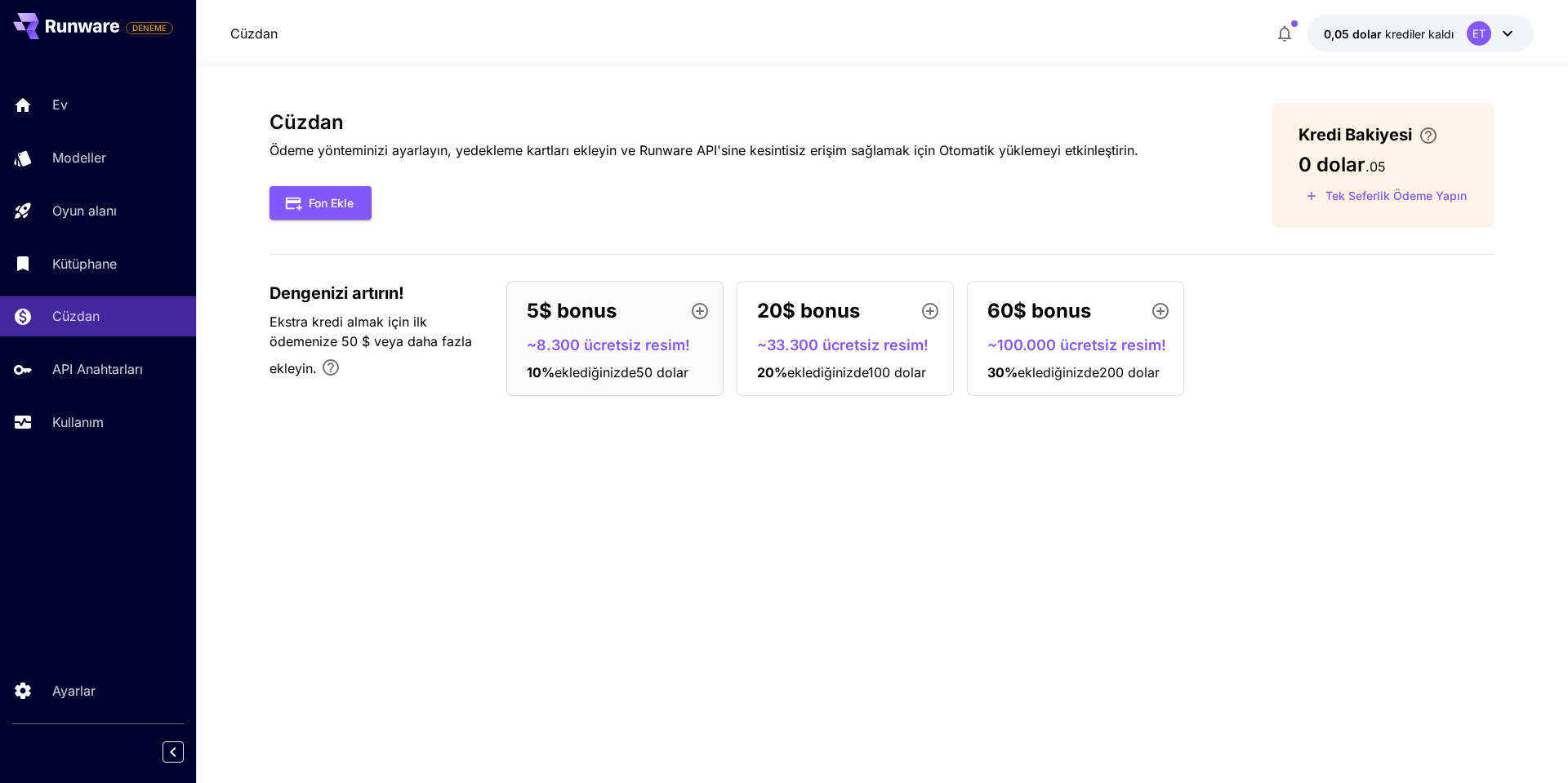
click at [822, 491] on div "Cüzdan Ödeme yönteminizi ayarlayın, yedekleme kartları ekleyin ve Runware API's…" at bounding box center [882, 424] width 1224 height 644
click at [1359, 40] on font "0,05 dolar" at bounding box center [1352, 34] width 58 height 13
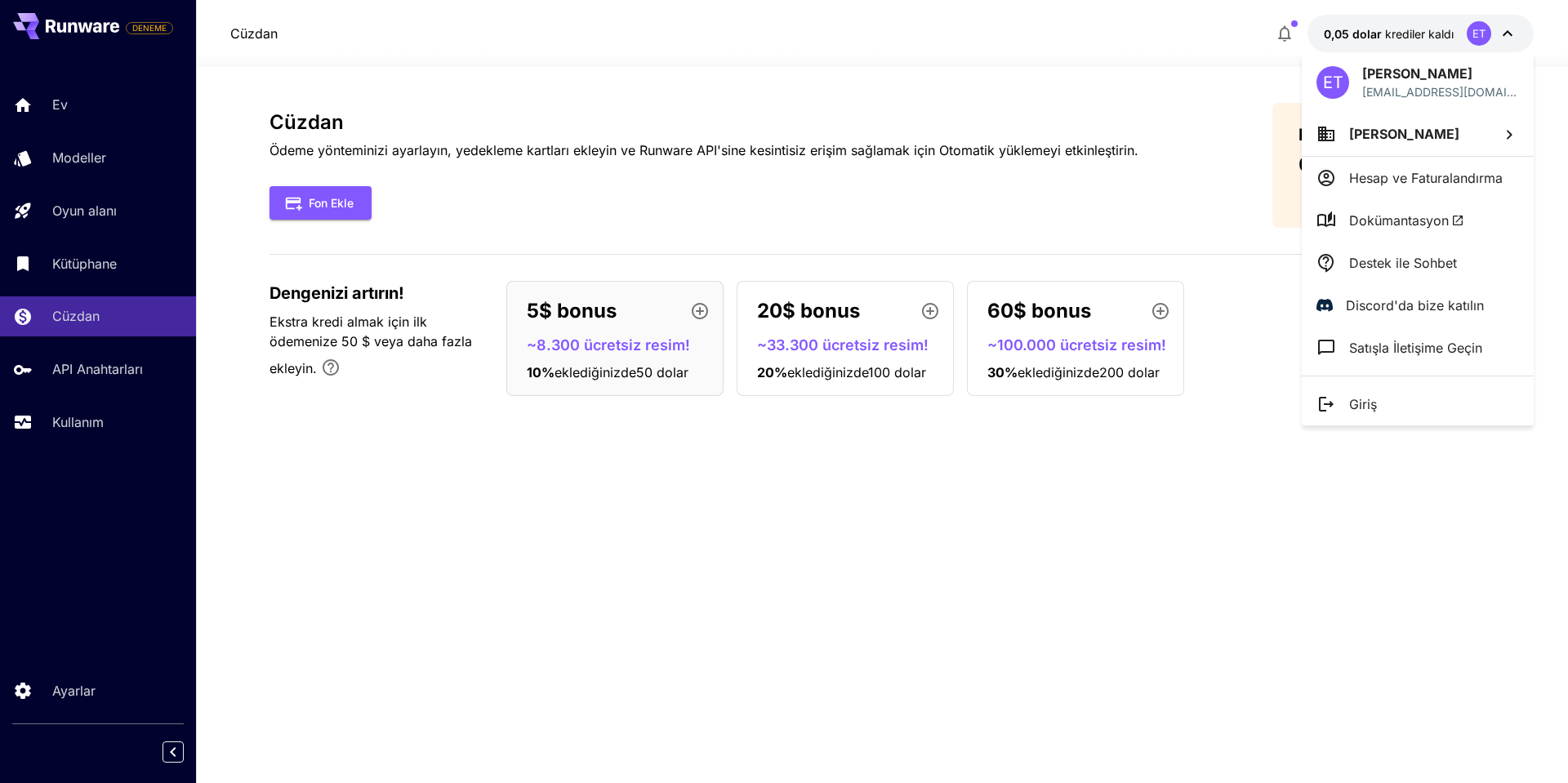
click at [75, 157] on div at bounding box center [784, 392] width 1568 height 783
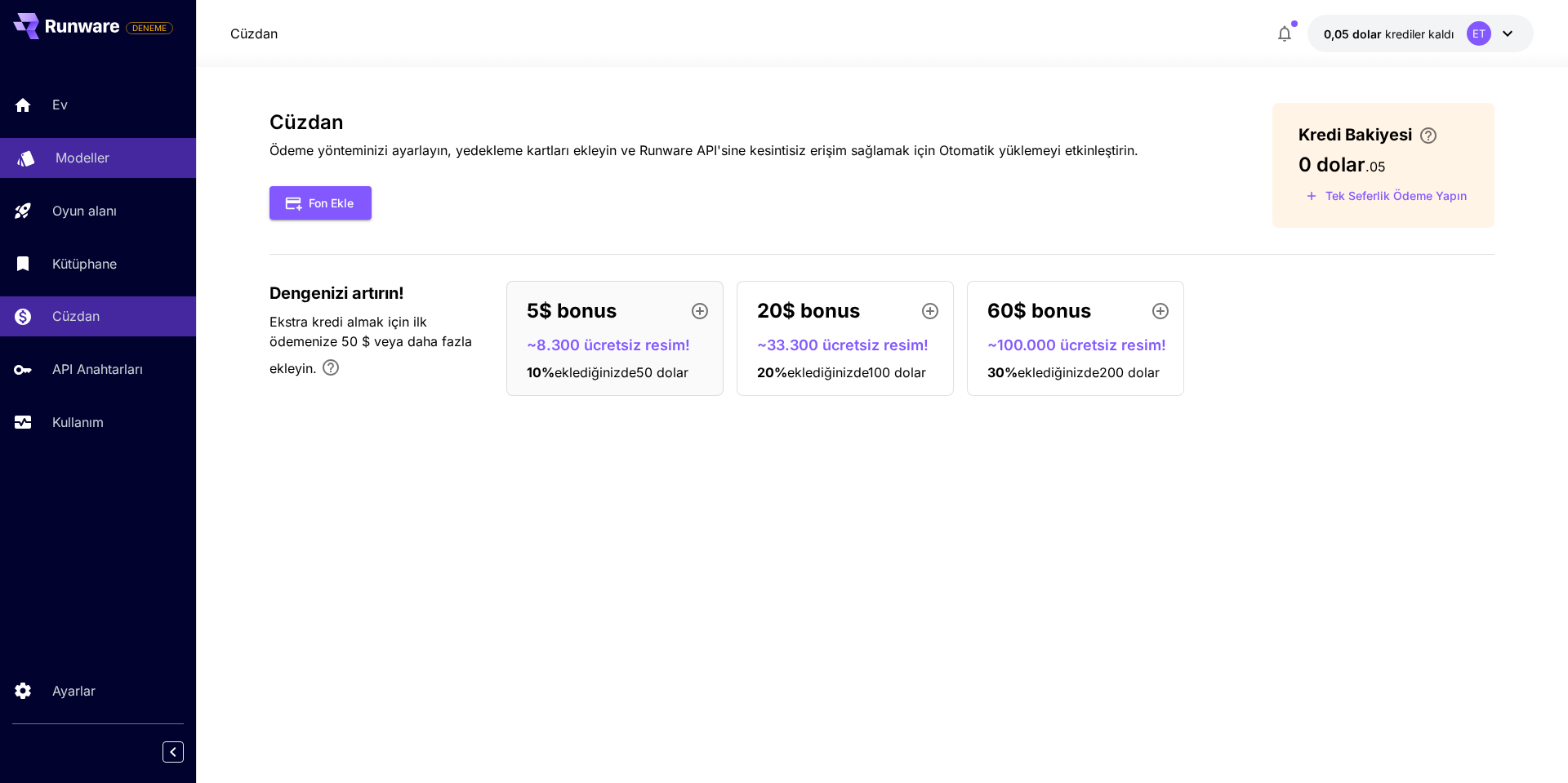
click at [69, 174] on link "Modeller" at bounding box center [98, 158] width 196 height 40
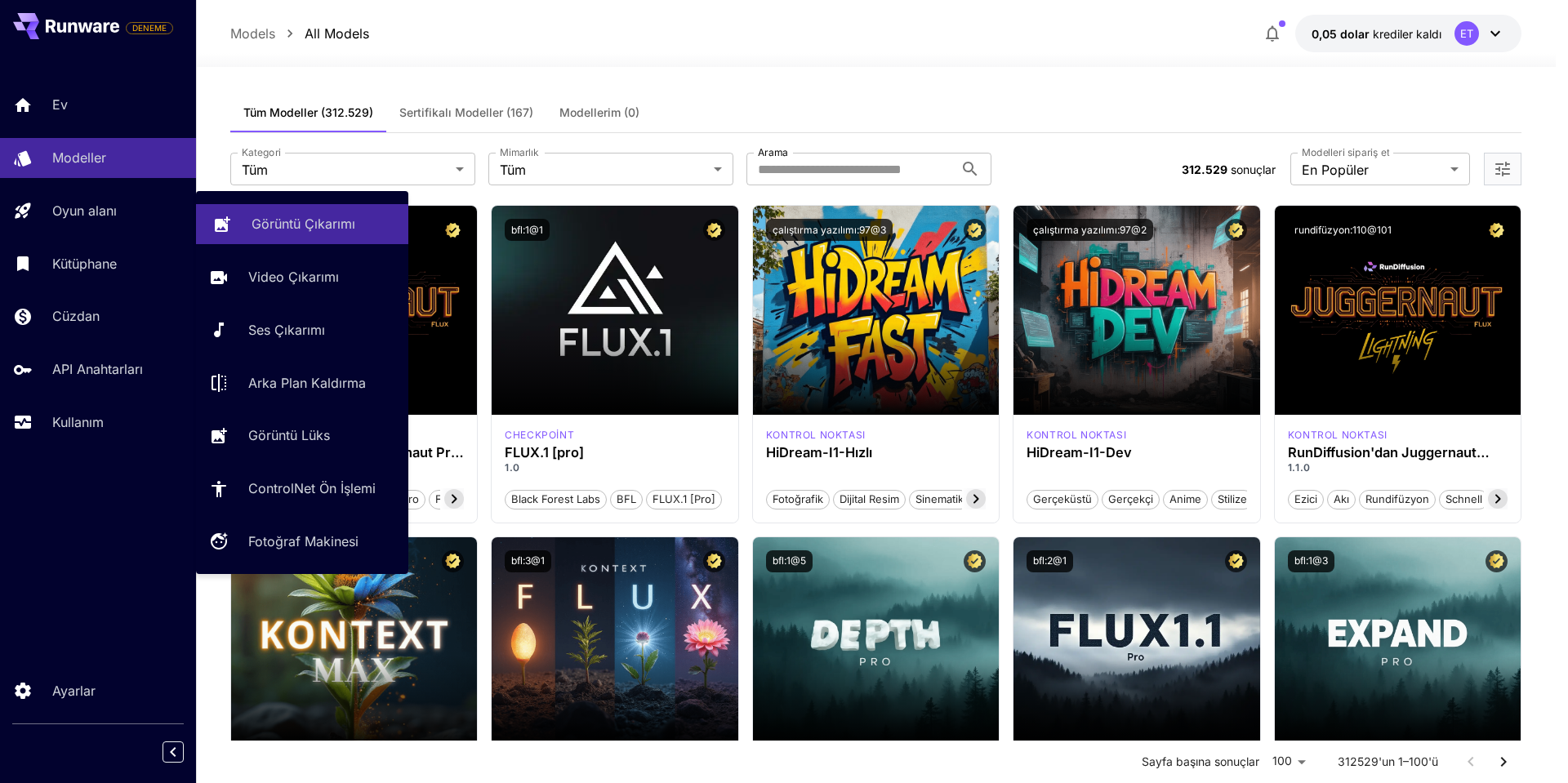
click at [269, 223] on font "Görüntü Çıkarımı" at bounding box center [303, 223] width 104 height 16
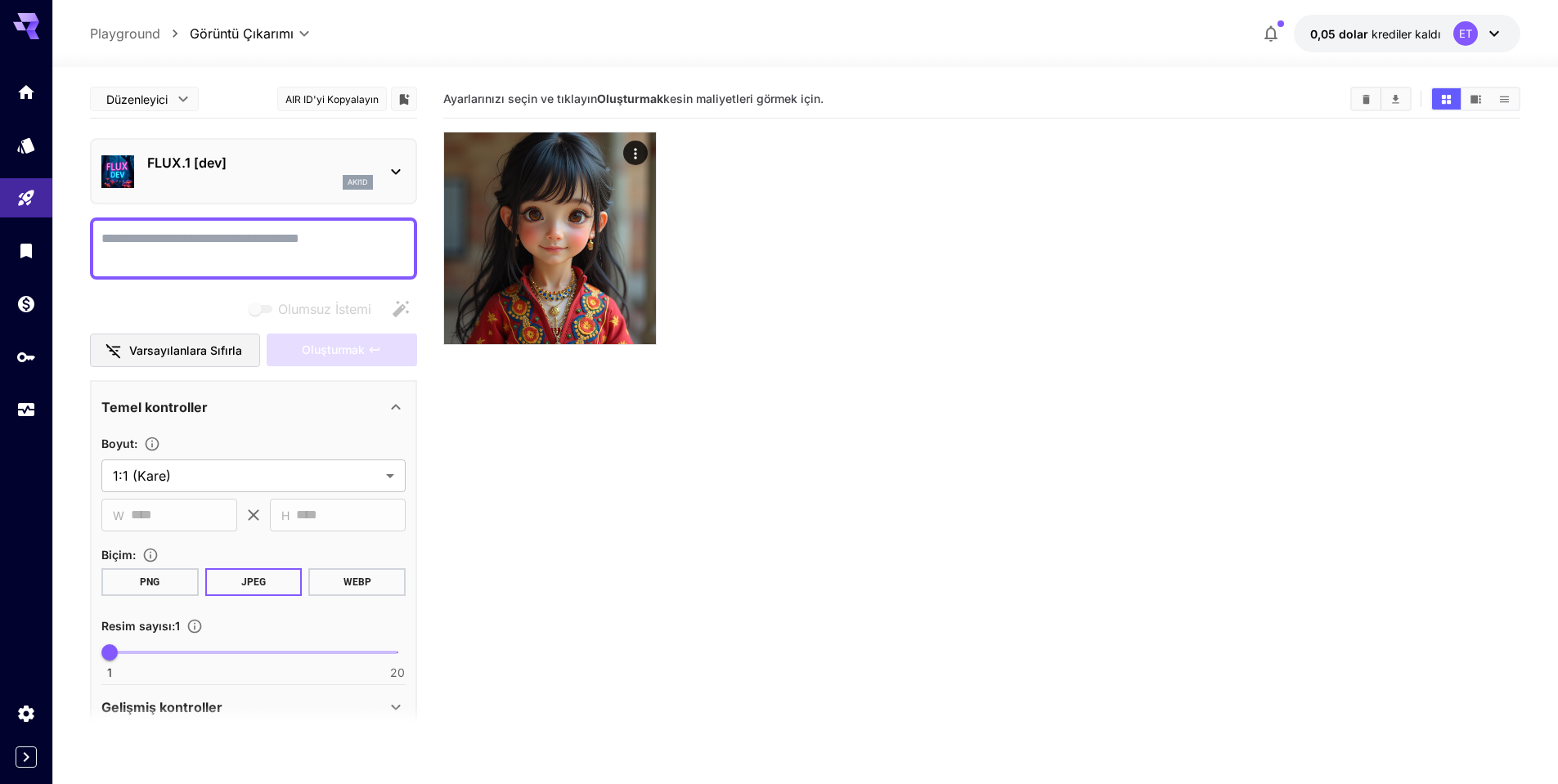
click at [256, 164] on p "FLUX.1 [dev]" at bounding box center [261, 162] width 226 height 19
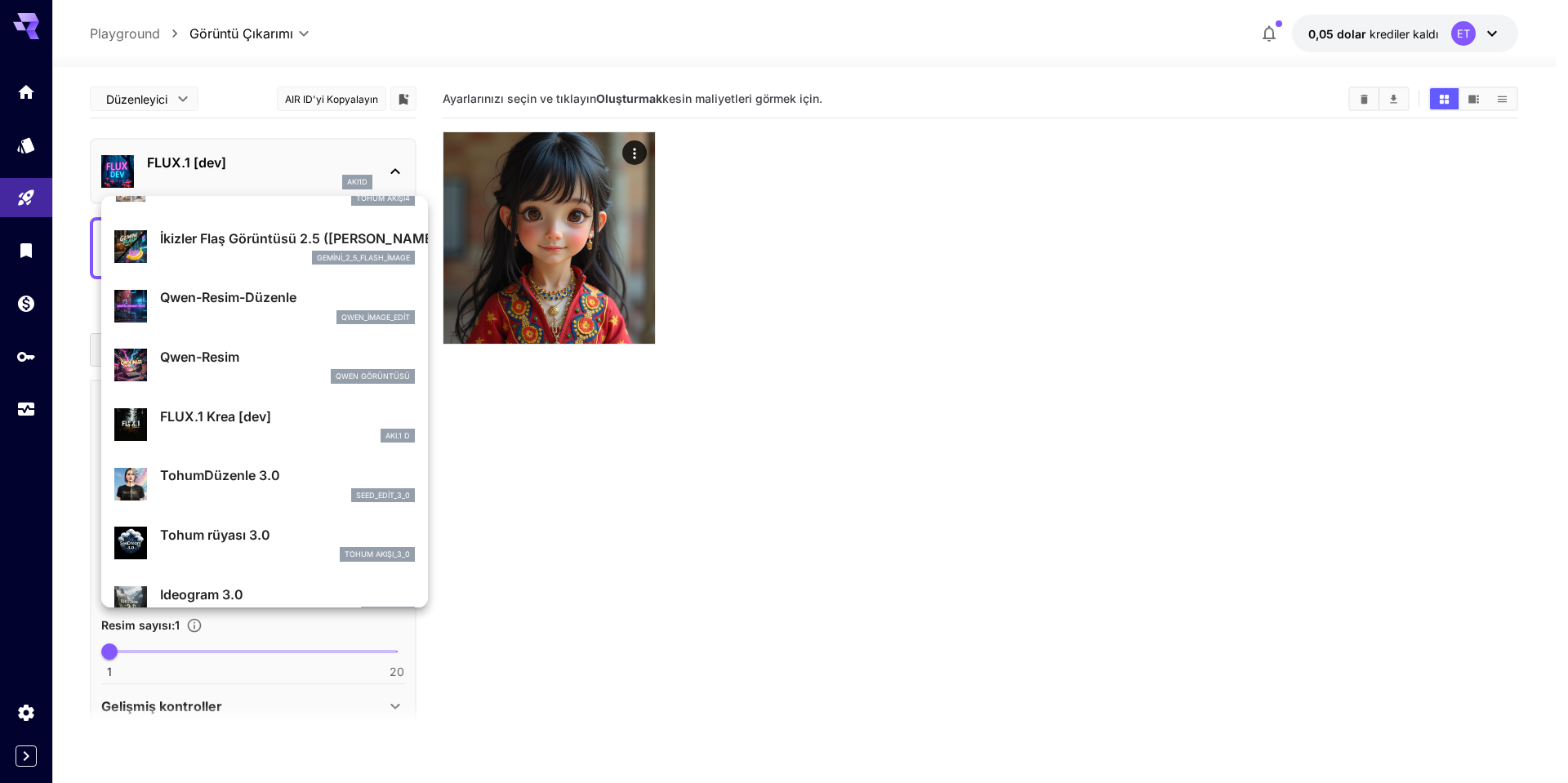
scroll to position [173, 0]
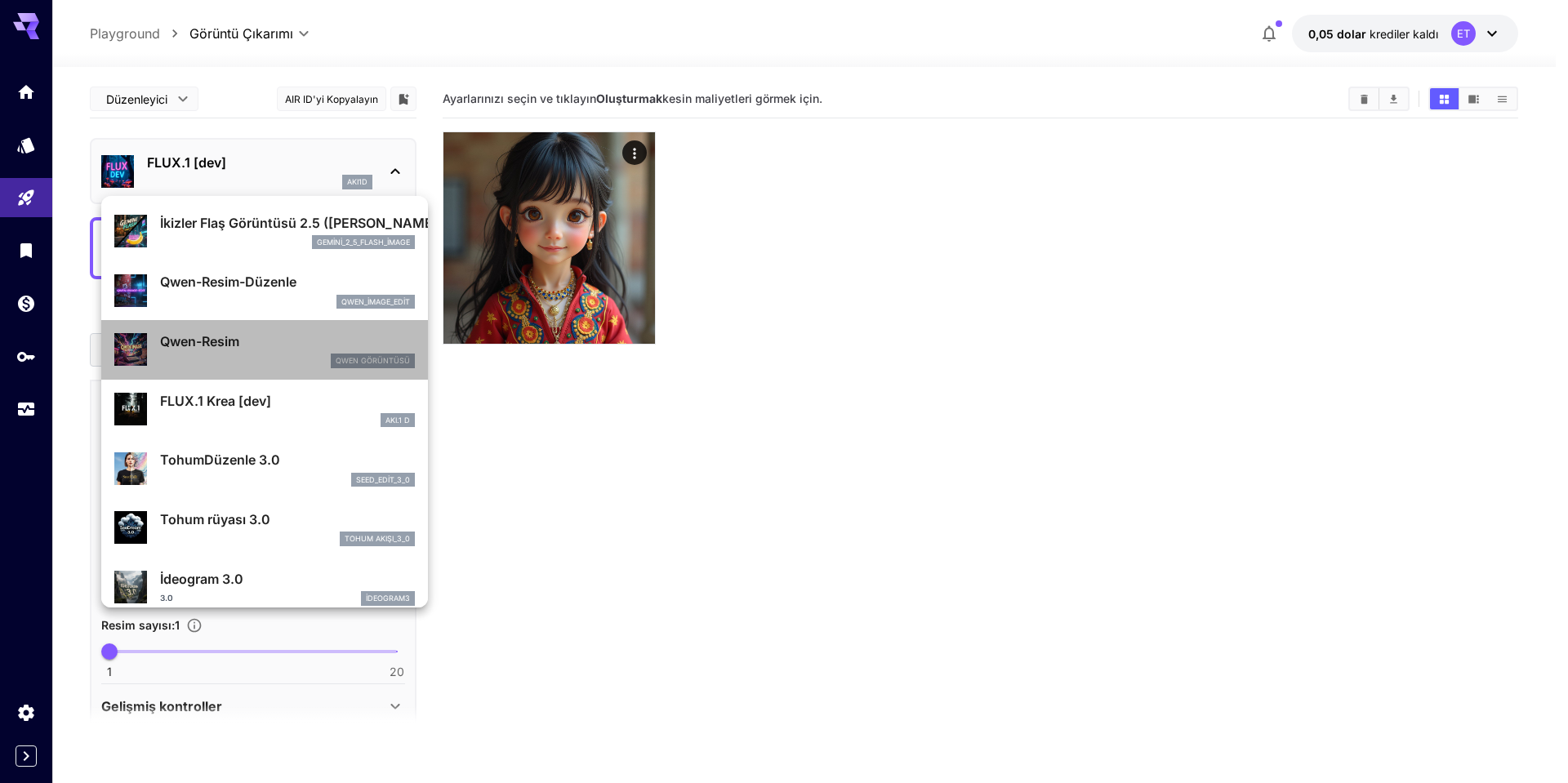
click at [364, 347] on p "Qwen-Resim" at bounding box center [287, 341] width 255 height 19
type input "**"
type input "***"
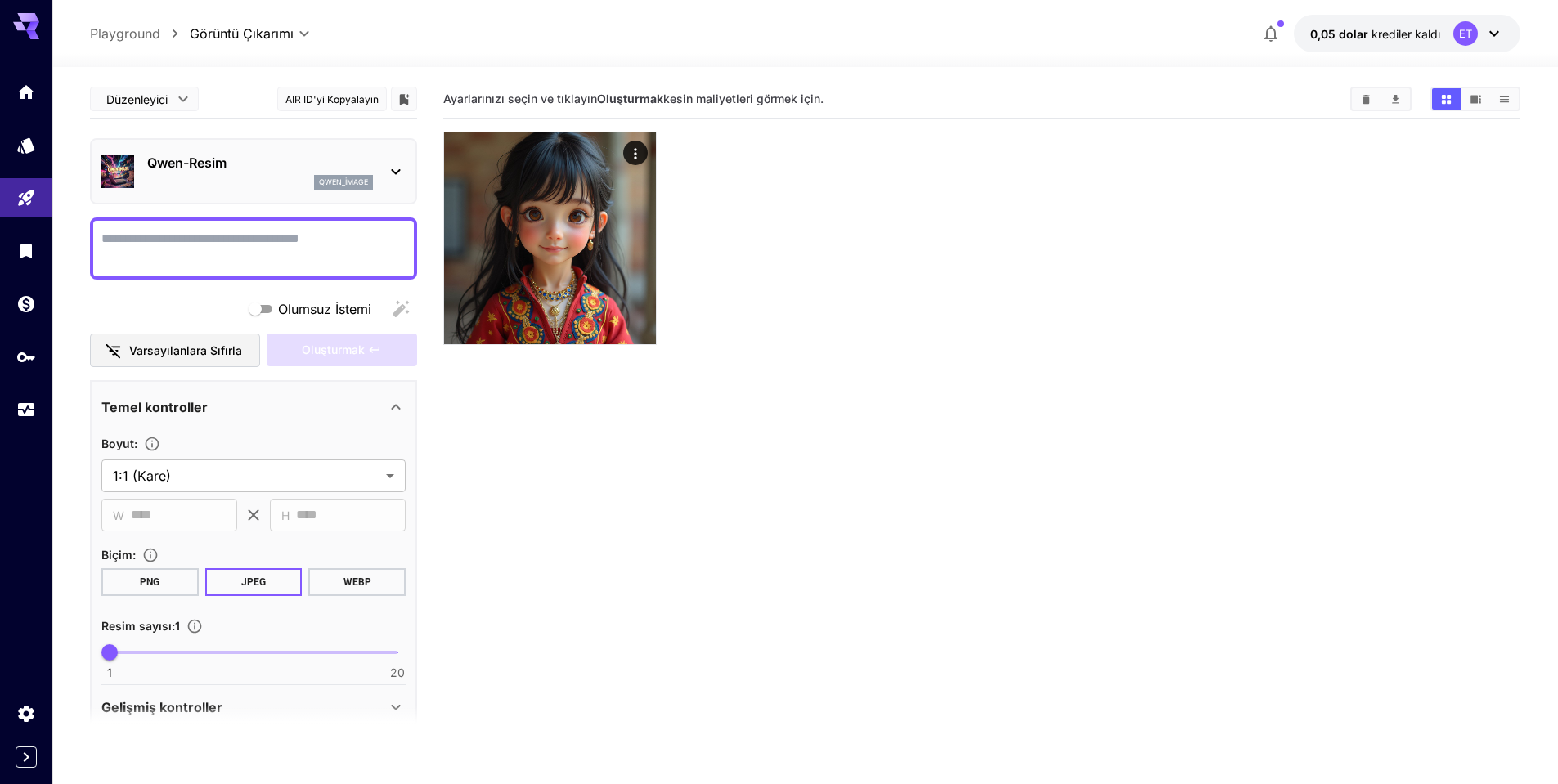
click at [345, 168] on p "Qwen-Resim" at bounding box center [261, 162] width 226 height 19
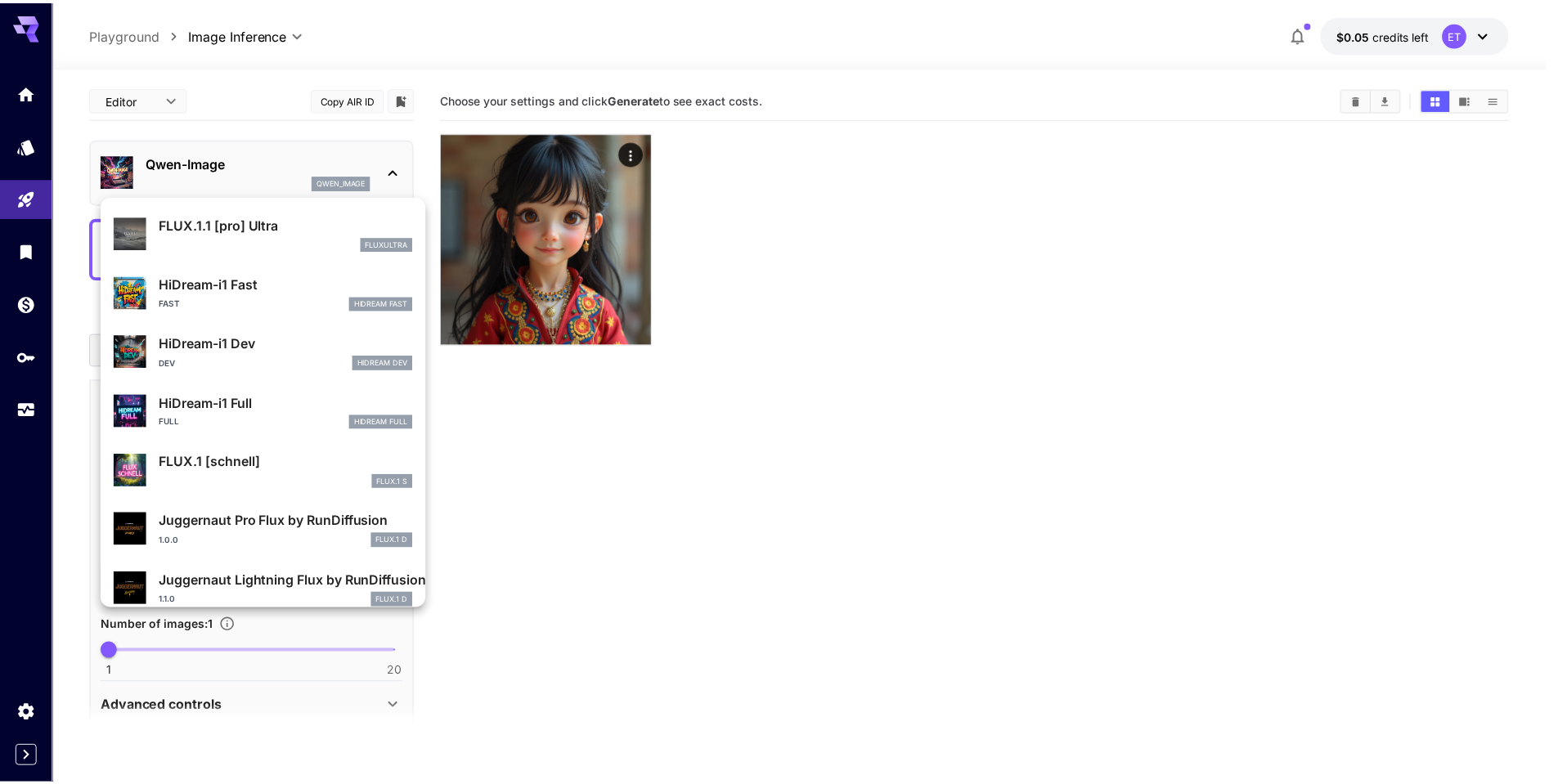
scroll to position [1323, 0]
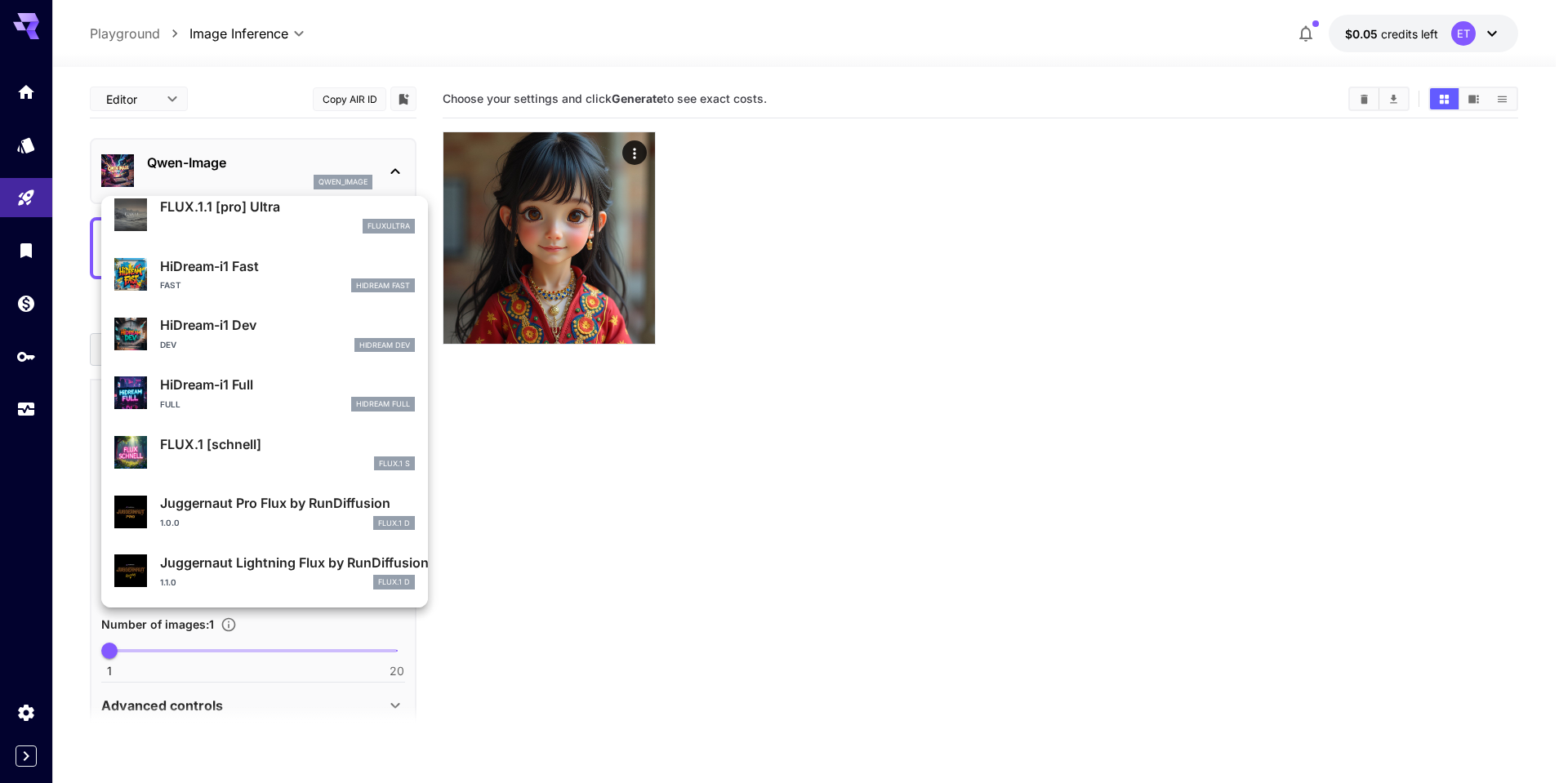
click at [178, 104] on div at bounding box center [784, 392] width 1568 height 783
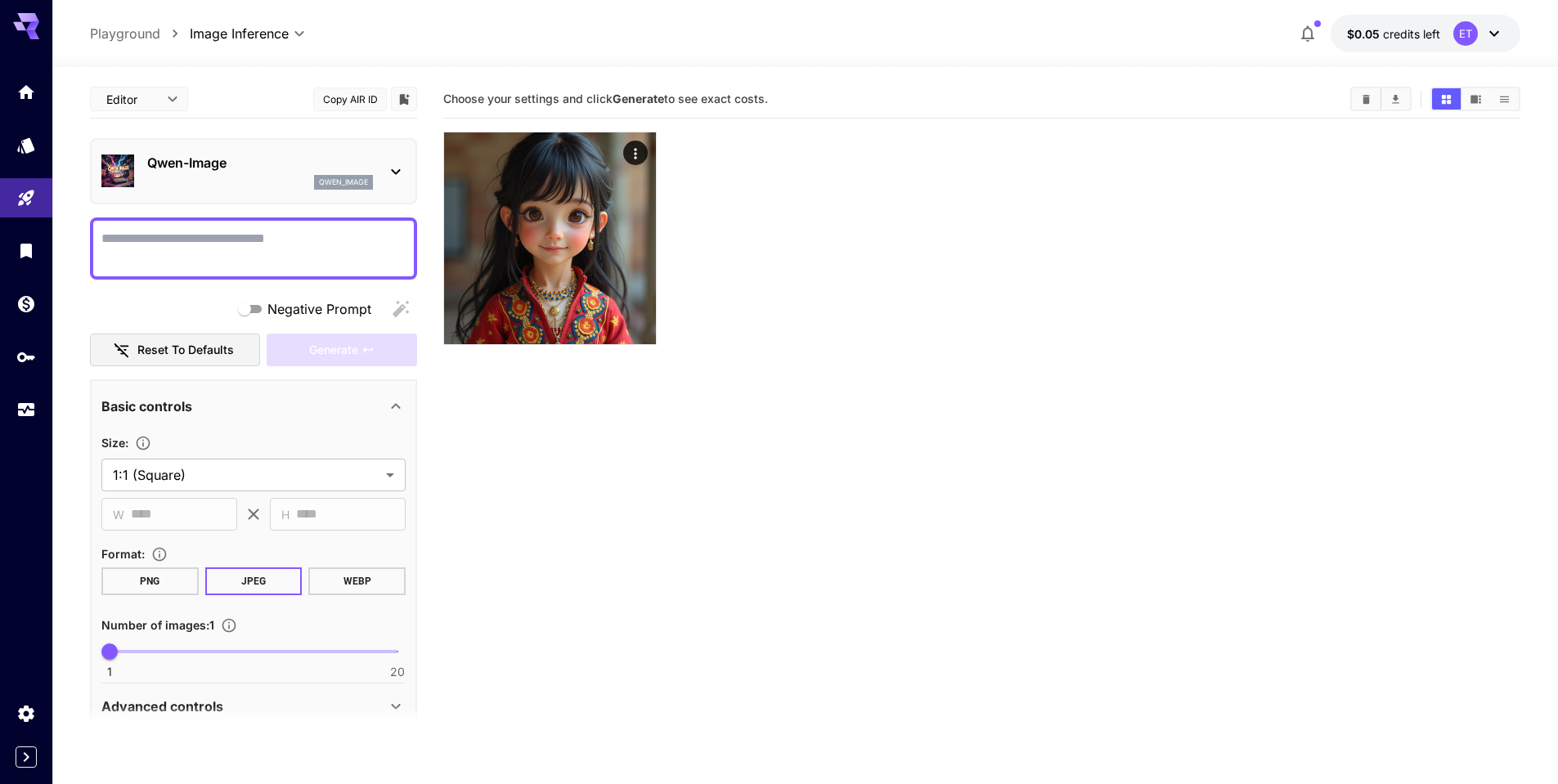
click at [268, 201] on div "Qwen-Image qwen_image" at bounding box center [254, 171] width 327 height 67
click at [289, 149] on div "Qwen-Image qwen_image" at bounding box center [253, 171] width 305 height 50
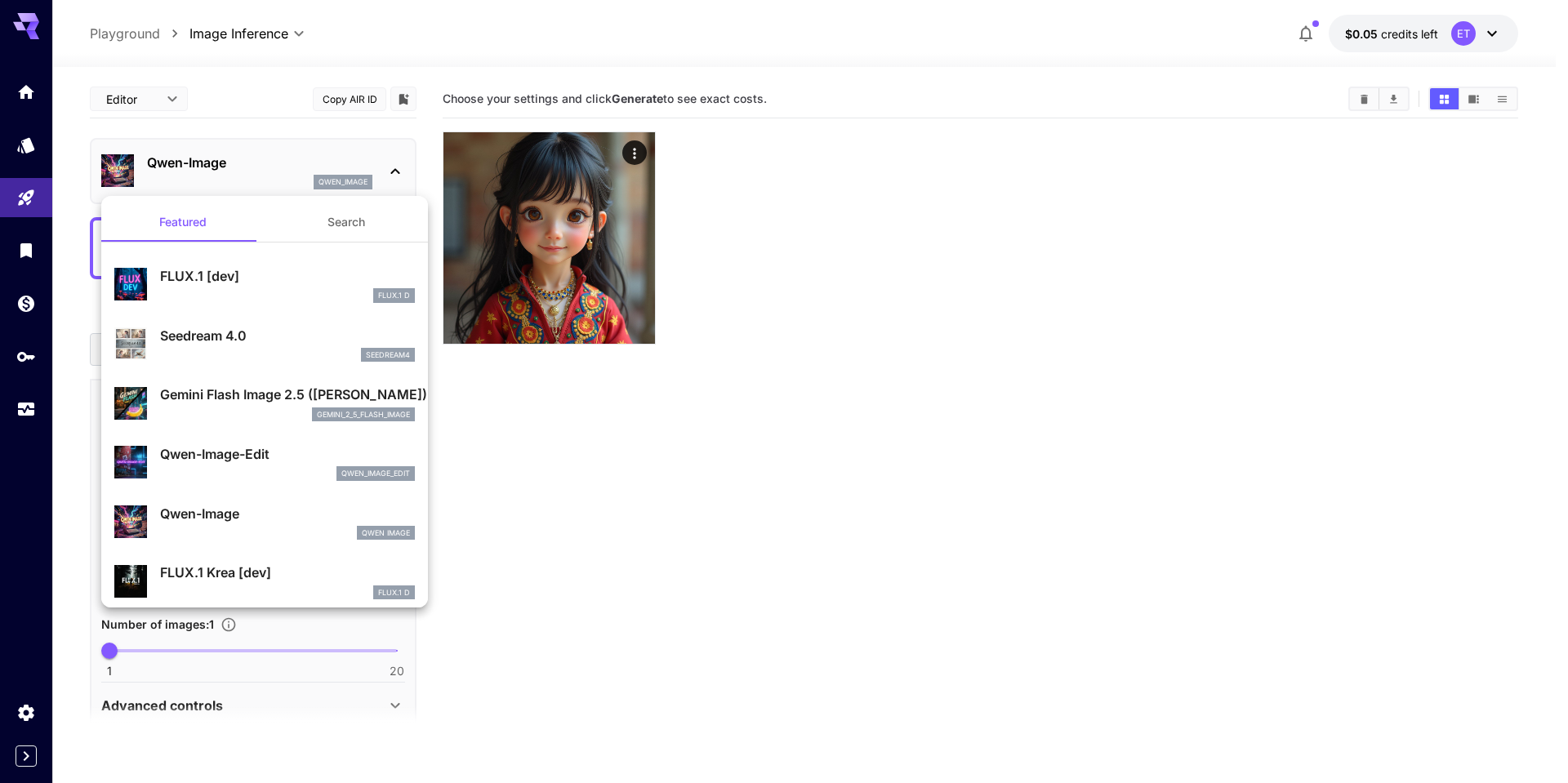
click at [27, 264] on div at bounding box center [784, 392] width 1568 height 783
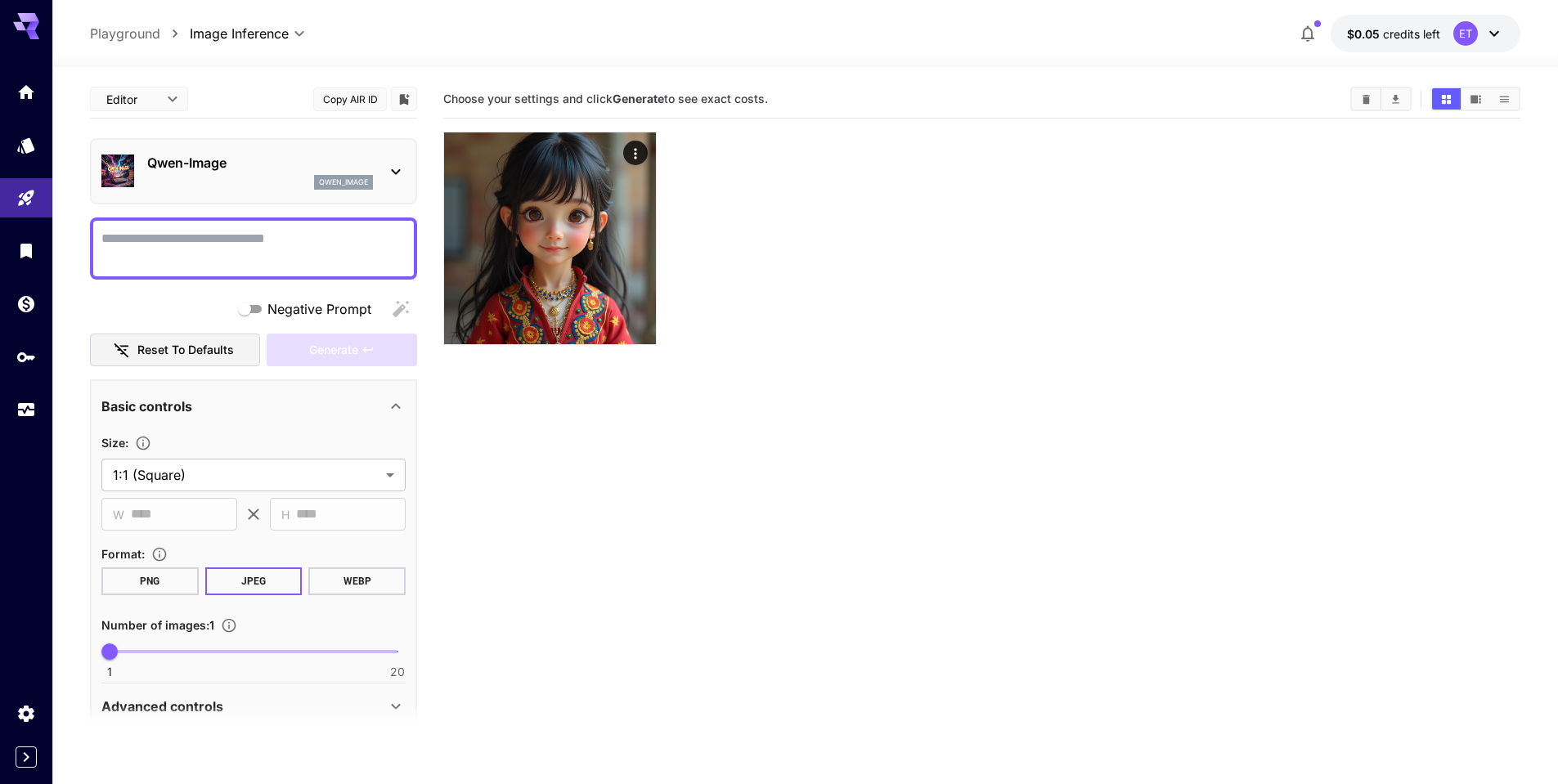
click at [28, 243] on div "Featured Search FLUX.1 [dev] FLUX.1 D Seedream 4.0 seedream4 Gemini Flash Image…" at bounding box center [164, 245] width 327 height 491
click at [24, 261] on div "Library" at bounding box center [27, 274] width 55 height 37
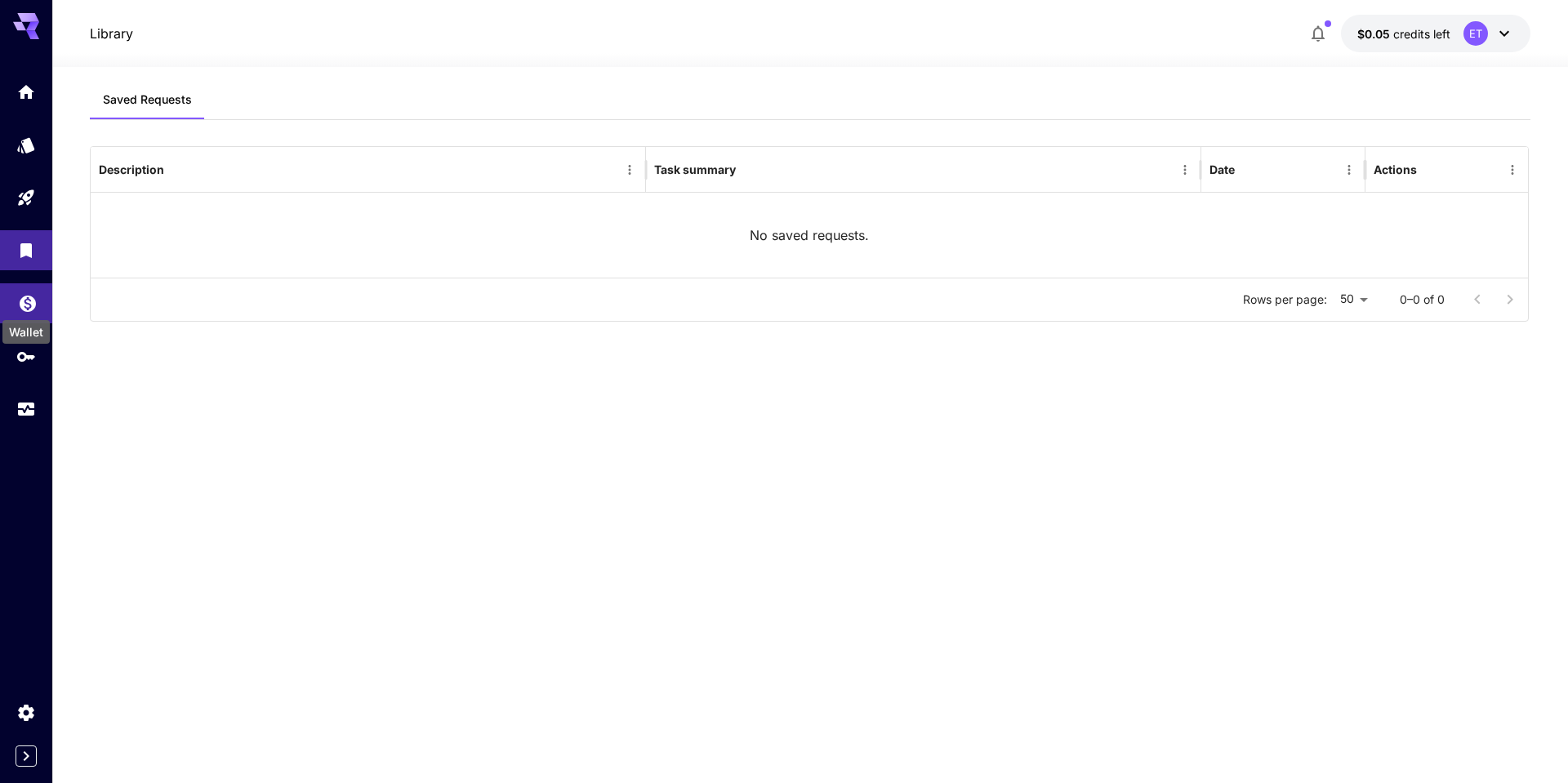
click at [32, 310] on div "Wallet" at bounding box center [26, 328] width 51 height 37
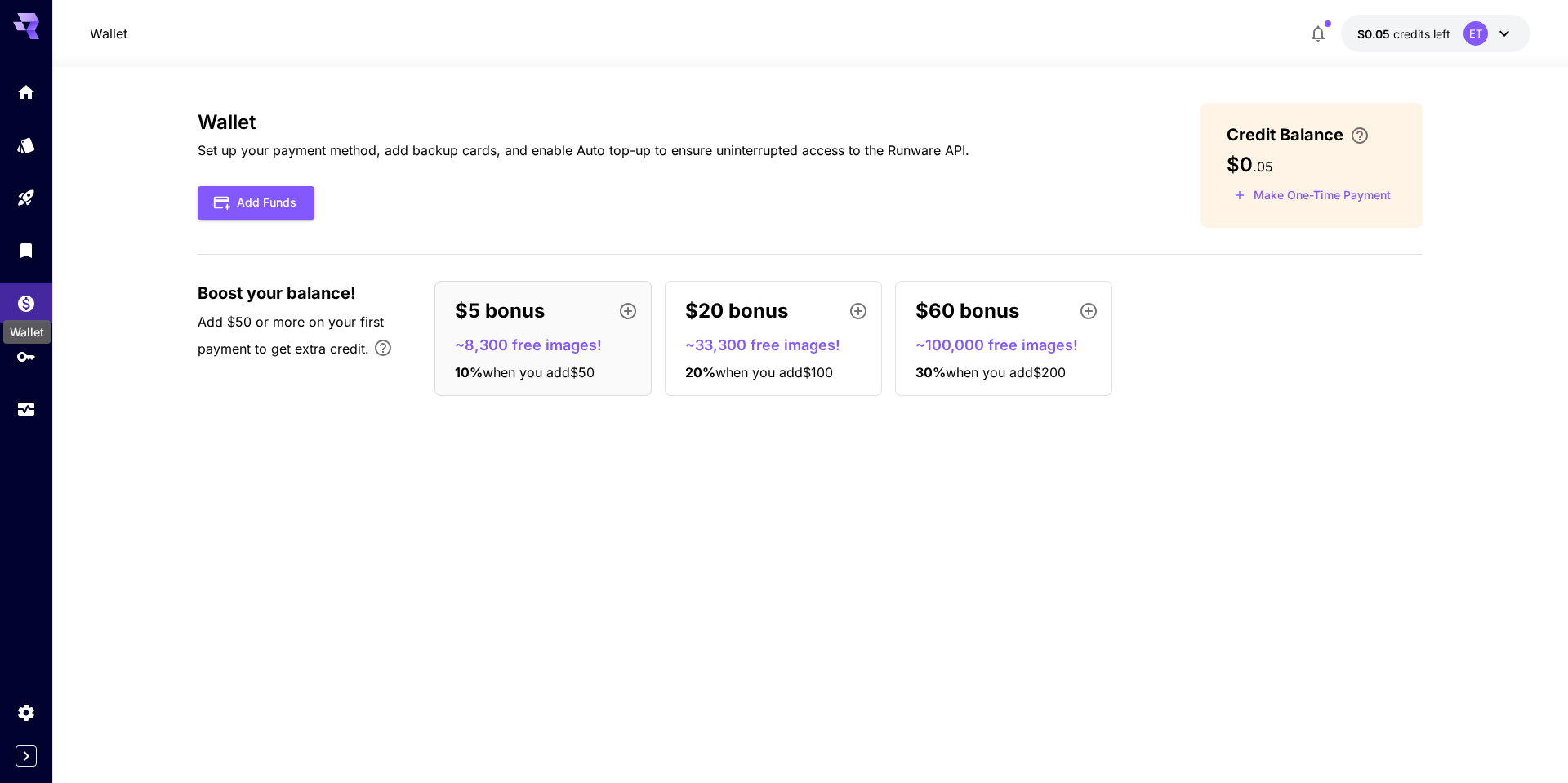
click at [23, 172] on div at bounding box center [26, 250] width 52 height 357
click at [24, 111] on link at bounding box center [26, 92] width 52 height 40
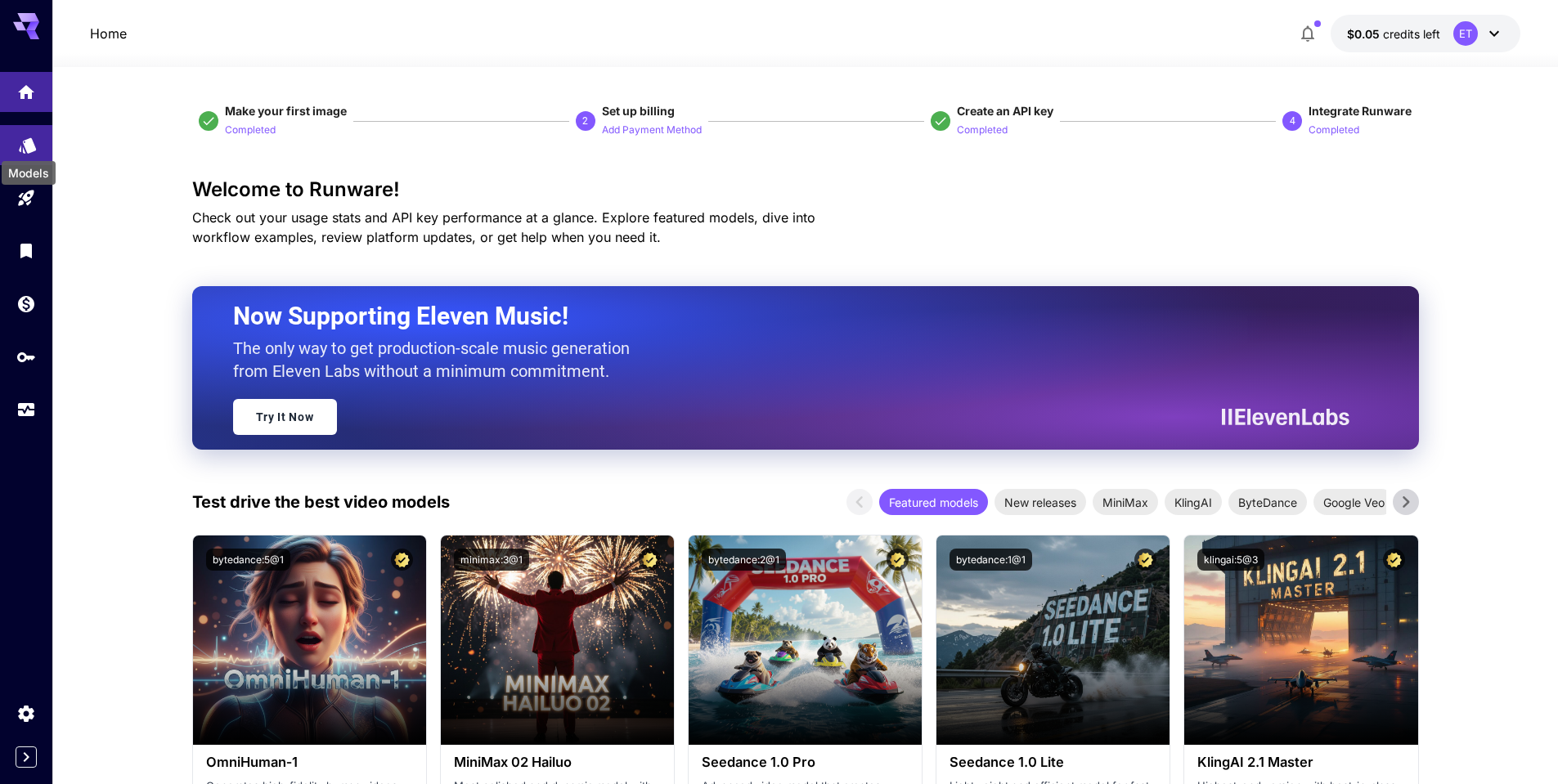
click at [29, 142] on icon "Models" at bounding box center [27, 140] width 17 height 15
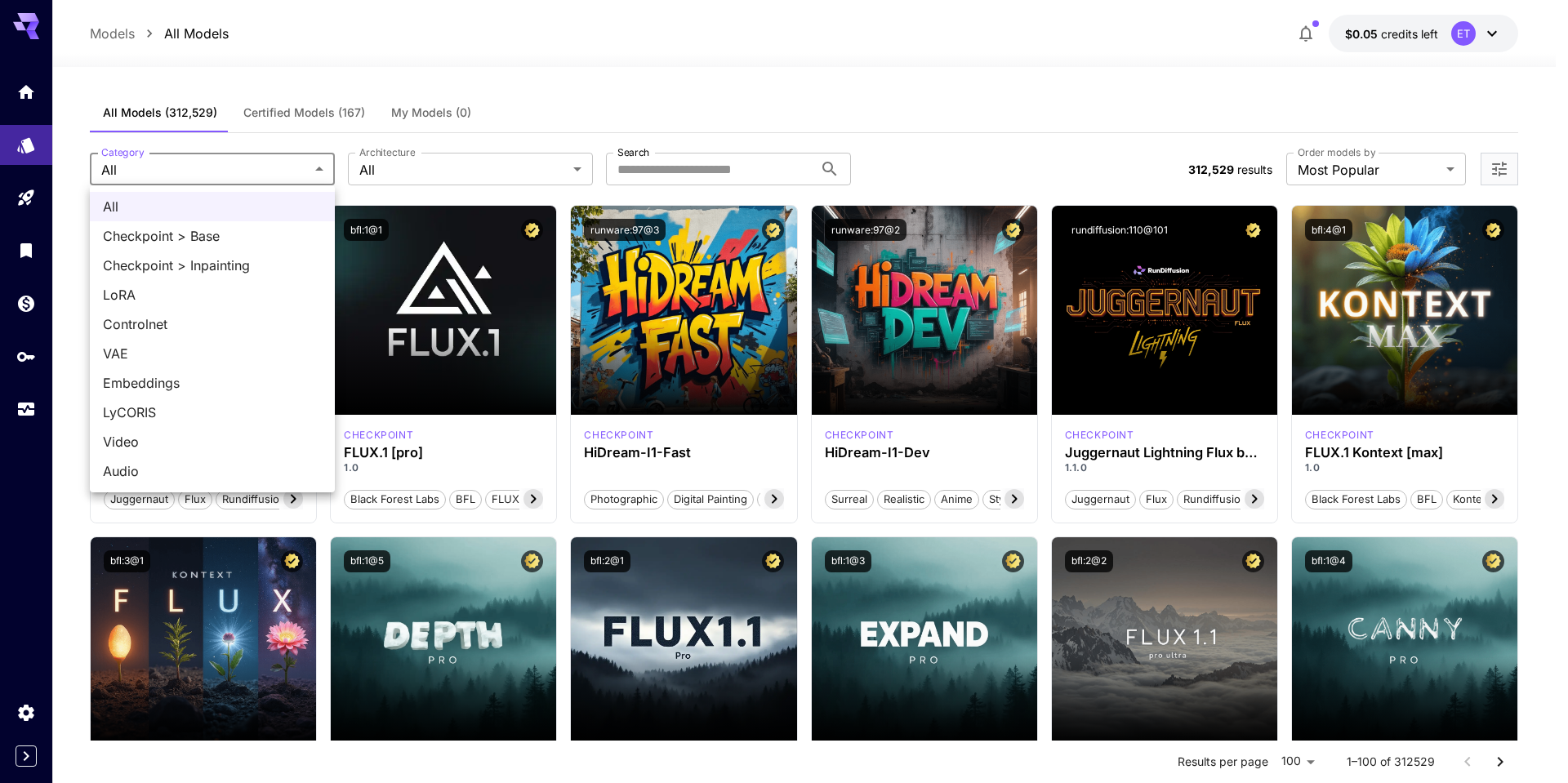
click at [227, 229] on span "Checkpoint > Base" at bounding box center [212, 236] width 219 height 19
type input "**********"
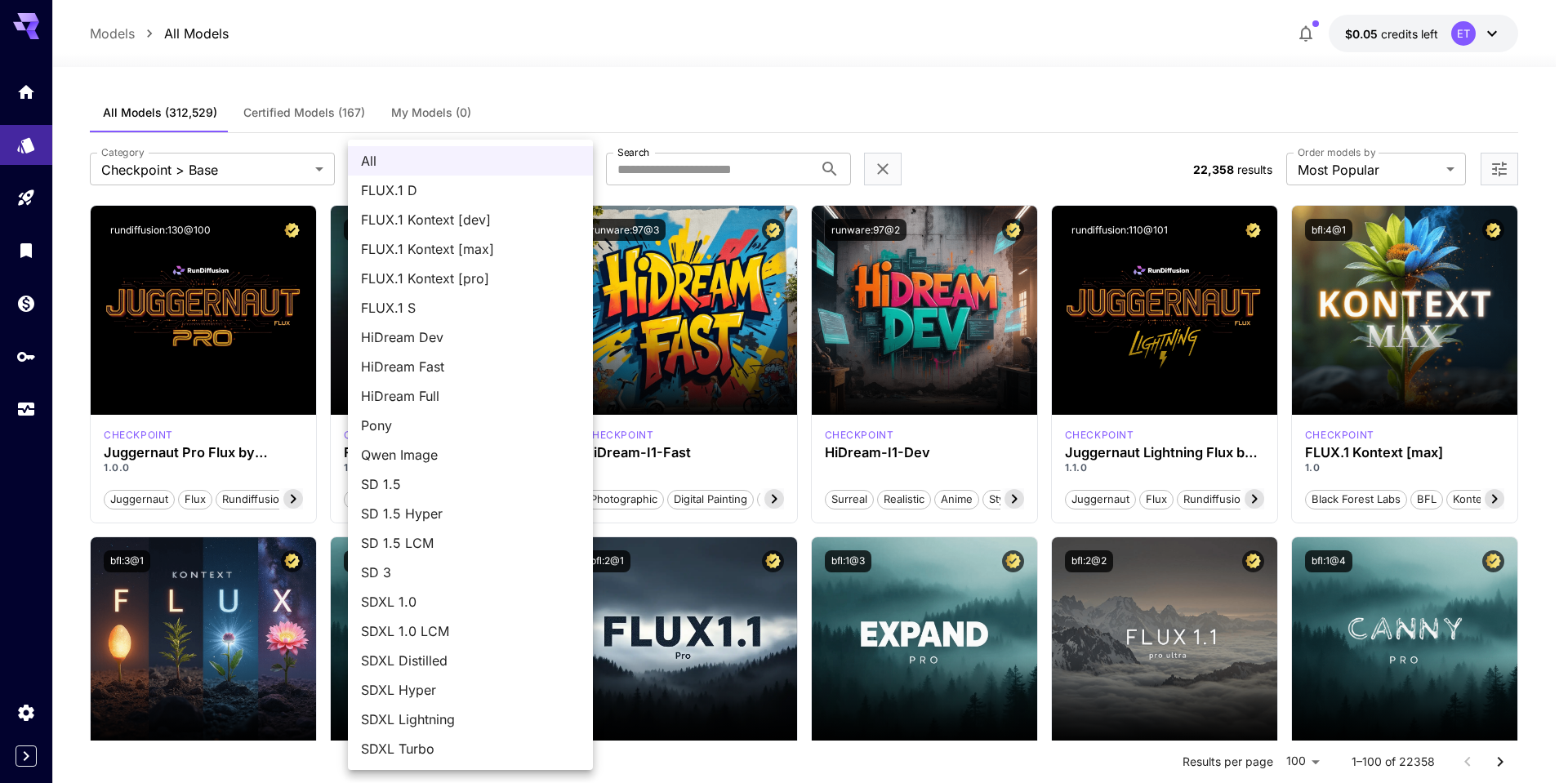
click at [404, 489] on span "SD 1.5" at bounding box center [471, 483] width 219 height 19
type input "****"
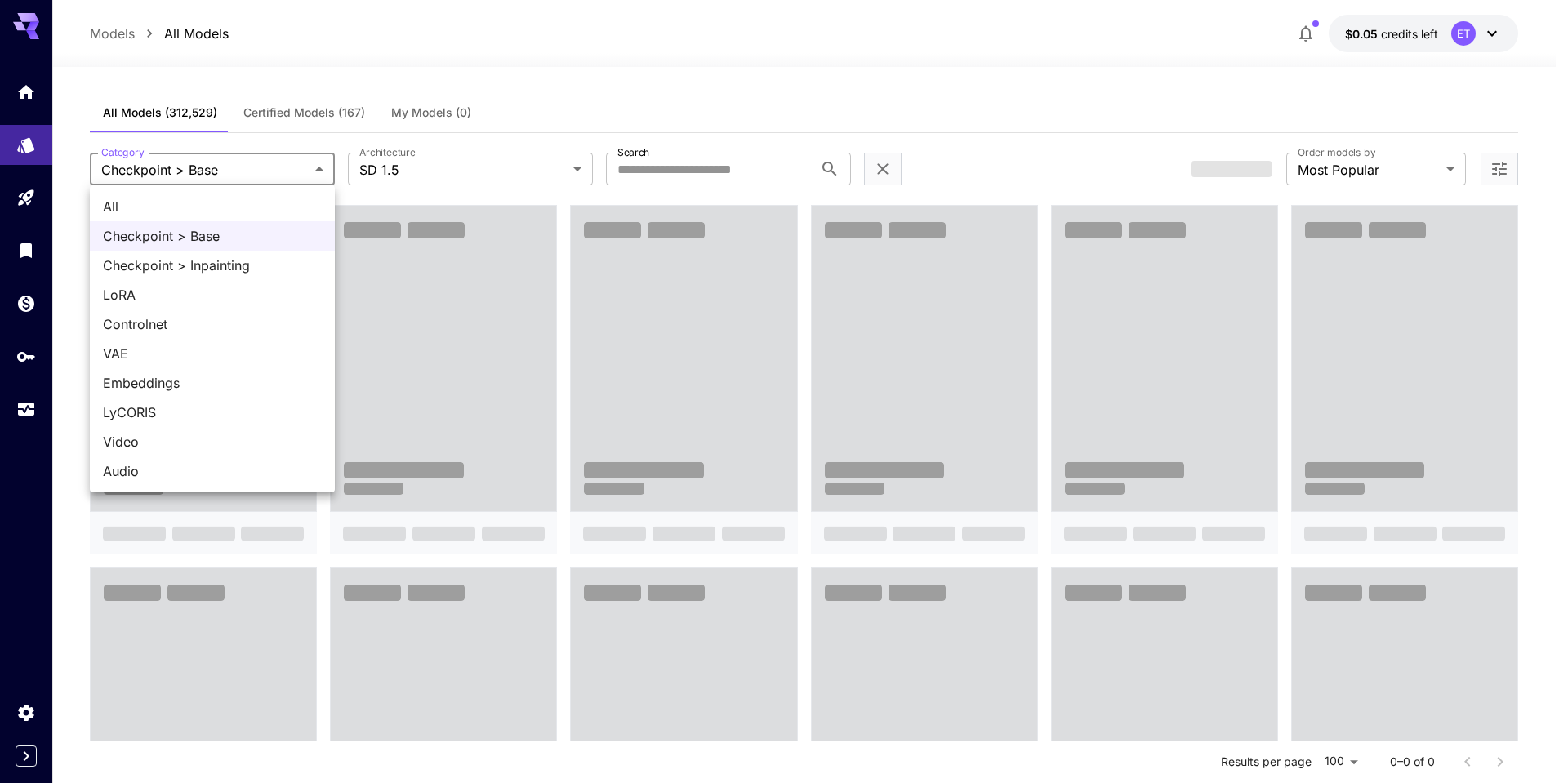
click at [201, 210] on span "All" at bounding box center [212, 206] width 219 height 19
type input "***"
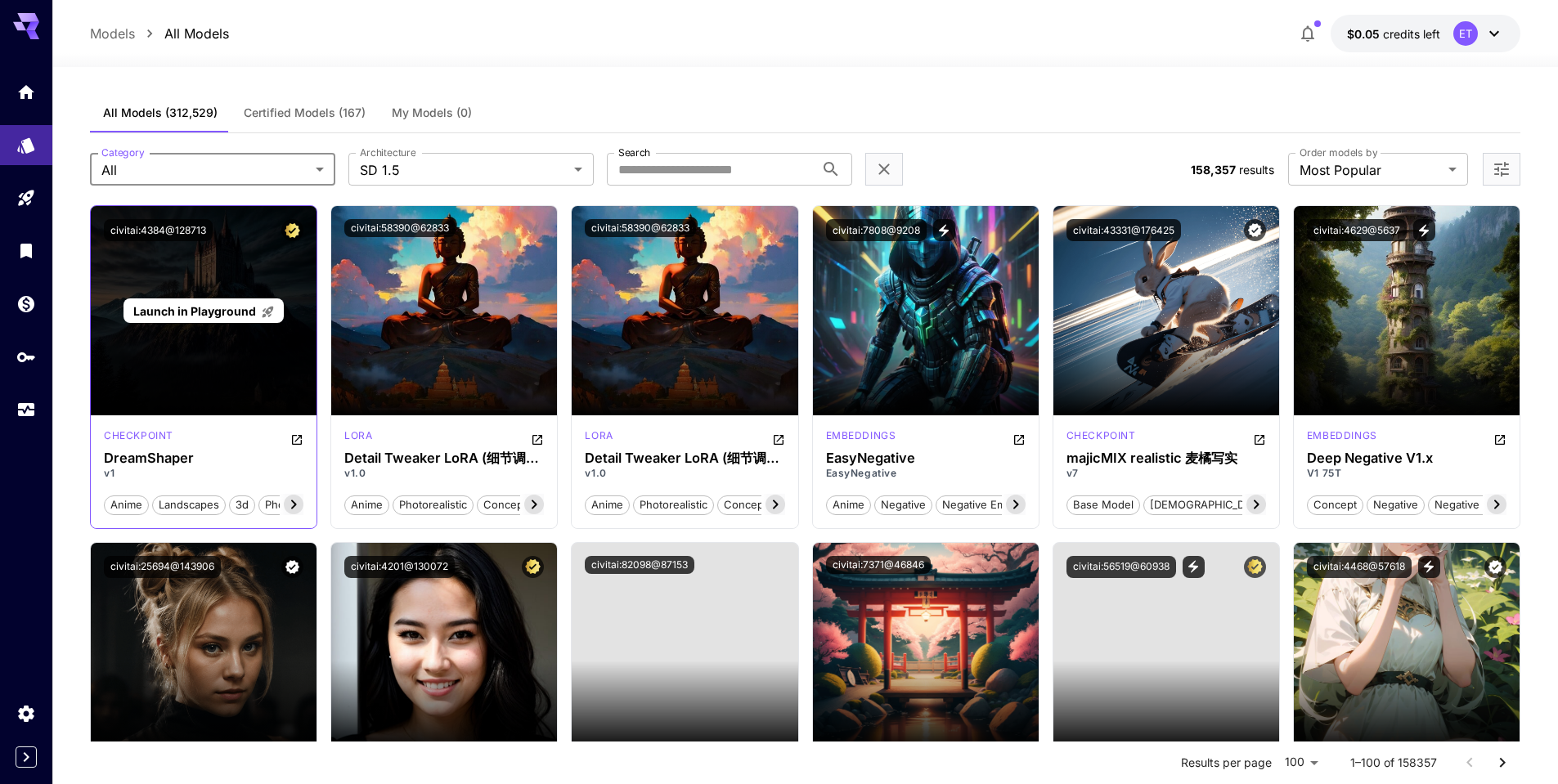
click at [229, 384] on div "Launch in Playground" at bounding box center [204, 310] width 226 height 209
click at [237, 309] on span "Launch in Playground" at bounding box center [194, 311] width 122 height 13
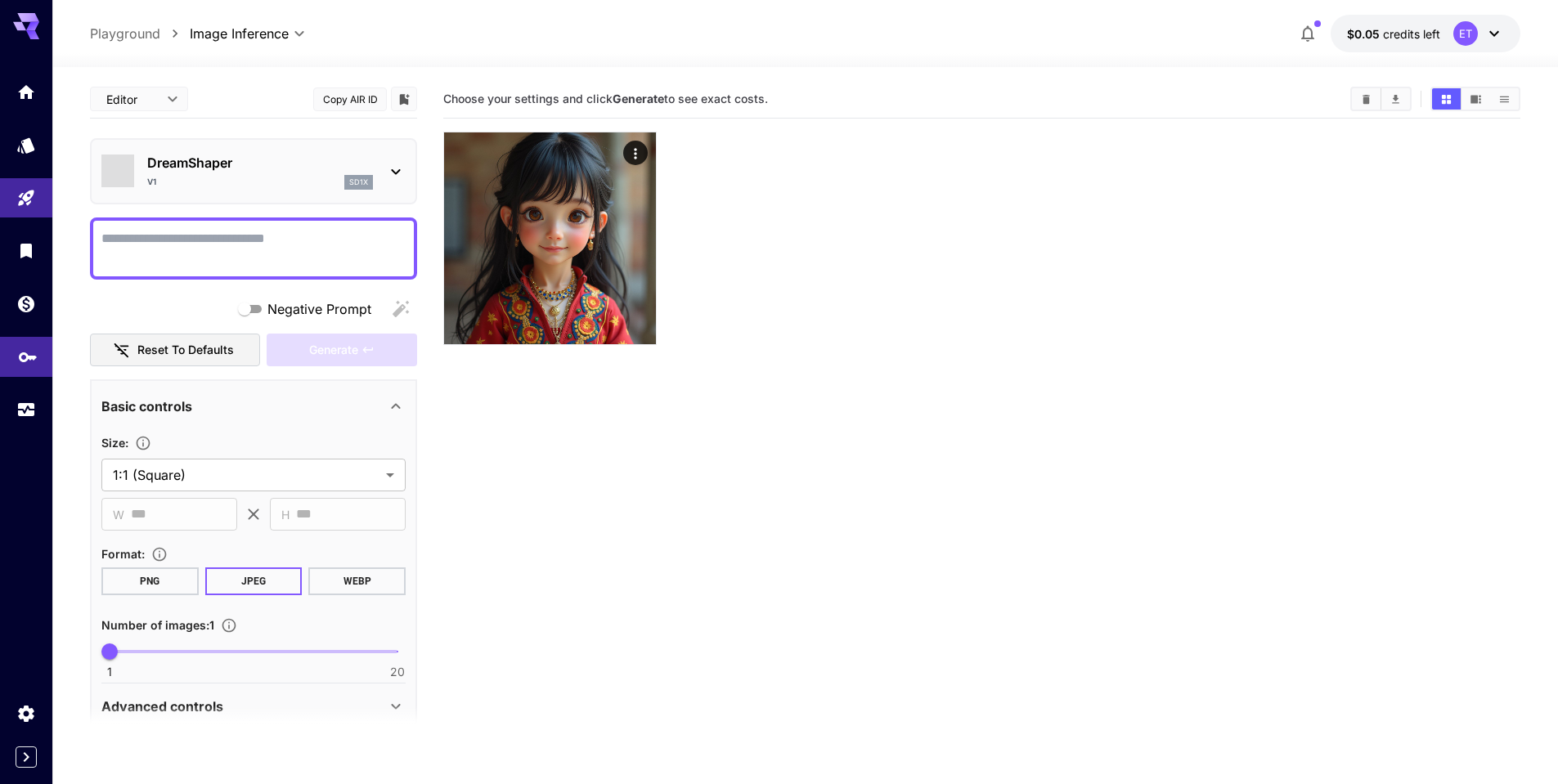
click at [24, 358] on icon "API Keys" at bounding box center [27, 351] width 19 height 19
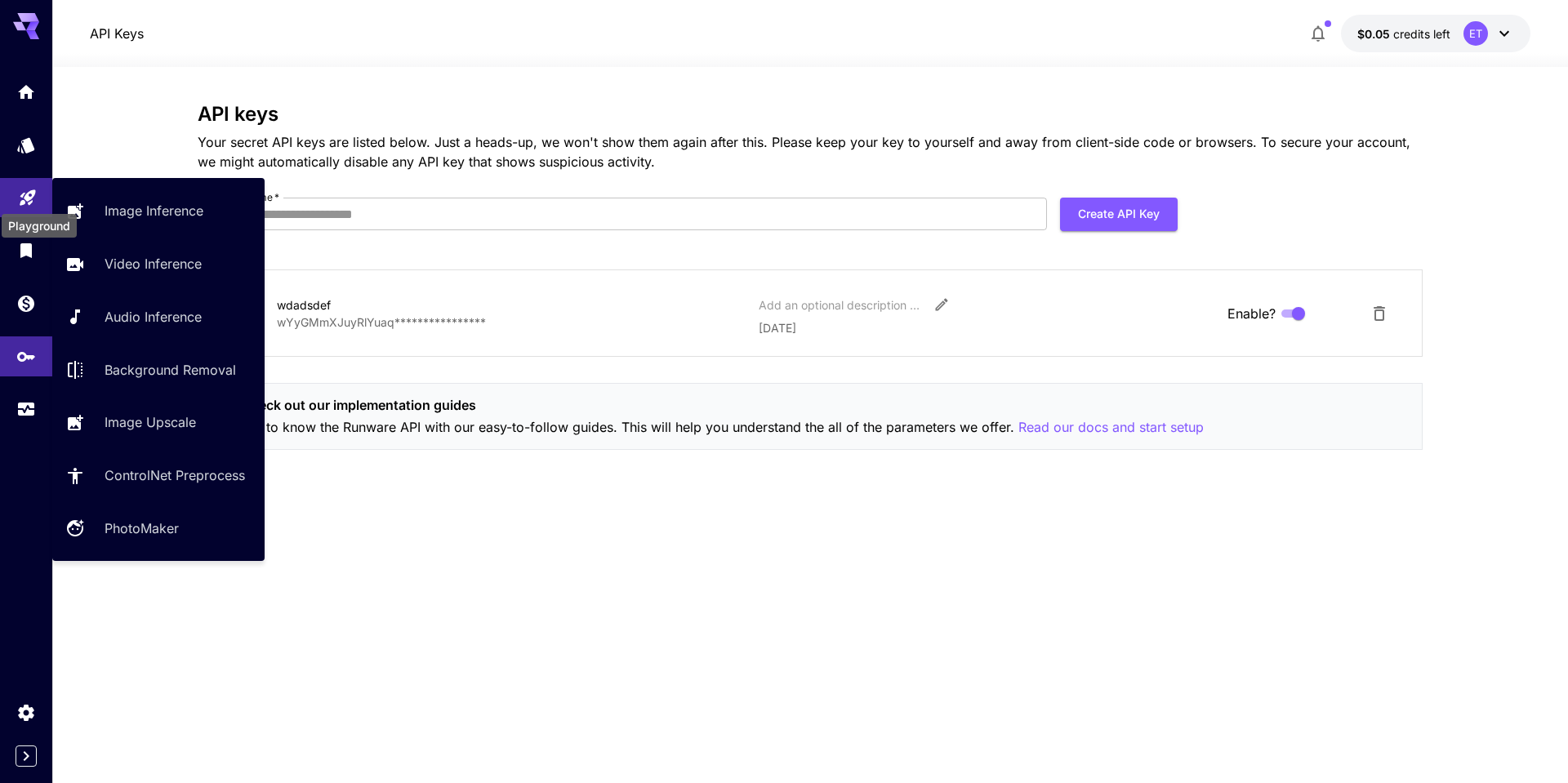
click at [25, 203] on body "**********" at bounding box center [784, 392] width 1568 height 783
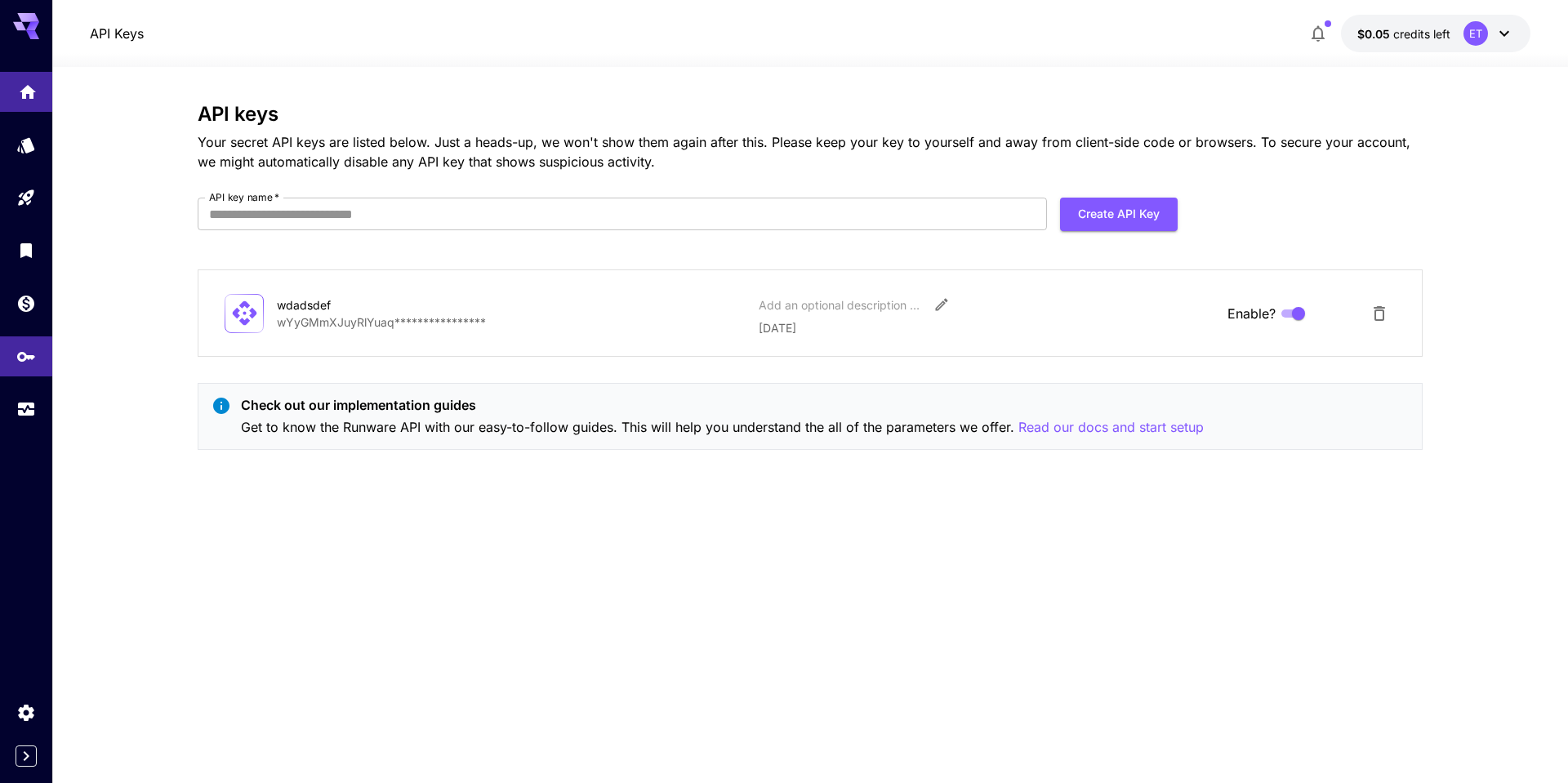
click at [38, 86] on link at bounding box center [26, 92] width 52 height 40
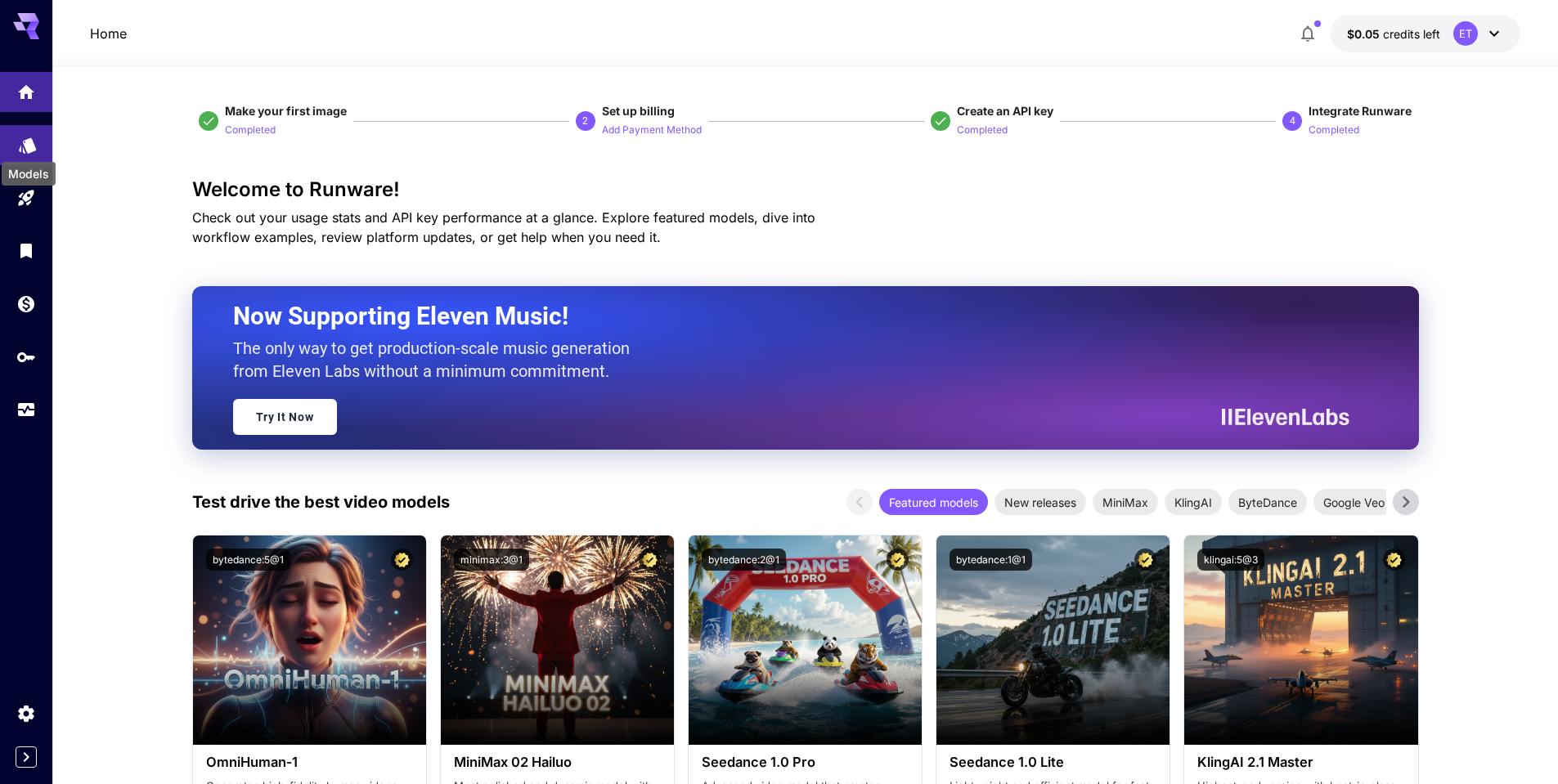
click at [25, 137] on icon "Models" at bounding box center [27, 145] width 17 height 15
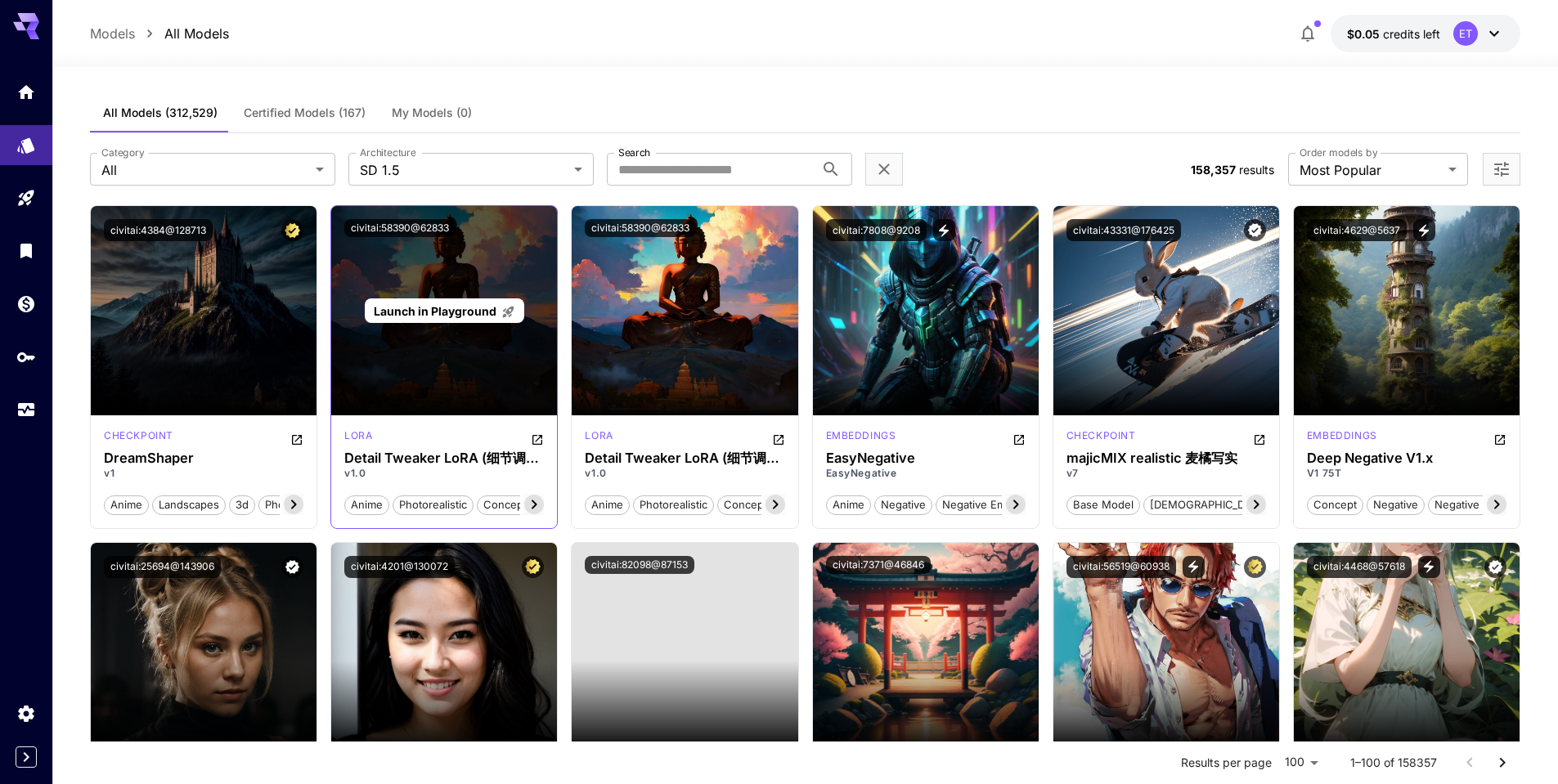
click at [499, 415] on div "Launch in Playground" at bounding box center [445, 310] width 226 height 209
click at [437, 307] on span "Launch in Playground" at bounding box center [434, 311] width 122 height 13
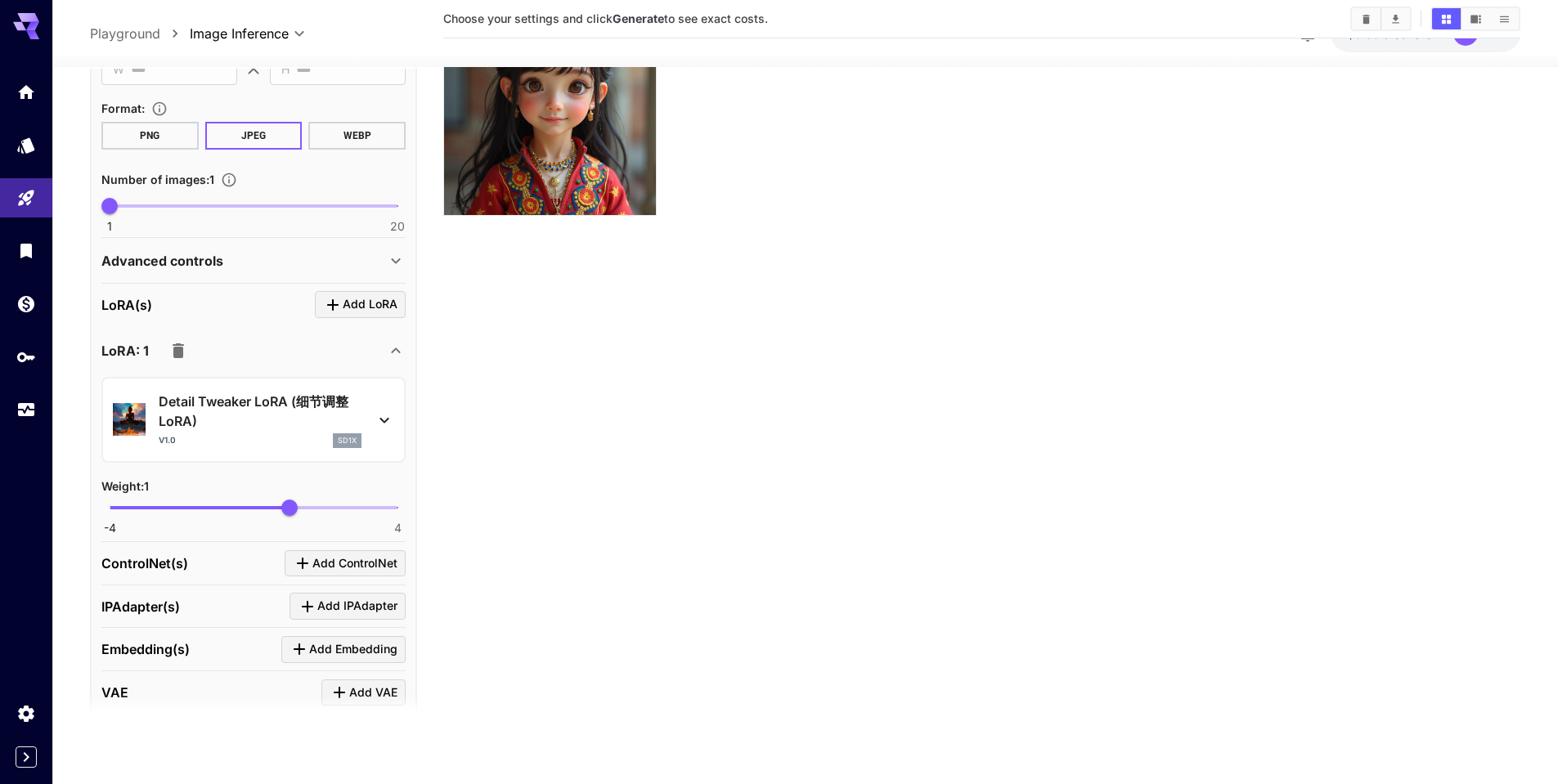
scroll to position [545, 0]
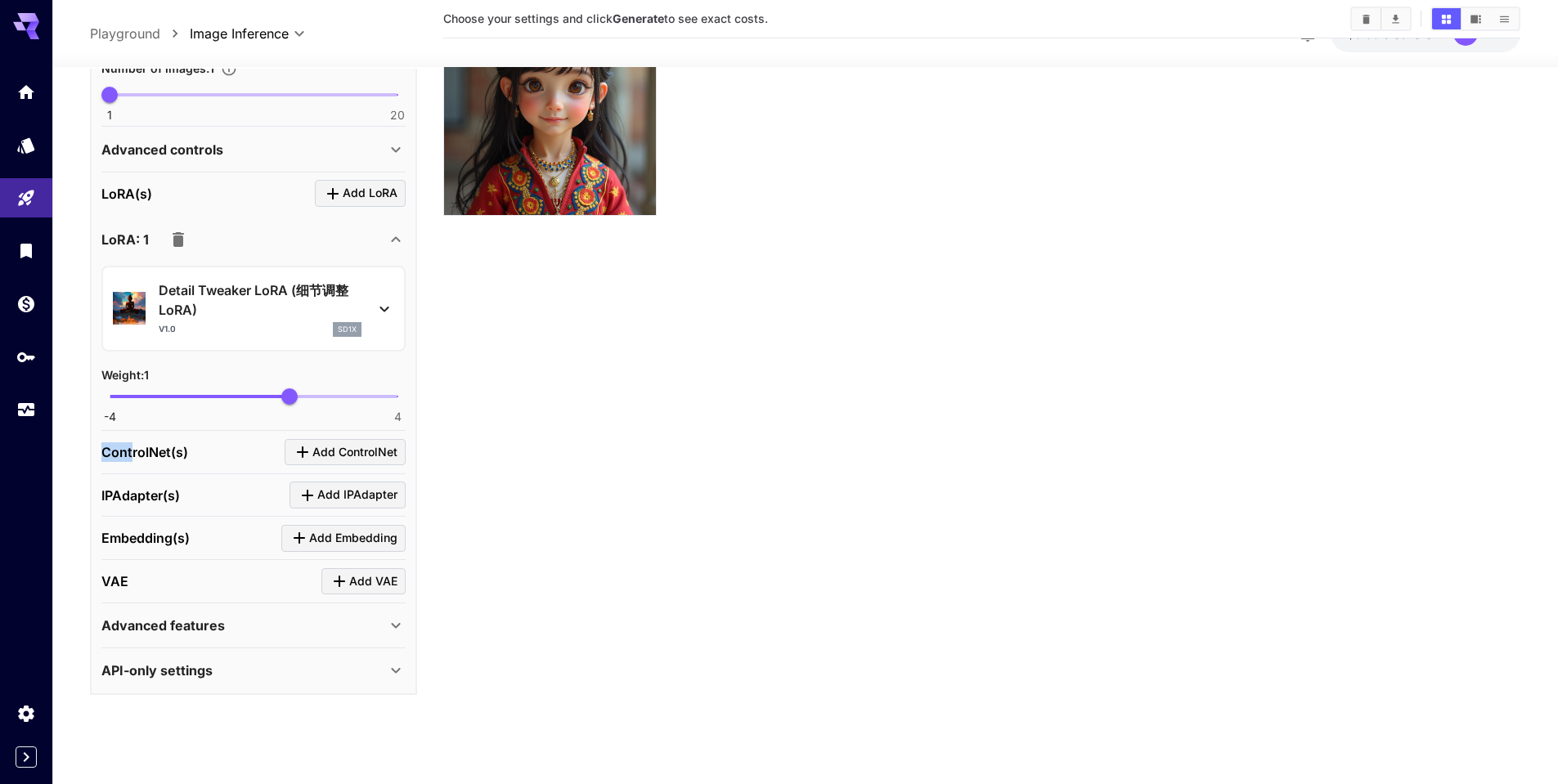
drag, startPoint x: 105, startPoint y: 451, endPoint x: 256, endPoint y: 462, distance: 151.4
click at [146, 454] on p "ControlNet(s)" at bounding box center [144, 452] width 87 height 19
drag, startPoint x: 339, startPoint y: 458, endPoint x: 328, endPoint y: 457, distance: 11.0
click at [339, 457] on span "Add ControlNet" at bounding box center [354, 453] width 85 height 20
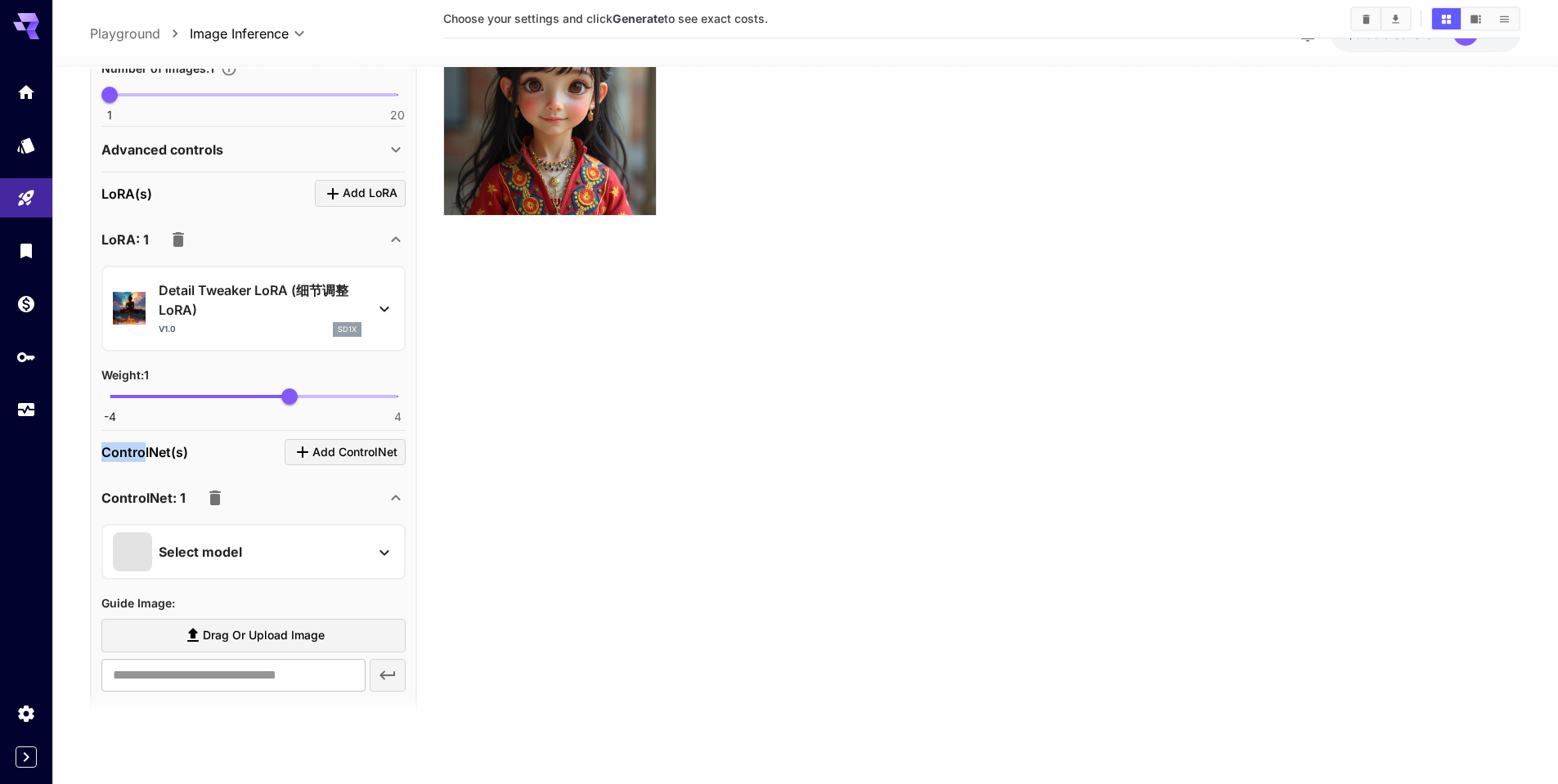
click at [222, 544] on p "Select model" at bounding box center [200, 551] width 84 height 19
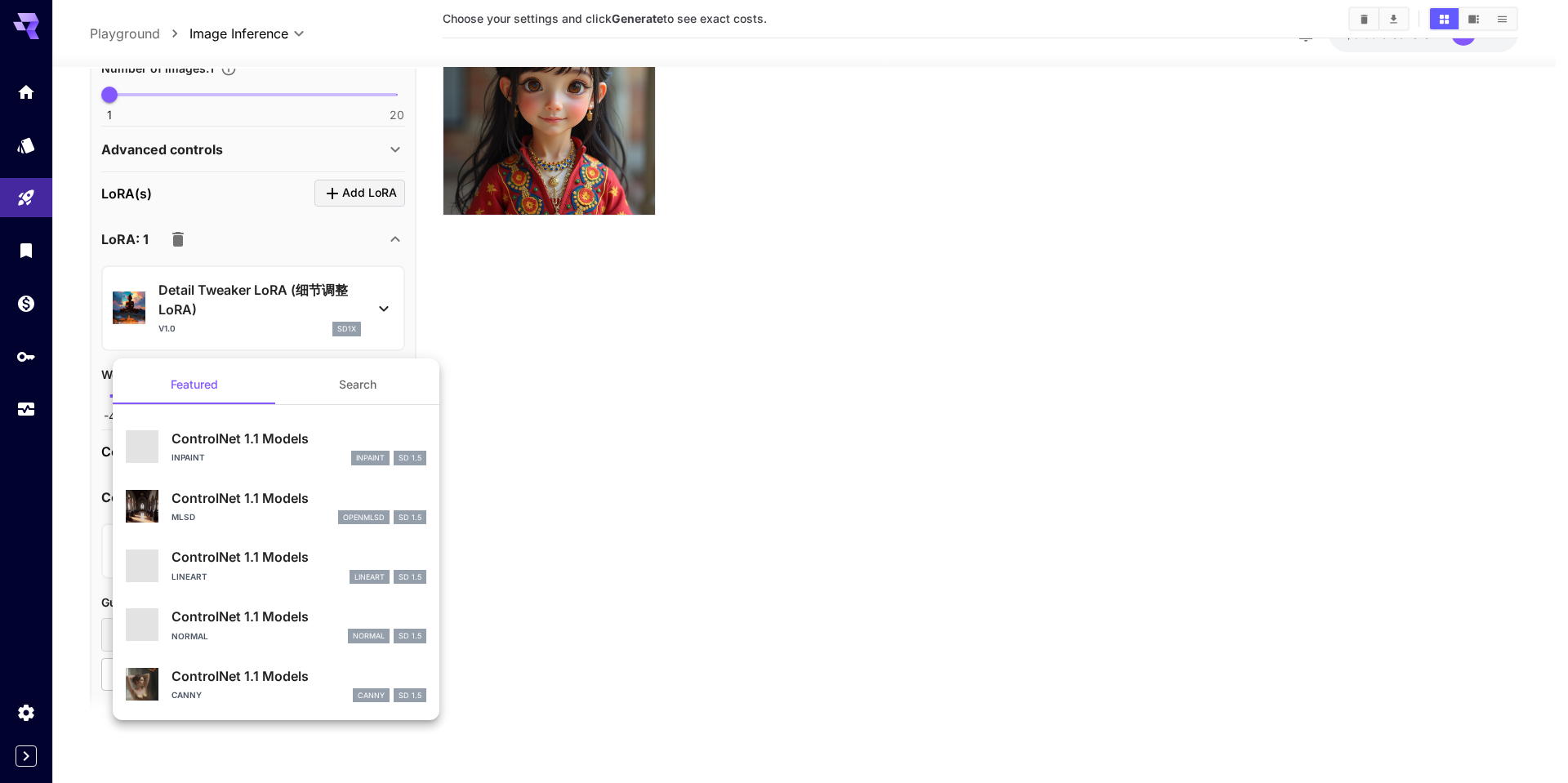
click at [416, 317] on div at bounding box center [784, 392] width 1568 height 783
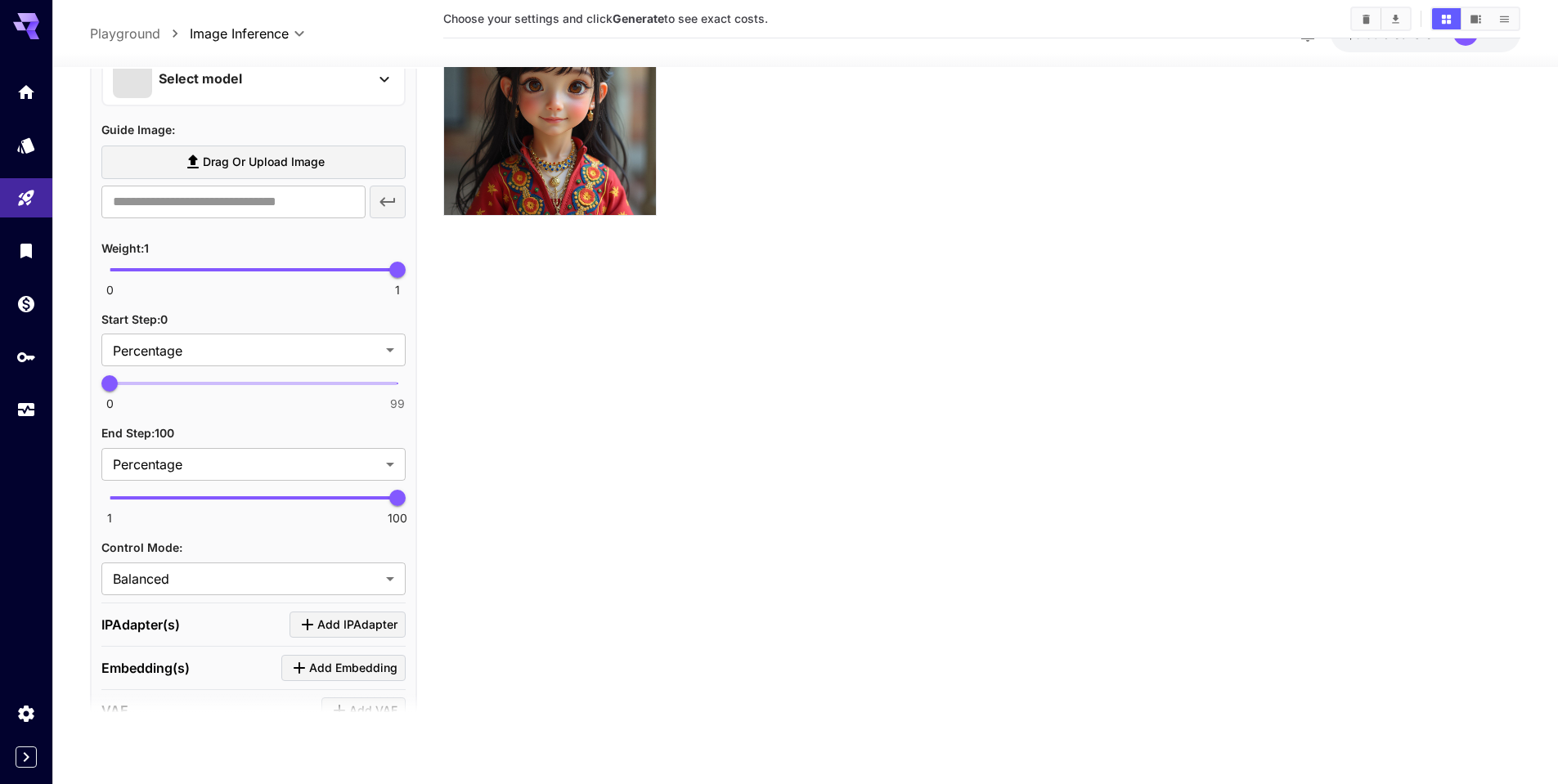
scroll to position [1148, 0]
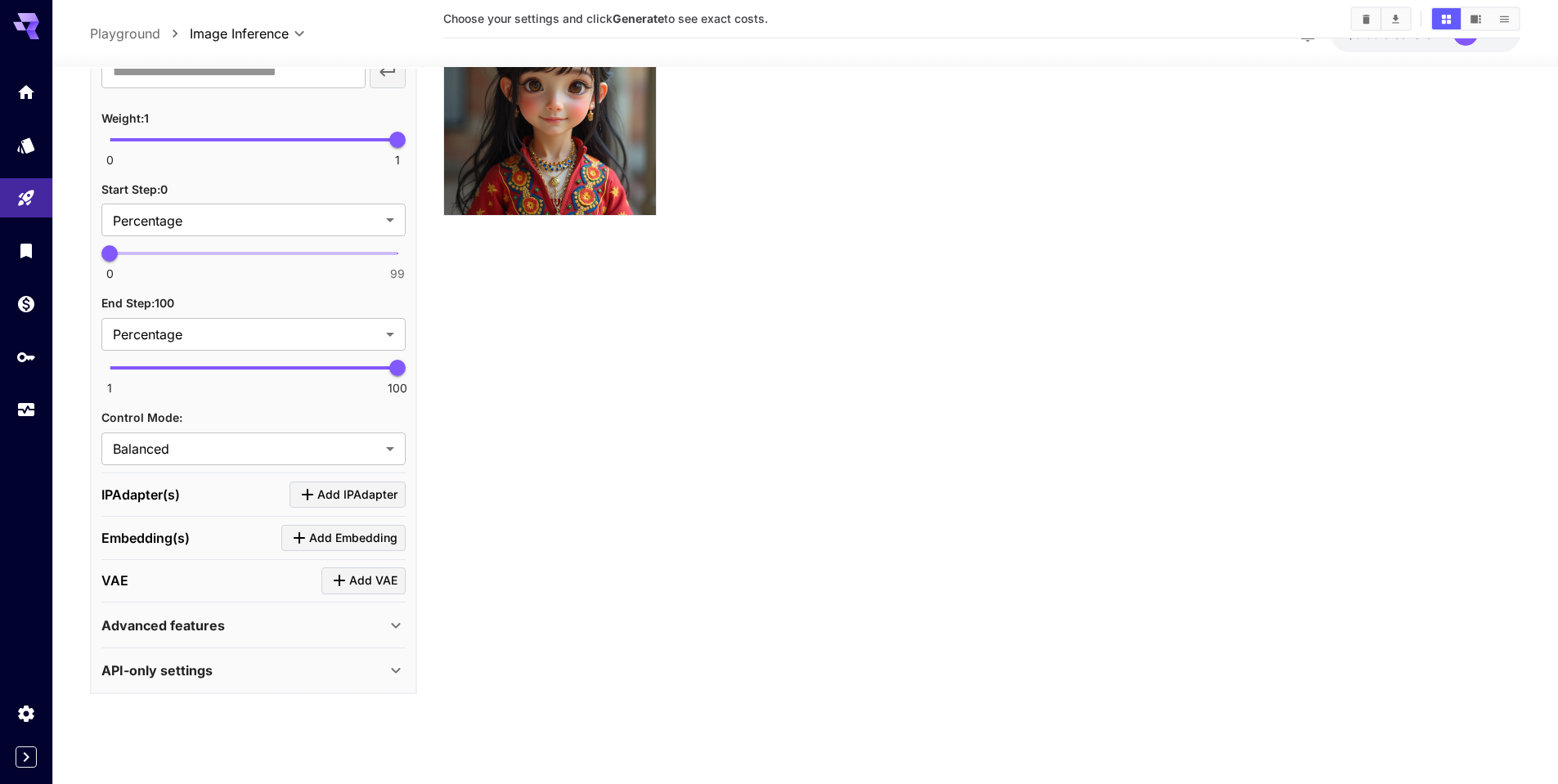
click at [192, 624] on p "Advanced features" at bounding box center [163, 624] width 123 height 19
click at [197, 616] on p "Advanced features" at bounding box center [163, 624] width 123 height 19
click at [199, 615] on p "Advanced features" at bounding box center [163, 624] width 123 height 19
click at [211, 666] on p "API-only settings" at bounding box center [157, 669] width 111 height 19
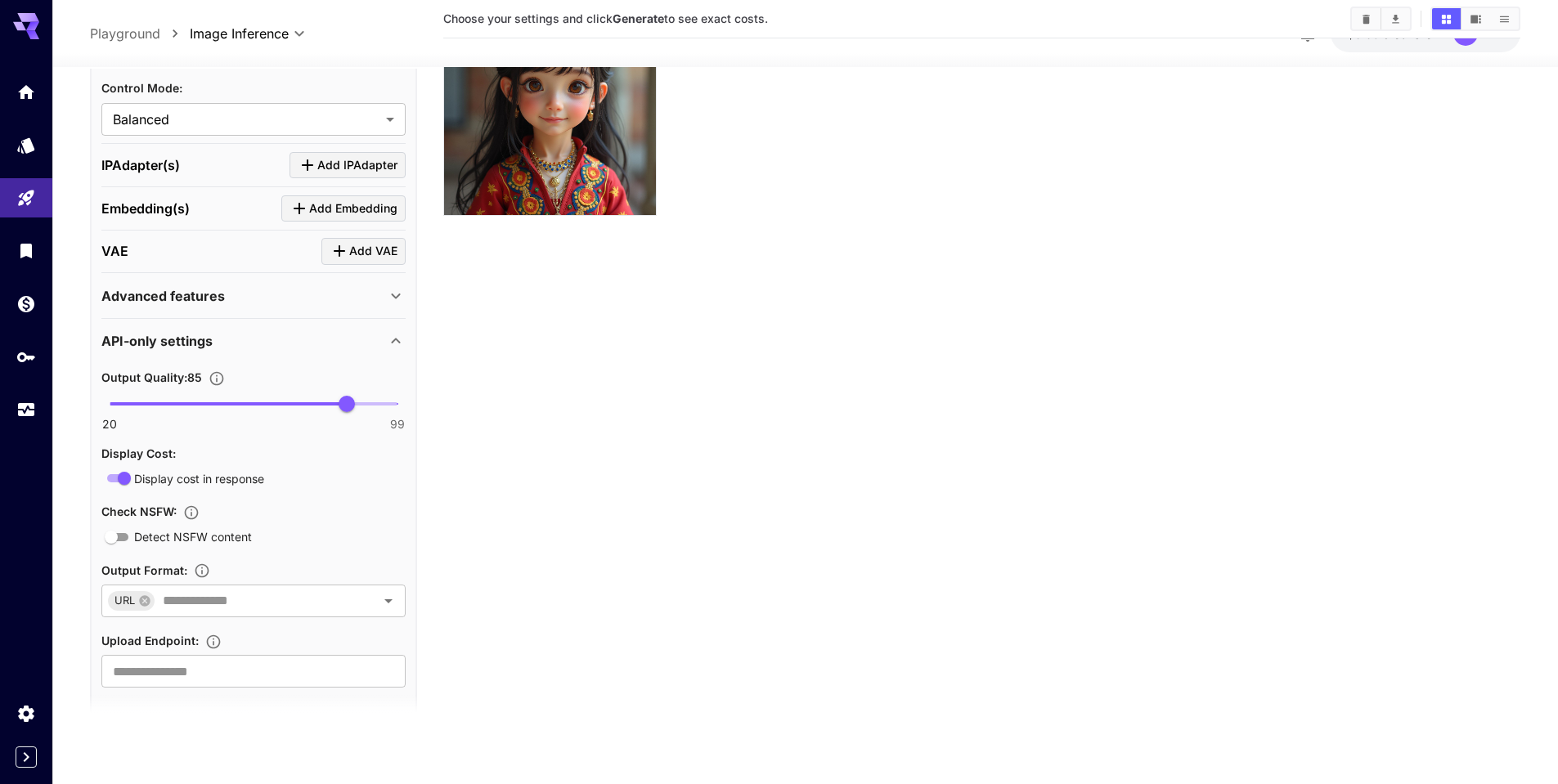
scroll to position [1501, 0]
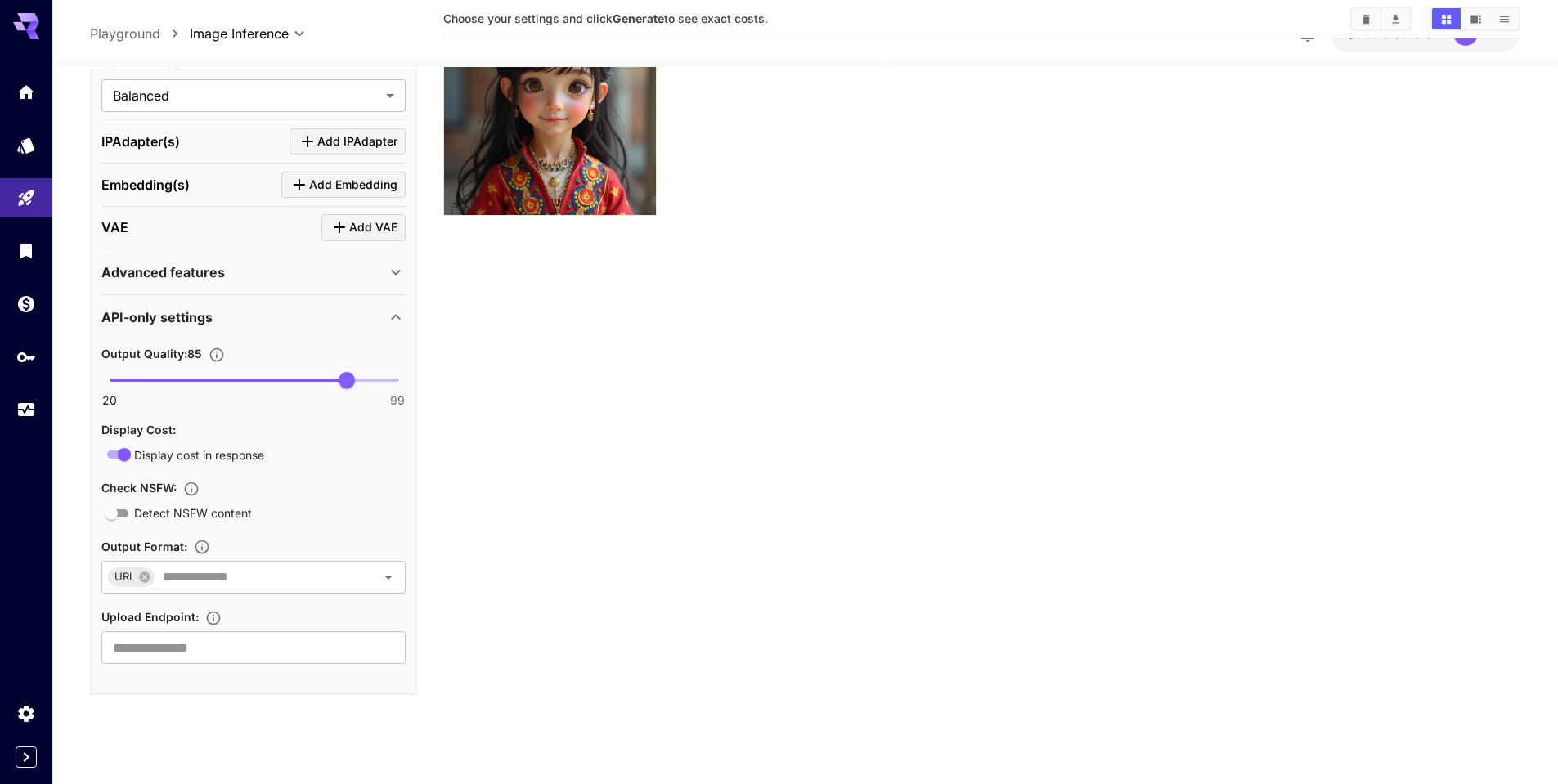
click at [255, 303] on div "API-only settings" at bounding box center [253, 317] width 305 height 40
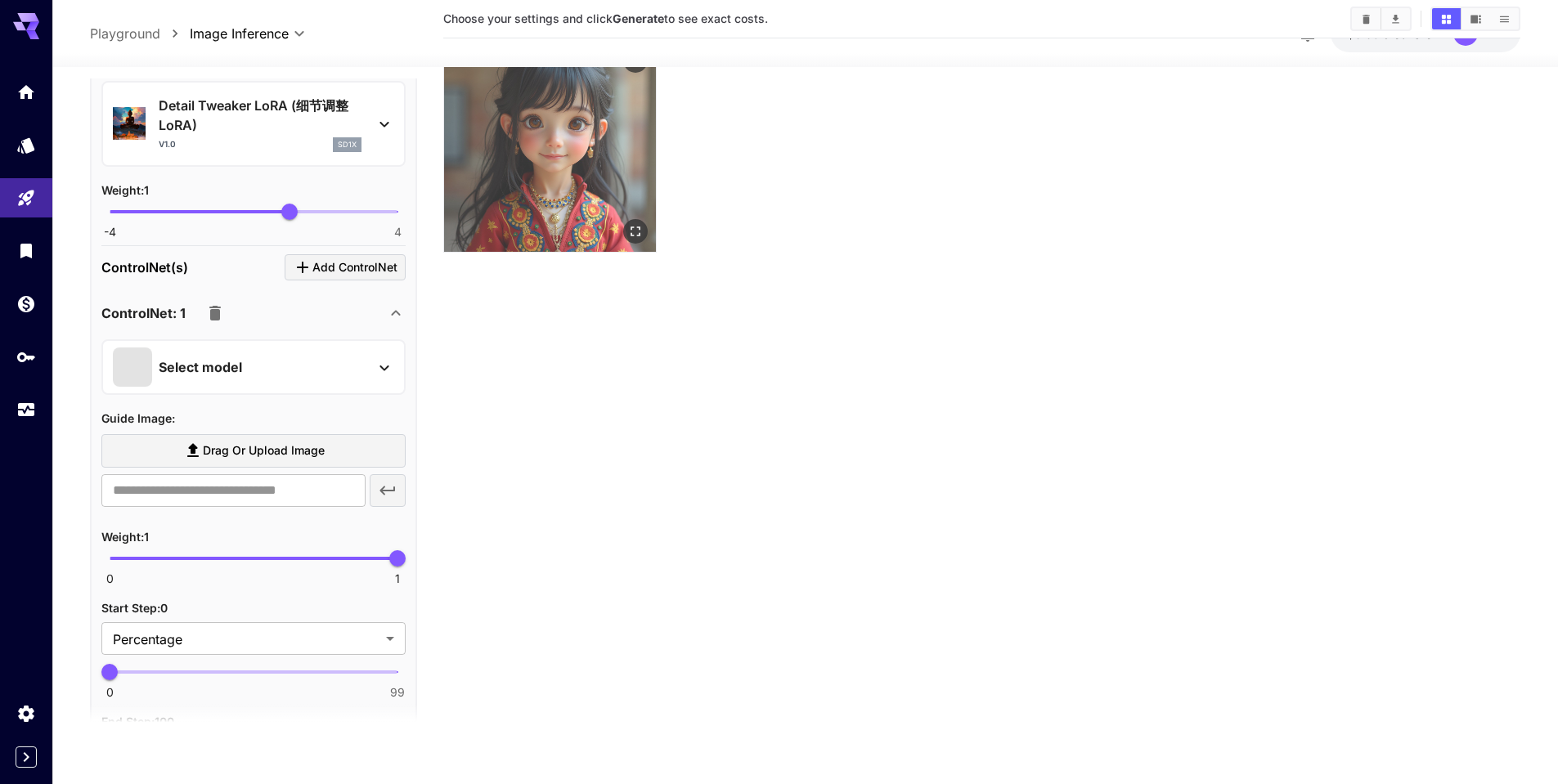
scroll to position [0, 0]
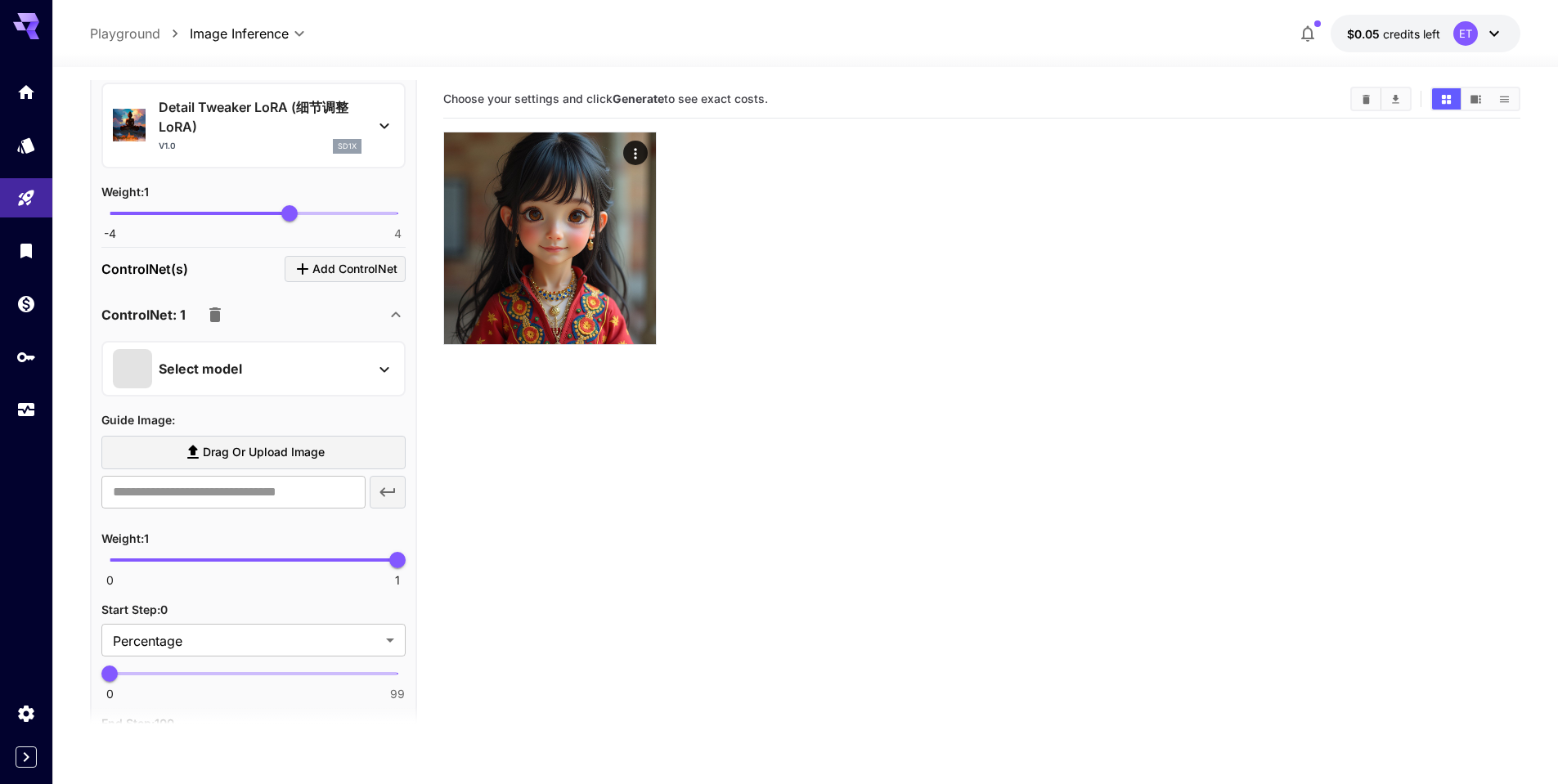
click at [208, 121] on p "Detail Tweaker LoRA (细节调整LoRA)" at bounding box center [260, 116] width 202 height 40
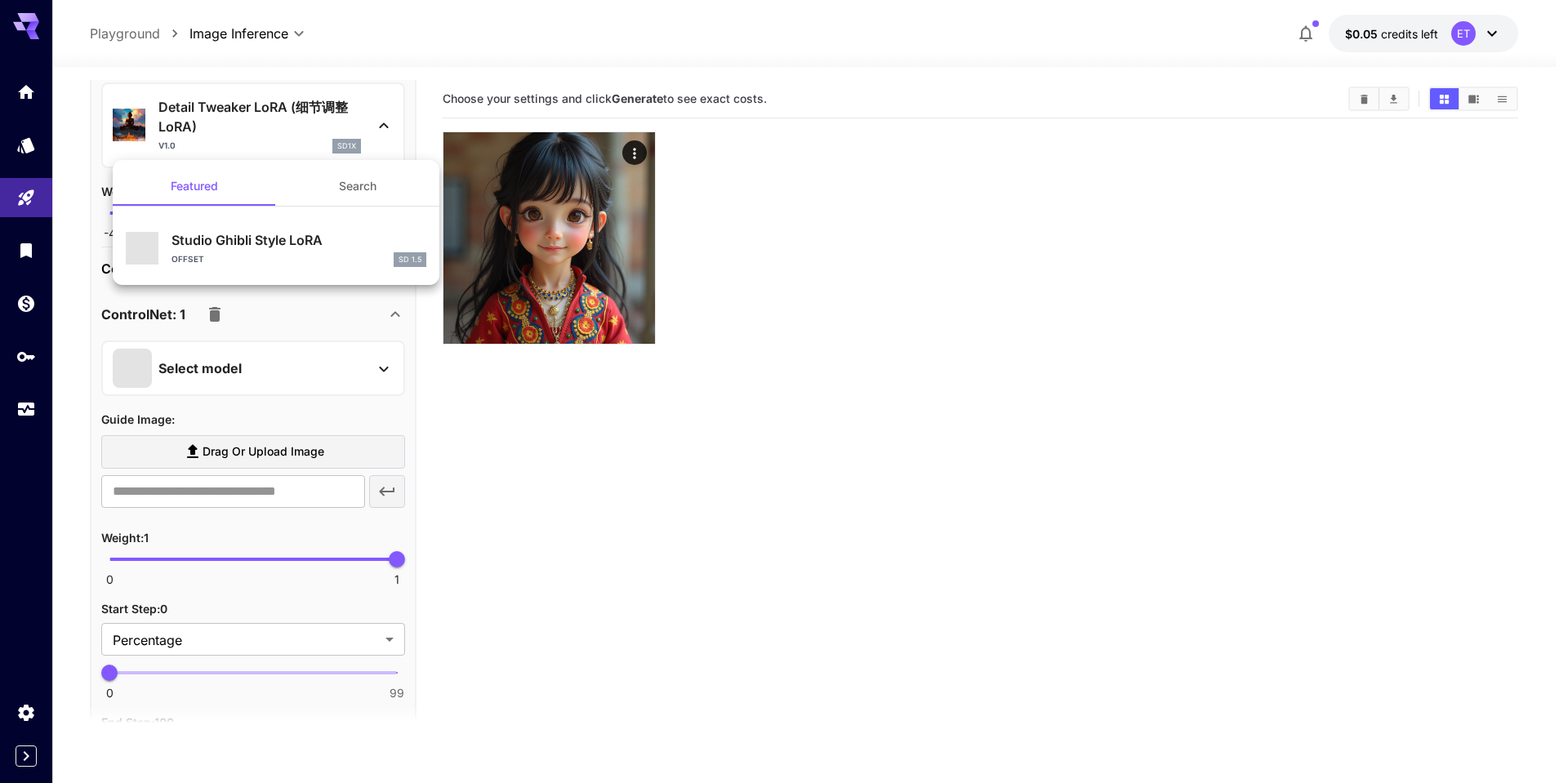
click at [19, 157] on div at bounding box center [784, 392] width 1568 height 783
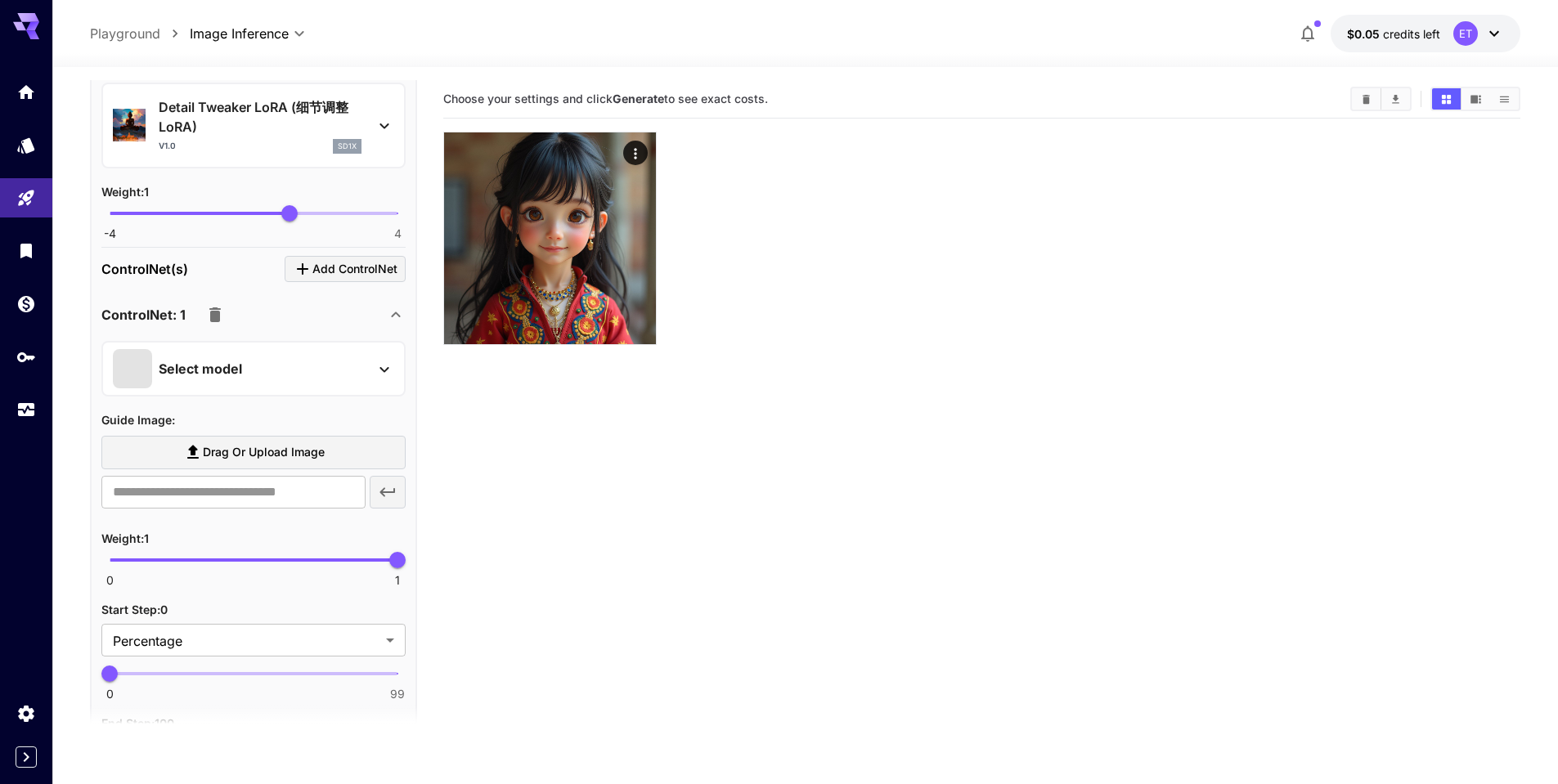
click at [19, 142] on div "Featured Search Studio Ghibli Style LoRA offset SD 1.5" at bounding box center [164, 245] width 327 height 491
click at [24, 129] on link at bounding box center [26, 145] width 52 height 40
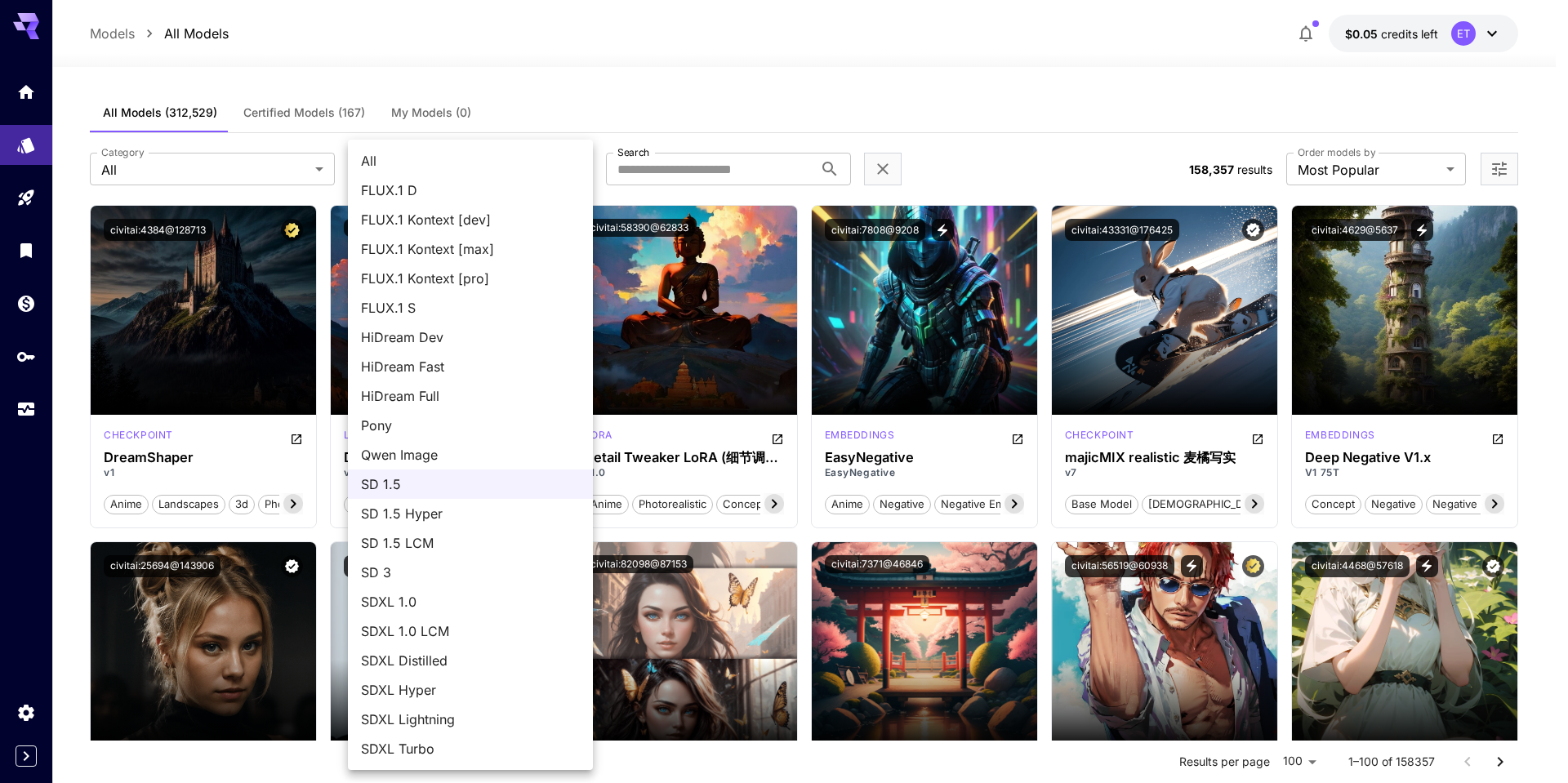
click at [500, 598] on span "SDXL 1.0" at bounding box center [471, 601] width 219 height 19
type input "****"
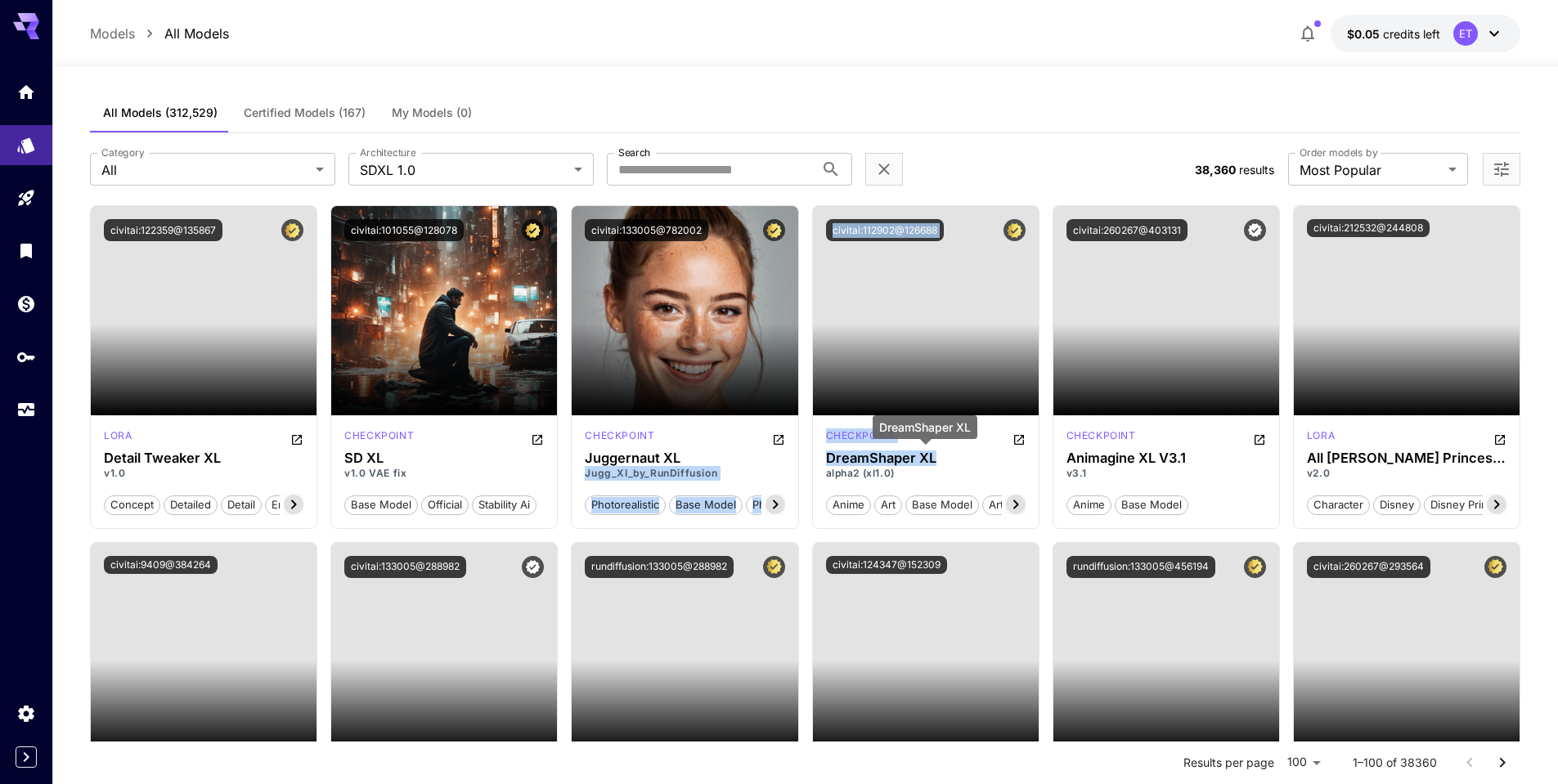
drag, startPoint x: 950, startPoint y: 459, endPoint x: 802, endPoint y: 457, distance: 148.0
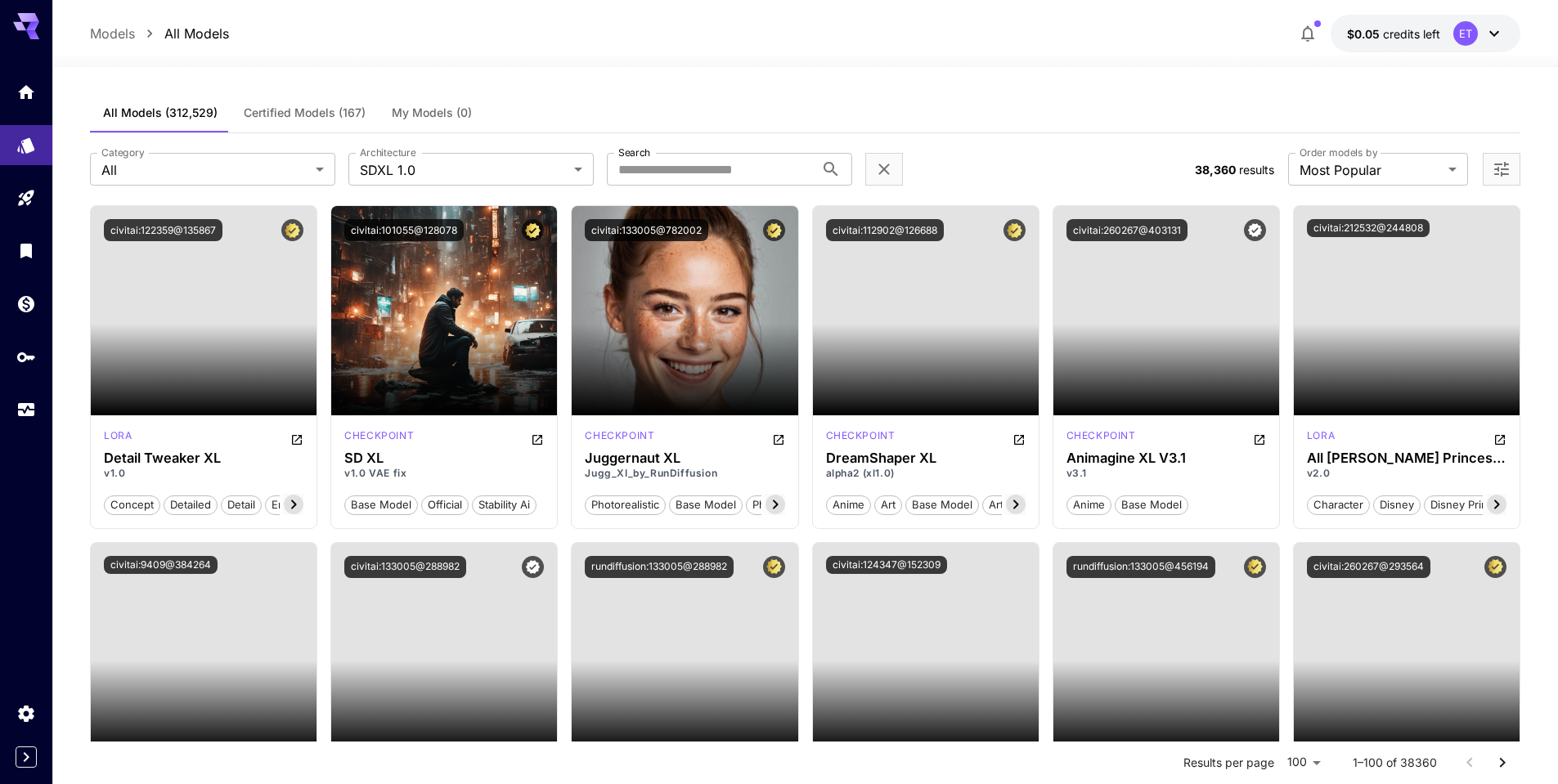
click at [953, 170] on div "Category All *** Category Architecture SDXL 1.0 **** Architecture Search Search" at bounding box center [636, 169] width 1092 height 33
click at [652, 234] on button "civitai:133005@782002" at bounding box center [646, 230] width 123 height 22
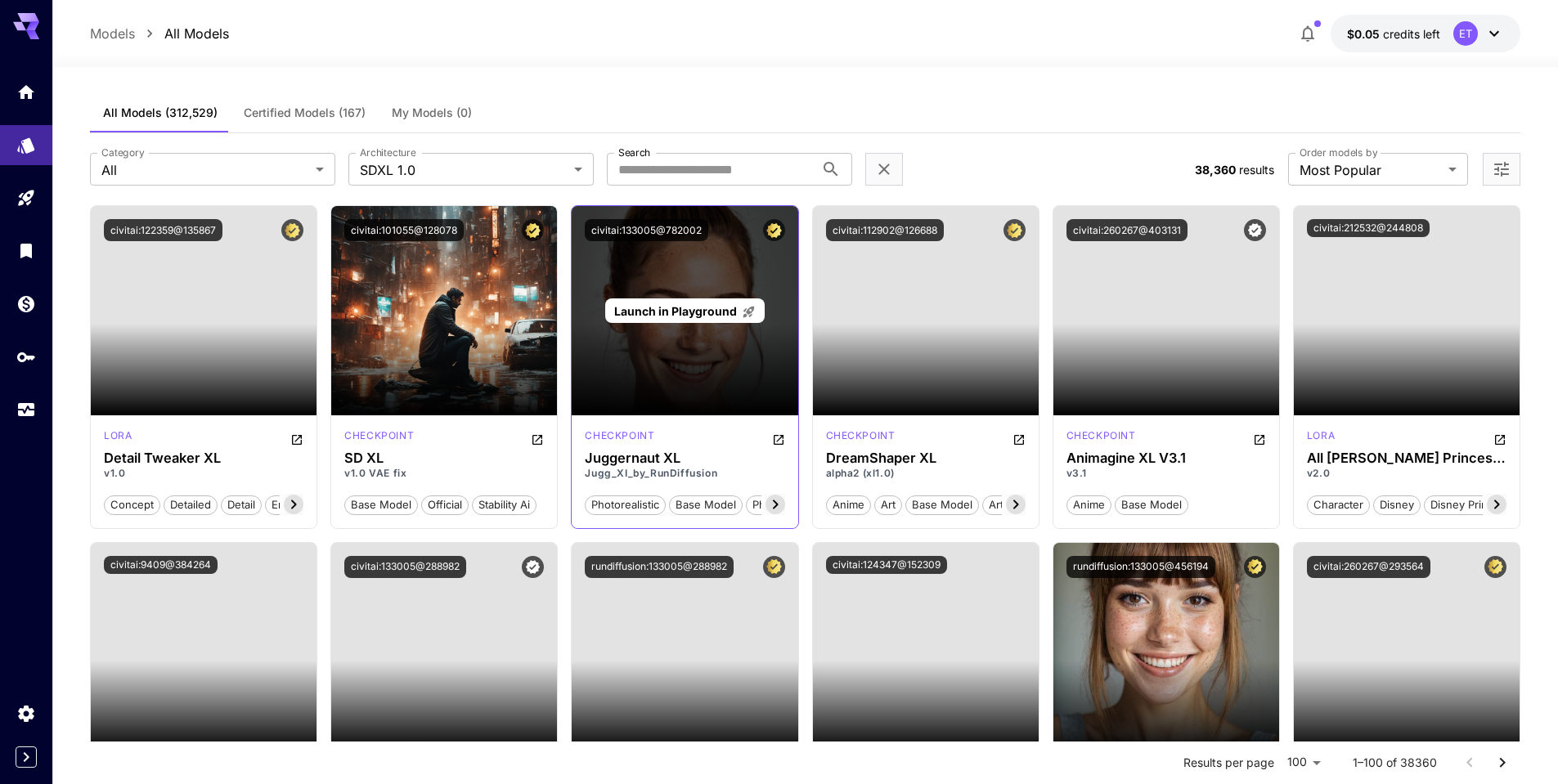
click at [650, 310] on span "Launch in Playground" at bounding box center [675, 311] width 122 height 13
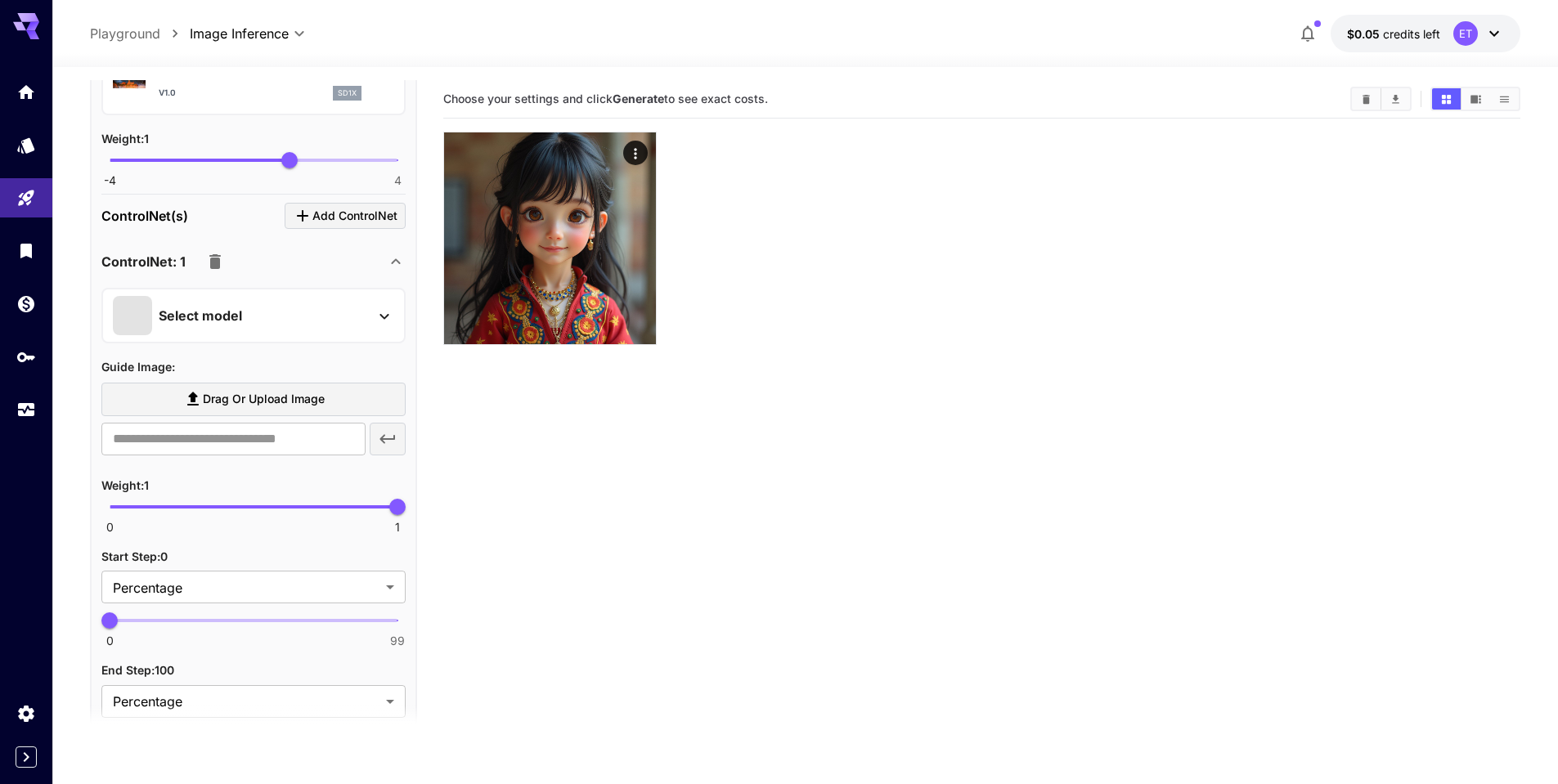
scroll to position [1144, 0]
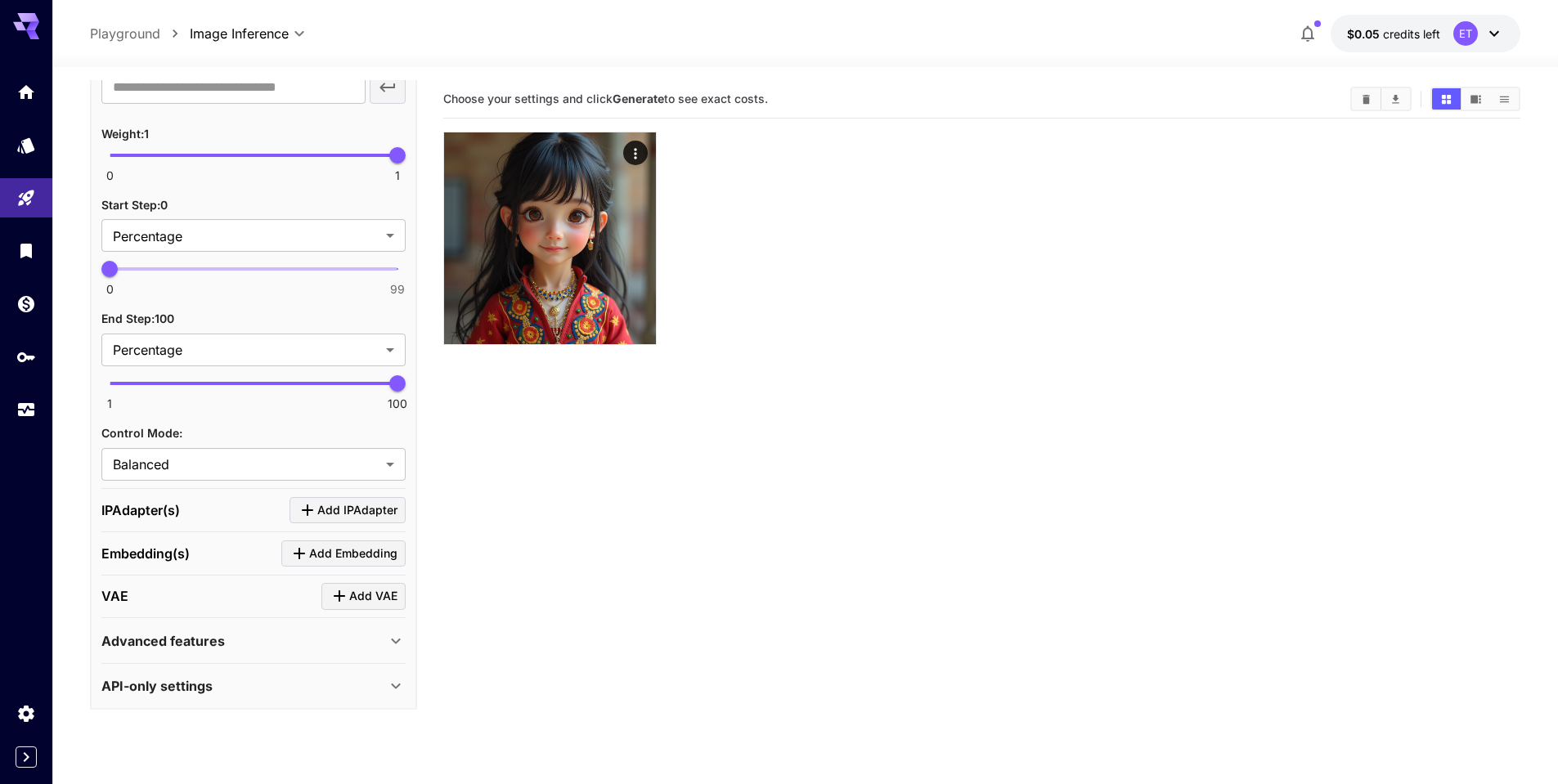
click at [323, 507] on span "Add IPAdapter" at bounding box center [357, 510] width 80 height 20
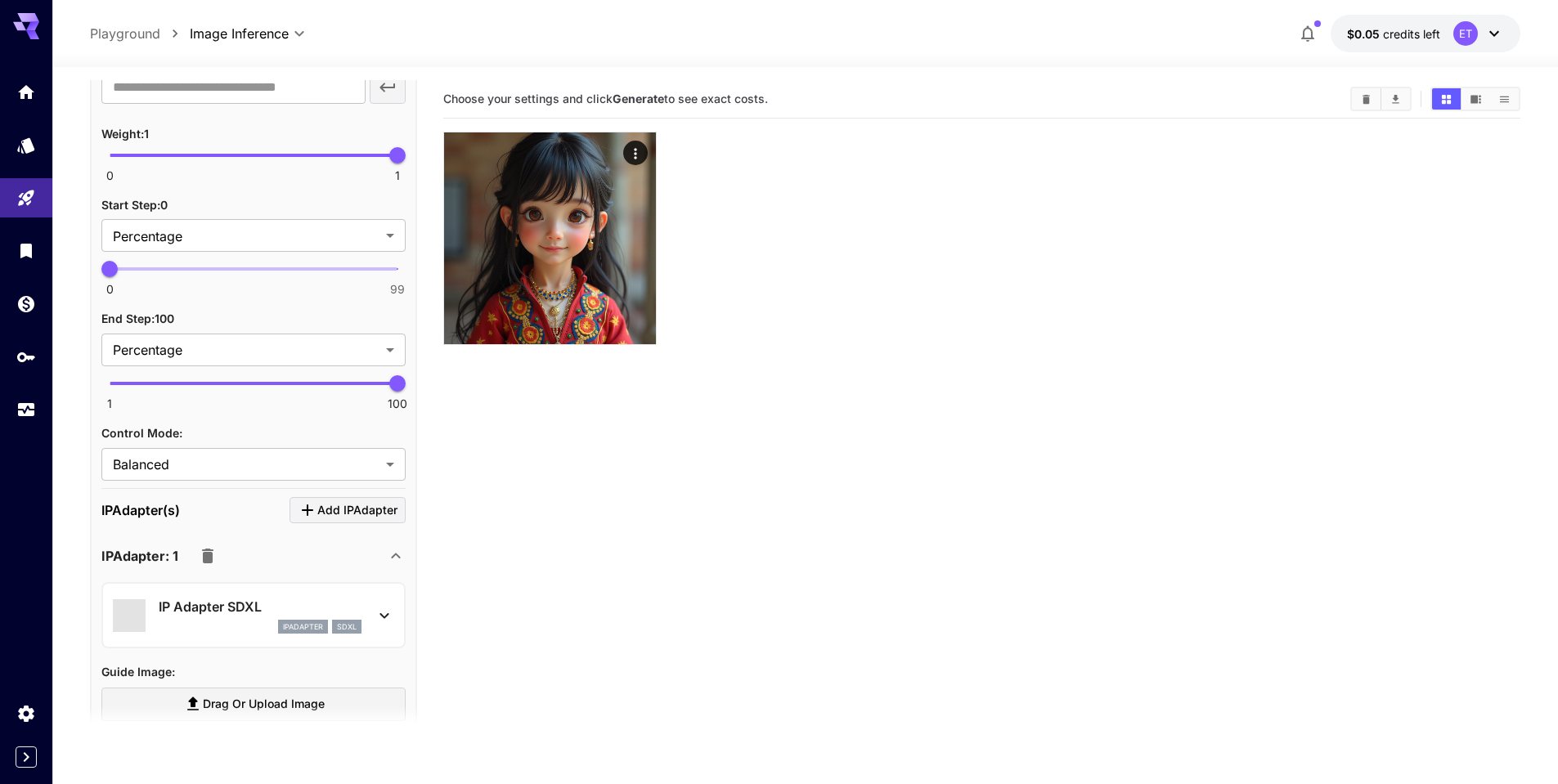
click at [202, 601] on p "IP Adapter SDXL" at bounding box center [260, 606] width 202 height 19
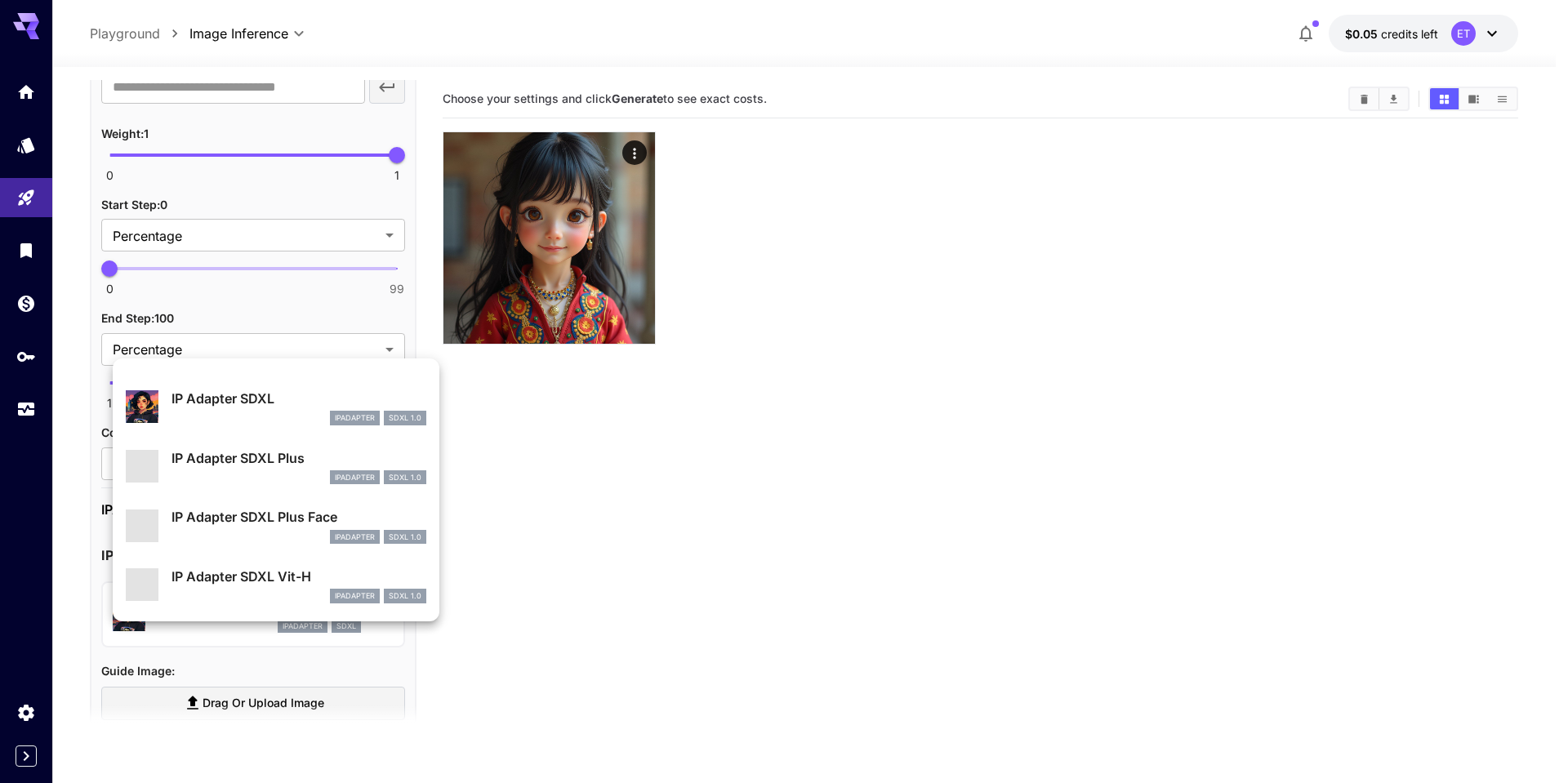
click at [270, 401] on div "IP Adapter SDXL ipAdapter SDXL 1.0 IP Adapter SDXL Plus ipAdapter SDXL 1.0 IP A…" at bounding box center [163, 245] width 327 height 490
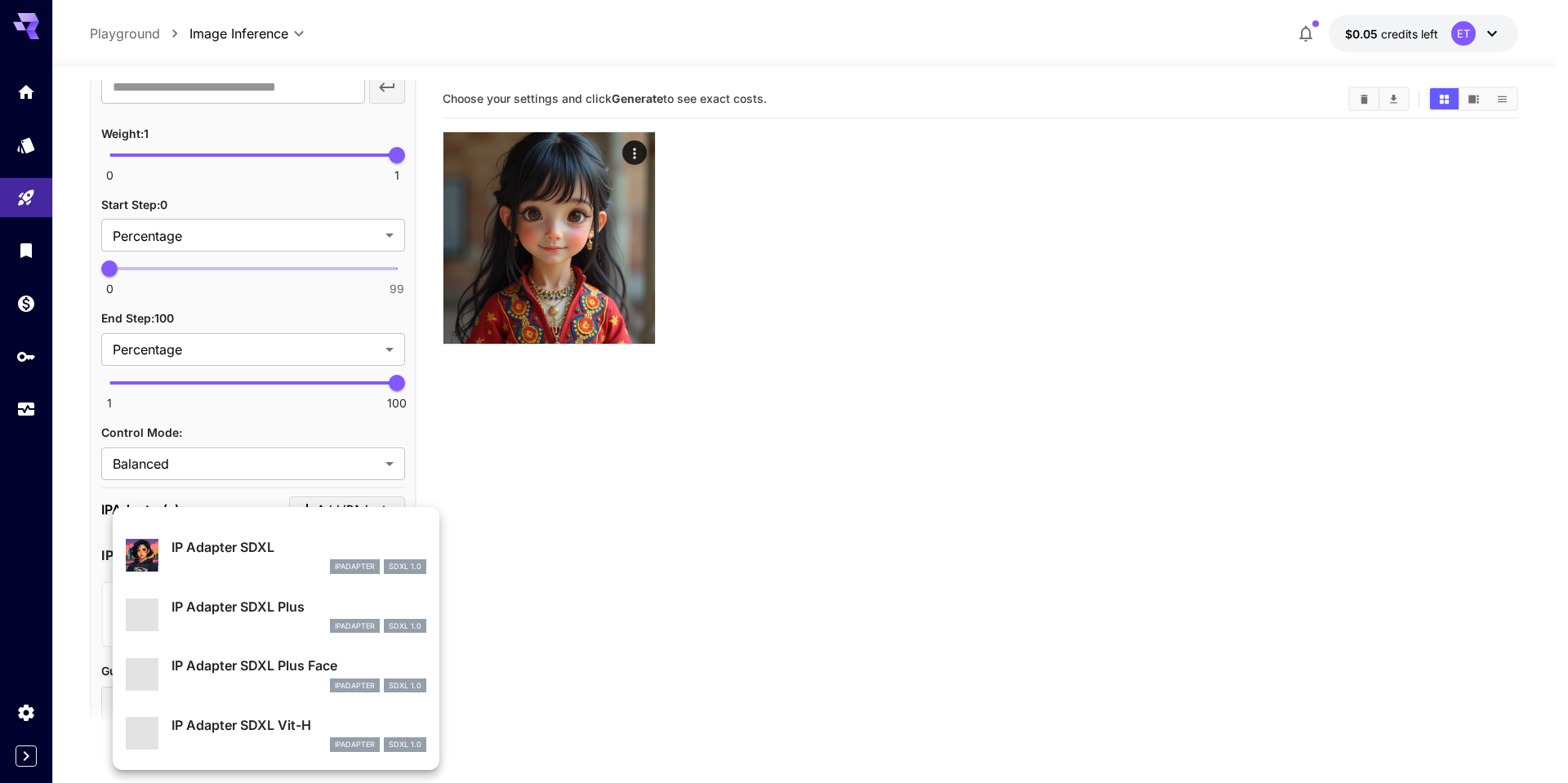
click at [372, 433] on div at bounding box center [784, 392] width 1568 height 783
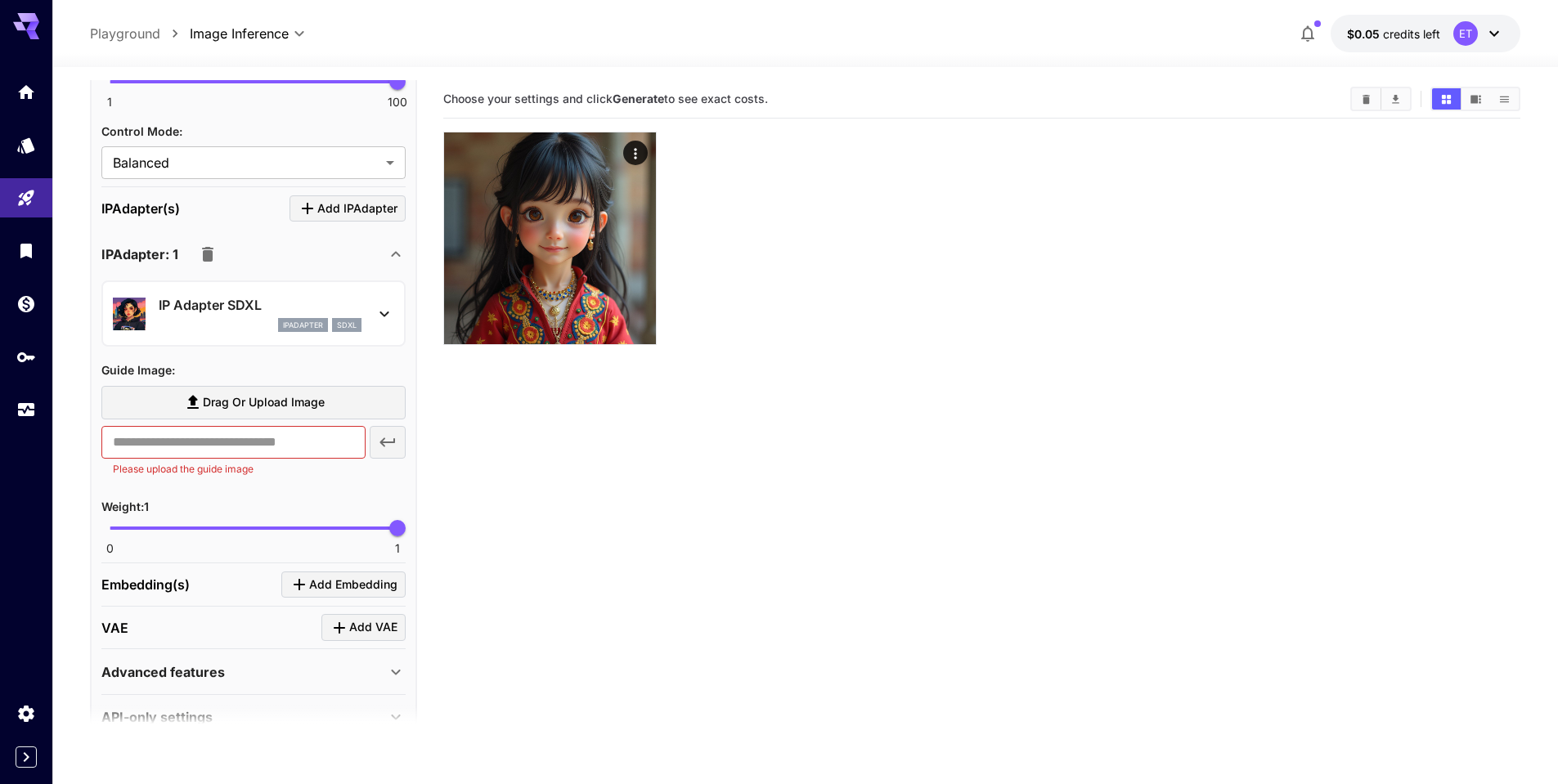
scroll to position [1481, 0]
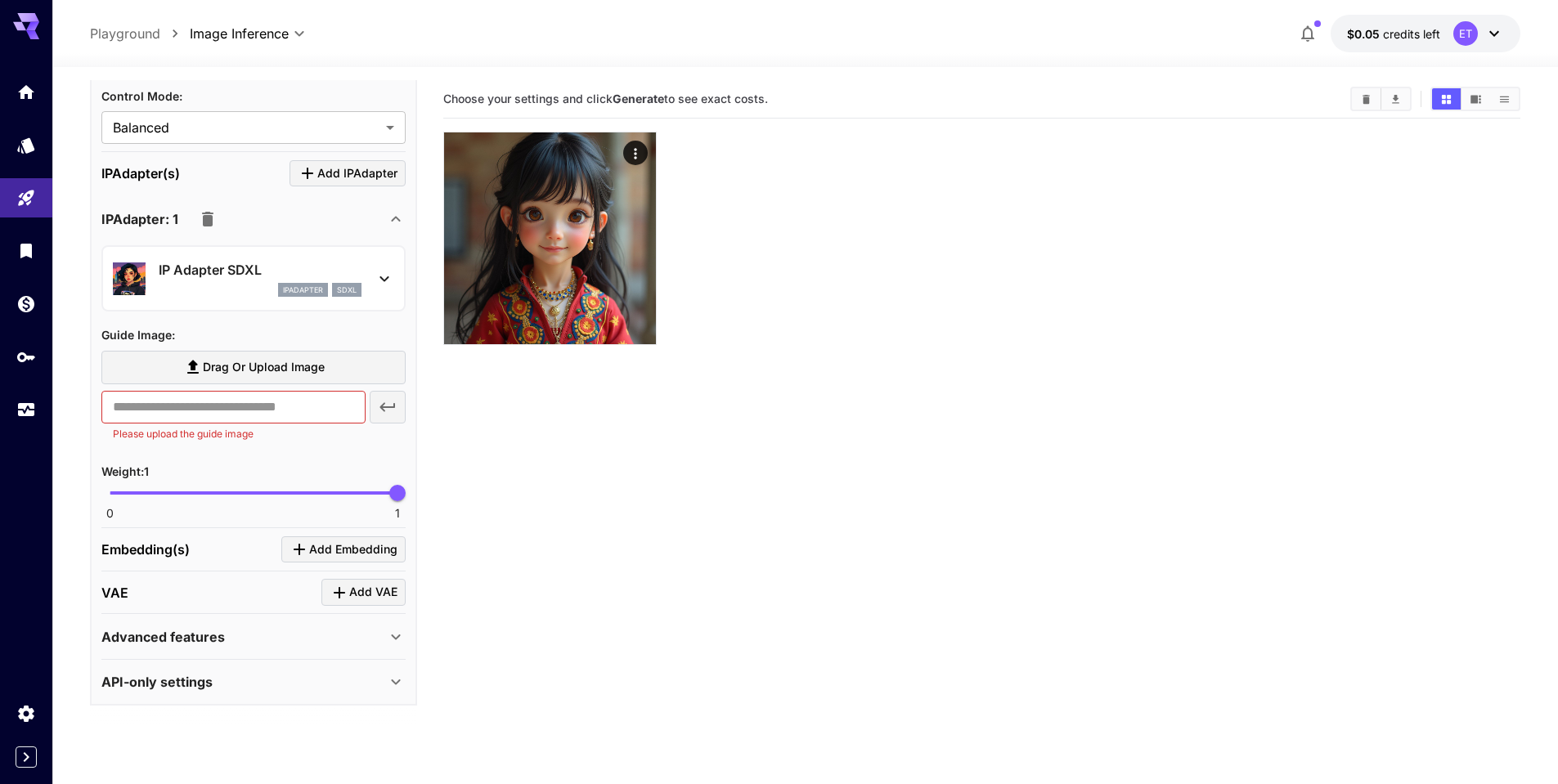
click at [226, 367] on span "Drag or upload image" at bounding box center [263, 368] width 121 height 20
click at [0, 0] on input "Drag or upload image" at bounding box center [0, 0] width 0 height 0
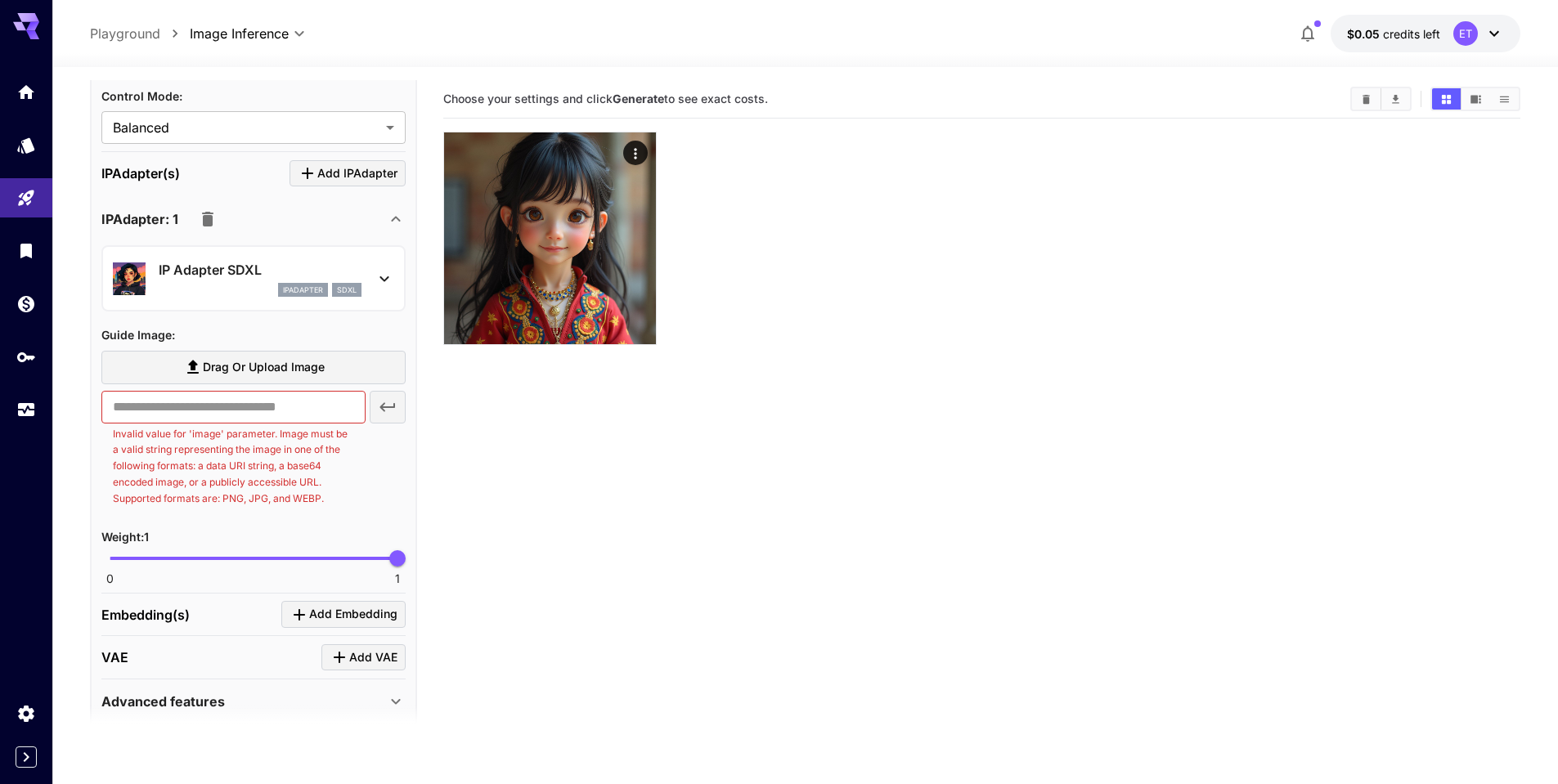
click at [380, 402] on div "​ Invalid value for 'image' parameter. Image must be a valid string representin…" at bounding box center [253, 448] width 305 height 117
click at [272, 363] on span "Drag or upload image" at bounding box center [263, 368] width 121 height 20
click at [0, 0] on input "Drag or upload image" at bounding box center [0, 0] width 0 height 0
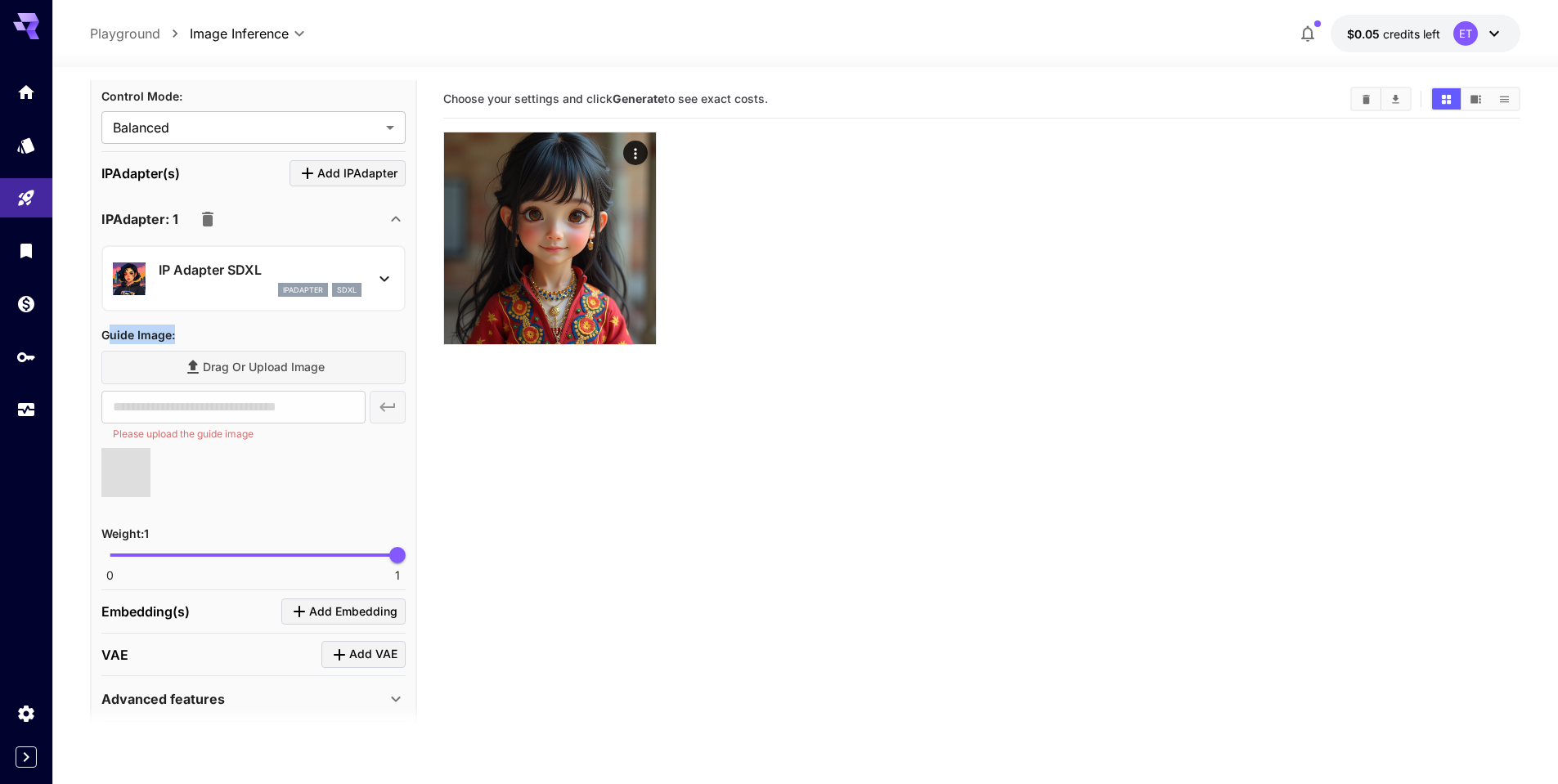
drag, startPoint x: 111, startPoint y: 331, endPoint x: 245, endPoint y: 347, distance: 135.0
click at [242, 344] on div "Guide Image :" at bounding box center [253, 334] width 305 height 19
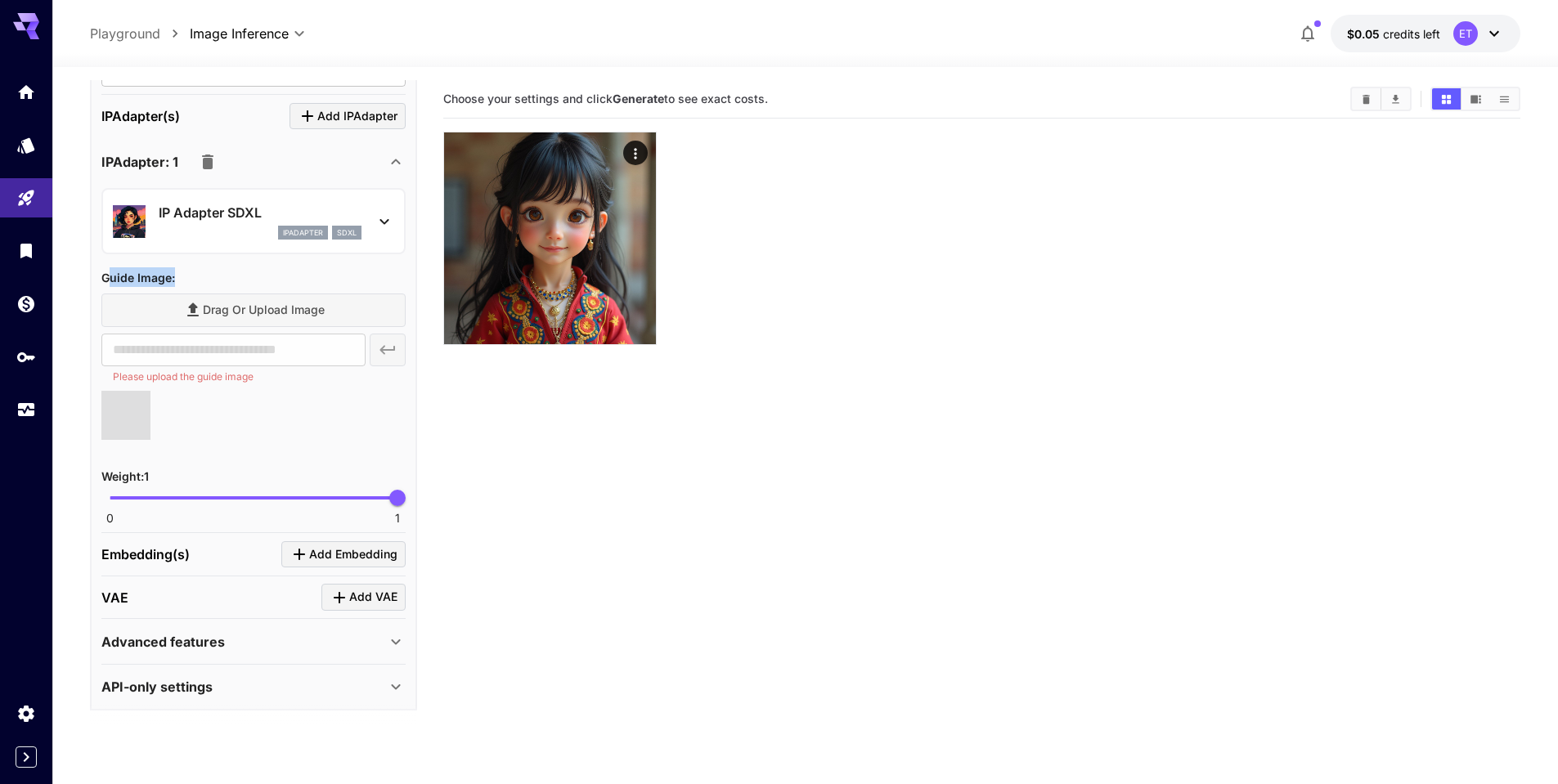
scroll to position [1544, 0]
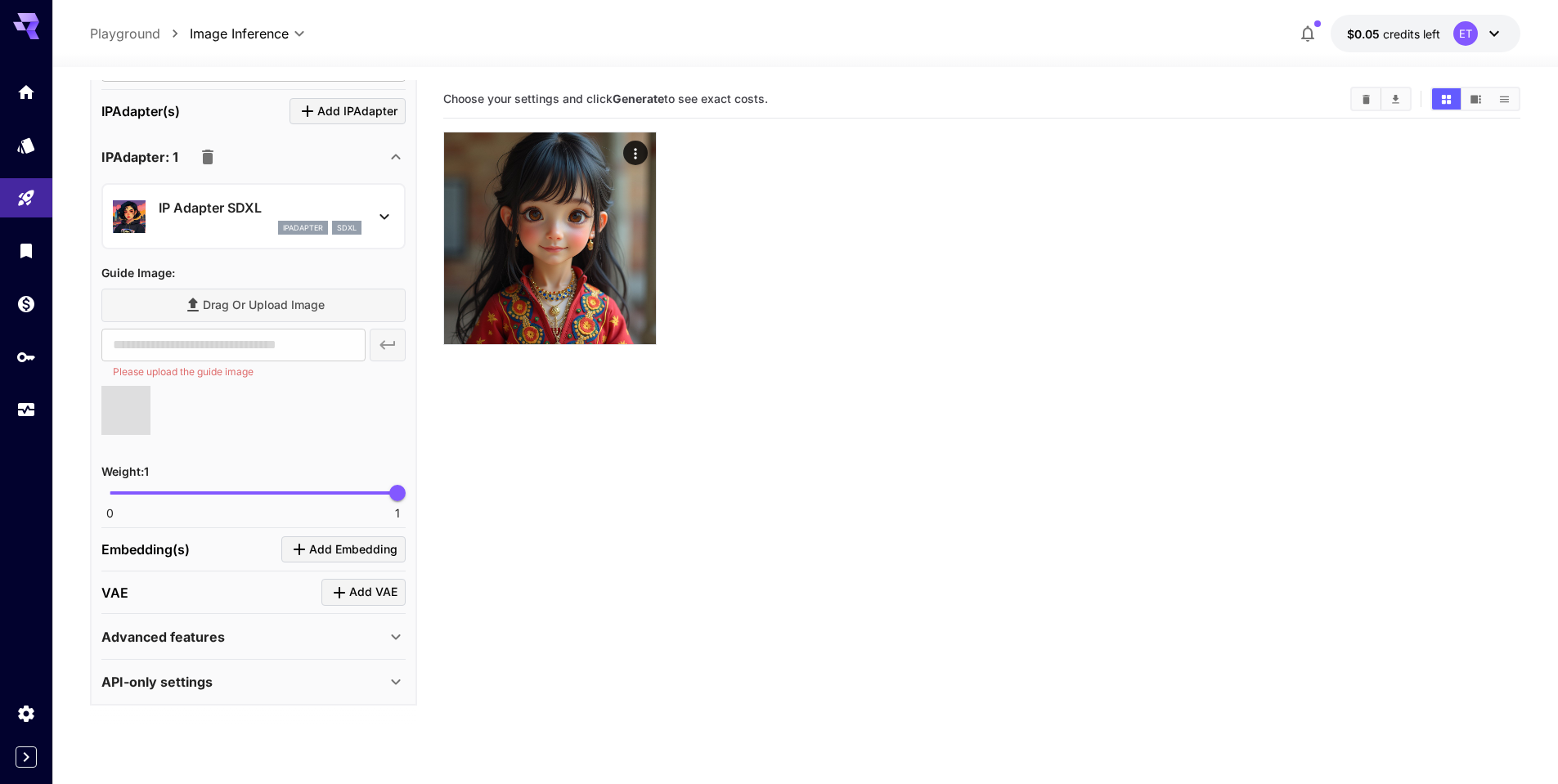
click at [157, 513] on div "0 1 1" at bounding box center [253, 500] width 305 height 39
type input "**********"
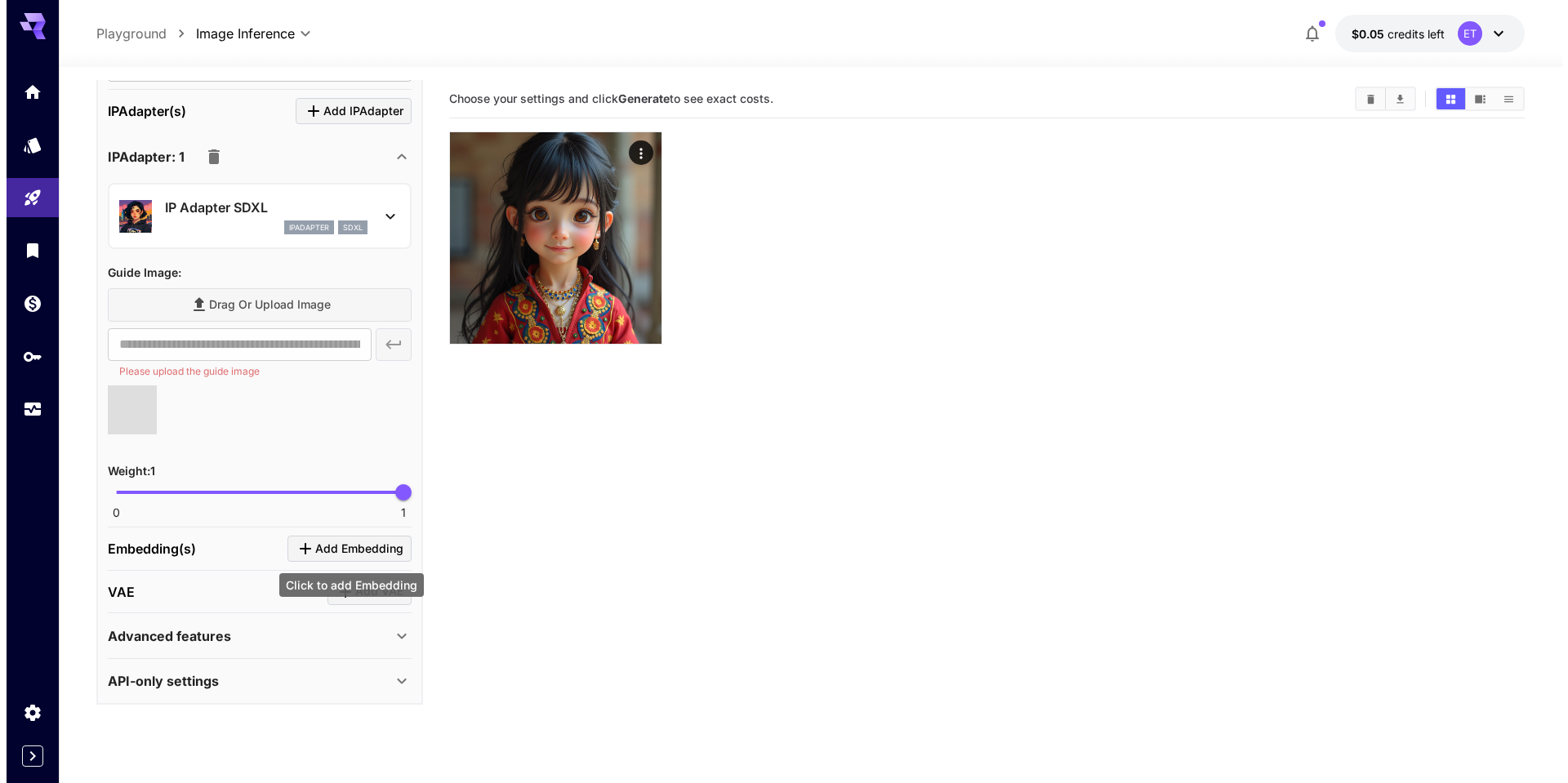
scroll to position [1522, 0]
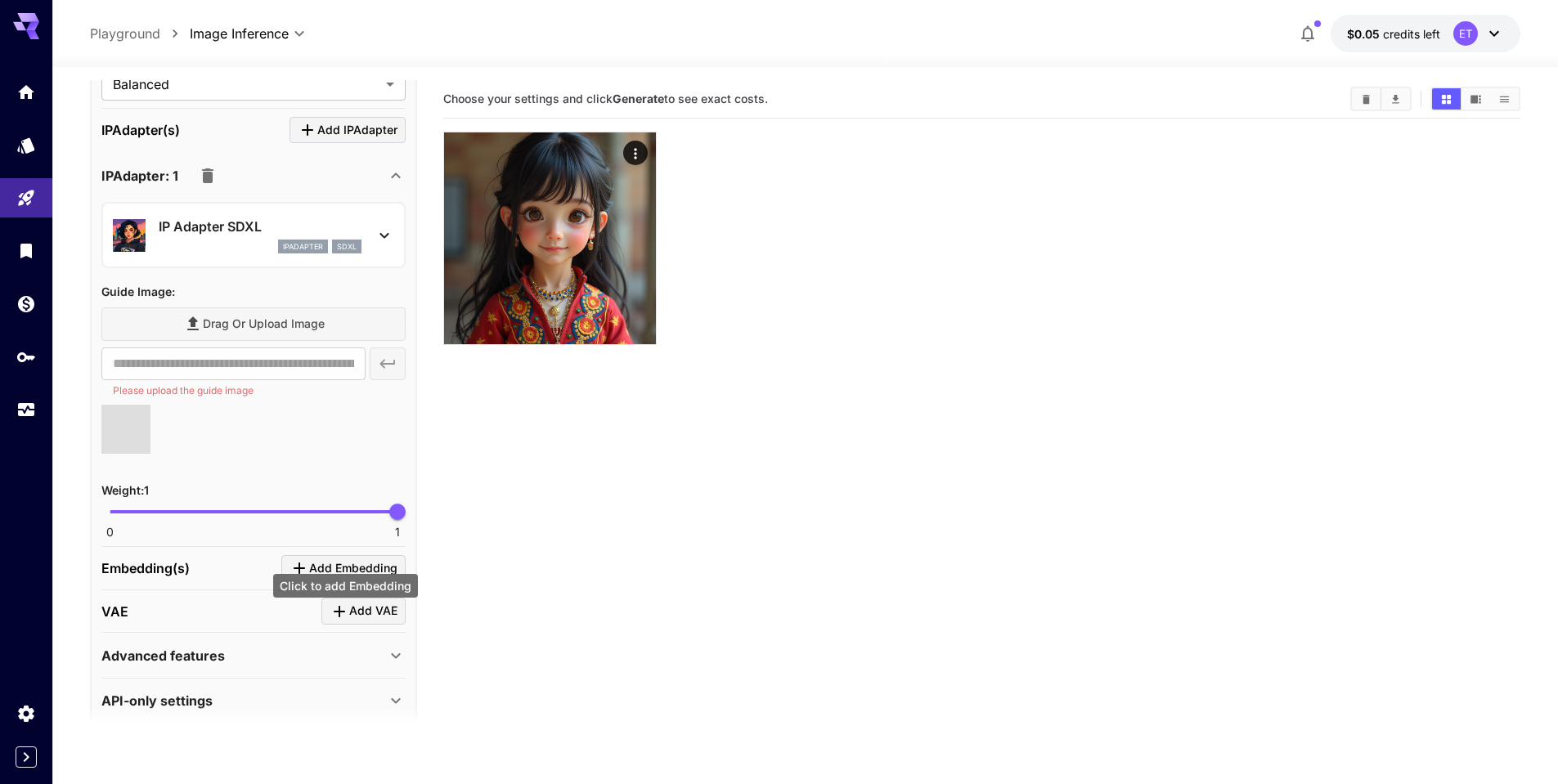
click at [331, 558] on span "Add Embedding" at bounding box center [353, 568] width 89 height 20
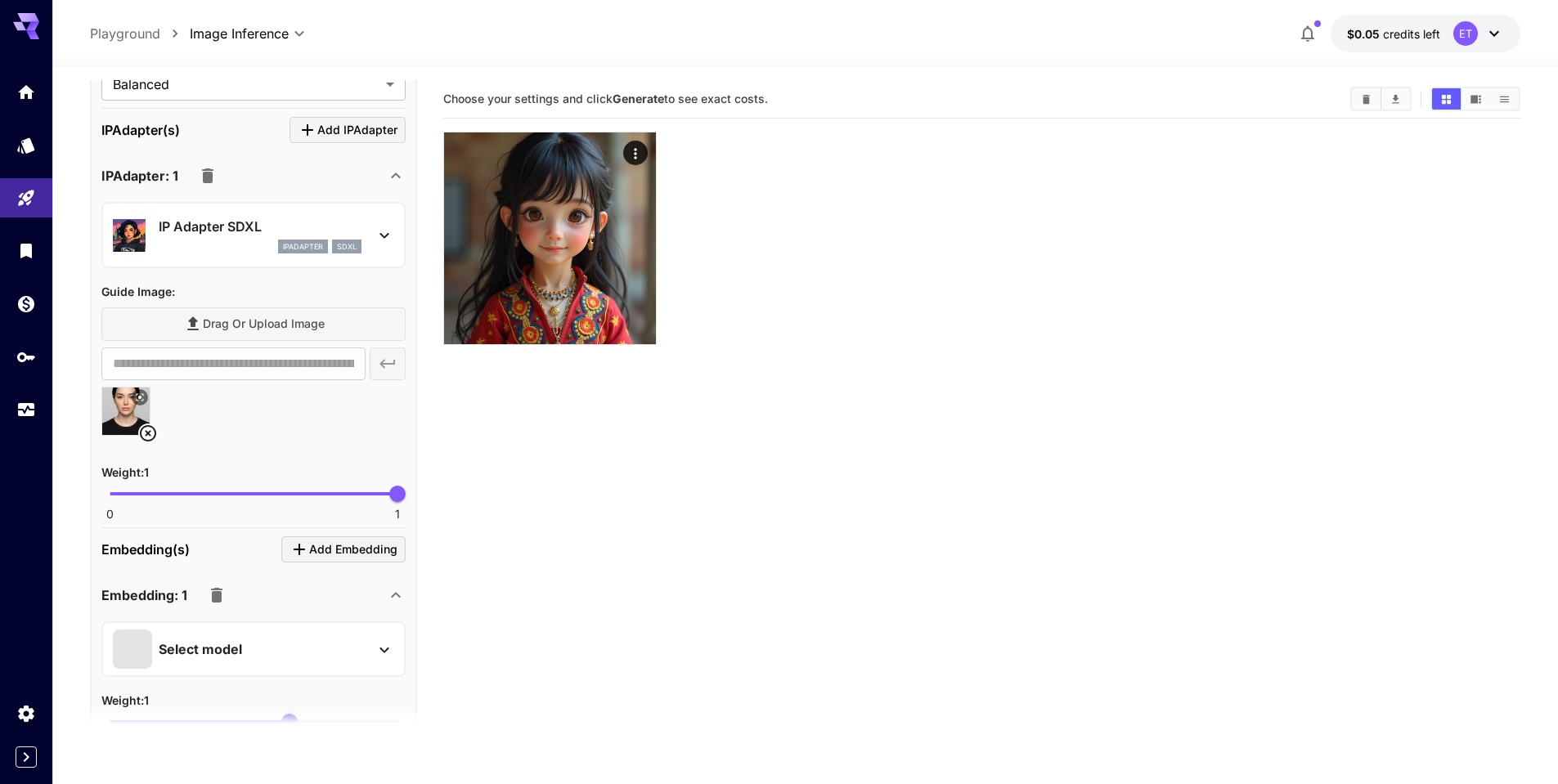
click at [192, 651] on p "Select model" at bounding box center [200, 648] width 84 height 19
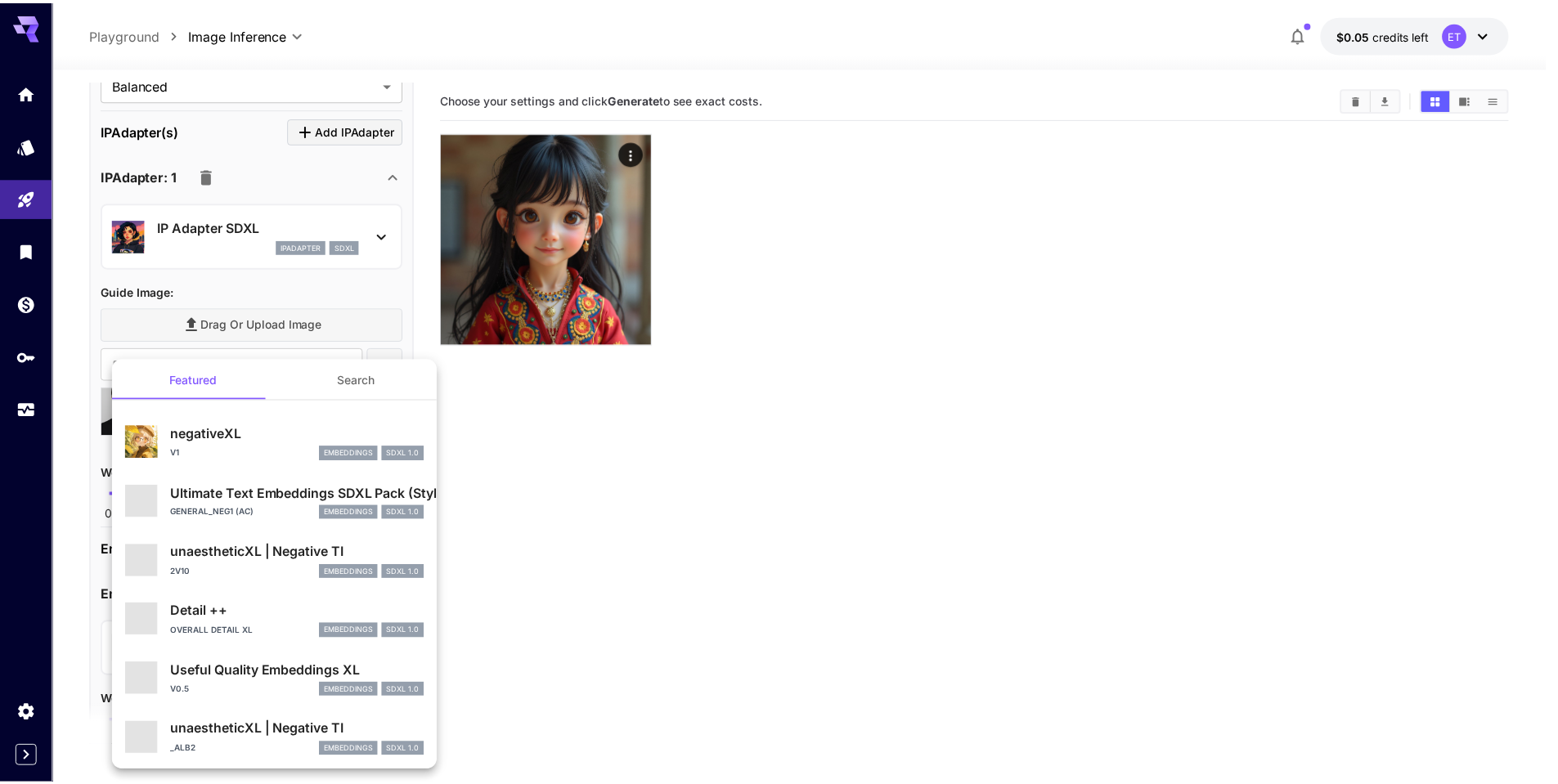
scroll to position [10, 0]
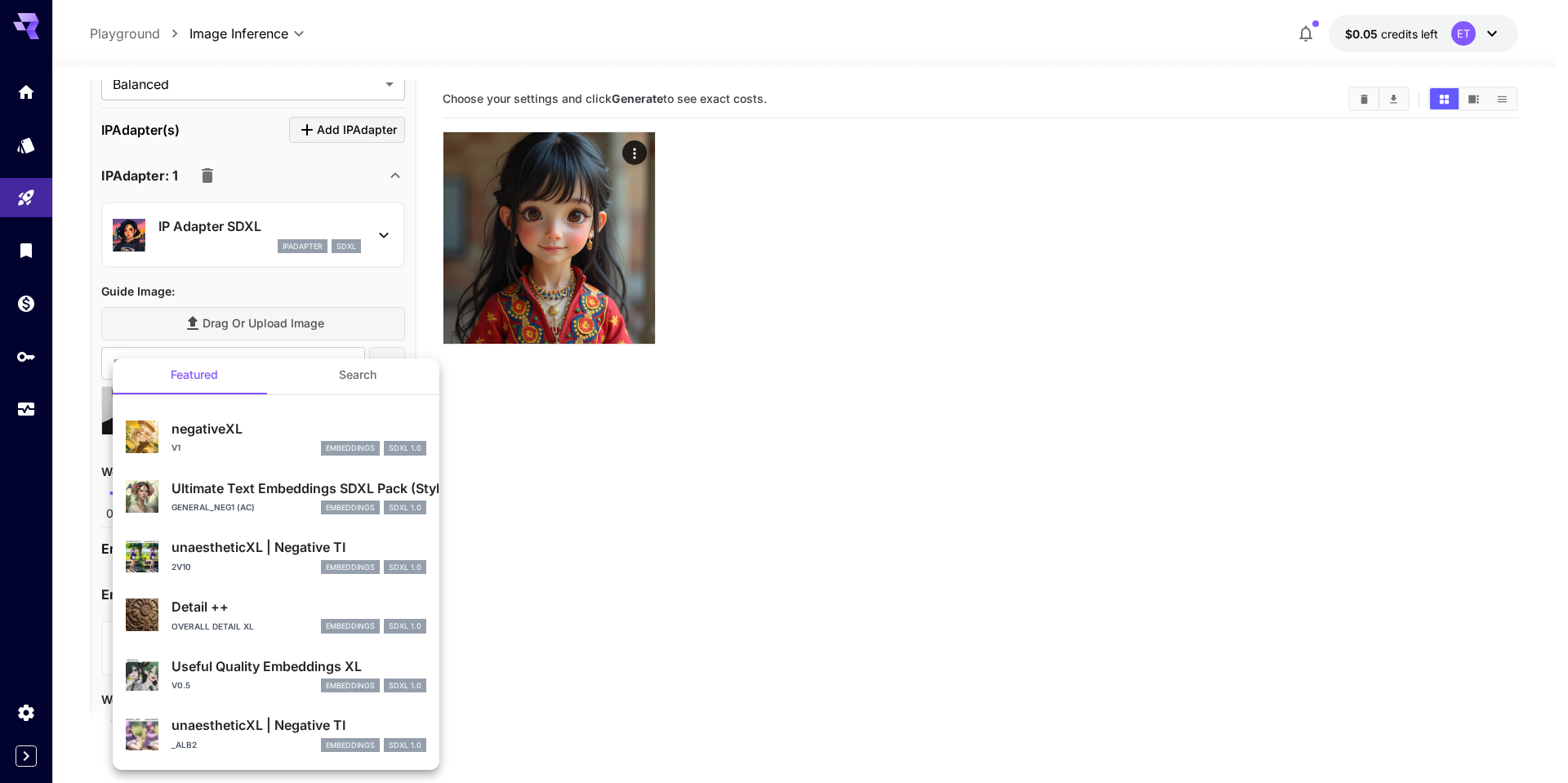
click at [353, 294] on div at bounding box center [784, 392] width 1568 height 783
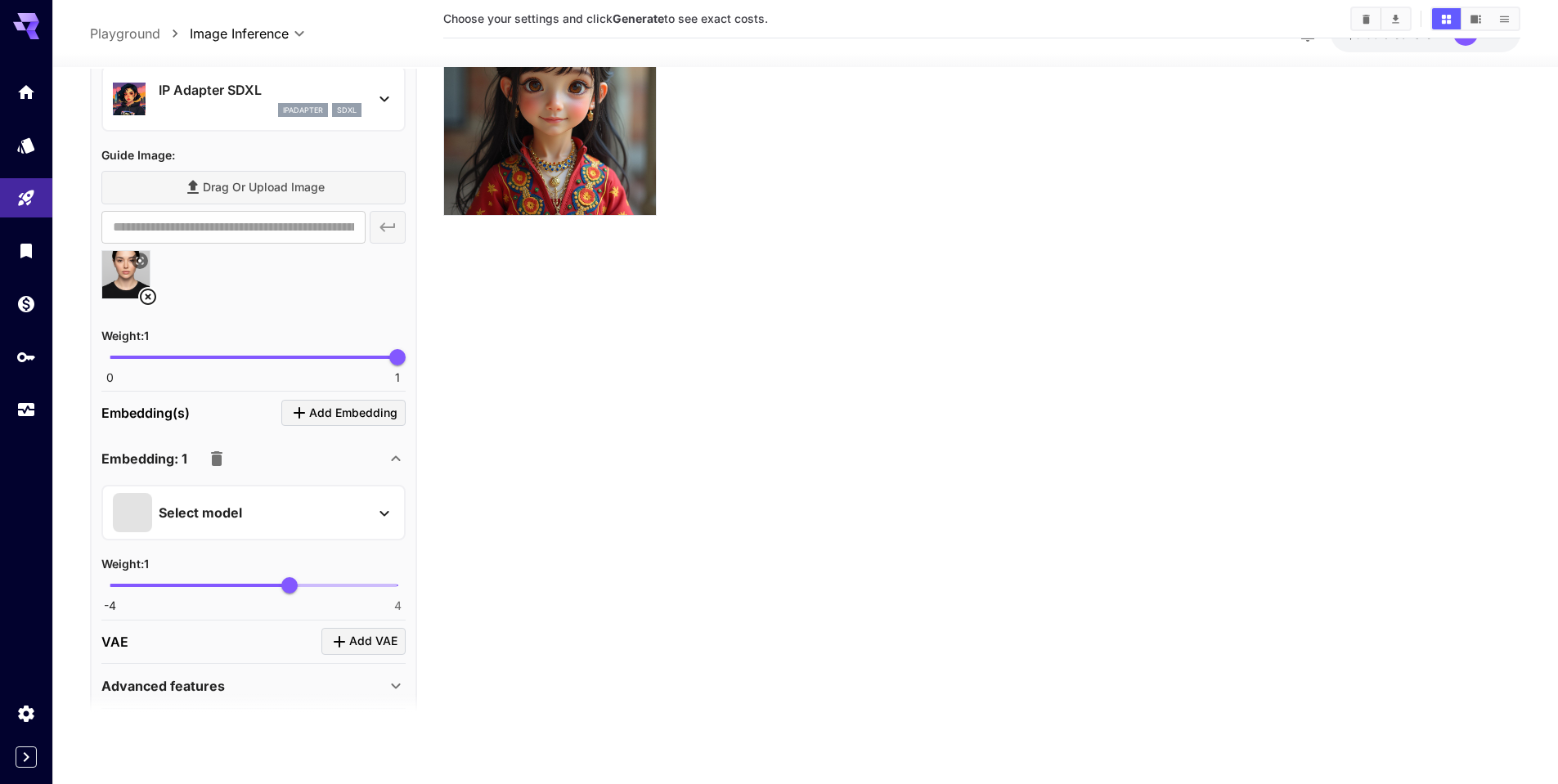
scroll to position [1710, 0]
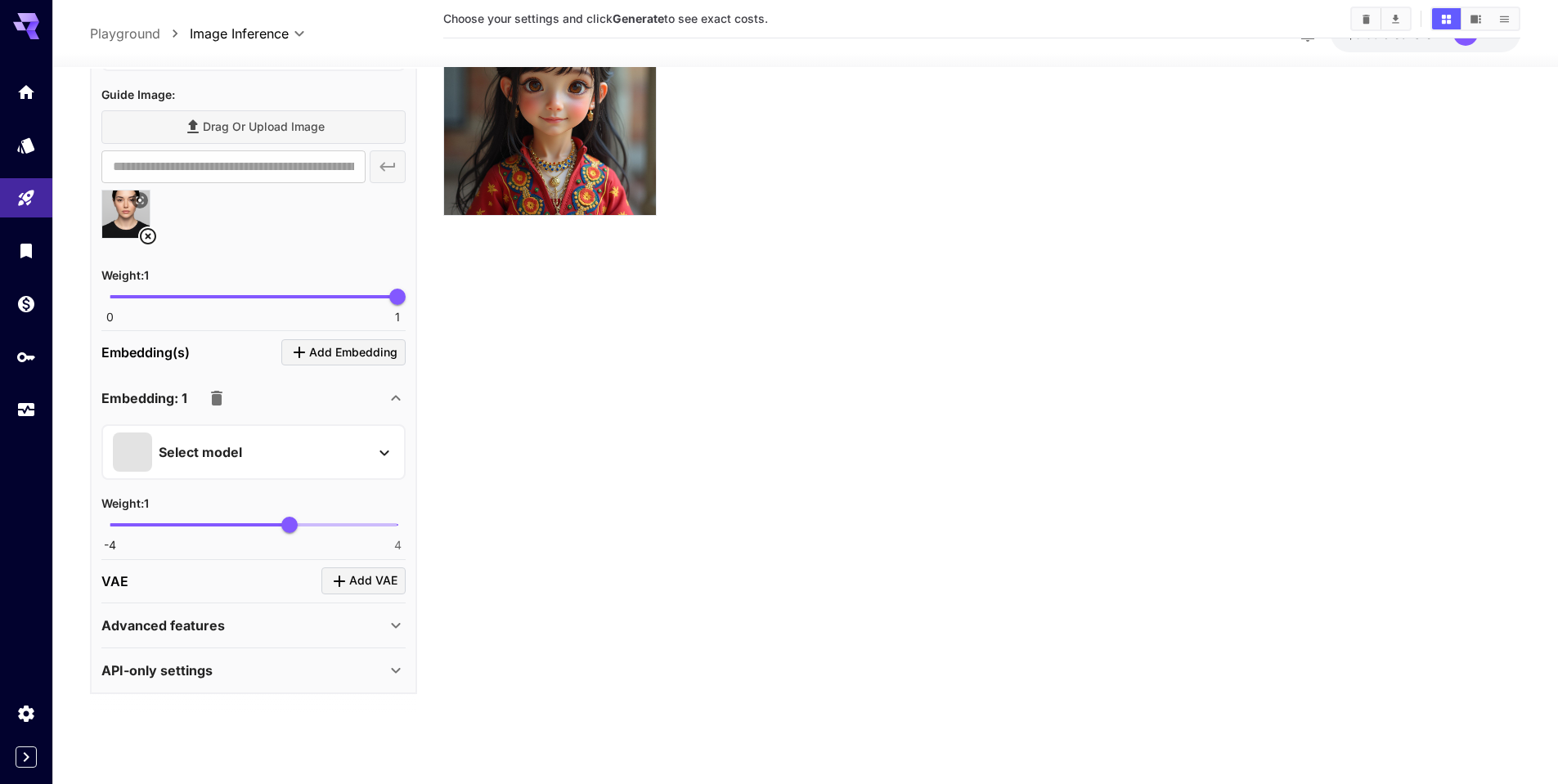
click at [155, 620] on p "Advanced features" at bounding box center [163, 625] width 123 height 19
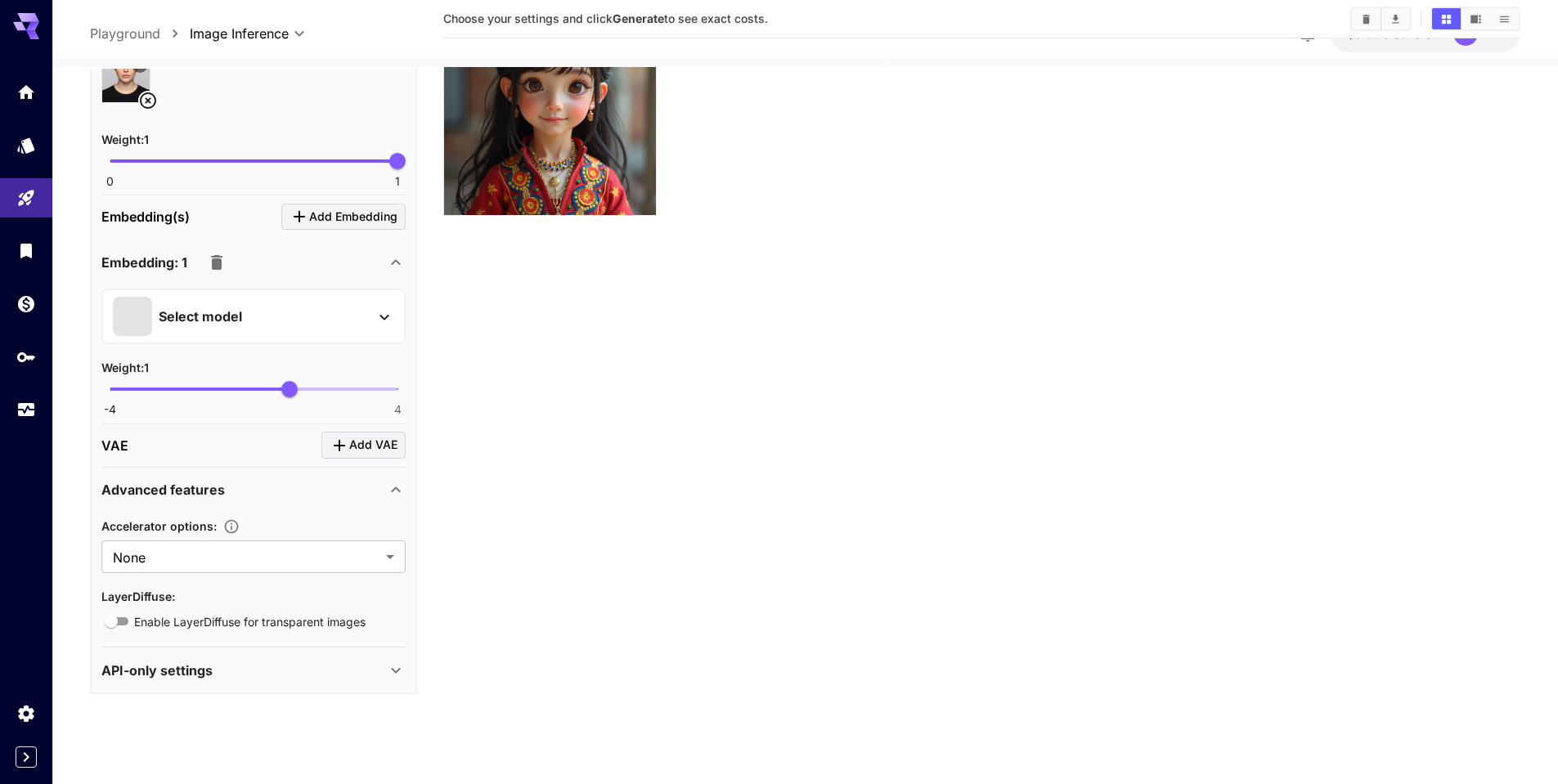
click at [222, 485] on p "Advanced features" at bounding box center [163, 489] width 123 height 19
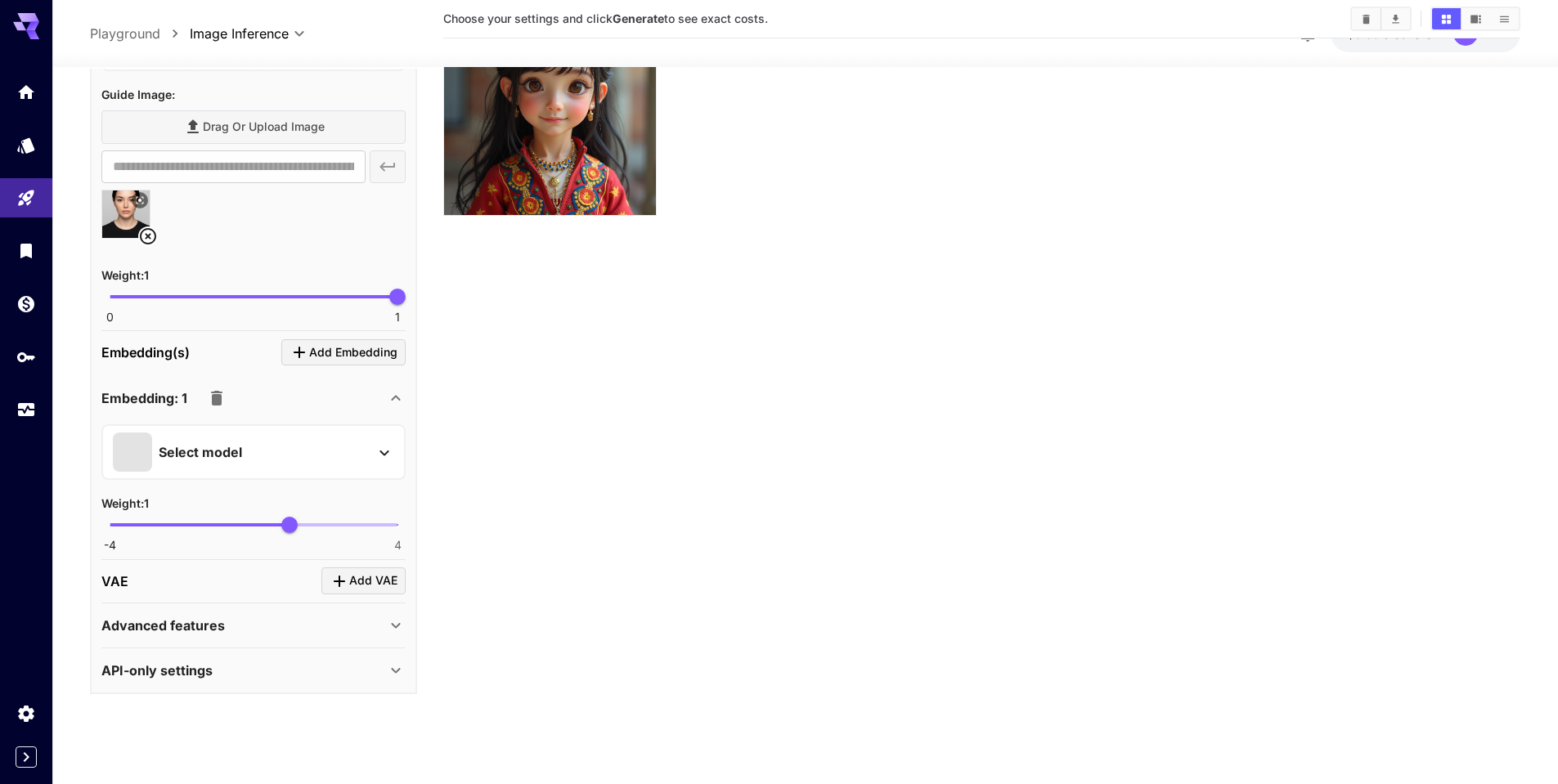
click at [178, 683] on div "API-only settings" at bounding box center [253, 670] width 305 height 40
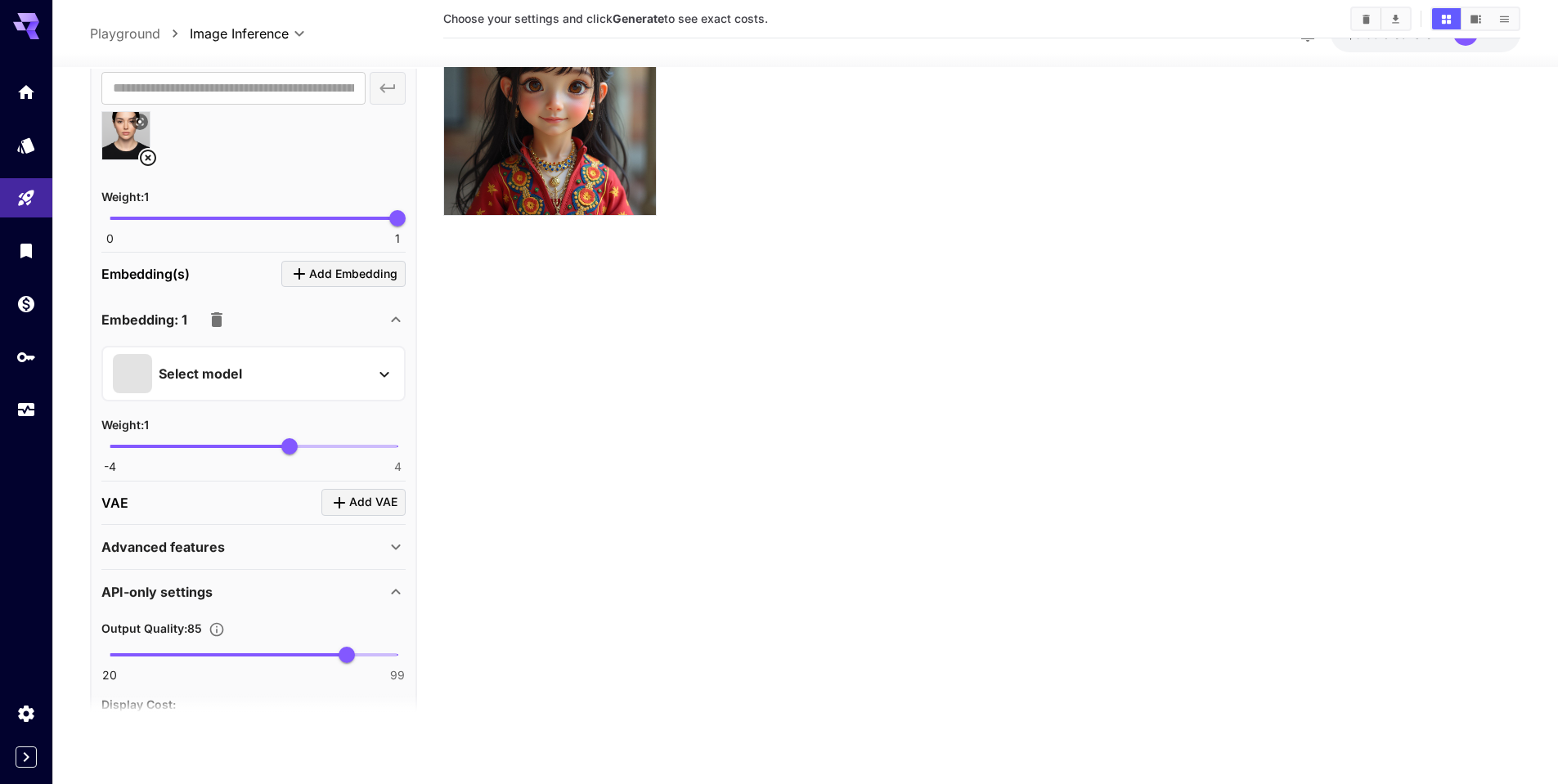
scroll to position [2064, 0]
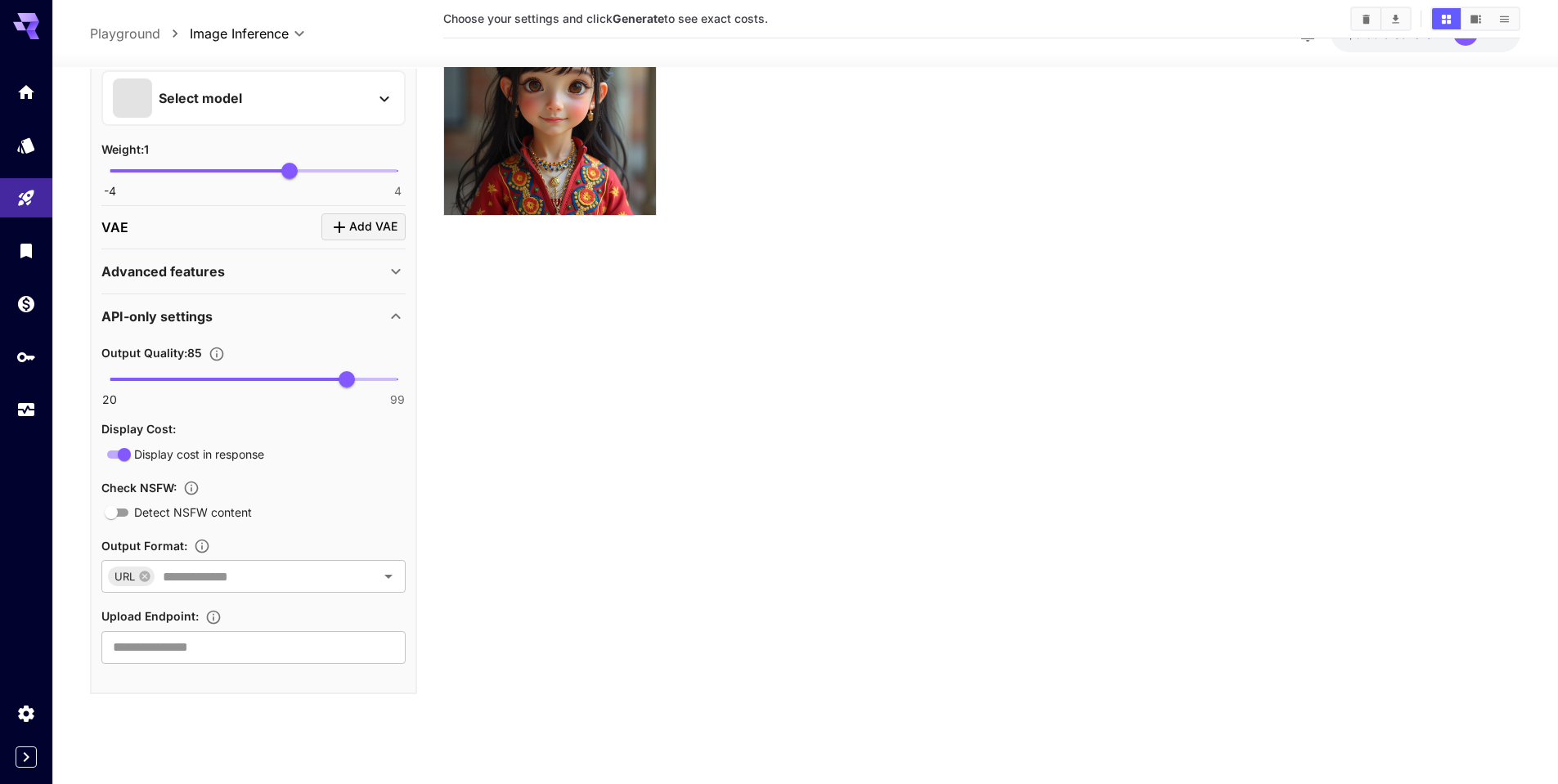
click at [271, 320] on div "API-only settings" at bounding box center [243, 316] width 284 height 19
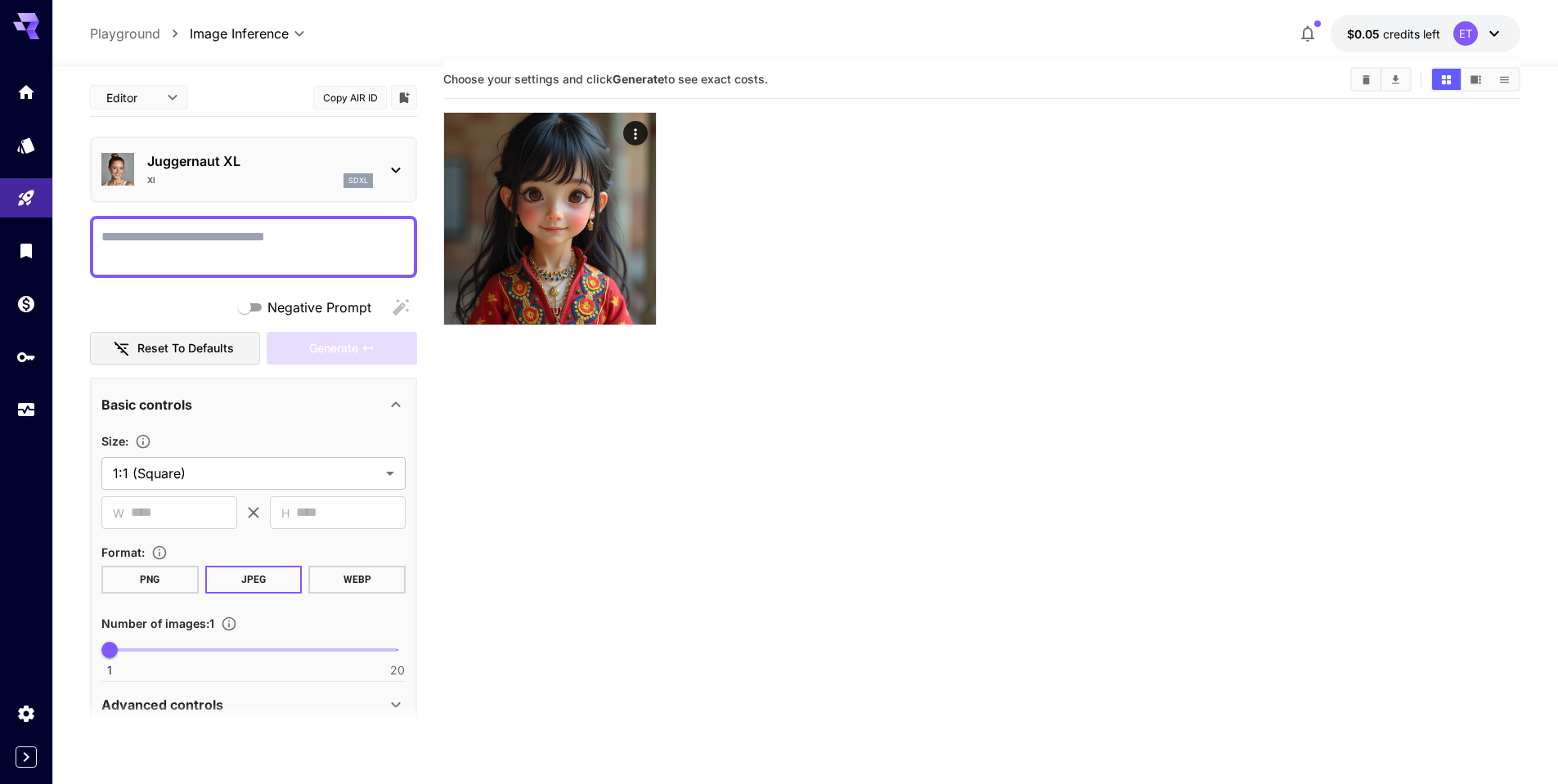
scroll to position [0, 0]
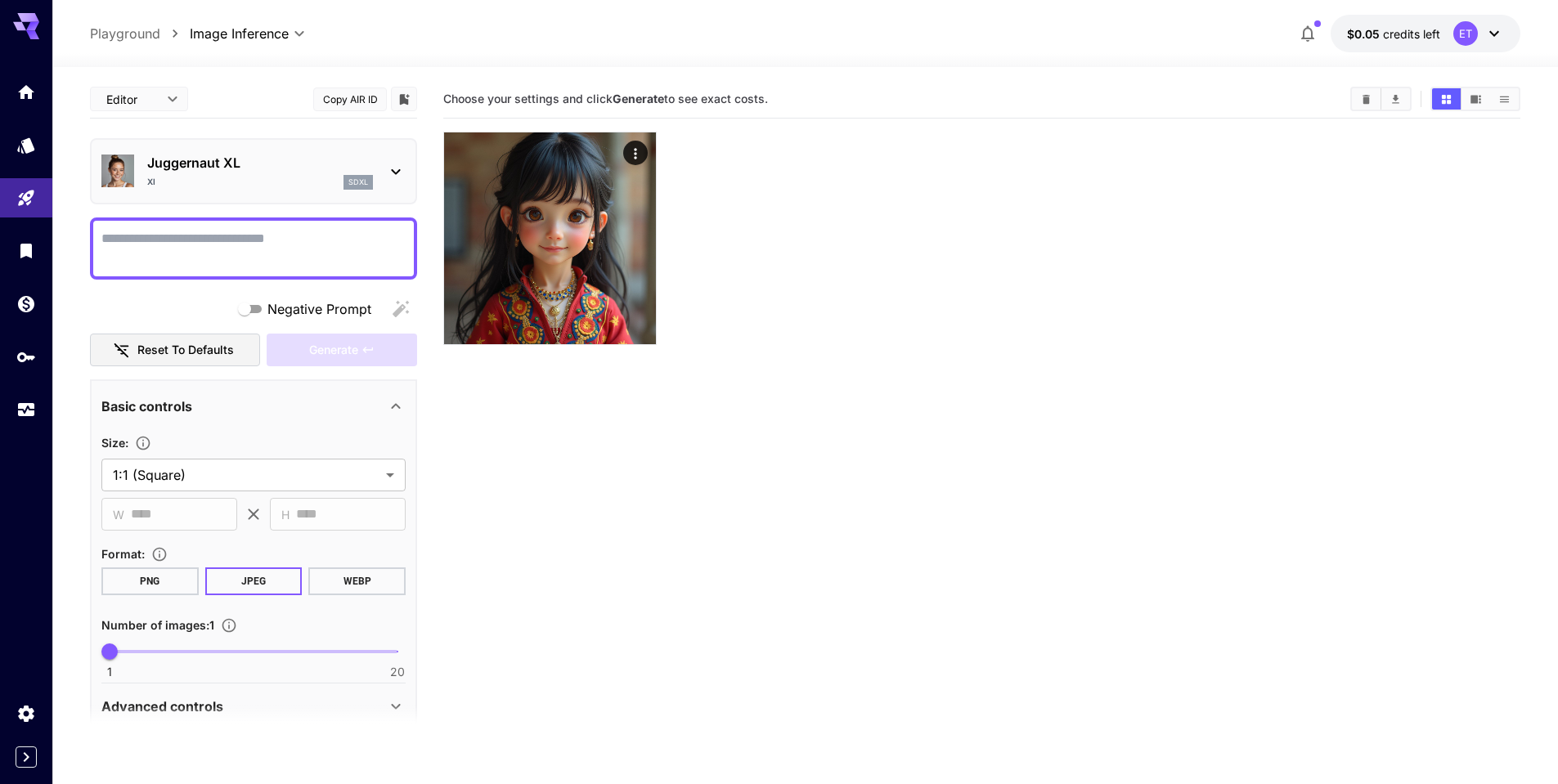
click at [279, 276] on div at bounding box center [254, 249] width 327 height 62
click at [281, 252] on textarea "Negative Prompt" at bounding box center [253, 248] width 305 height 40
type textarea "****"
click at [332, 341] on span "Generate" at bounding box center [334, 350] width 49 height 20
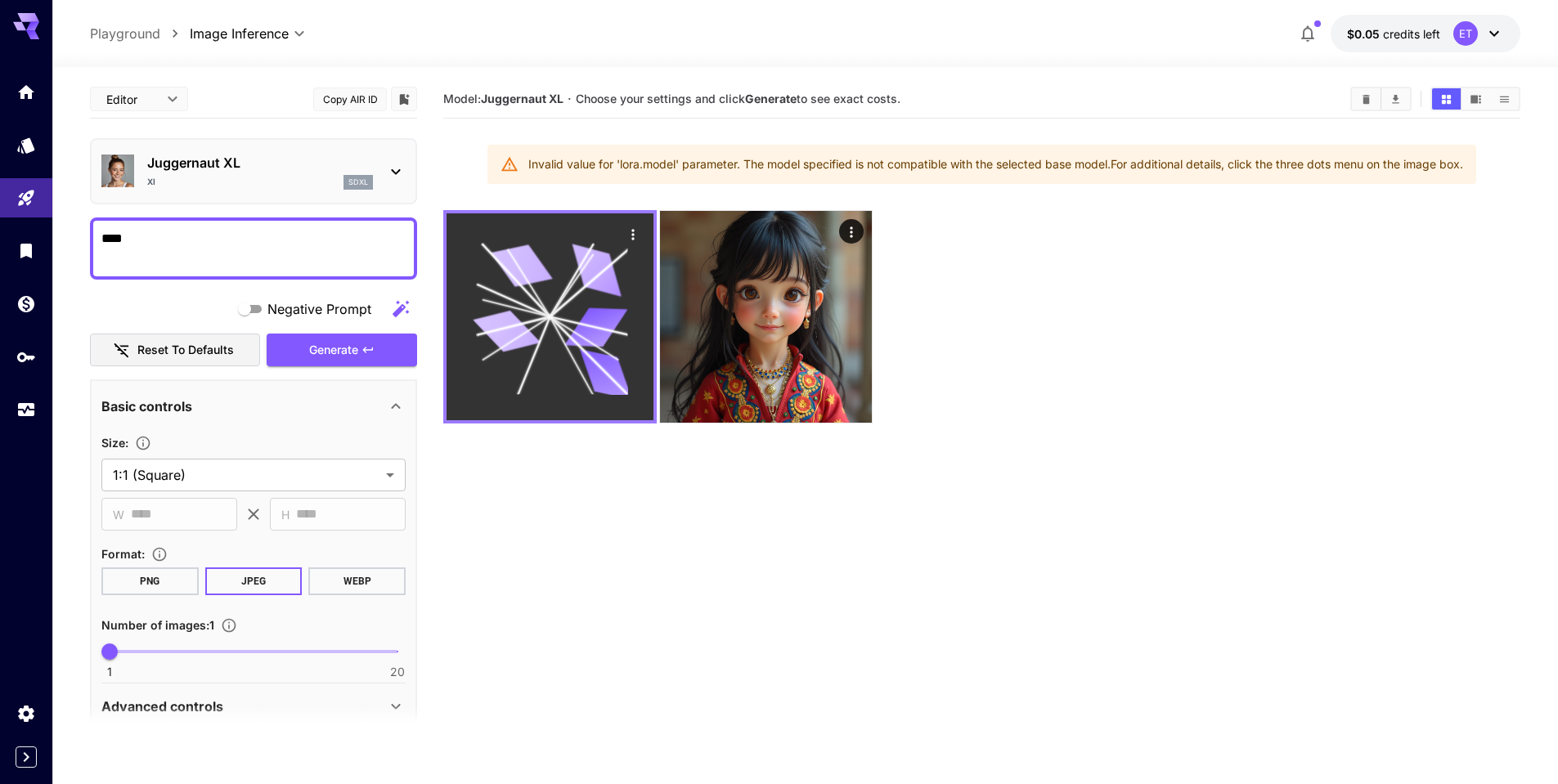
click at [578, 297] on icon at bounding box center [550, 317] width 155 height 155
click at [580, 258] on icon at bounding box center [596, 270] width 62 height 52
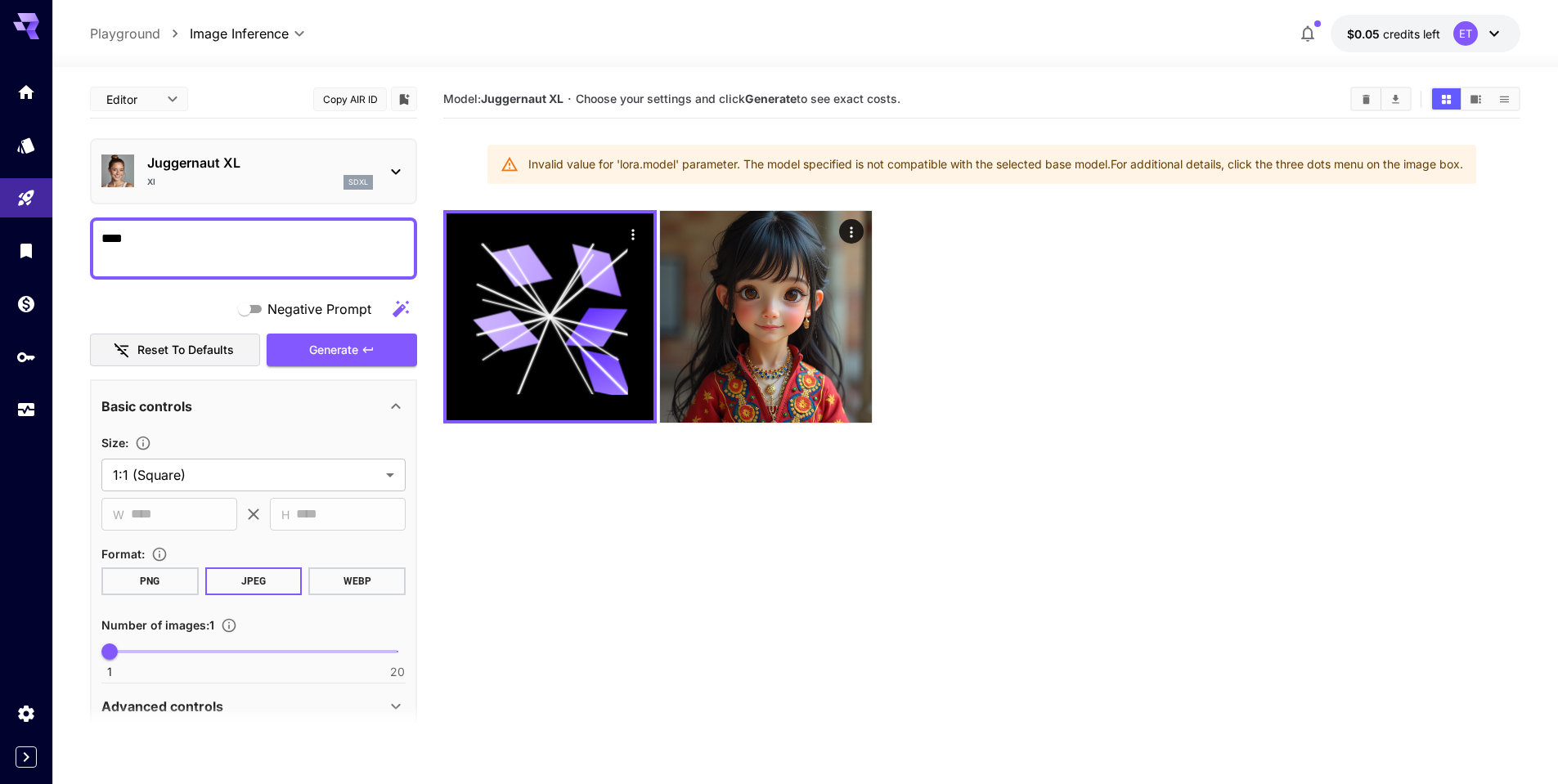
click at [775, 175] on div "Invalid value for 'lora.model' parameter. The model specified is not compatible…" at bounding box center [995, 164] width 935 height 30
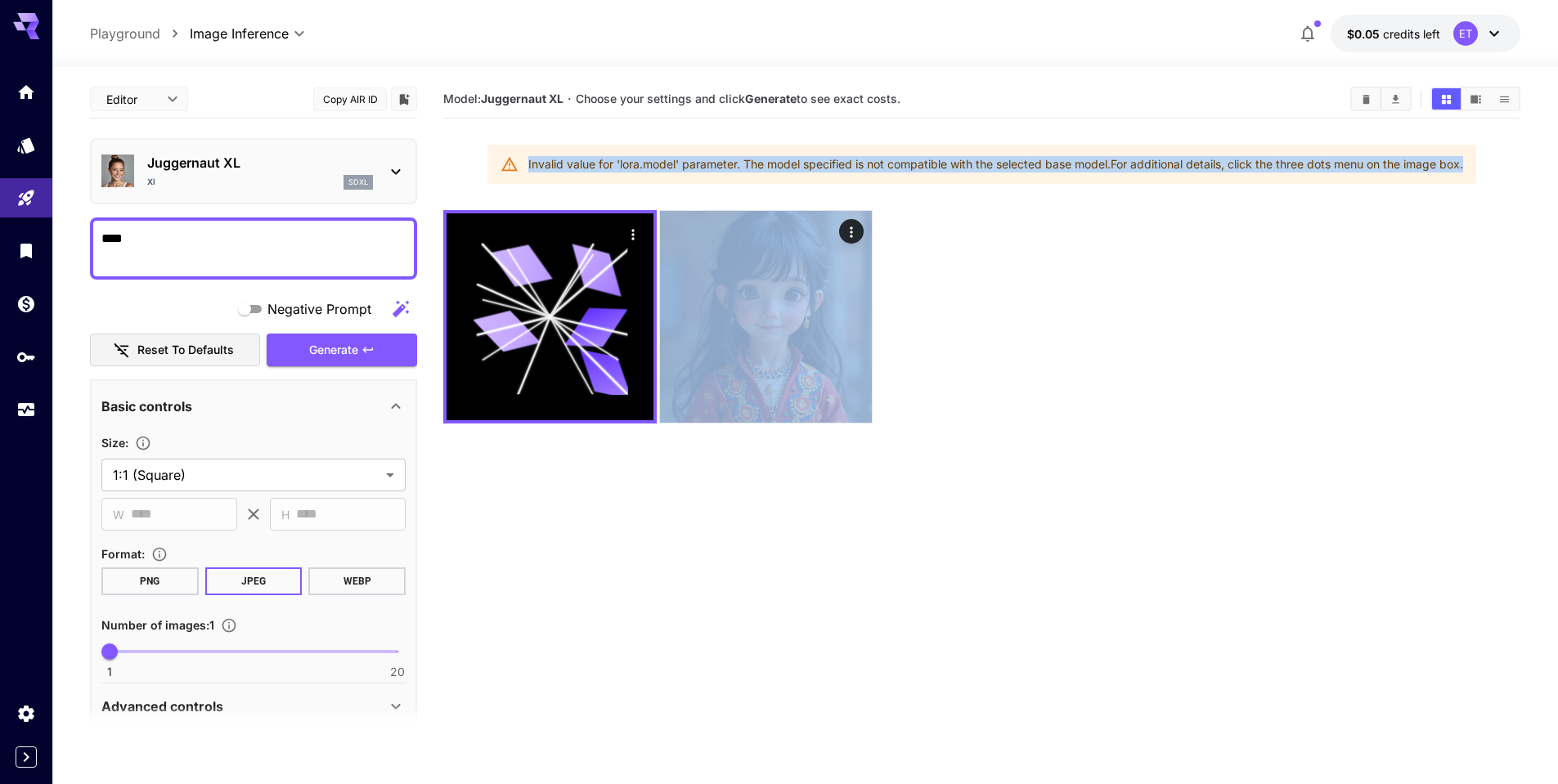
click at [775, 175] on div "Invalid value for 'lora.model' parameter. The model specified is not compatible…" at bounding box center [995, 164] width 935 height 30
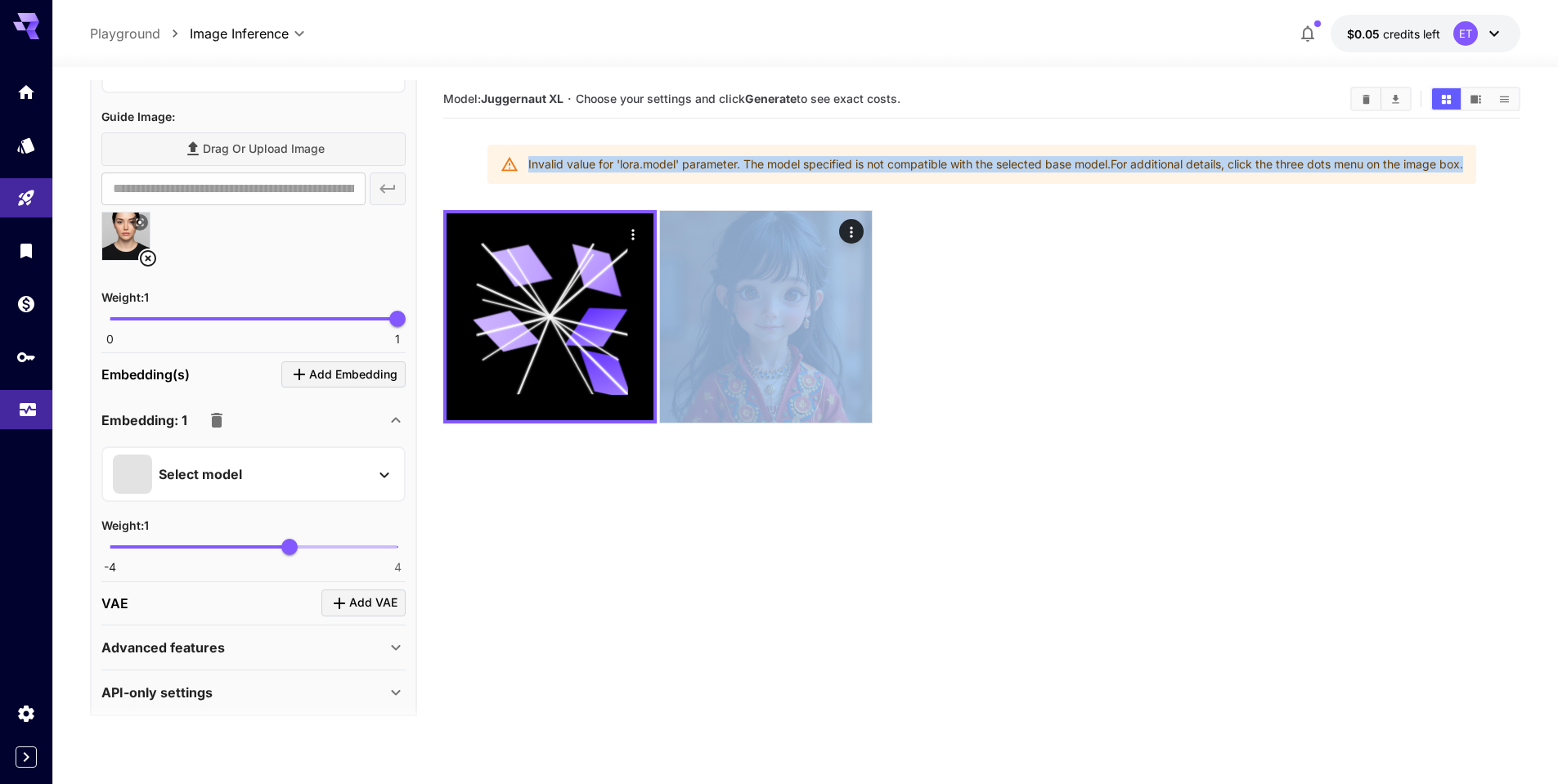
scroll to position [1710, 0]
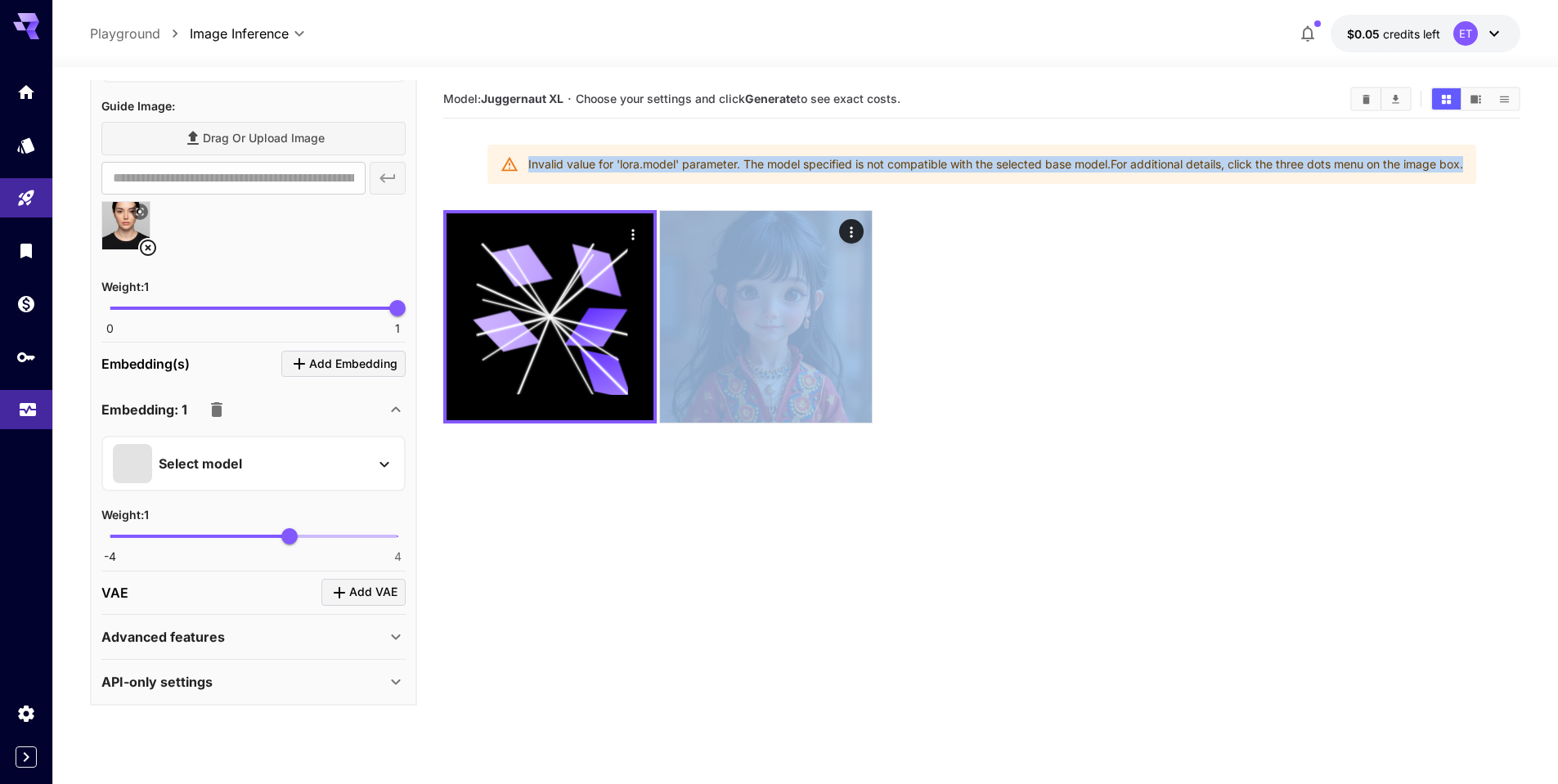
click at [24, 402] on icon "Usage" at bounding box center [27, 402] width 16 height 8
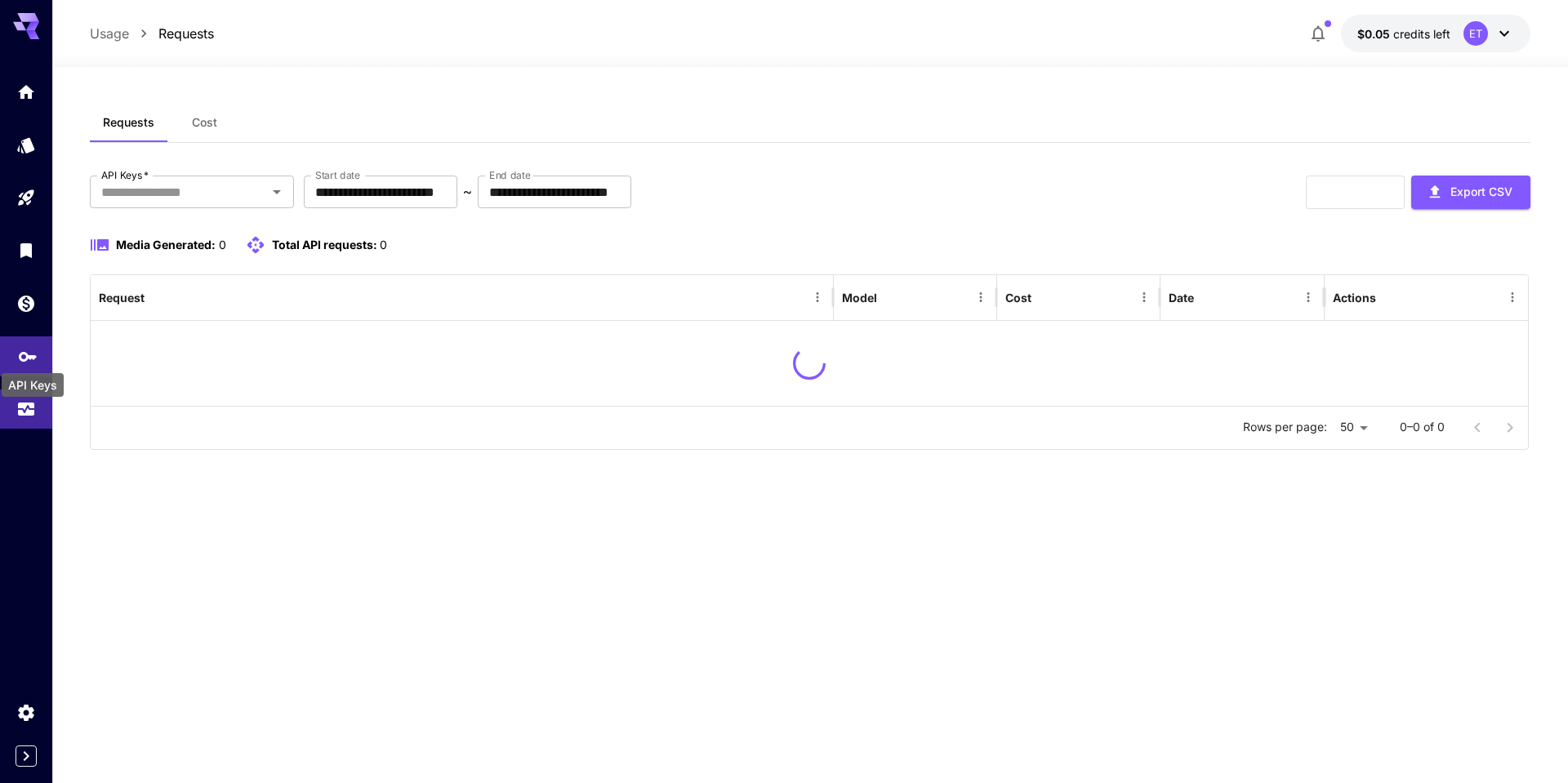
click at [32, 360] on icon "API Keys" at bounding box center [27, 350] width 19 height 19
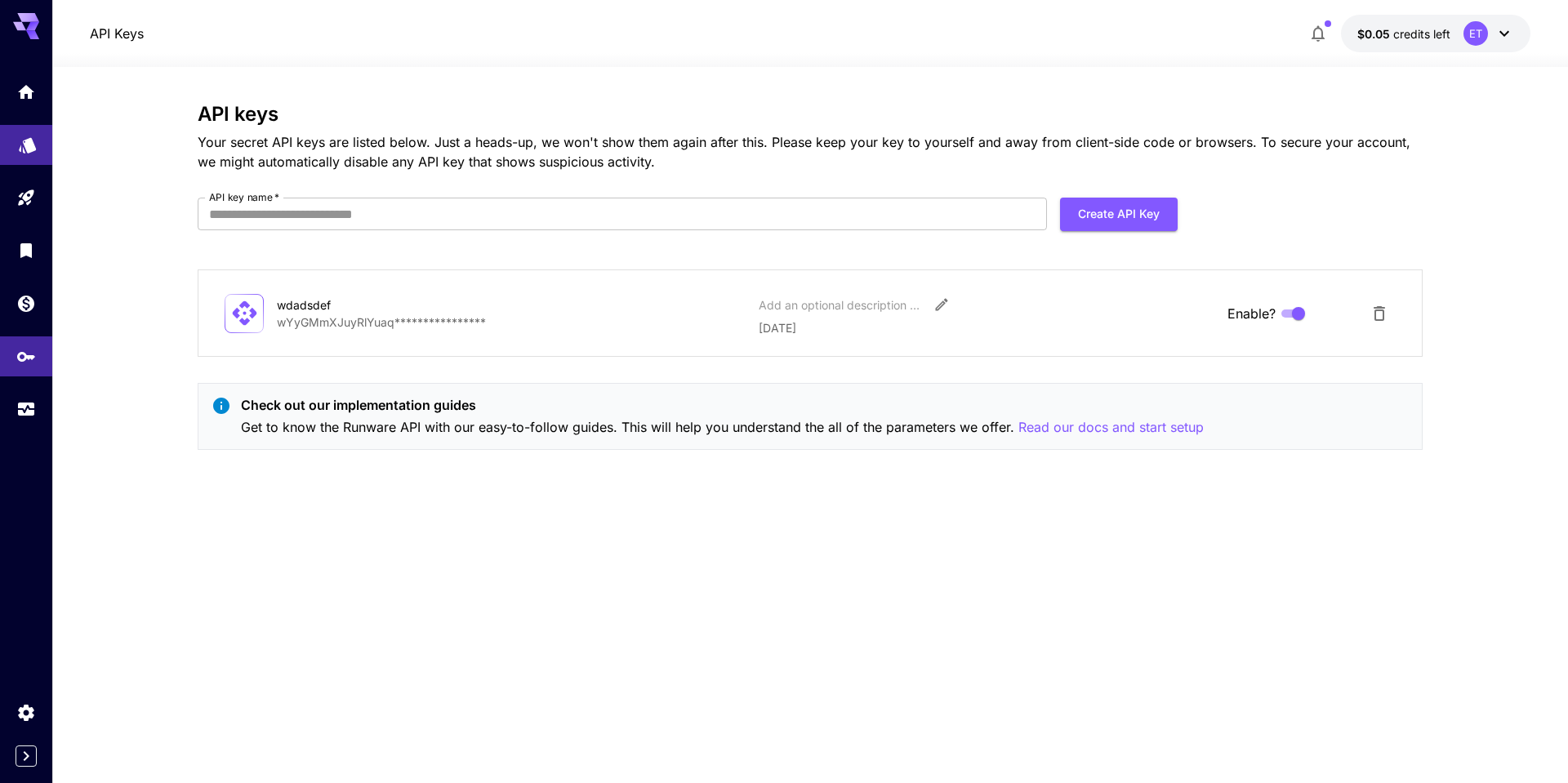
click at [26, 131] on icon "Models" at bounding box center [27, 139] width 19 height 19
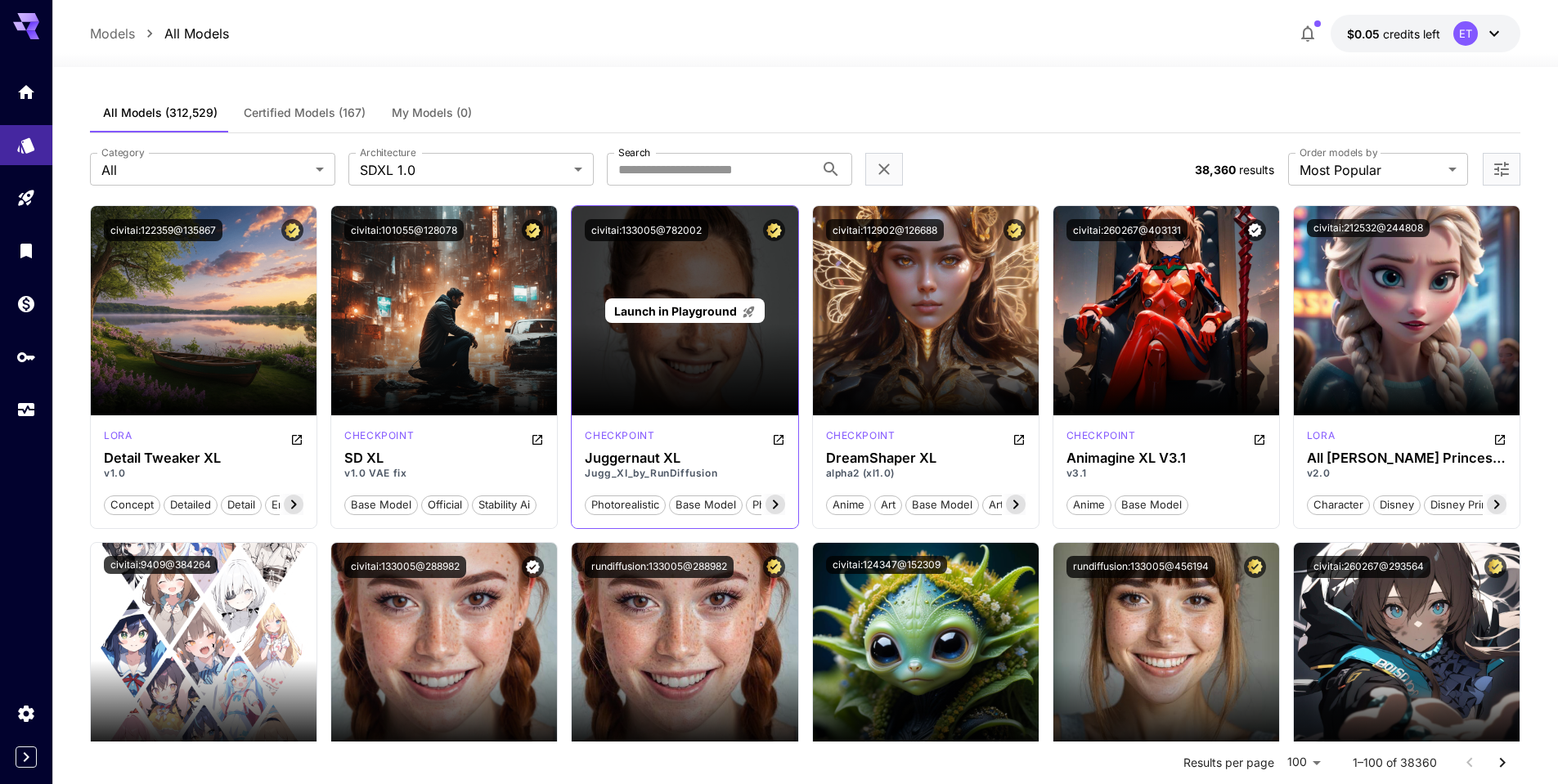
click at [714, 377] on div "Launch in Playground" at bounding box center [685, 310] width 226 height 209
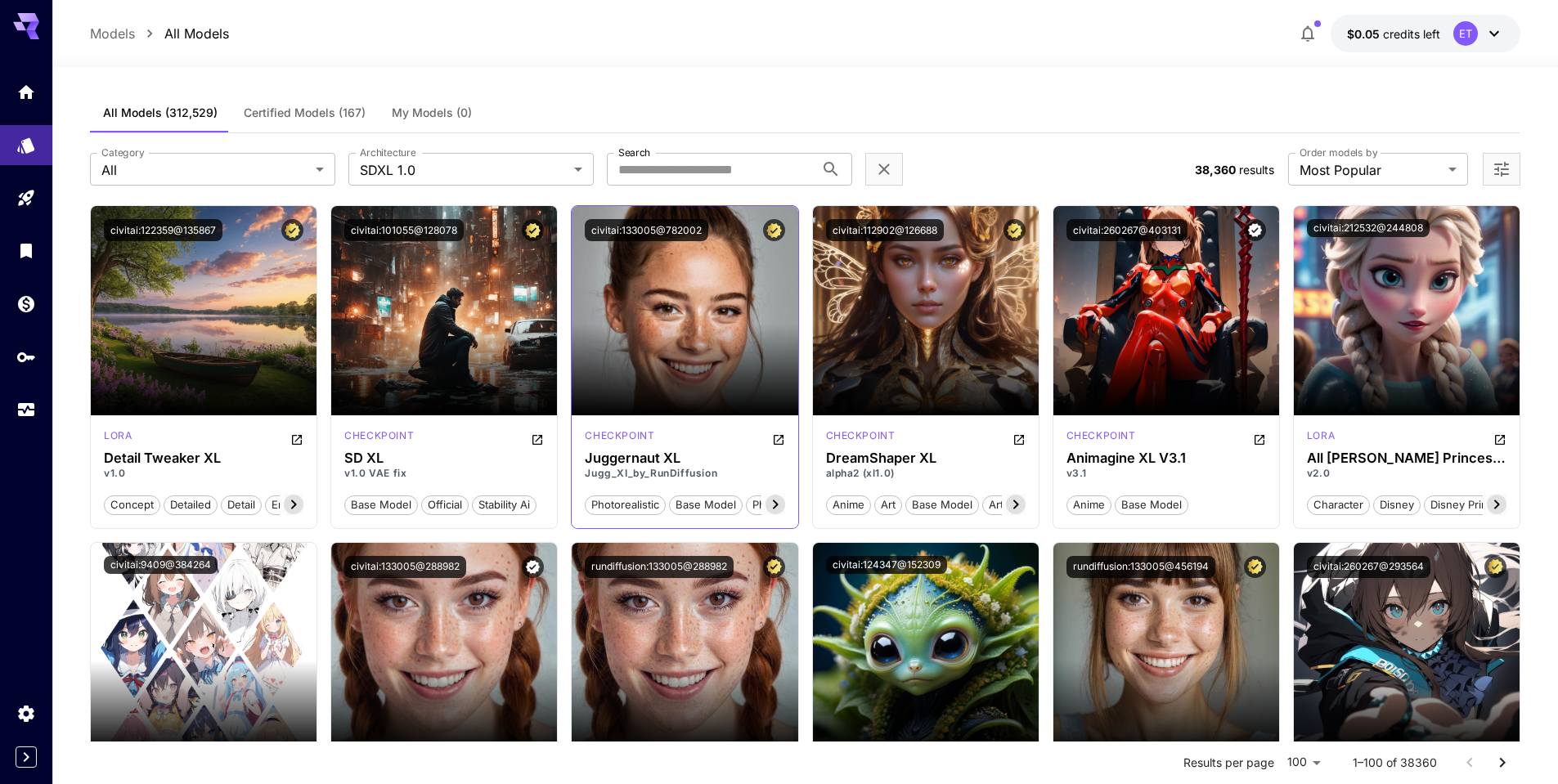
click at [789, 443] on div "checkpoint Juggernaut XL Jugg_XI_by_RunDiffusion photorealistic base model phot…" at bounding box center [685, 472] width 226 height 113
click at [774, 443] on icon "Open in CivitAI" at bounding box center [779, 440] width 10 height 10
click at [776, 504] on icon at bounding box center [774, 504] width 6 height 9
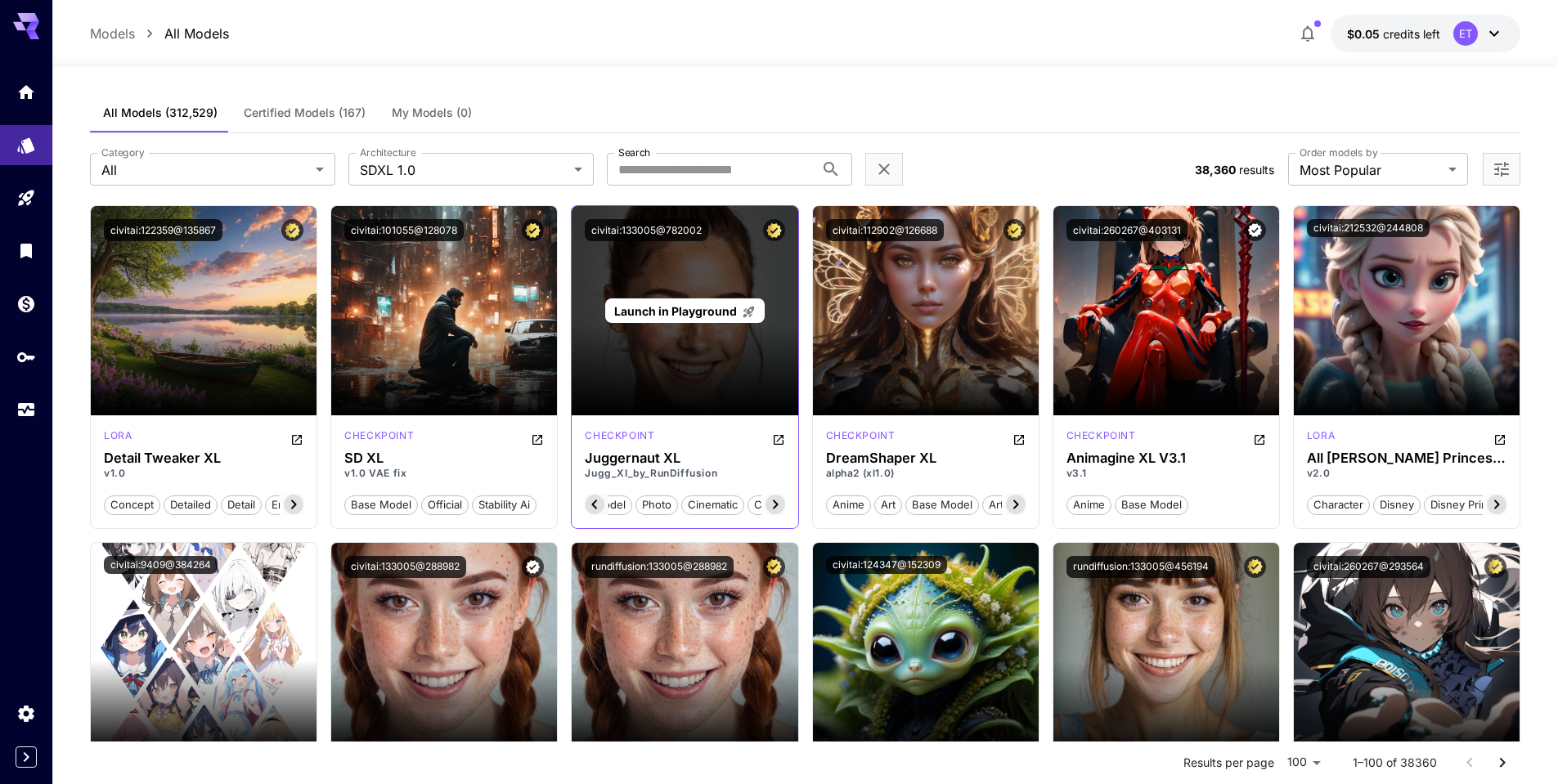
scroll to position [0, 164]
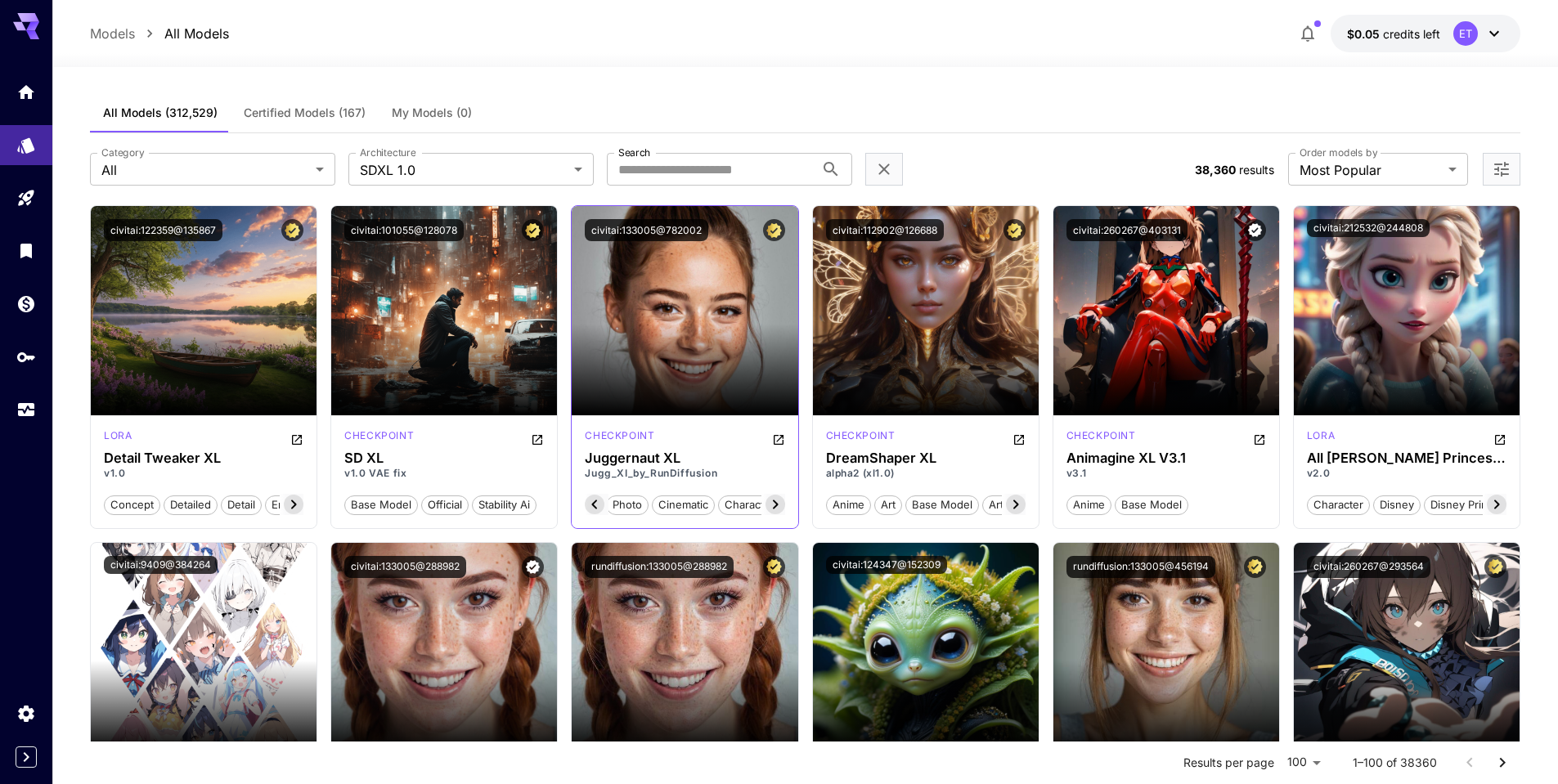
click at [769, 238] on button "Certified Model – Vetted for best performance and includes a commercial license." at bounding box center [774, 230] width 22 height 22
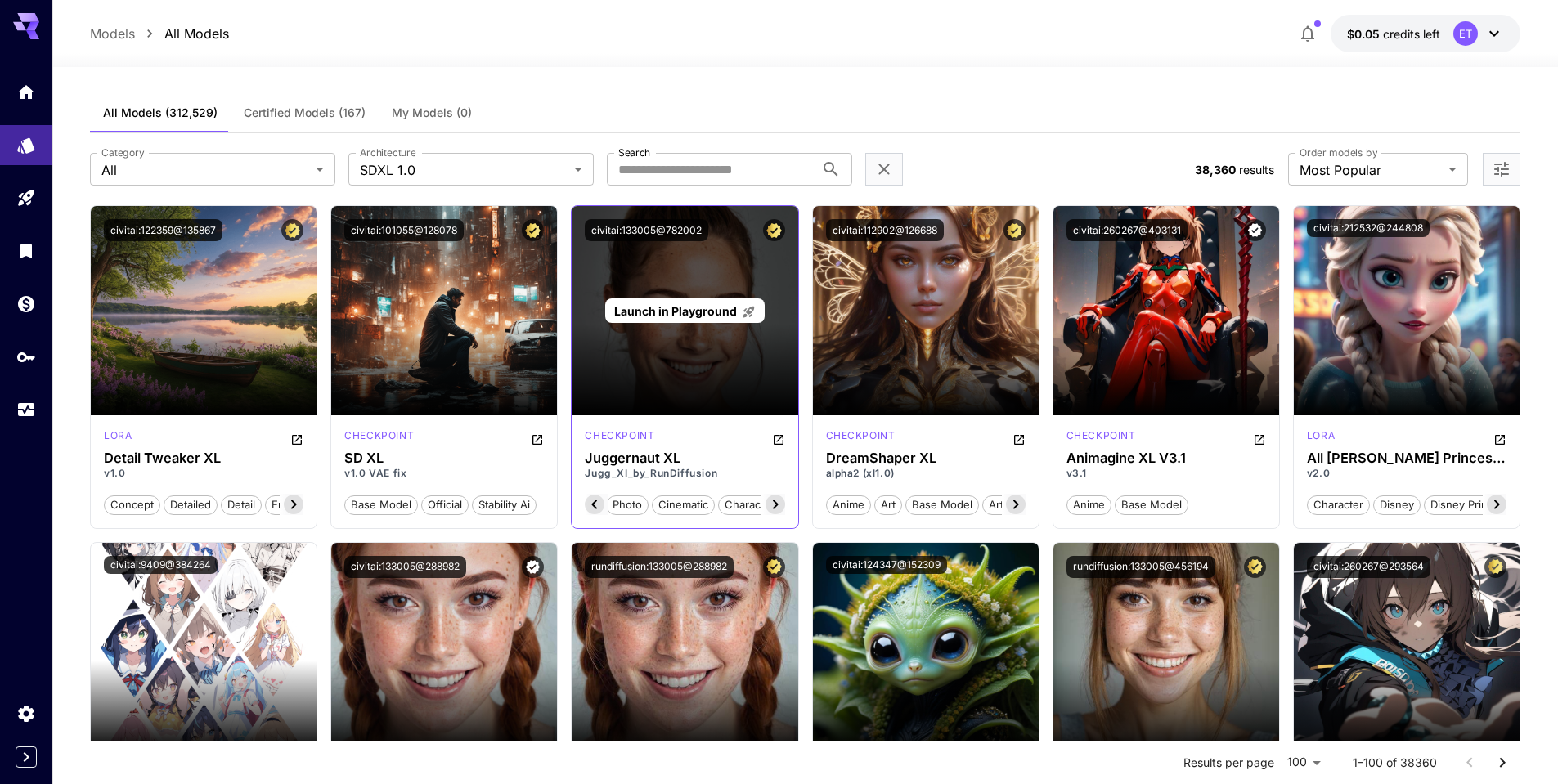
click at [682, 316] on span "Launch in Playground" at bounding box center [675, 311] width 122 height 13
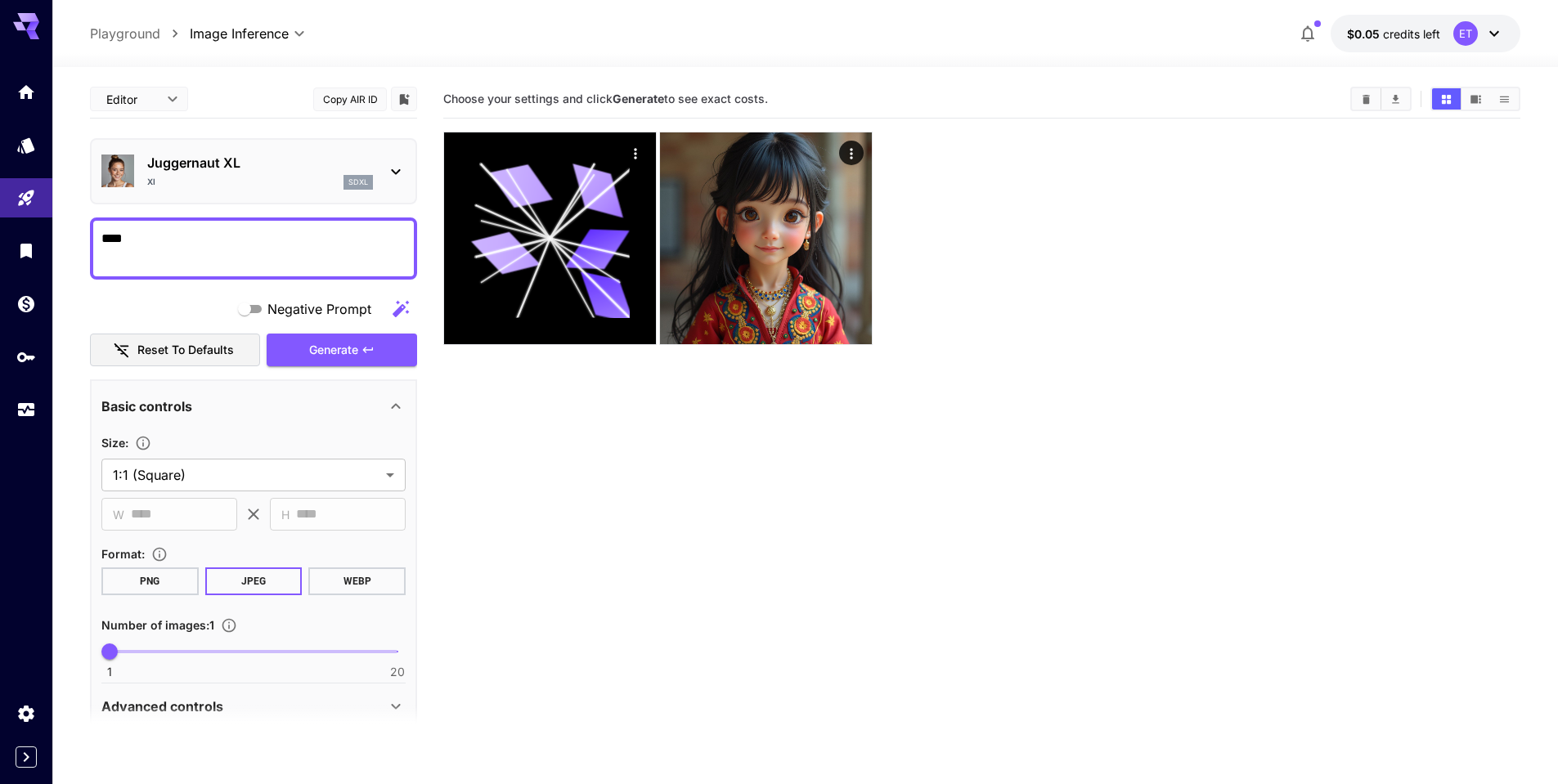
click at [331, 105] on button "Copy AIR ID" at bounding box center [349, 99] width 73 height 24
click at [625, 503] on section "Choose your settings and click Generate to see exact costs." at bounding box center [982, 472] width 1077 height 784
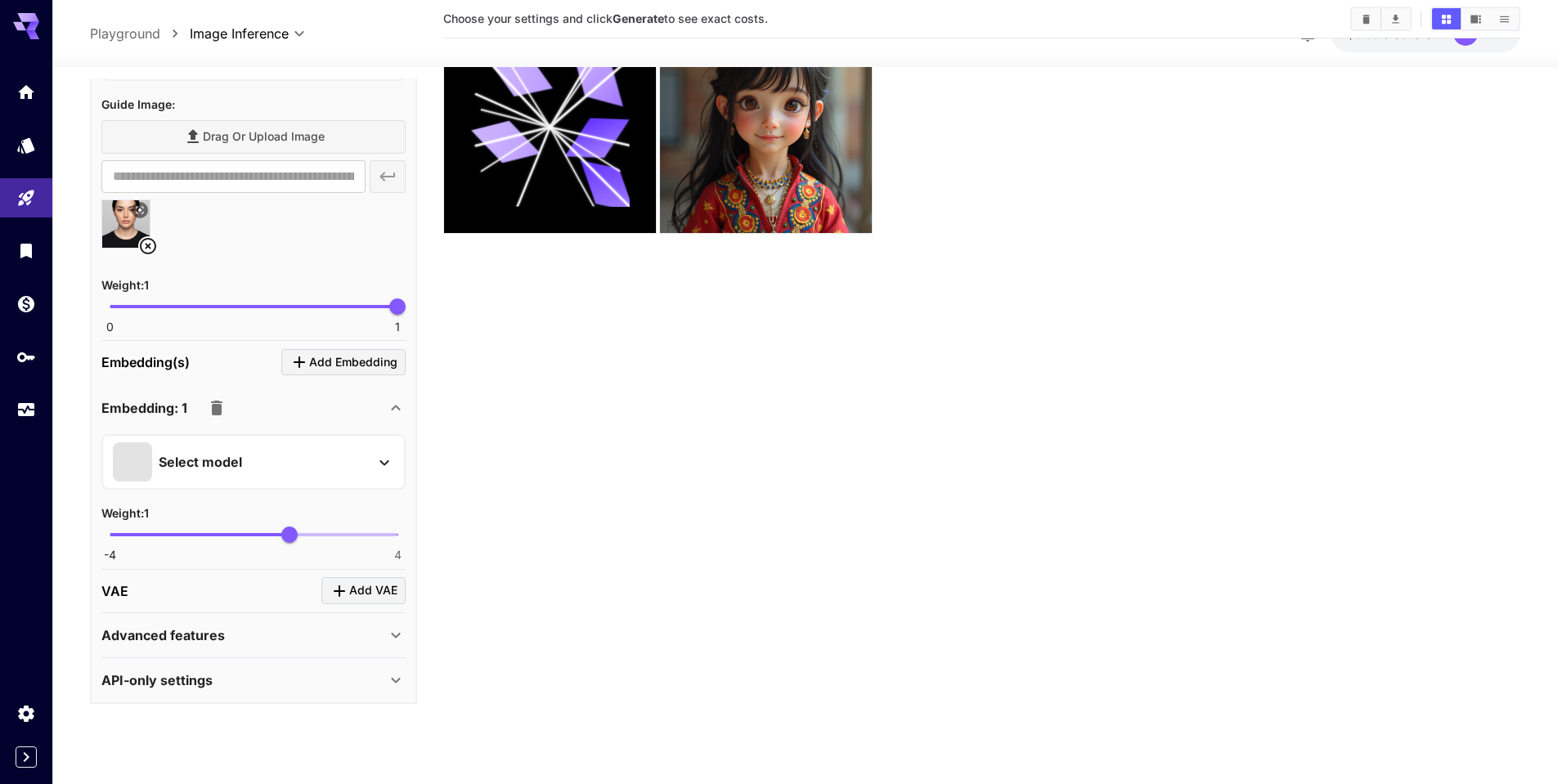
scroll to position [129, 0]
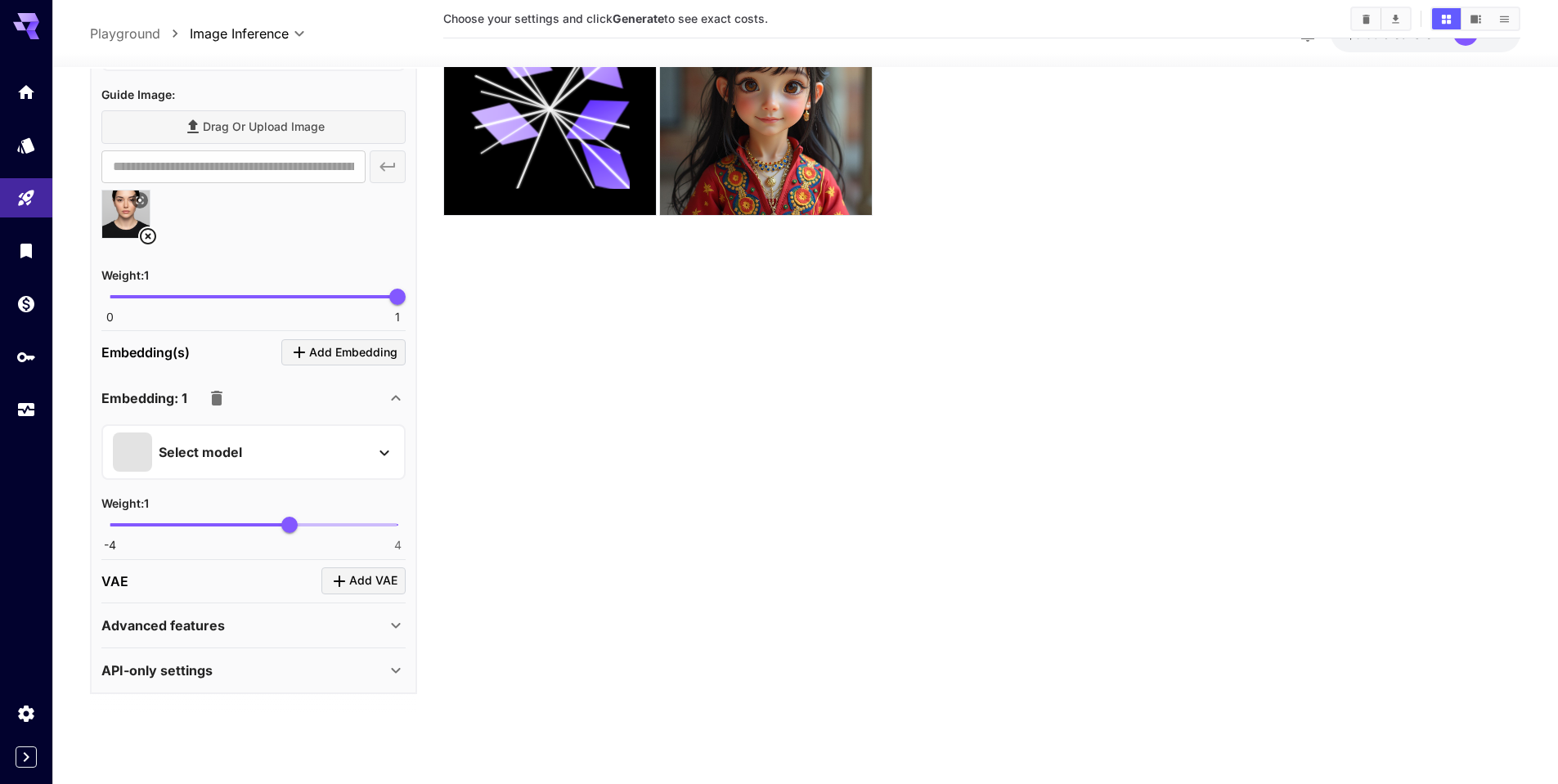
click at [148, 674] on p "API-only settings" at bounding box center [157, 669] width 111 height 19
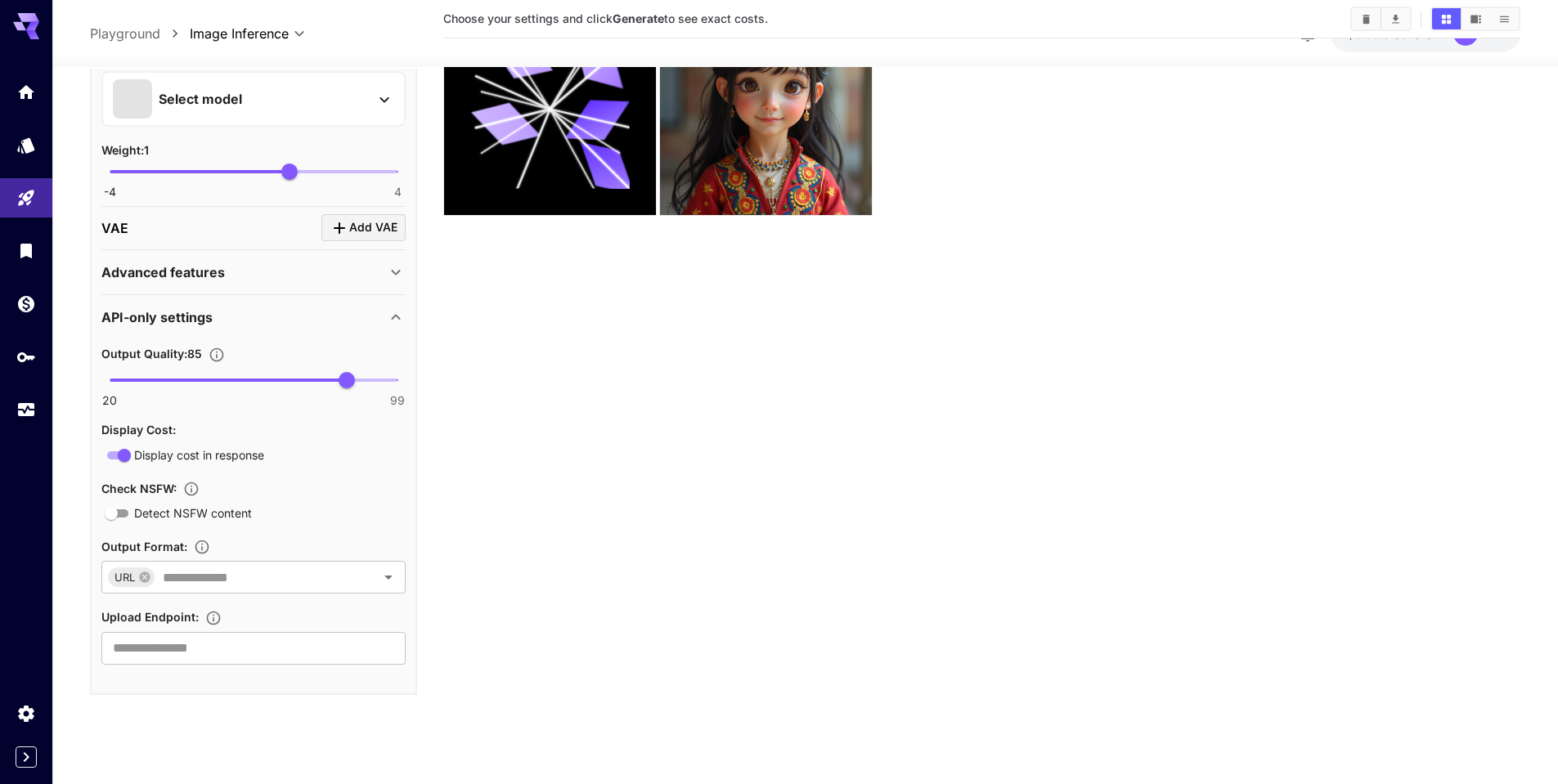
scroll to position [2064, 0]
click at [178, 573] on input "text" at bounding box center [254, 576] width 197 height 23
click at [418, 546] on main "**********" at bounding box center [806, 349] width 1431 height 797
click at [238, 657] on input "text" at bounding box center [253, 647] width 305 height 33
drag, startPoint x: 123, startPoint y: 614, endPoint x: 210, endPoint y: 613, distance: 87.0
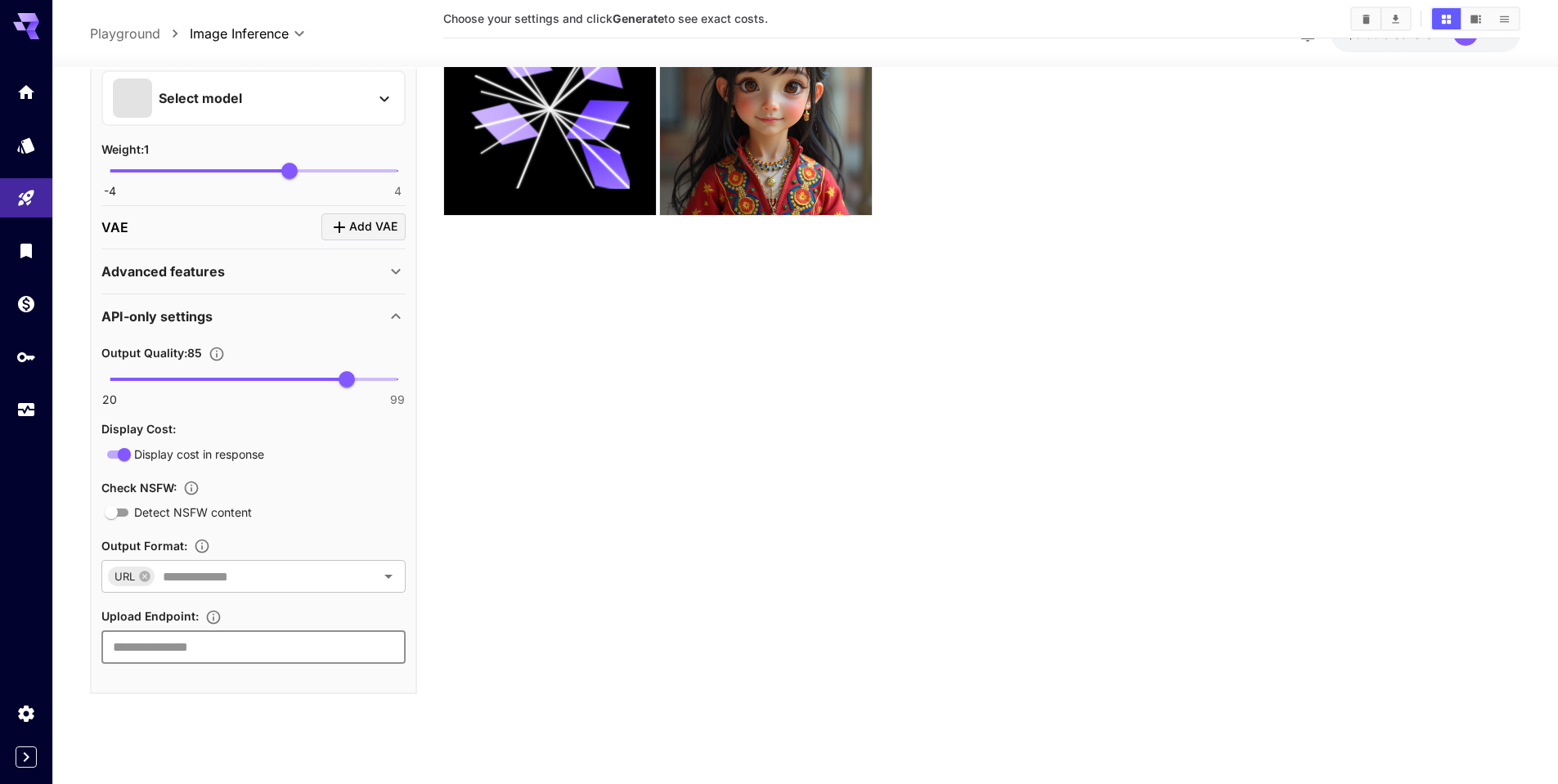
click at [210, 616] on icon "Specifies a URL for uploading the generated image as binary data via HTTP PUT, …" at bounding box center [213, 616] width 16 height 16
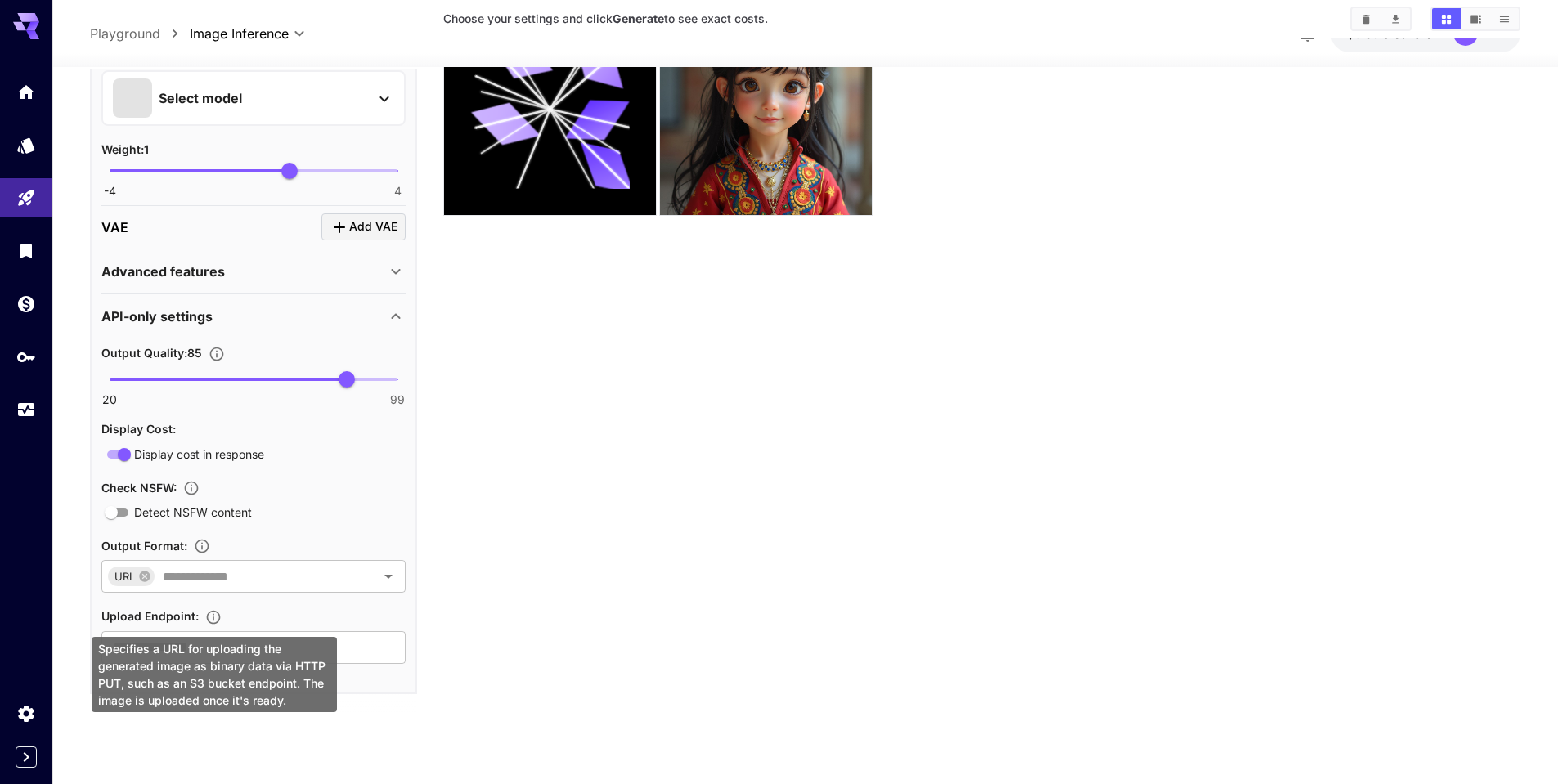
click at [206, 662] on body "**********" at bounding box center [779, 327] width 1558 height 913
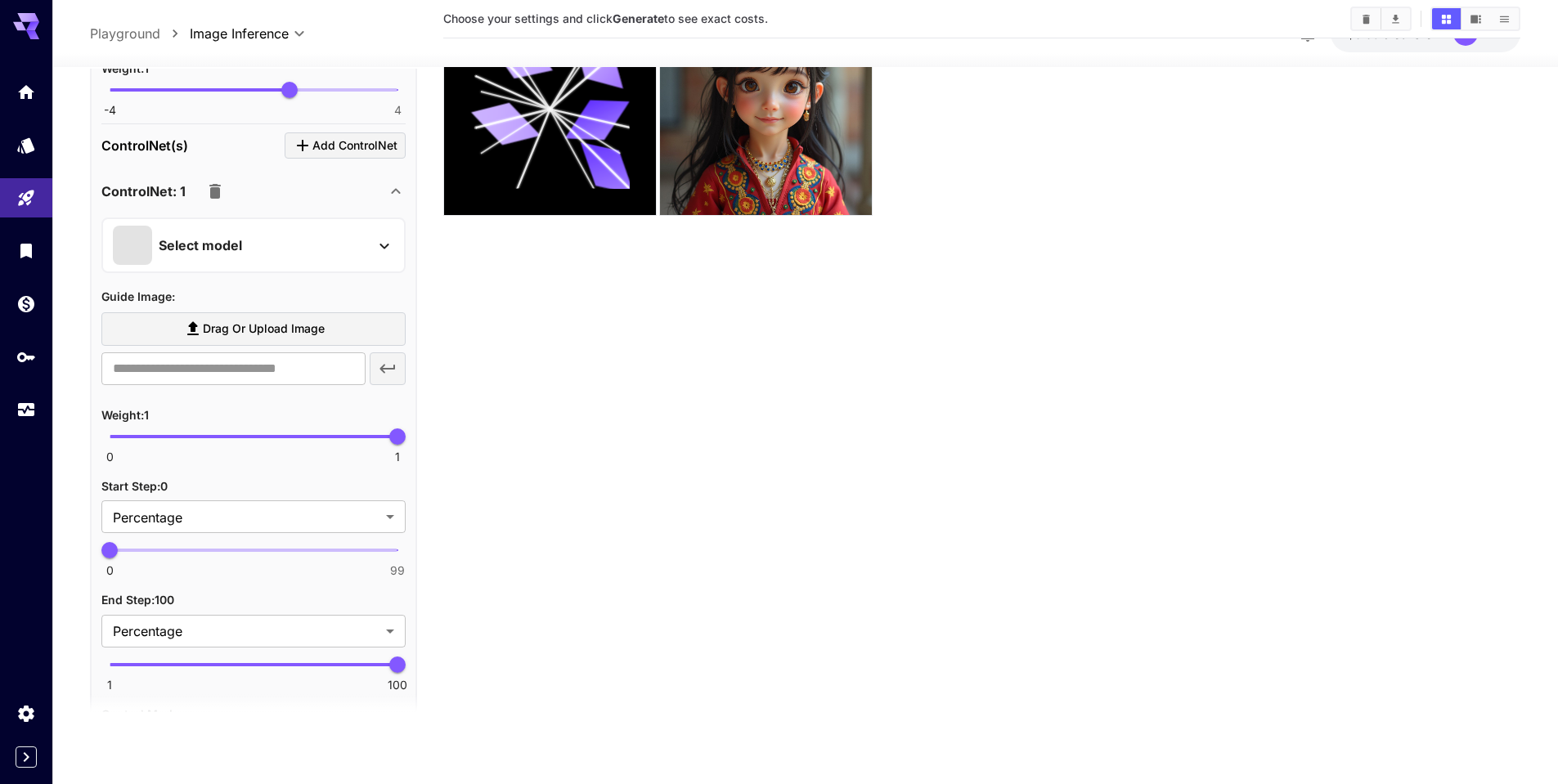
scroll to position [838, 0]
